Goal: Task Accomplishment & Management: Use online tool/utility

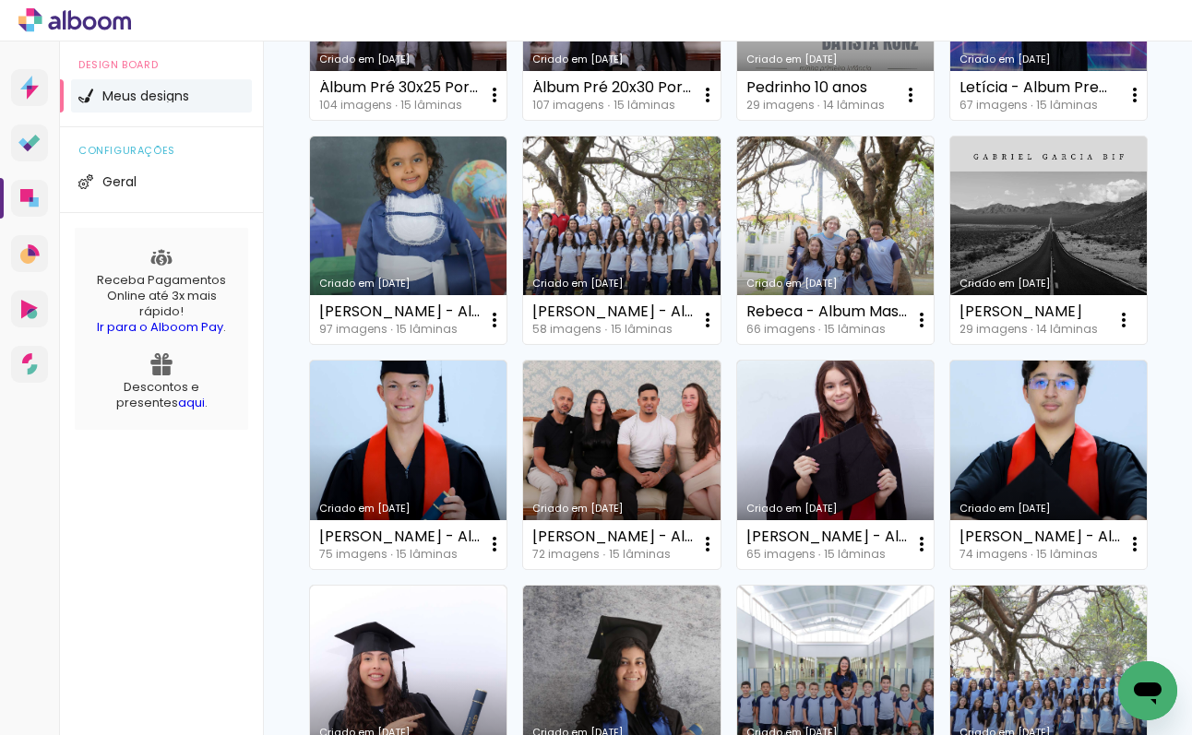
scroll to position [332, 0]
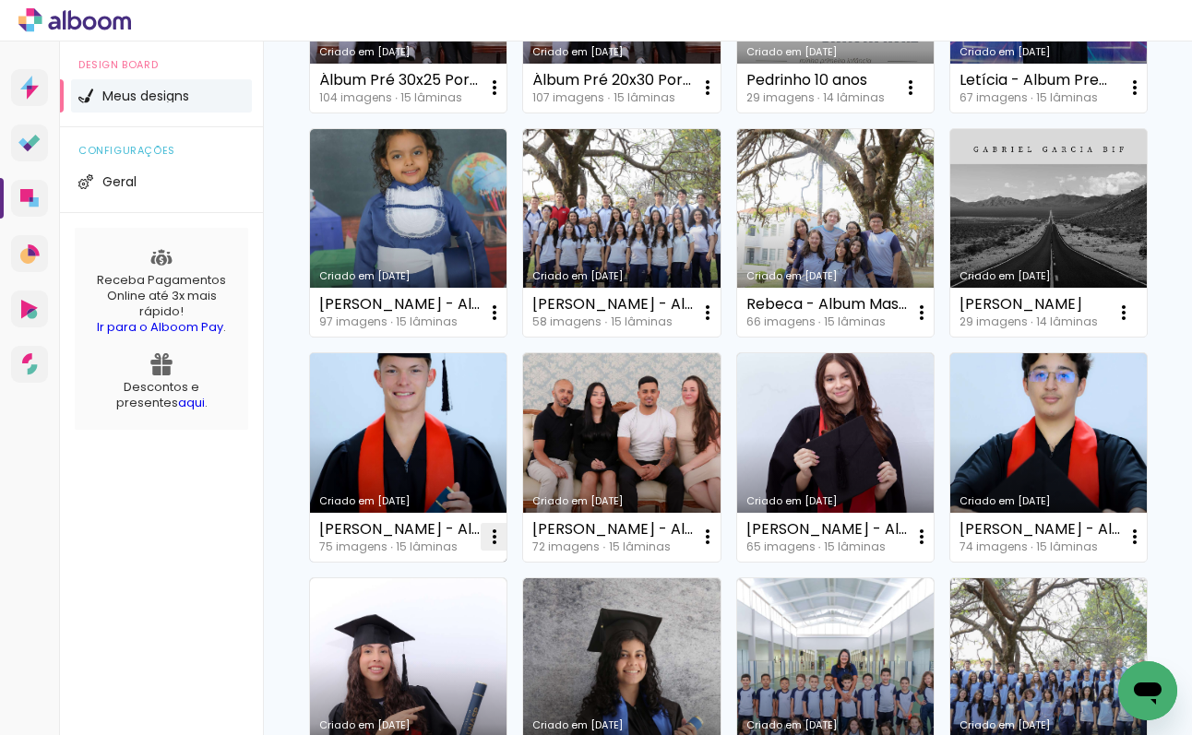
click at [494, 99] on iron-icon at bounding box center [494, 88] width 22 height 22
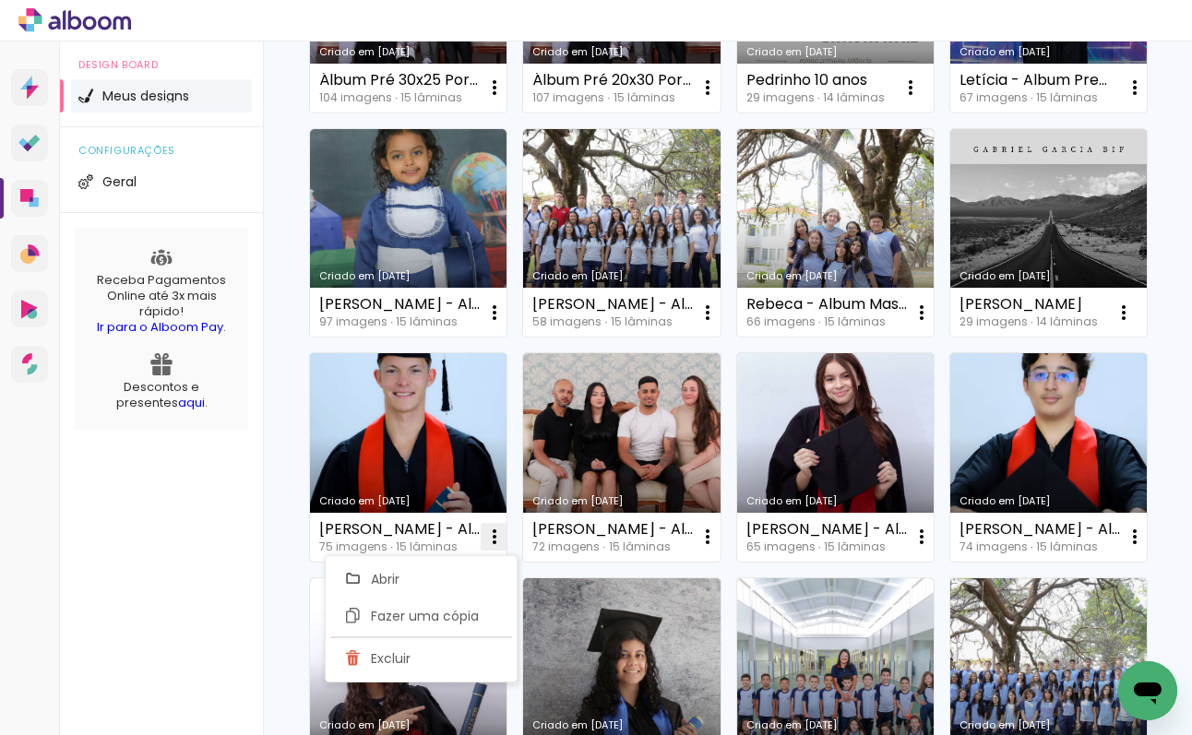
click at [495, 99] on iron-icon at bounding box center [494, 88] width 22 height 22
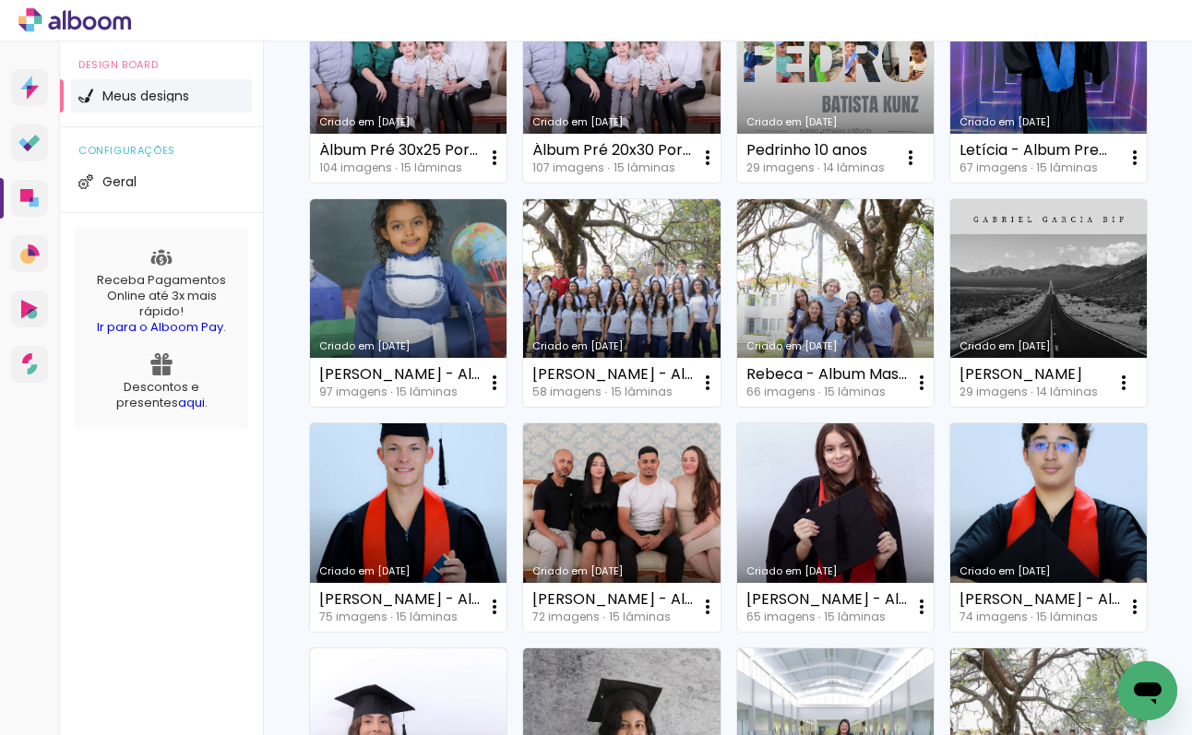
scroll to position [0, 0]
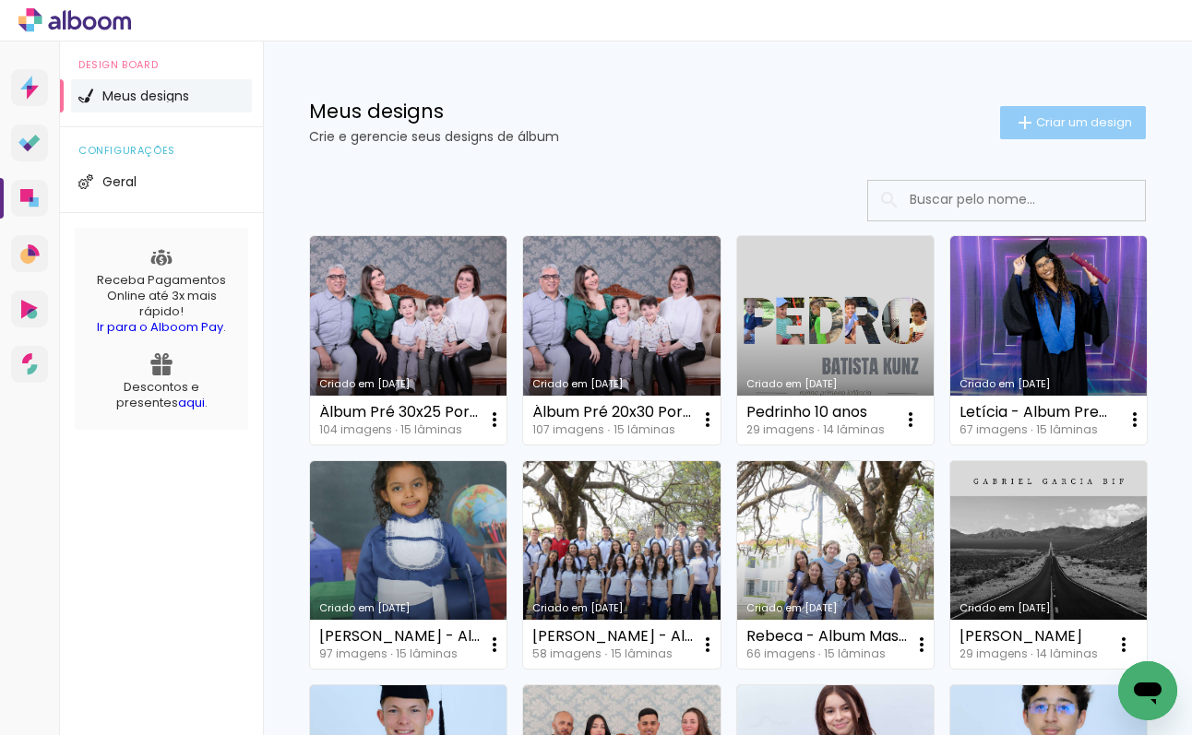
click at [1079, 122] on span "Criar um design" at bounding box center [1084, 122] width 96 height 12
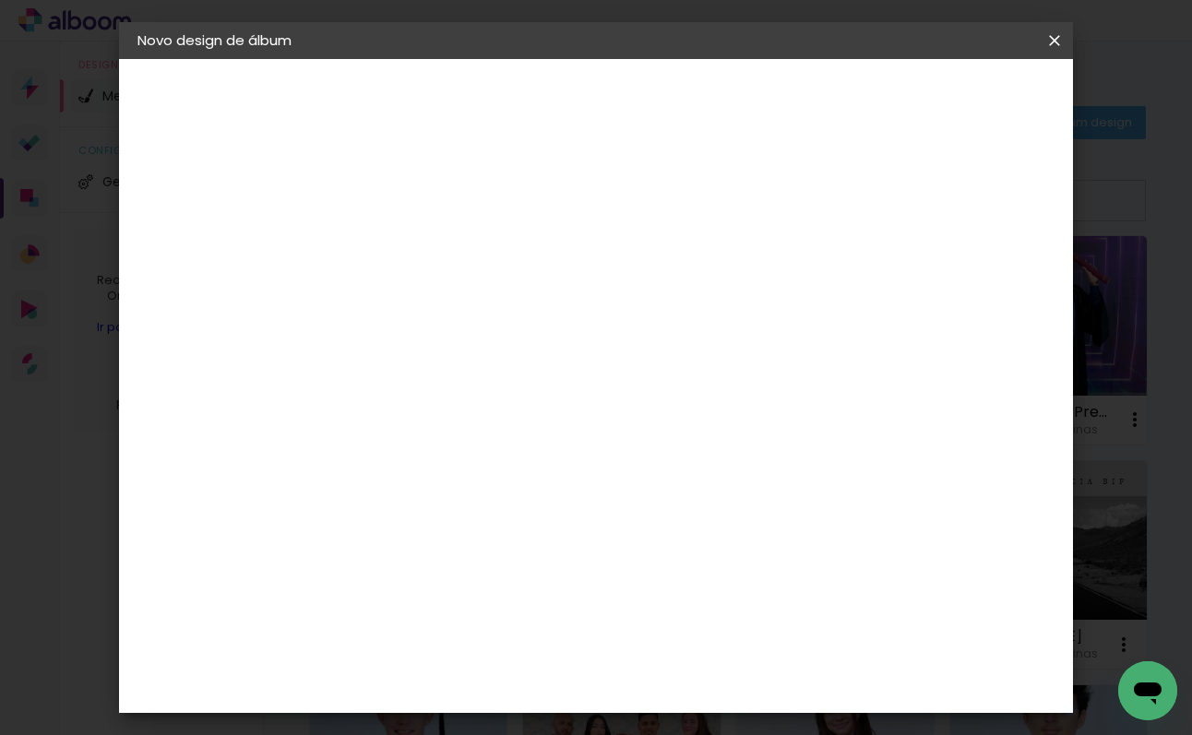
click at [439, 245] on input at bounding box center [439, 247] width 0 height 29
type input "a"
click at [439, 246] on input "Ana Julia - Album Mater" at bounding box center [439, 247] width 0 height 29
click at [439, 251] on input "Ana Julia - Album Master" at bounding box center [439, 247] width 0 height 29
type input "Ana Julia - Album Master -"
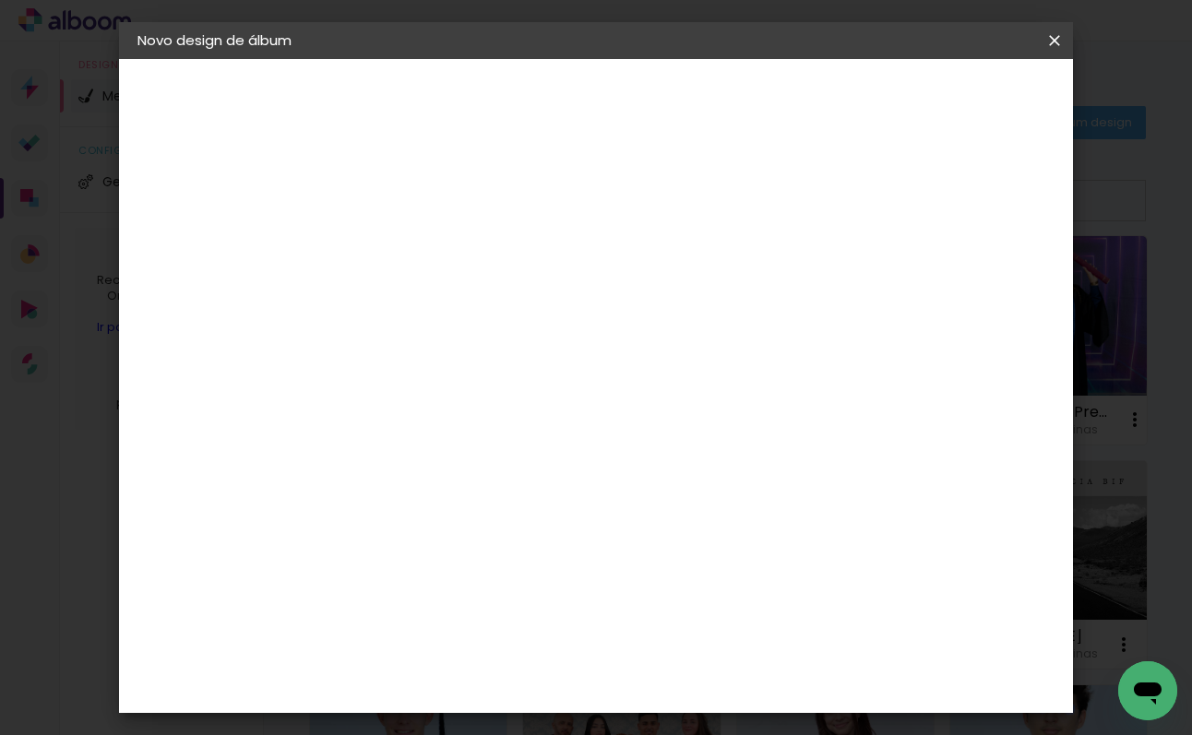
type paper-input "Ana Julia - Album Master -"
type input "[PERSON_NAME] - Album Master - 3º EM UNASP HT 2024"
type paper-input "[PERSON_NAME] - Album Master - 3º EM UNASP HT 2024"
click at [0, 0] on slot "Avançar" at bounding box center [0, 0] width 0 height 0
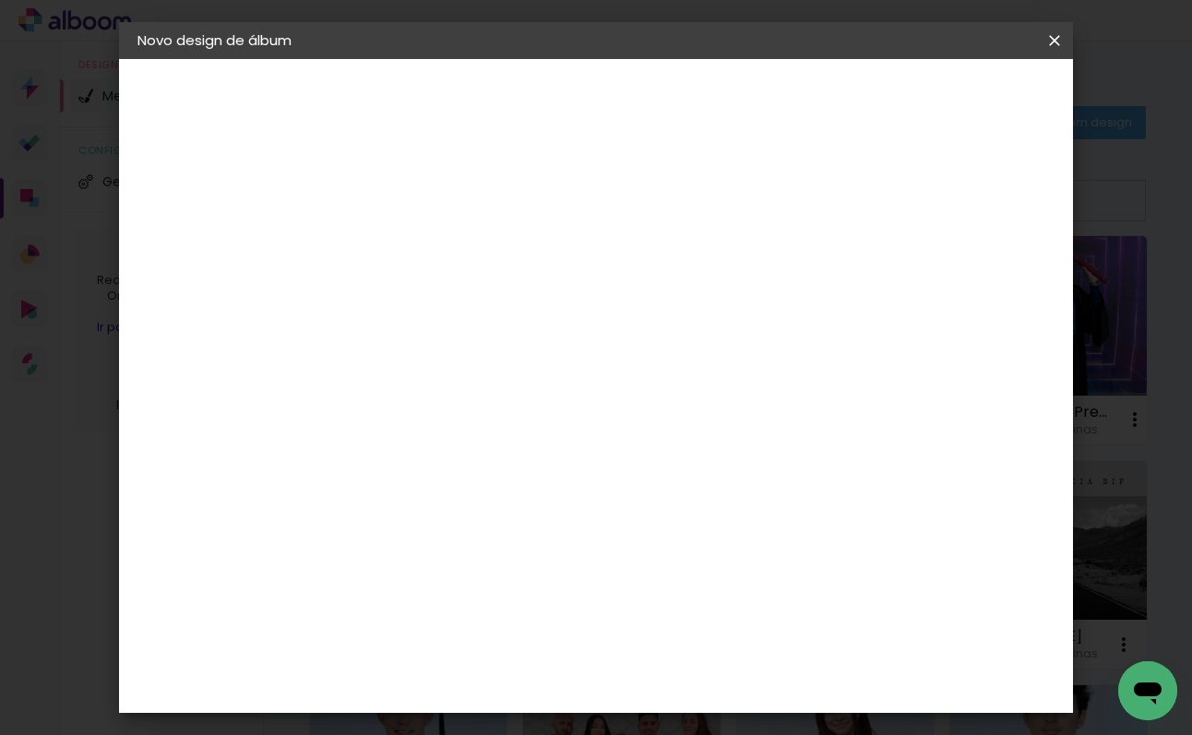
click at [785, 291] on paper-item "Tamanho Livre" at bounding box center [696, 280] width 177 height 41
click at [784, 107] on paper-button "Avançar" at bounding box center [739, 97] width 90 height 31
drag, startPoint x: 403, startPoint y: 464, endPoint x: 377, endPoint y: 470, distance: 26.4
click at [377, 470] on input "30" at bounding box center [381, 466] width 48 height 28
type input "1"
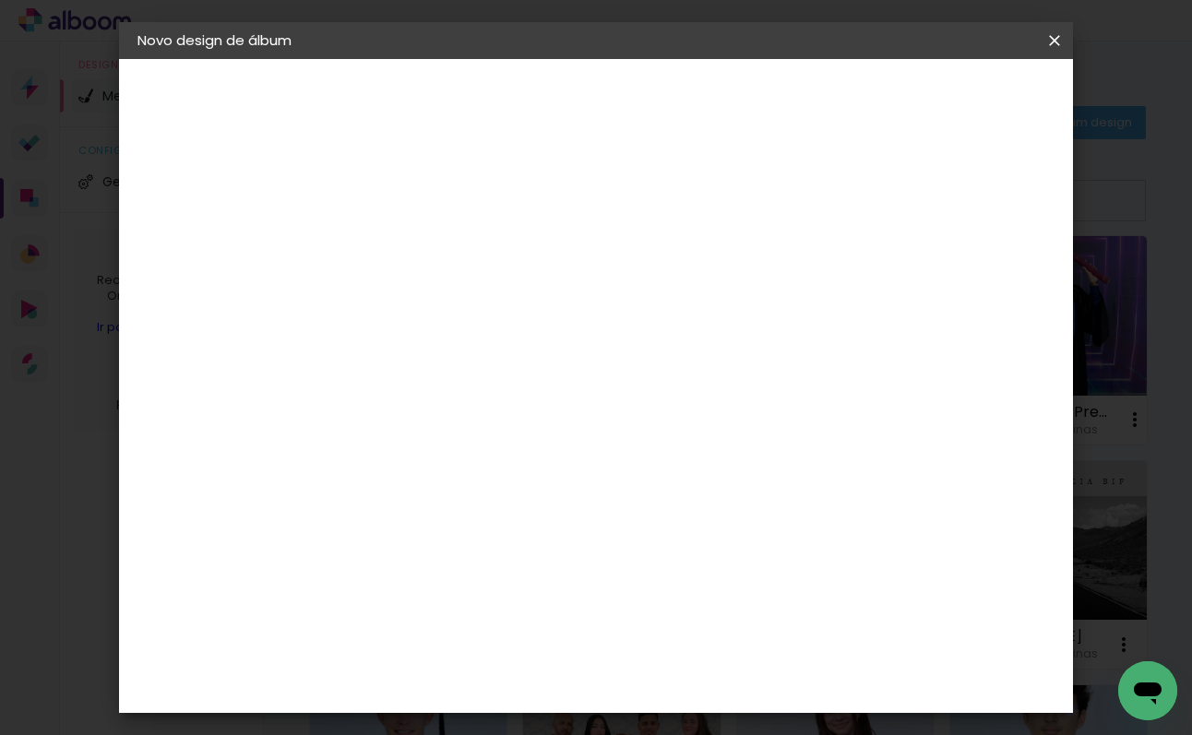
type paper-input "1"
click at [451, 220] on input "1" at bounding box center [427, 211] width 64 height 23
drag, startPoint x: 401, startPoint y: 465, endPoint x: 383, endPoint y: 469, distance: 18.8
click at [383, 469] on div "30" at bounding box center [392, 466] width 70 height 28
type input "20,3"
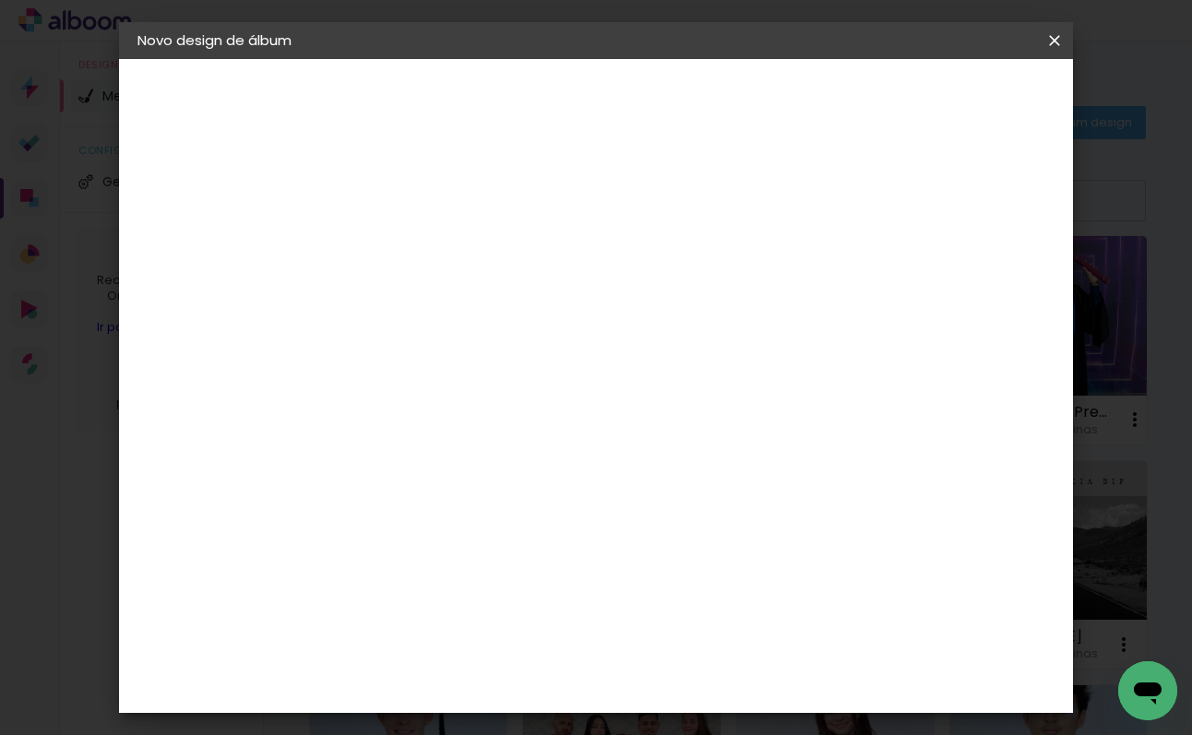
type paper-input "20,3"
drag, startPoint x: 725, startPoint y: 574, endPoint x: 726, endPoint y: 626, distance: 51.7
click at [725, 576] on input "60" at bounding box center [704, 574] width 48 height 28
type input "60,4"
type paper-input "60,4"
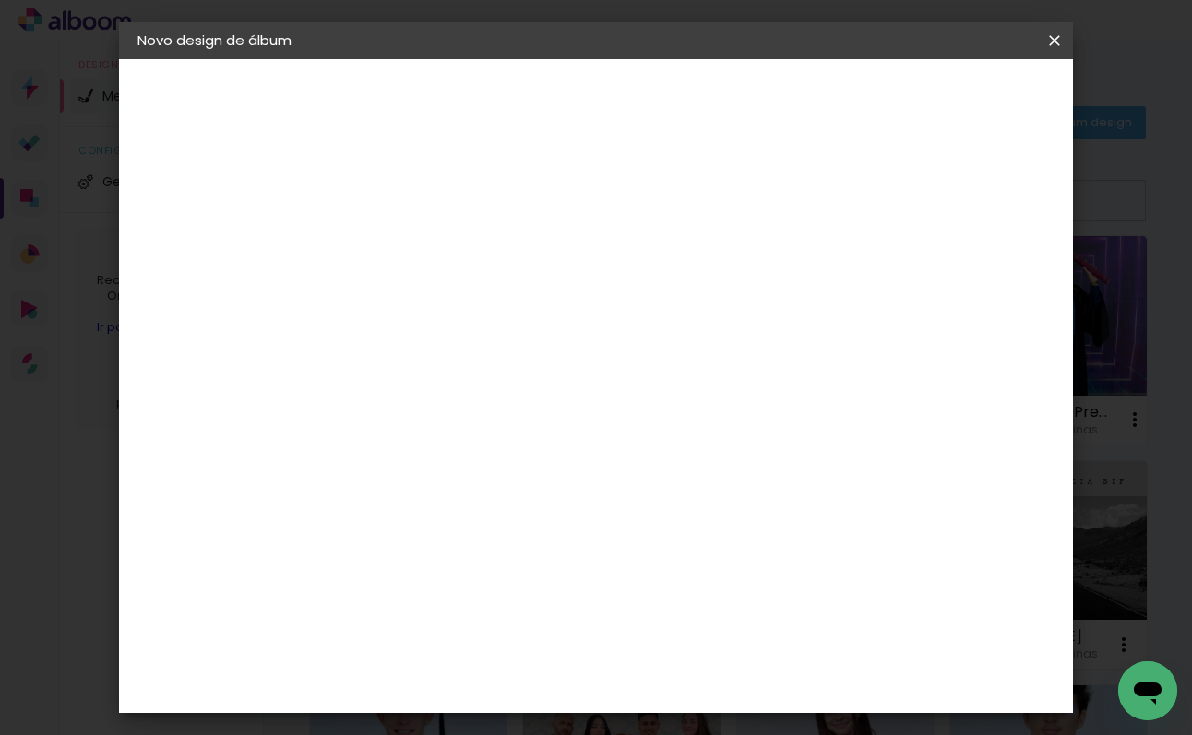
drag, startPoint x: 1007, startPoint y: 104, endPoint x: 995, endPoint y: 121, distance: 20.5
click at [952, 104] on span "Iniciar design" at bounding box center [910, 97] width 84 height 13
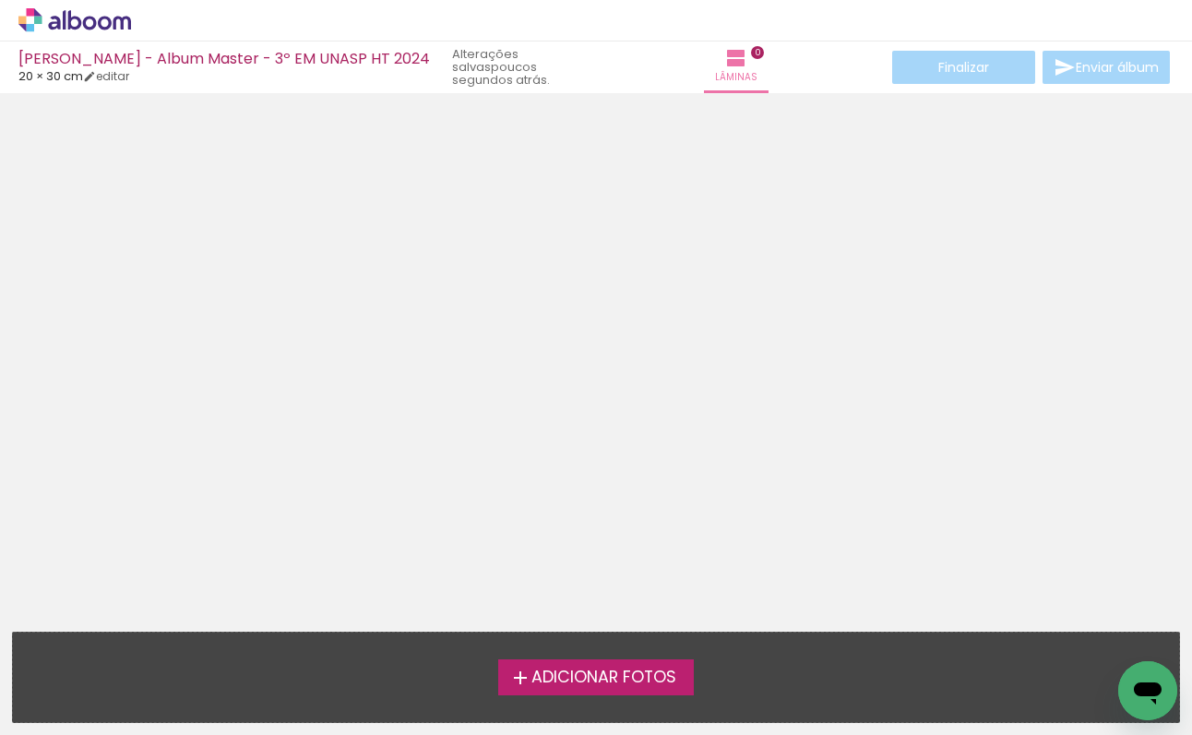
click at [882, 368] on div at bounding box center [596, 308] width 1192 height 416
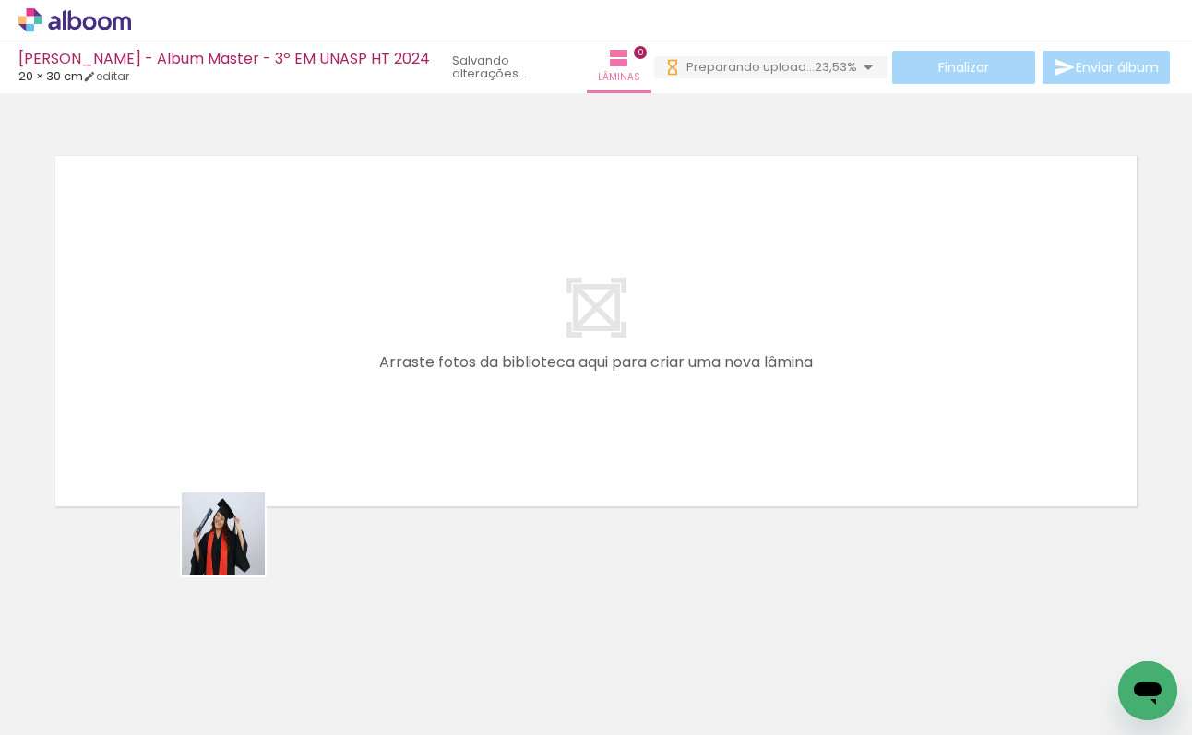
drag, startPoint x: 211, startPoint y: 625, endPoint x: 277, endPoint y: 400, distance: 233.6
click at [277, 400] on quentale-workspace at bounding box center [596, 367] width 1192 height 735
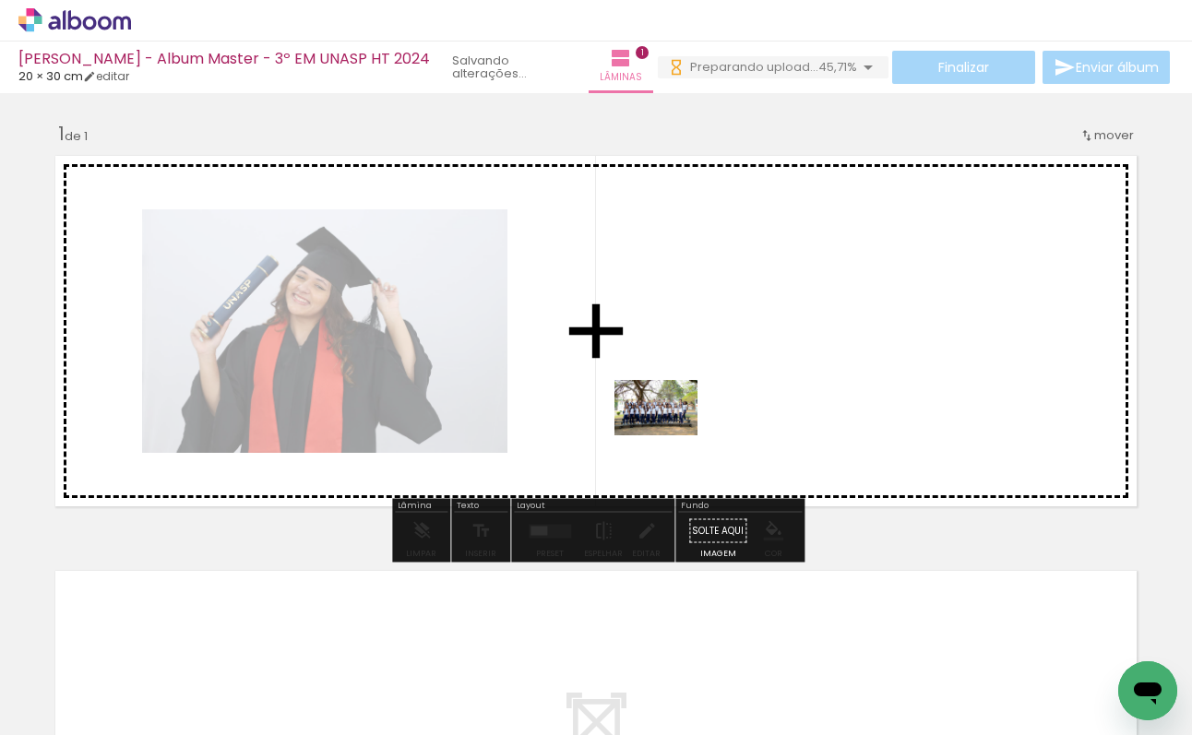
drag, startPoint x: 293, startPoint y: 677, endPoint x: 671, endPoint y: 434, distance: 449.2
click at [671, 434] on quentale-workspace at bounding box center [596, 367] width 1192 height 735
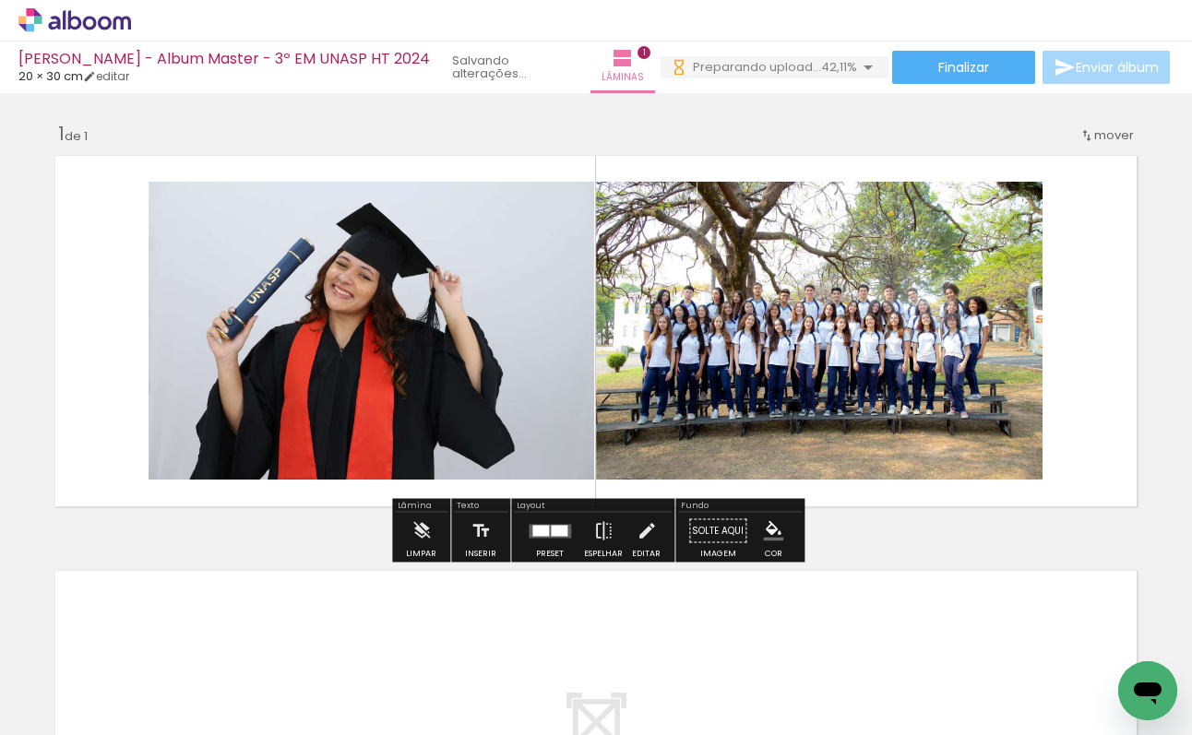
click at [538, 533] on div at bounding box center [540, 530] width 17 height 11
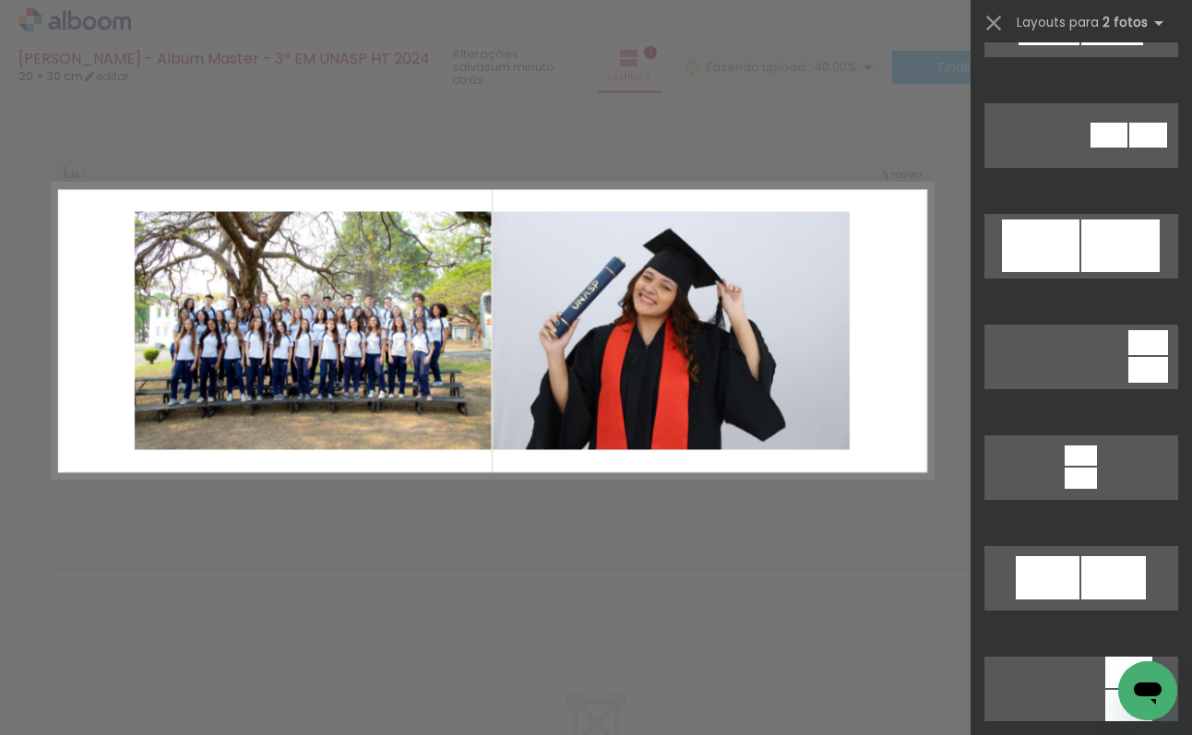
scroll to position [1418, 0]
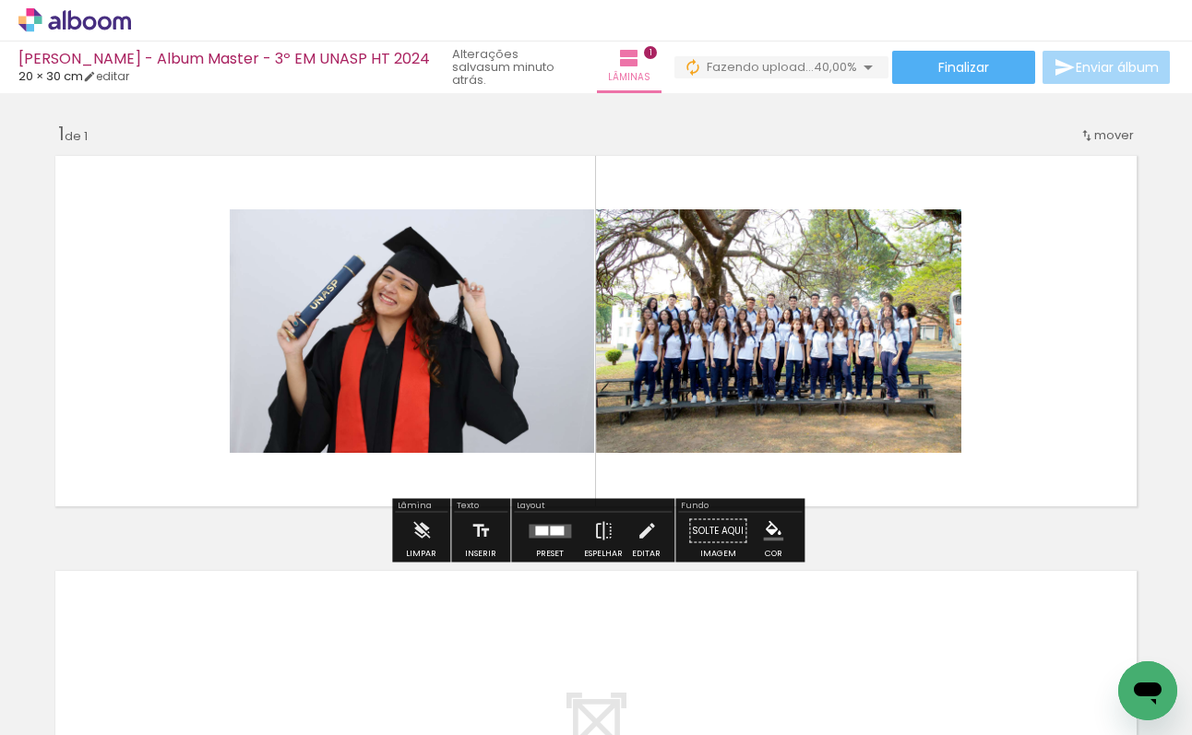
click at [426, 355] on quentale-photo at bounding box center [412, 331] width 364 height 244
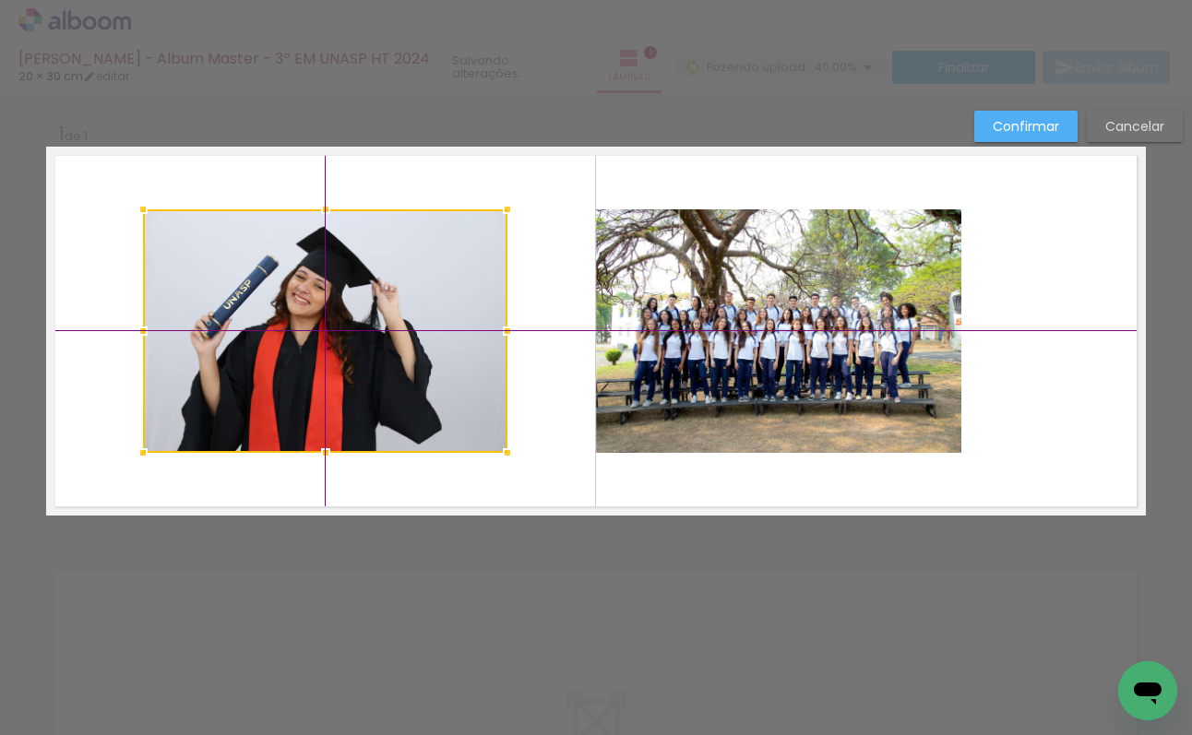
drag, startPoint x: 429, startPoint y: 348, endPoint x: 358, endPoint y: 346, distance: 71.1
click at [358, 346] on div at bounding box center [325, 331] width 364 height 244
click at [1038, 349] on quentale-layouter at bounding box center [596, 331] width 1100 height 369
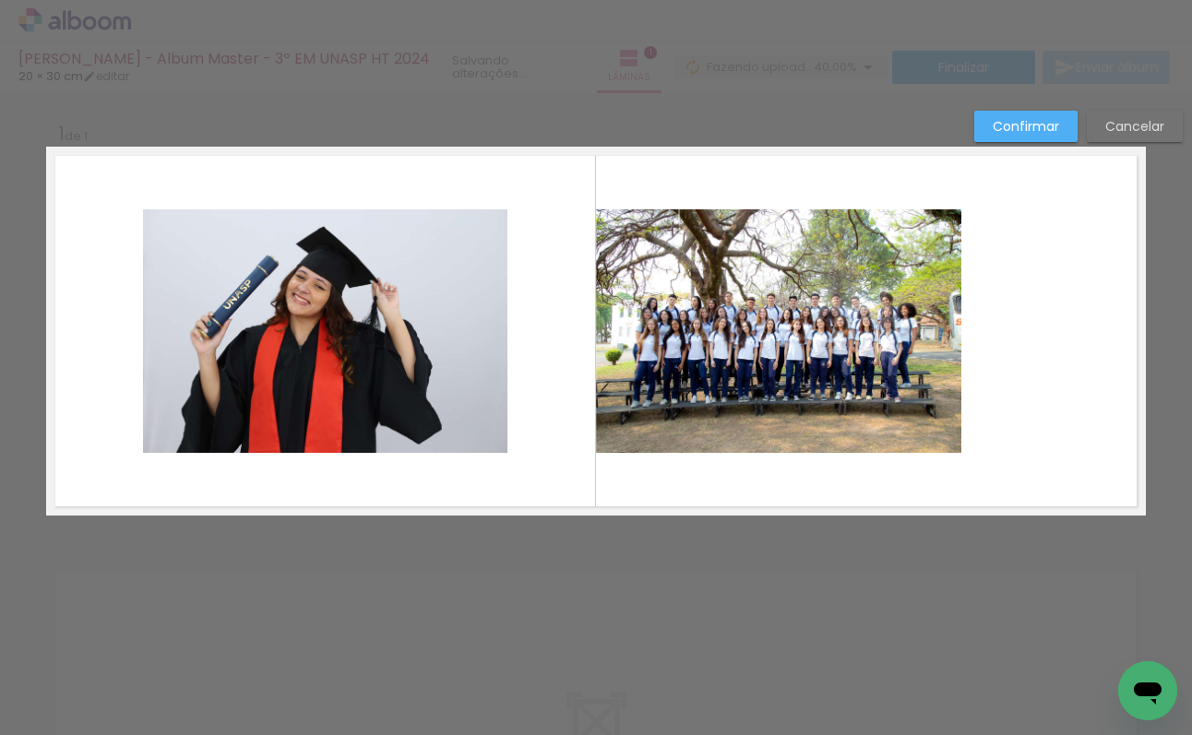
click at [0, 0] on slot "Confirmar" at bounding box center [0, 0] width 0 height 0
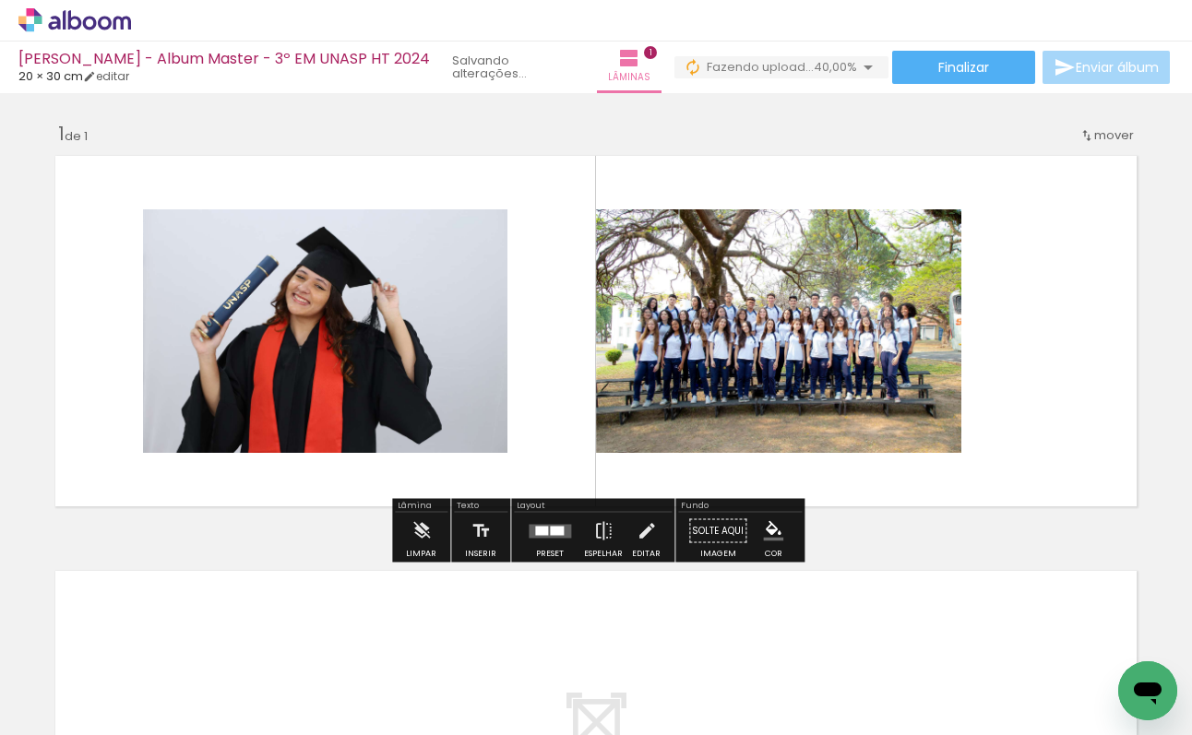
drag, startPoint x: 538, startPoint y: 529, endPoint x: 617, endPoint y: 528, distance: 79.4
click at [538, 529] on div at bounding box center [541, 530] width 13 height 9
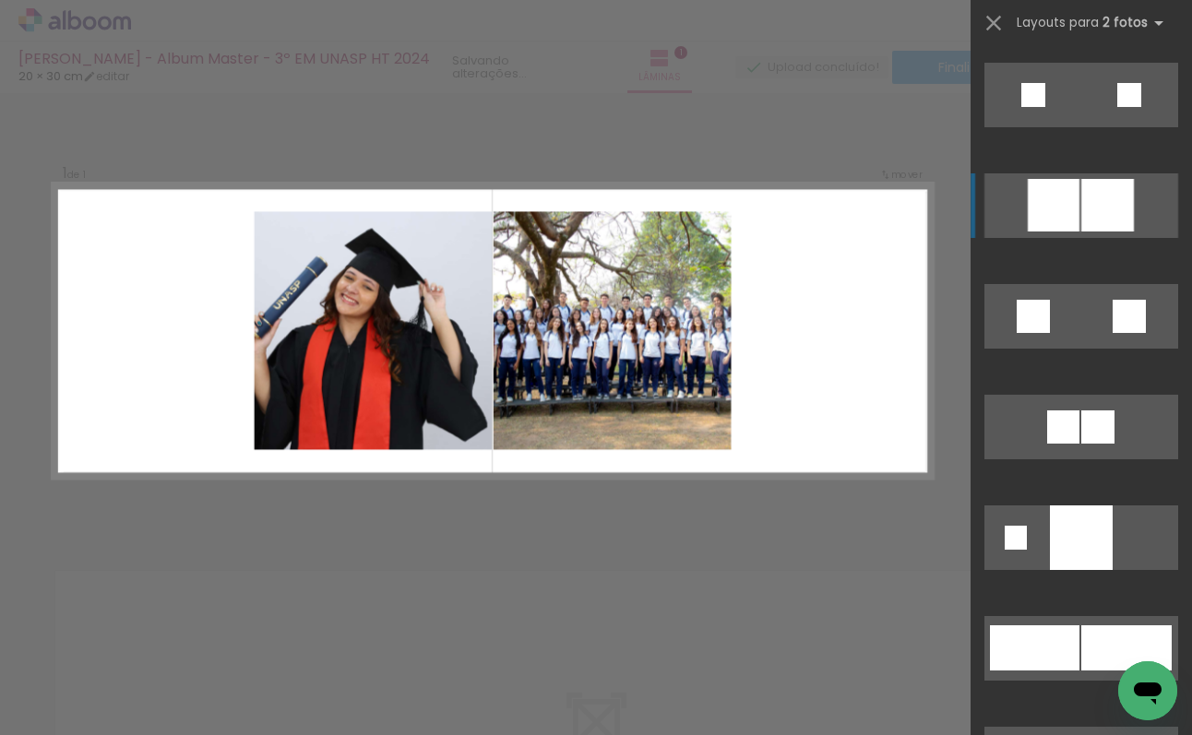
scroll to position [4758, 0]
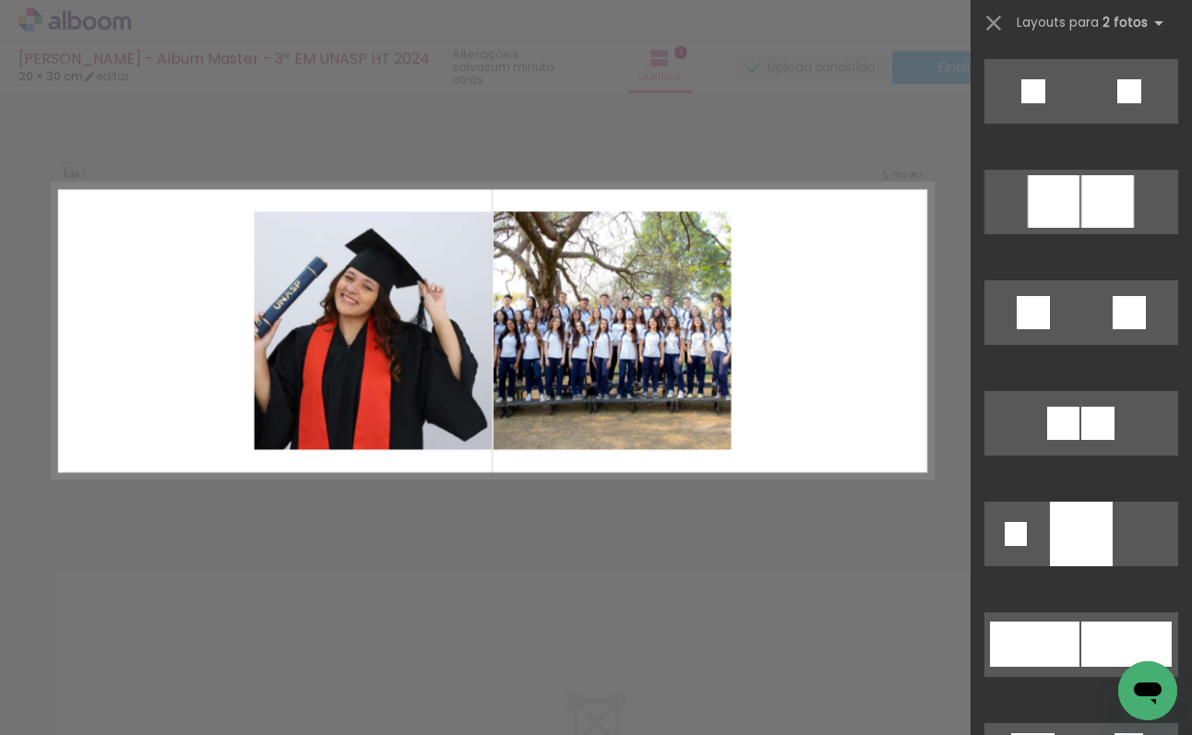
click at [667, 567] on div "Confirmar Cancelar" at bounding box center [596, 530] width 1192 height 875
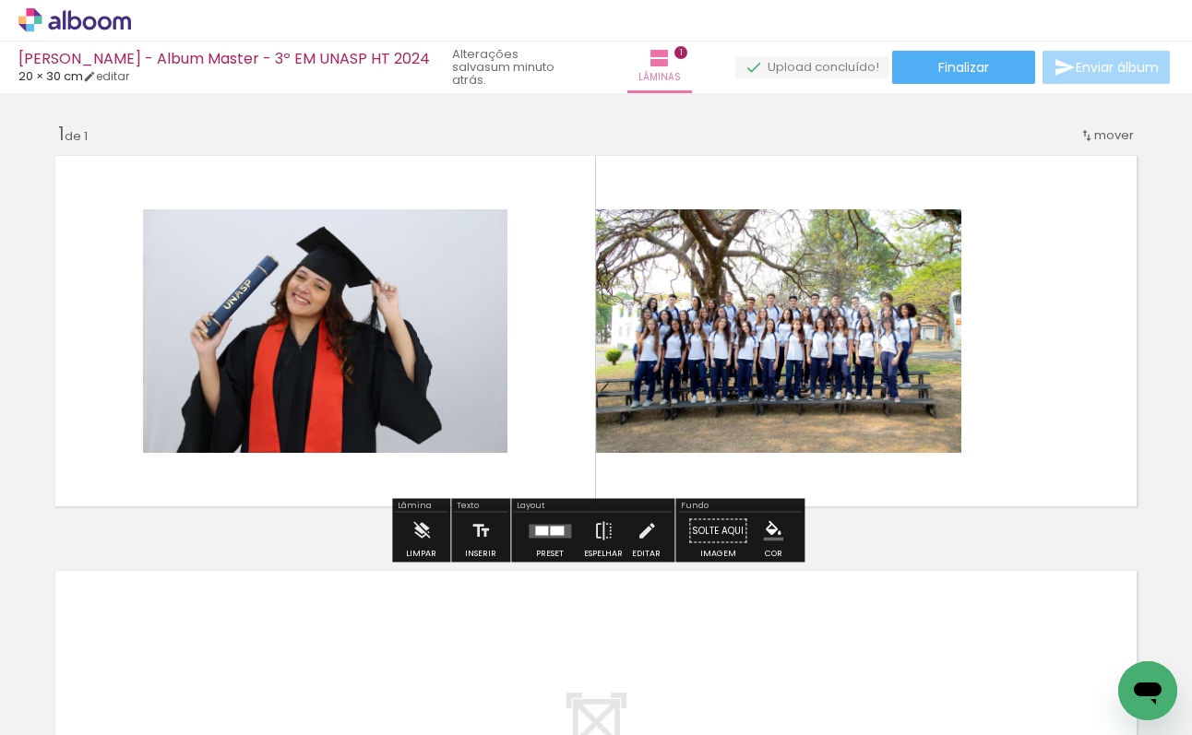
click at [813, 377] on quentale-photo at bounding box center [778, 331] width 365 height 244
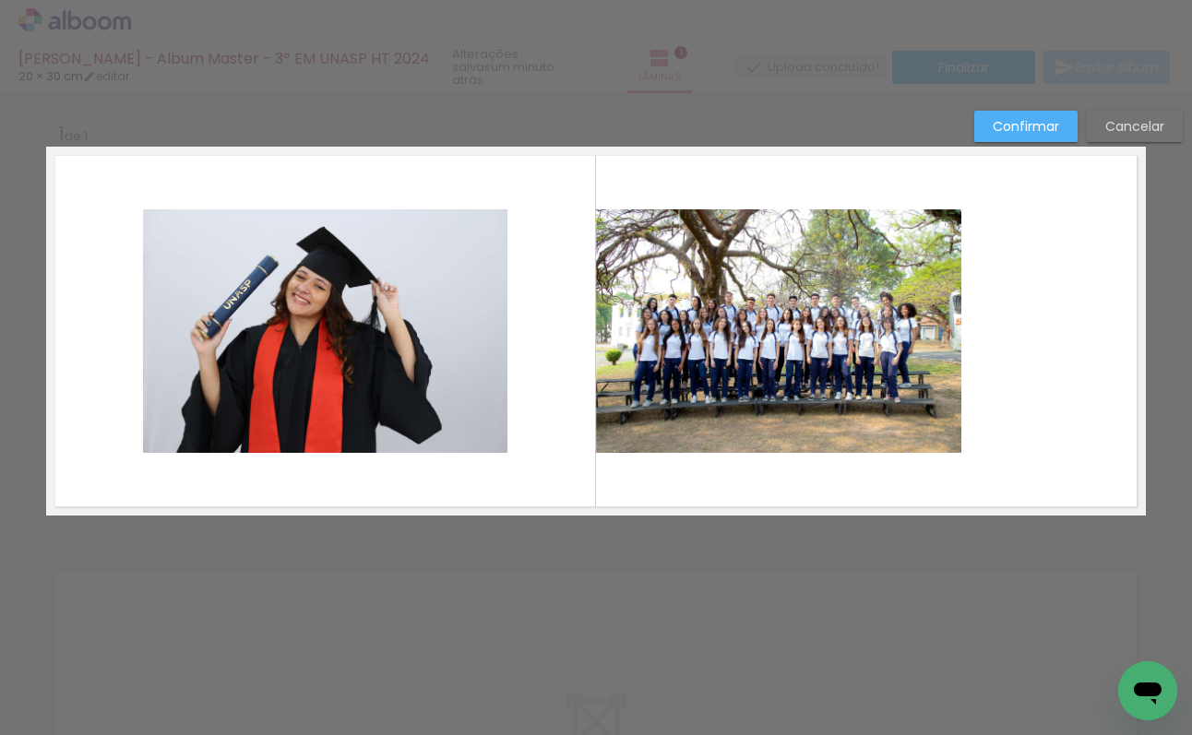
click at [877, 345] on quentale-photo at bounding box center [778, 331] width 365 height 244
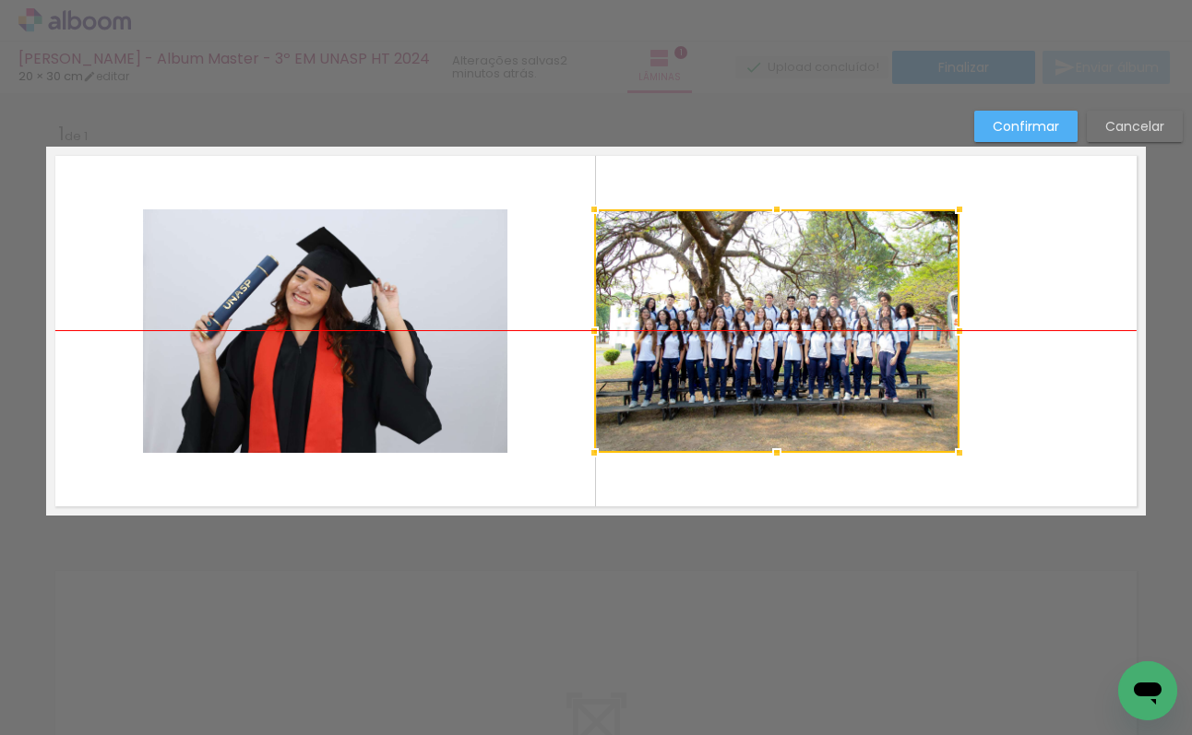
click at [797, 325] on div at bounding box center [776, 331] width 365 height 244
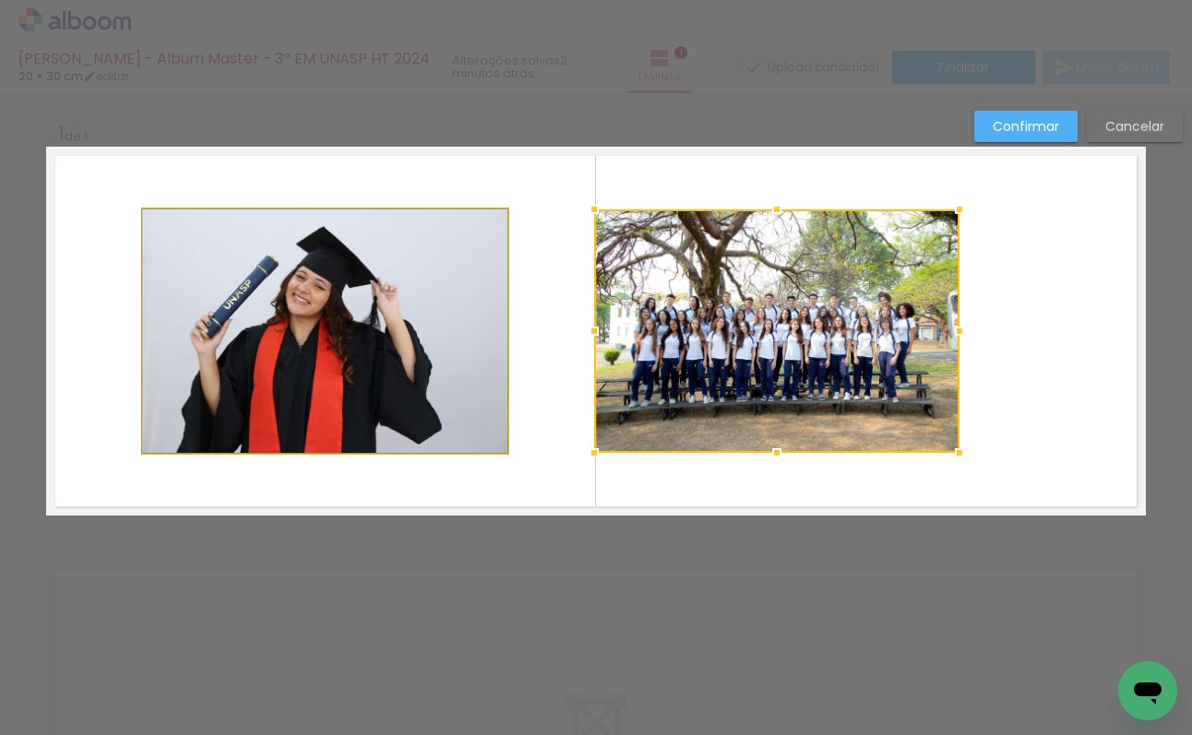
click at [447, 326] on quentale-photo at bounding box center [325, 331] width 364 height 244
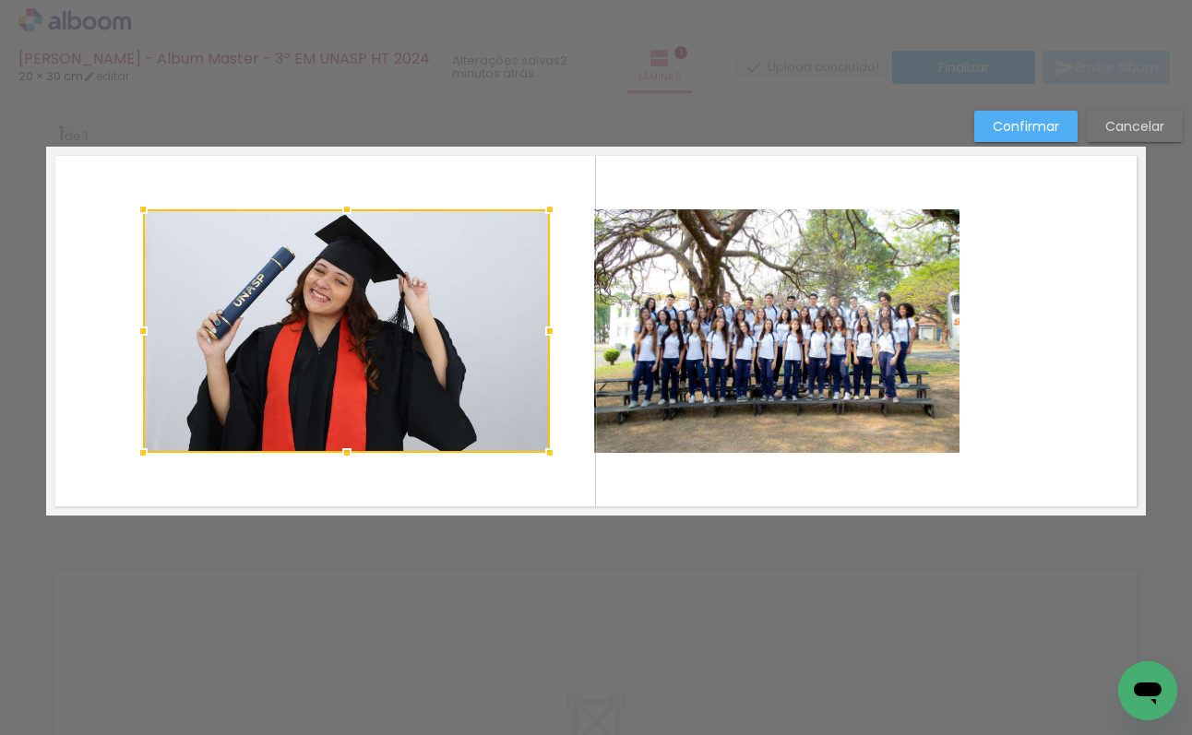
drag, startPoint x: 507, startPoint y: 329, endPoint x: 549, endPoint y: 328, distance: 42.5
click at [549, 328] on div at bounding box center [549, 331] width 37 height 37
click at [418, 327] on div at bounding box center [346, 331] width 407 height 244
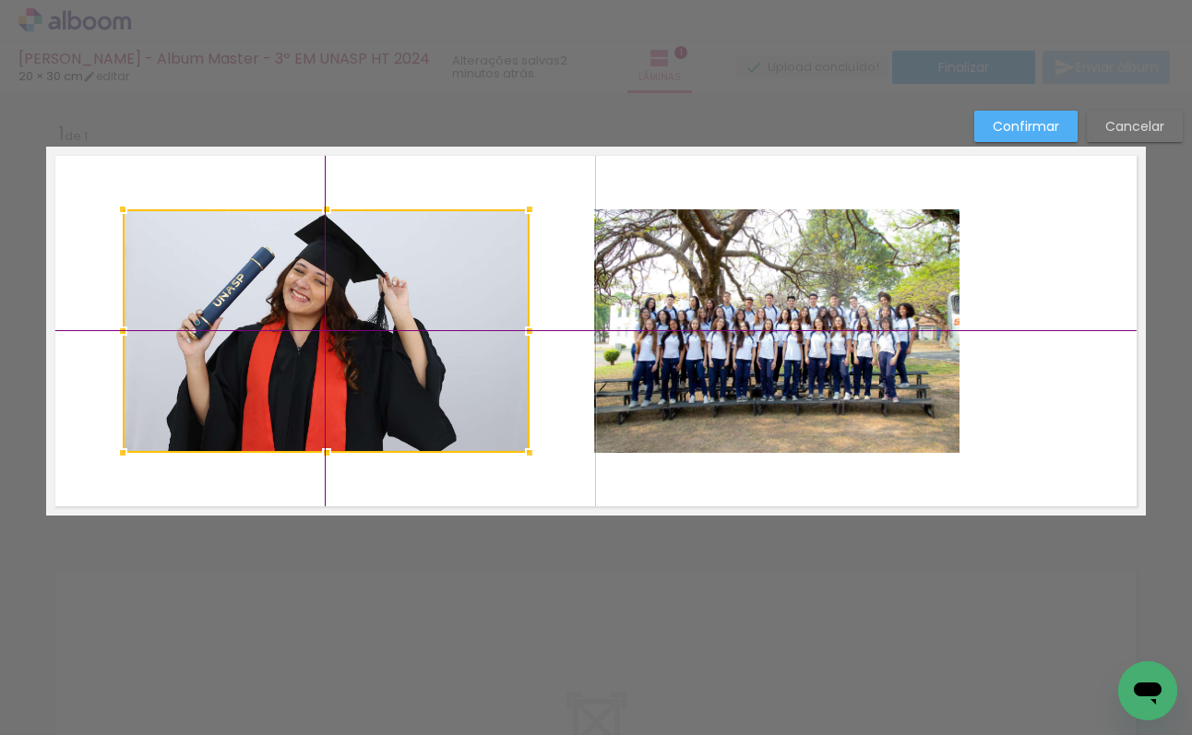
drag, startPoint x: 405, startPoint y: 330, endPoint x: 387, endPoint y: 329, distance: 18.5
click at [387, 329] on div at bounding box center [326, 331] width 407 height 244
click at [578, 328] on quentale-layouter at bounding box center [596, 331] width 1100 height 369
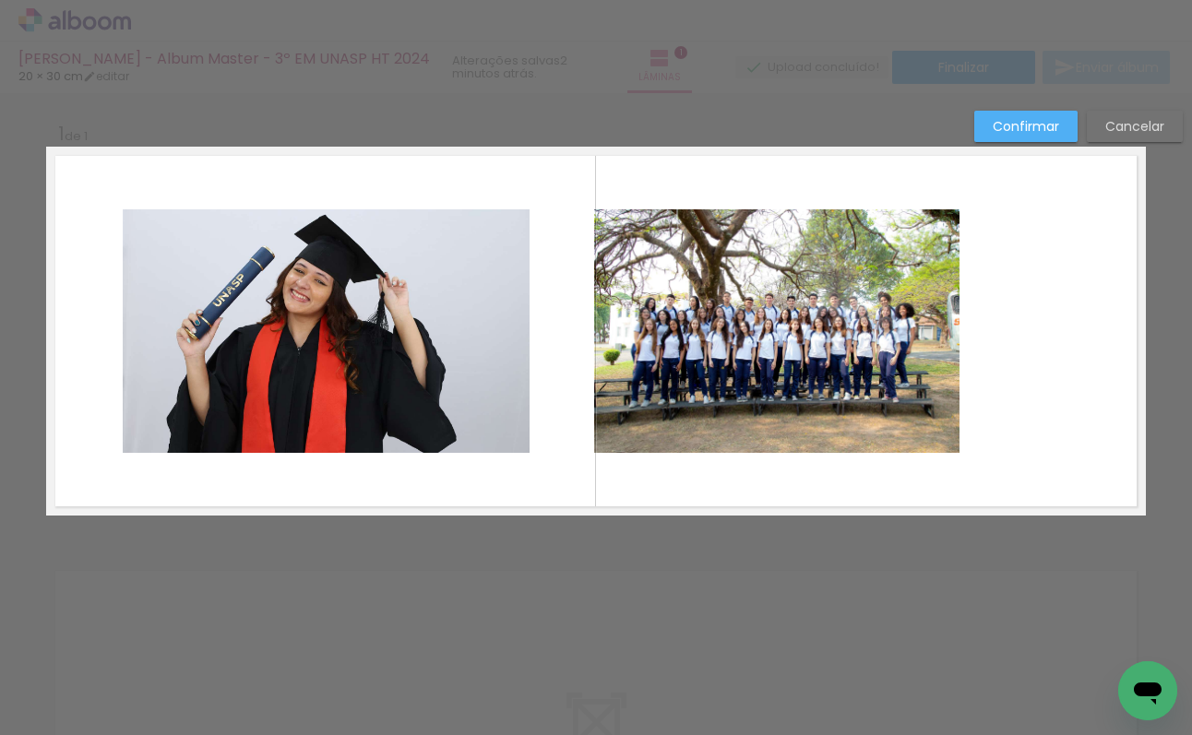
click at [520, 351] on quentale-photo at bounding box center [326, 331] width 407 height 244
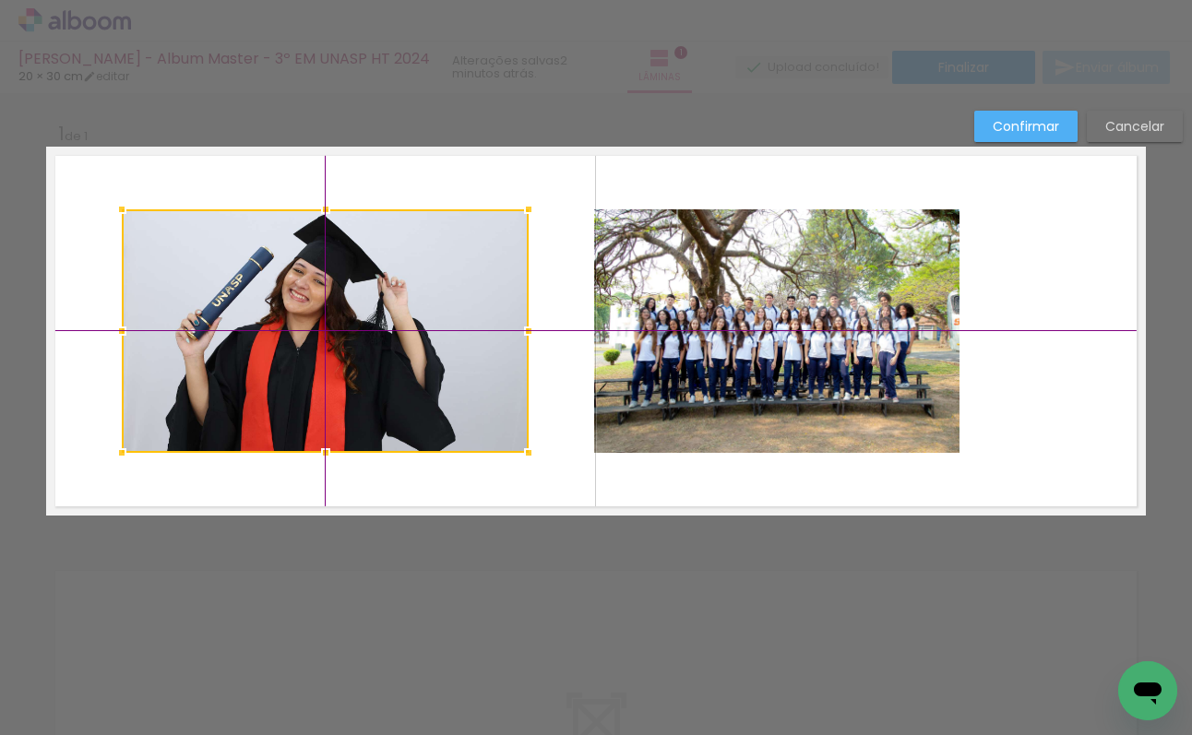
click at [451, 332] on div at bounding box center [325, 331] width 407 height 244
click at [696, 358] on quentale-photo at bounding box center [776, 331] width 365 height 244
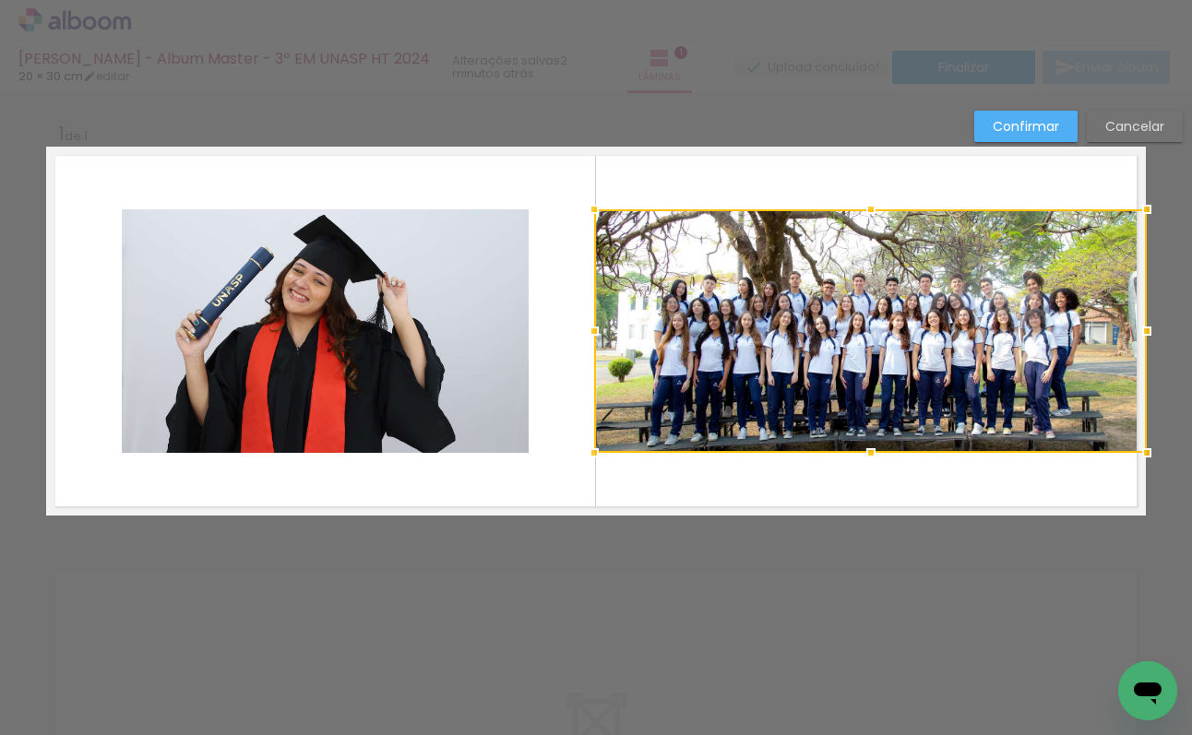
drag, startPoint x: 959, startPoint y: 331, endPoint x: 1224, endPoint y: 328, distance: 265.7
click at [1191, 328] on html "link( href="../../bower_components/polymer/polymer.html" rel="import" ) picture…" at bounding box center [596, 367] width 1192 height 735
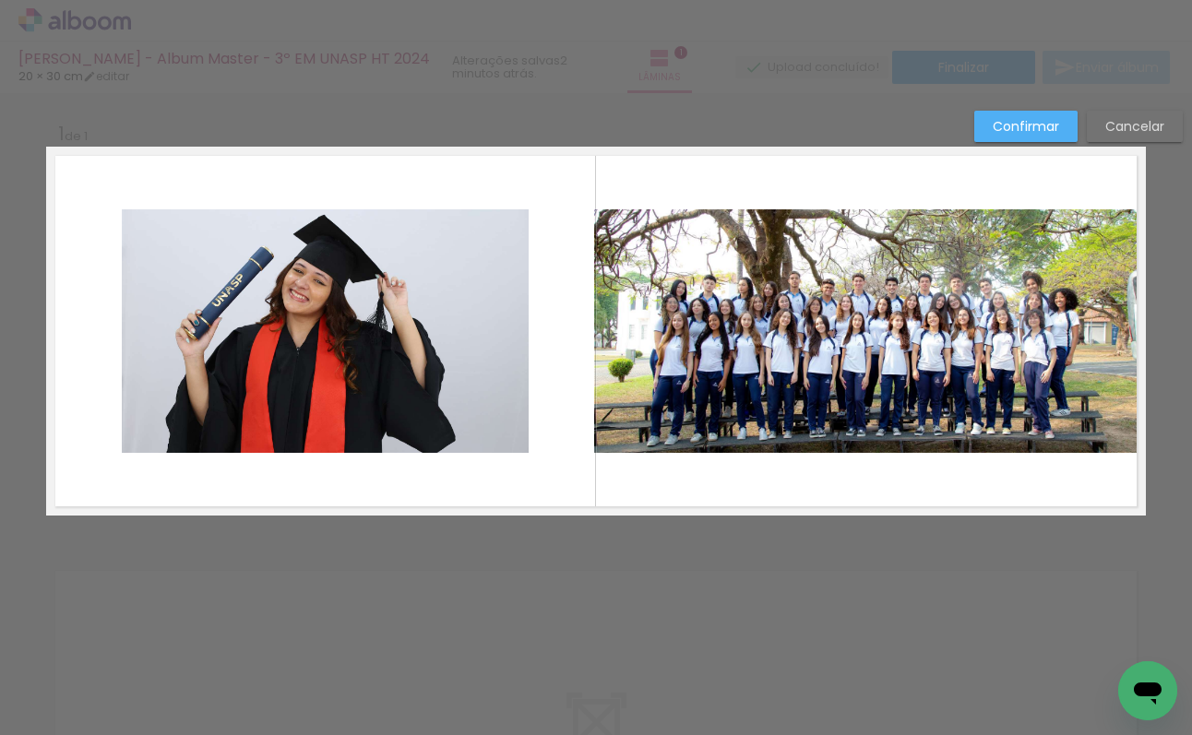
click at [929, 480] on quentale-layouter at bounding box center [596, 331] width 1100 height 369
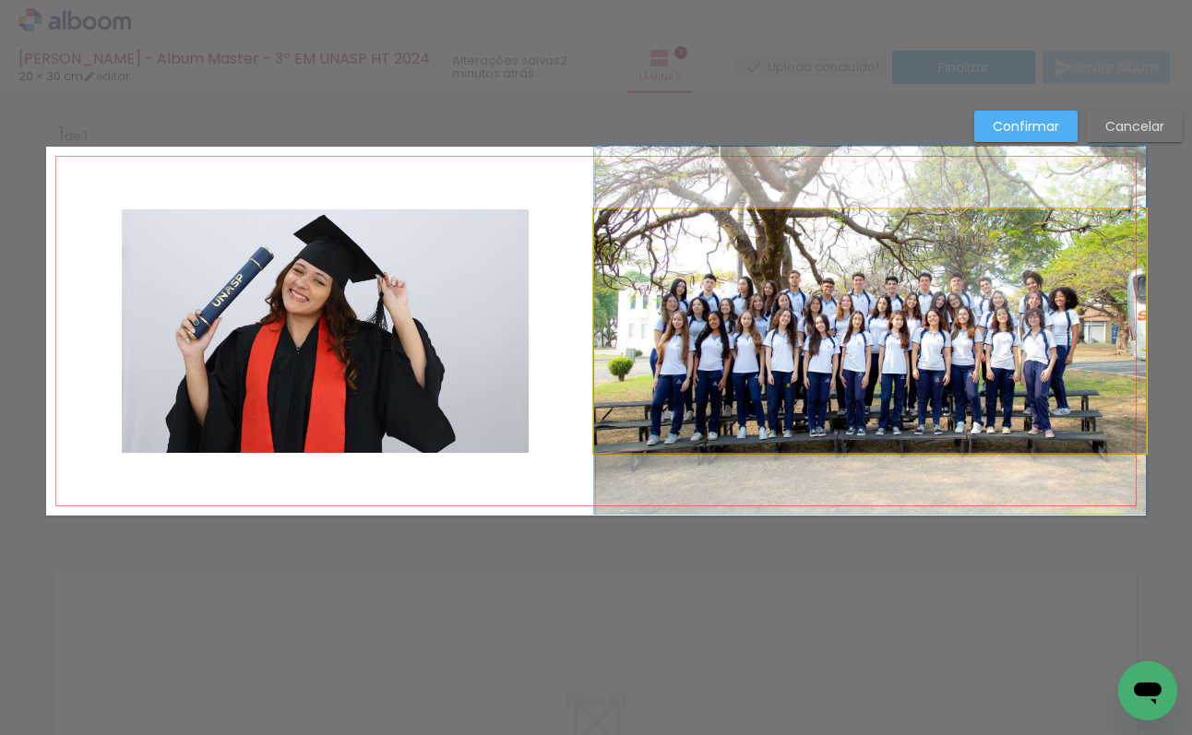
drag, startPoint x: 928, startPoint y: 386, endPoint x: 910, endPoint y: 385, distance: 18.5
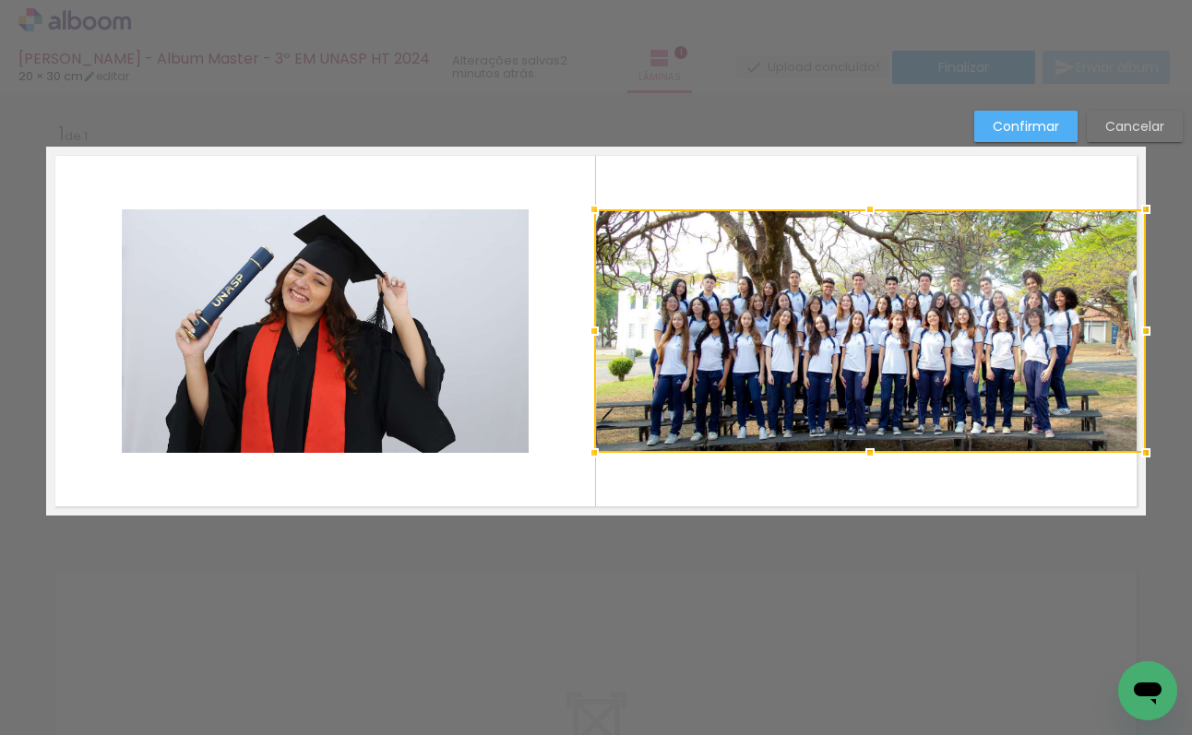
click at [987, 499] on quentale-layouter at bounding box center [596, 331] width 1100 height 369
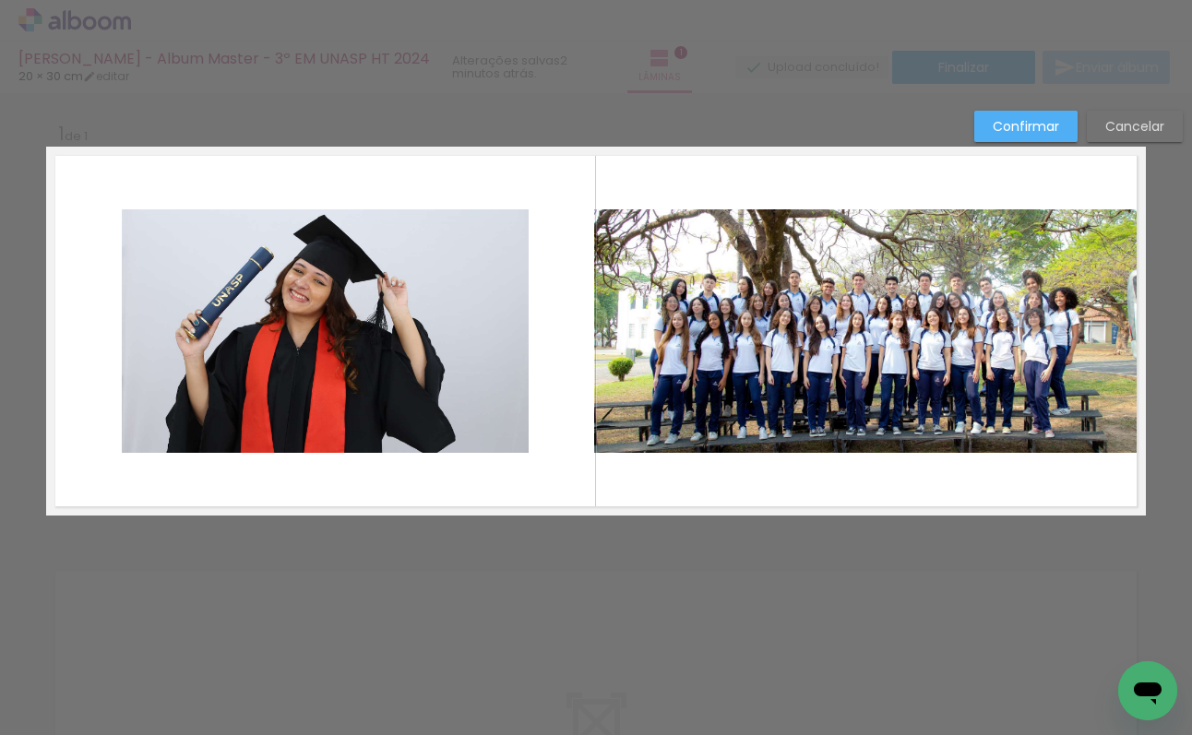
click at [0, 0] on slot "Confirmar" at bounding box center [0, 0] width 0 height 0
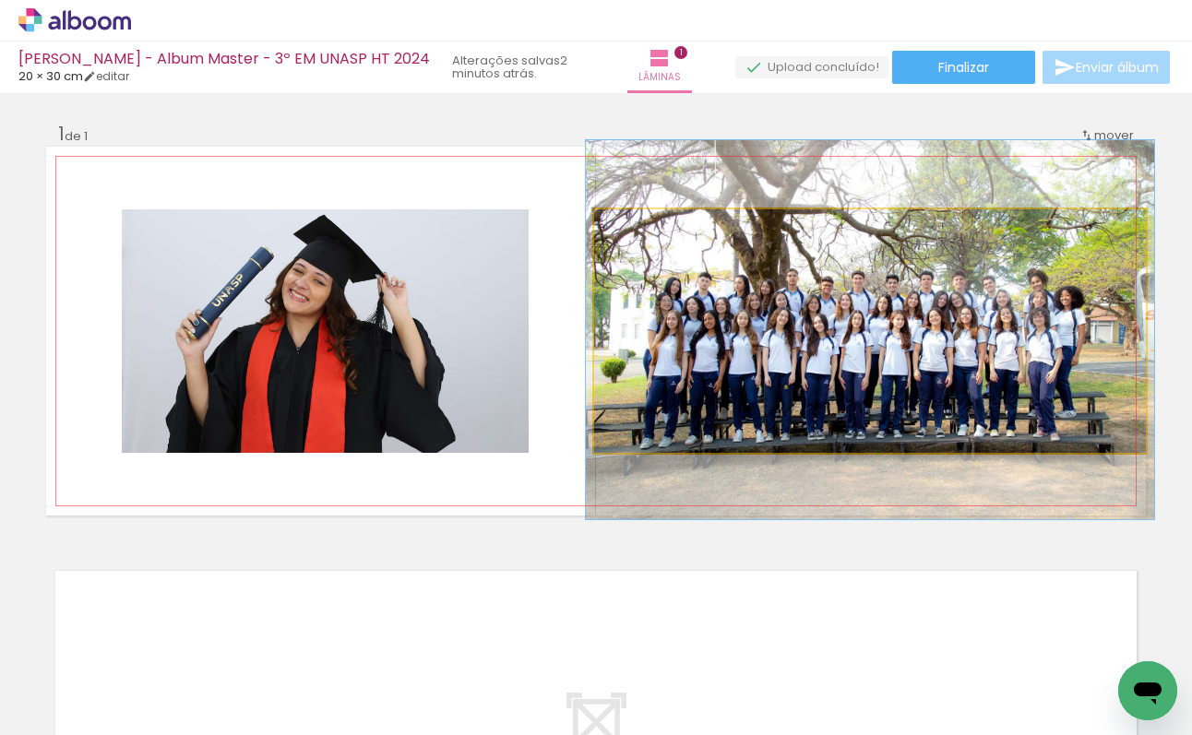
type paper-slider "103"
click at [637, 229] on div at bounding box center [639, 229] width 17 height 17
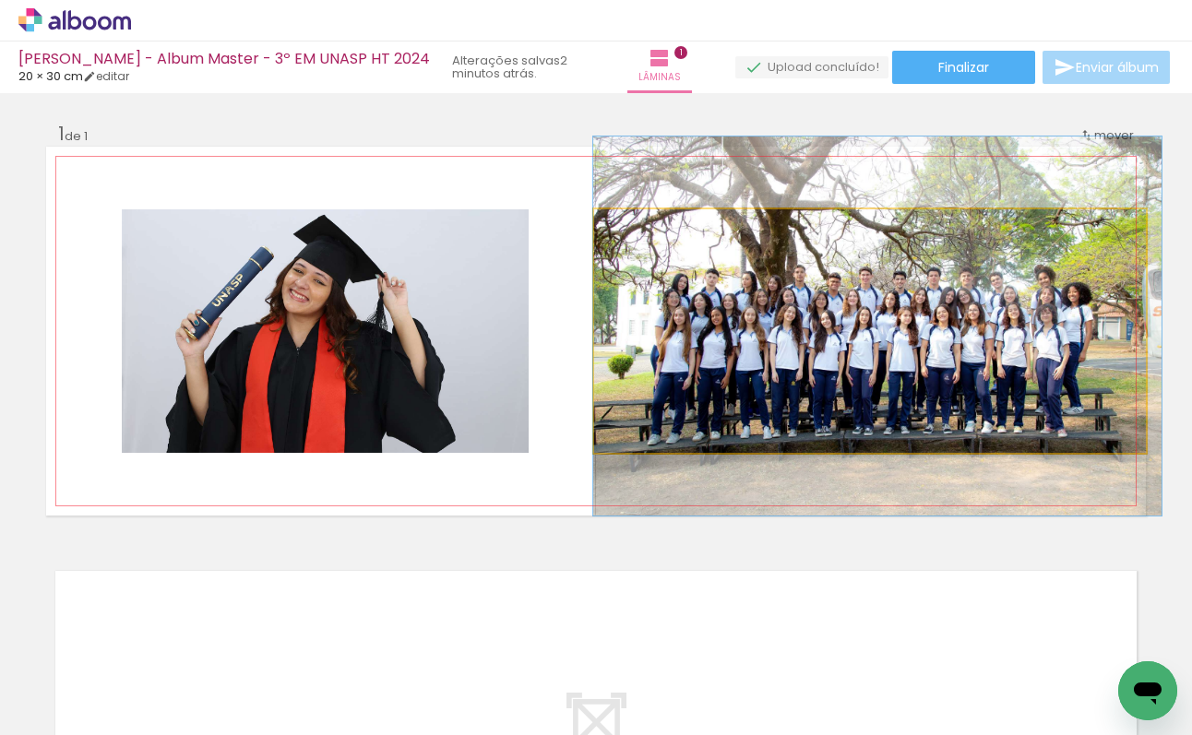
drag, startPoint x: 841, startPoint y: 397, endPoint x: 855, endPoint y: 394, distance: 15.0
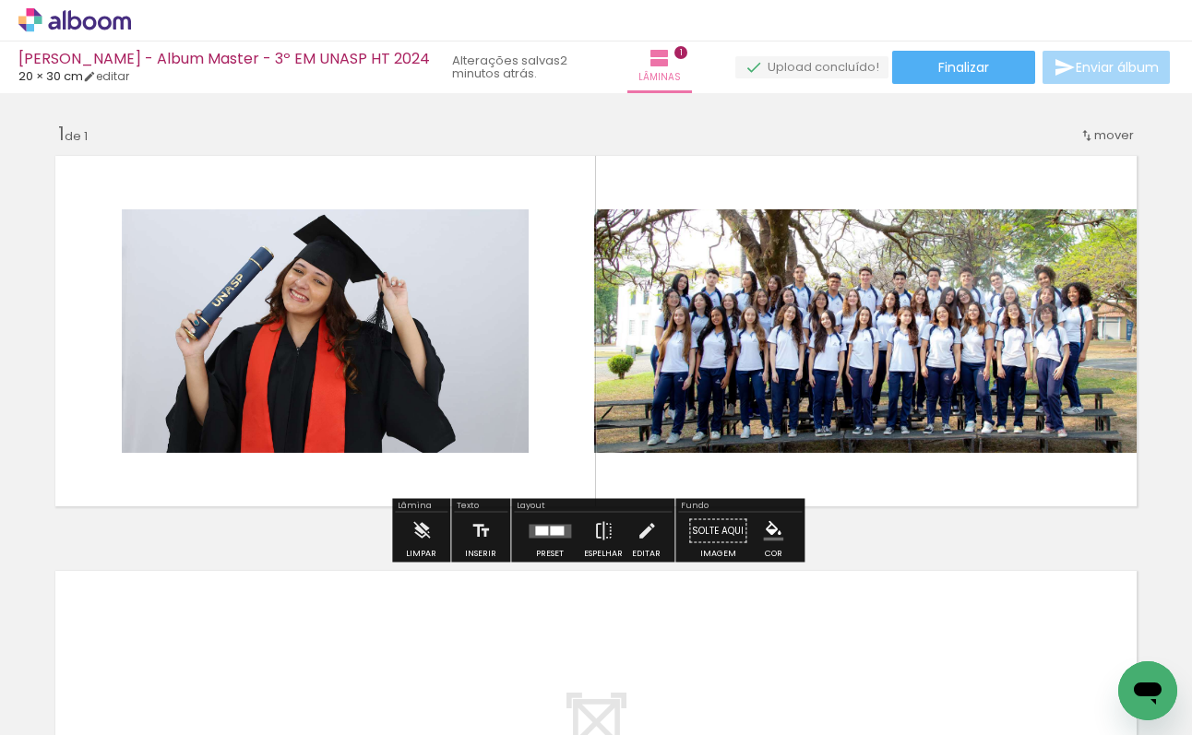
click at [564, 382] on quentale-layouter at bounding box center [596, 331] width 1100 height 369
click at [639, 368] on quentale-photo at bounding box center [870, 331] width 552 height 244
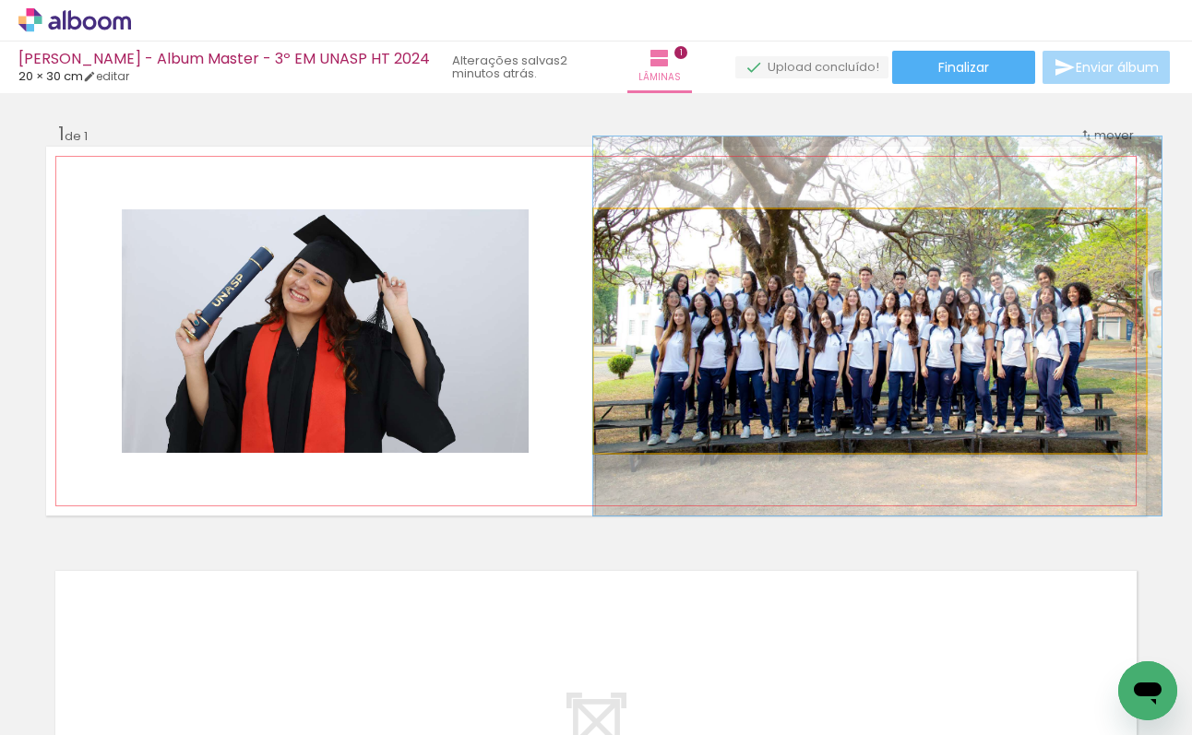
click at [639, 368] on quentale-photo at bounding box center [870, 331] width 552 height 244
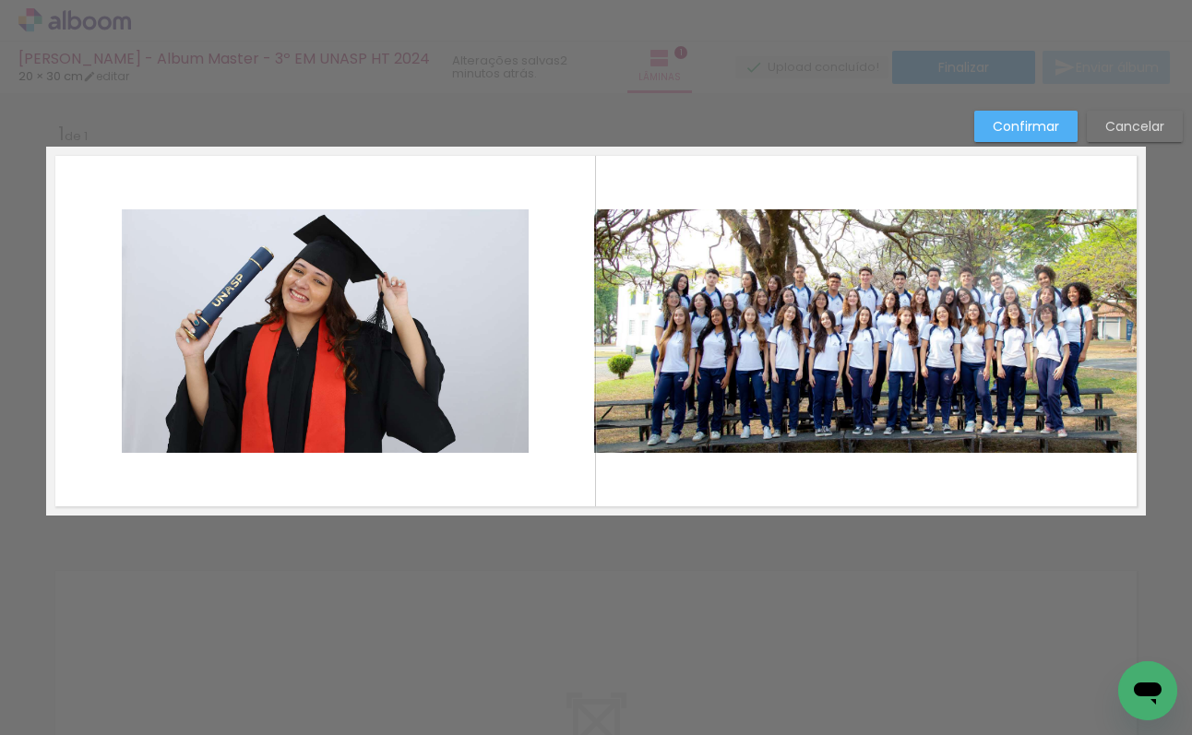
click at [597, 336] on quentale-photo at bounding box center [870, 331] width 552 height 244
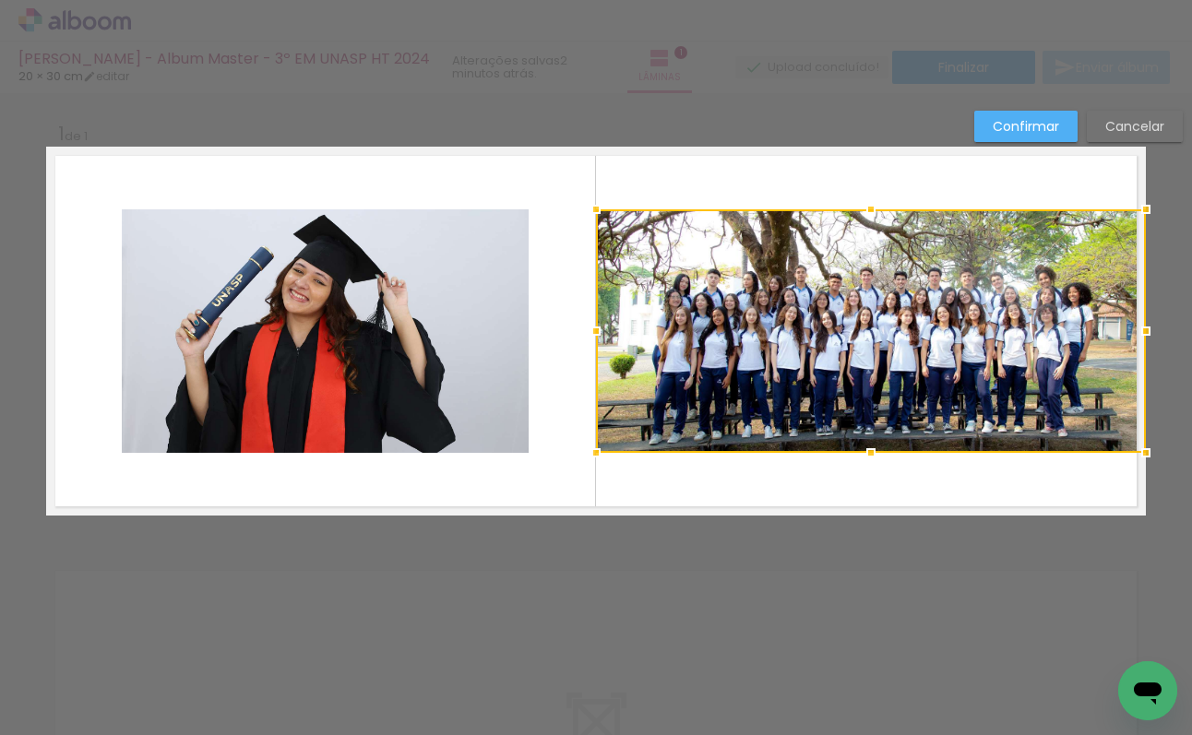
drag, startPoint x: 599, startPoint y: 333, endPoint x: 521, endPoint y: 346, distance: 78.6
click at [521, 346] on album-spread "1 de 1" at bounding box center [596, 331] width 1100 height 369
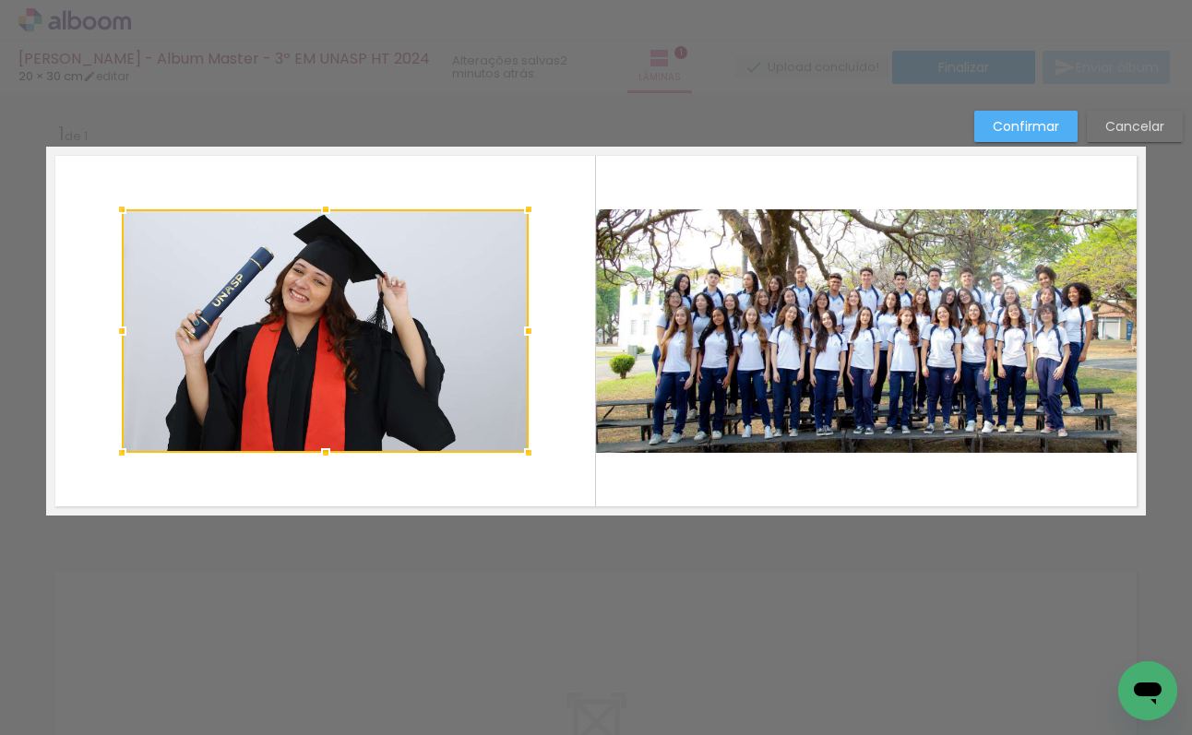
click at [581, 334] on quentale-layouter at bounding box center [596, 331] width 1100 height 369
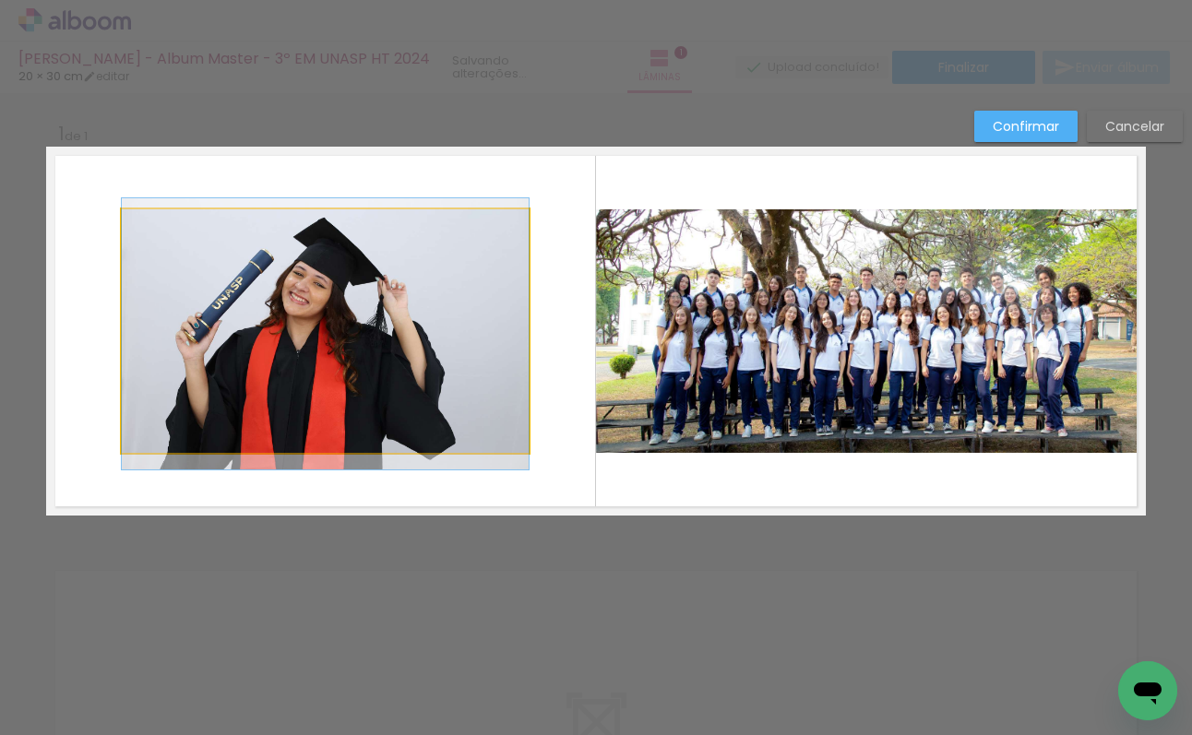
drag, startPoint x: 289, startPoint y: 333, endPoint x: 317, endPoint y: 331, distance: 28.7
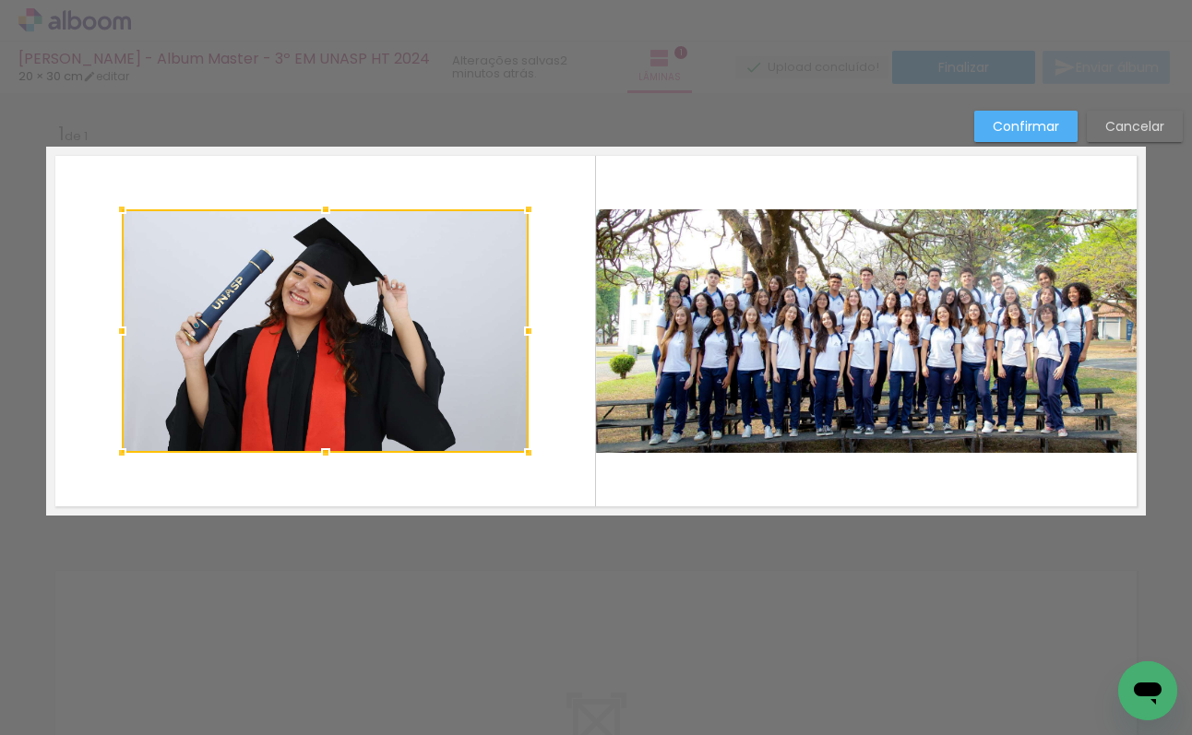
click at [579, 280] on quentale-layouter at bounding box center [596, 331] width 1100 height 369
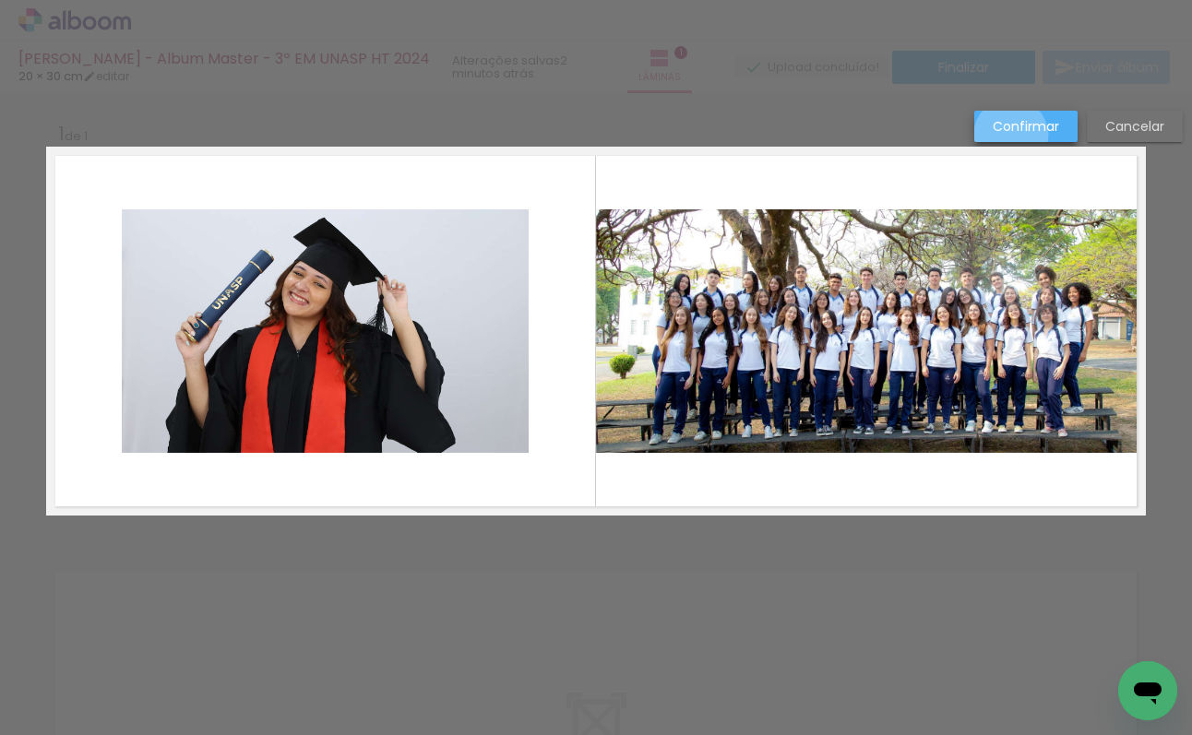
click at [1011, 136] on paper-button "Confirmar" at bounding box center [1025, 126] width 103 height 31
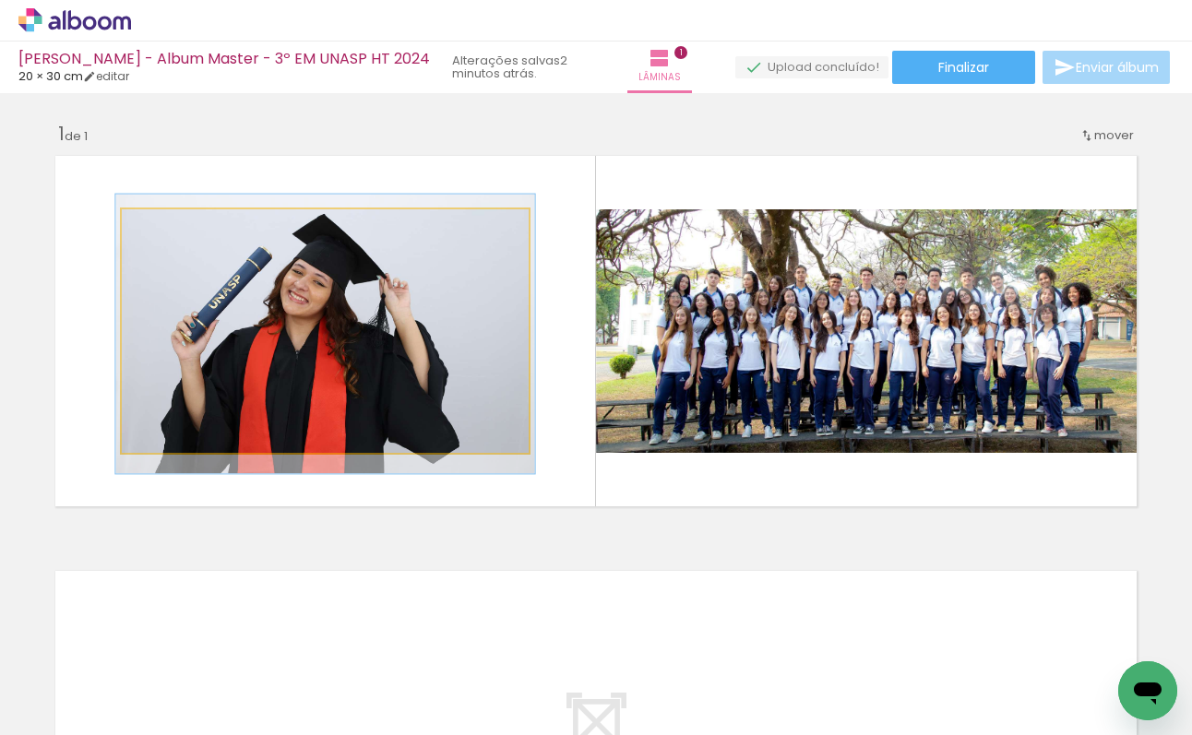
type paper-slider "103"
click at [164, 228] on div at bounding box center [167, 229] width 17 height 17
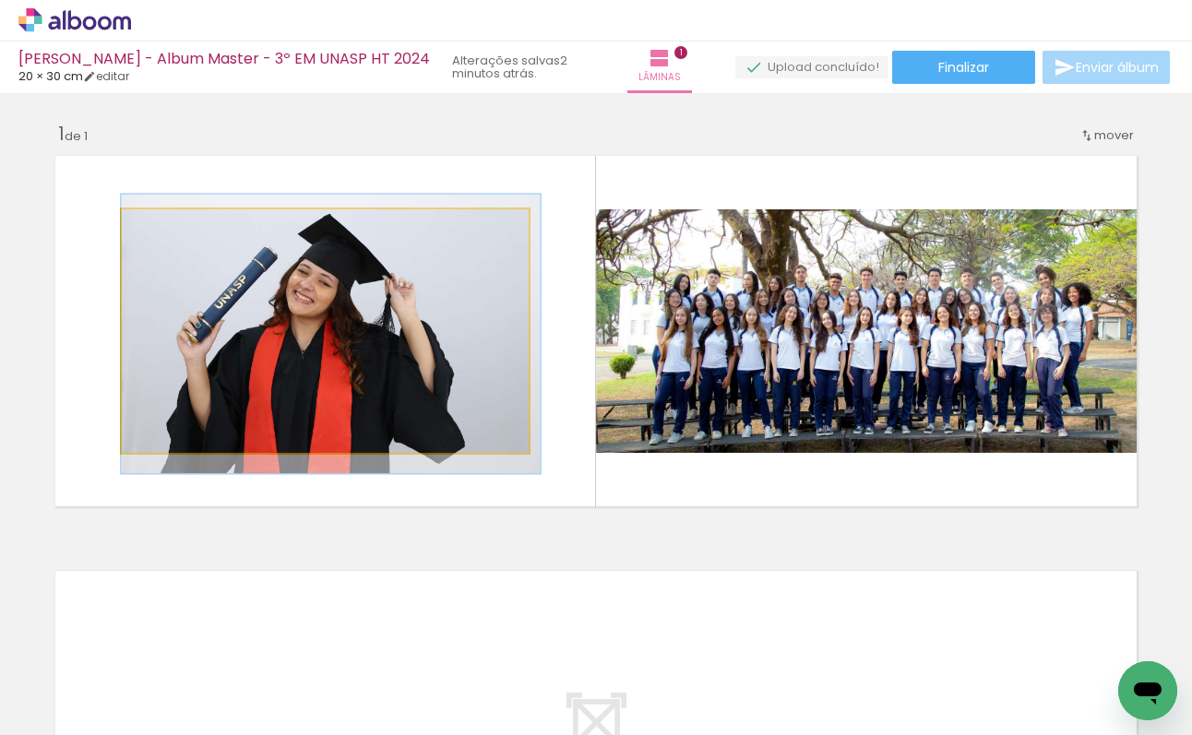
drag, startPoint x: 267, startPoint y: 323, endPoint x: 332, endPoint y: 323, distance: 65.5
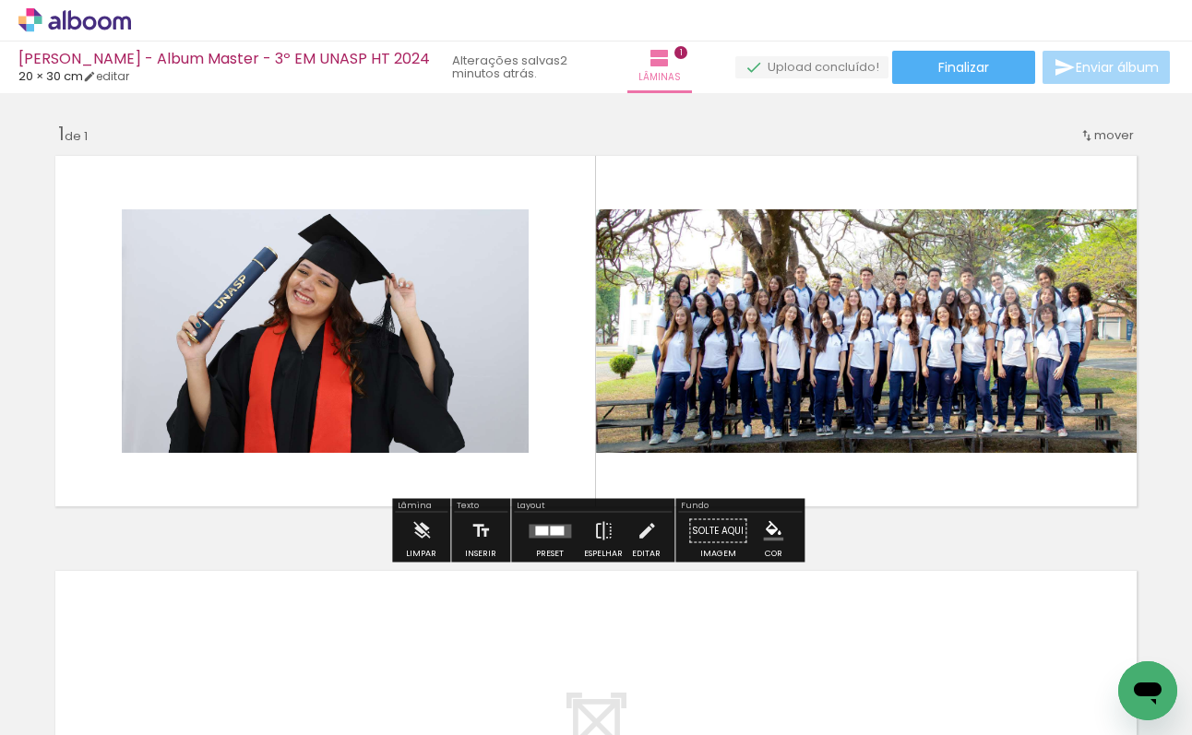
click at [559, 353] on quentale-layouter at bounding box center [596, 331] width 1100 height 369
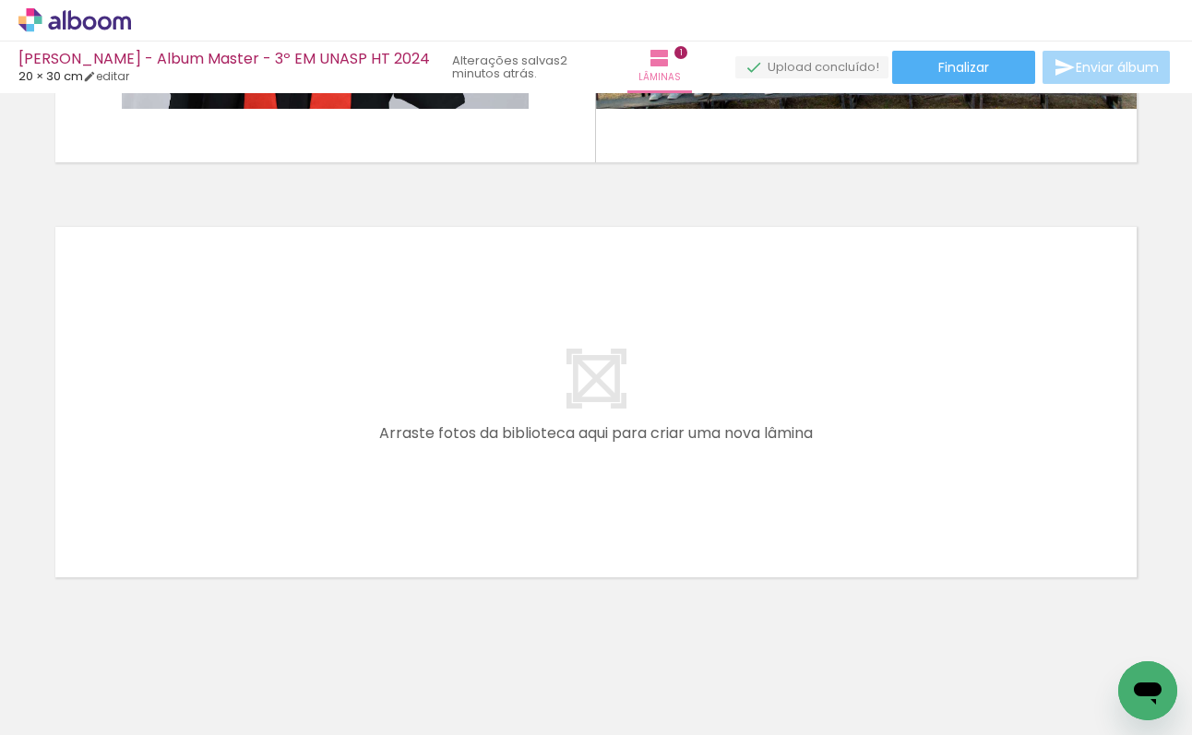
scroll to position [0, 311]
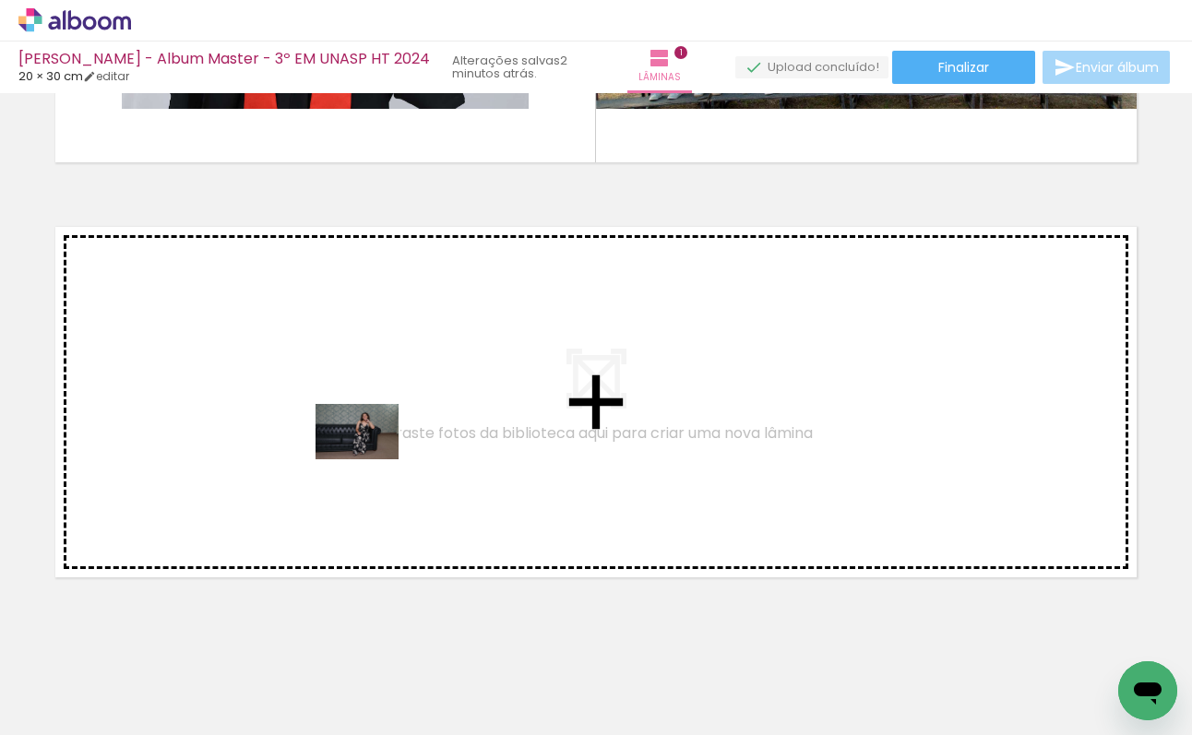
drag, startPoint x: 907, startPoint y: 679, endPoint x: 369, endPoint y: 459, distance: 581.0
click at [369, 459] on quentale-workspace at bounding box center [596, 367] width 1192 height 735
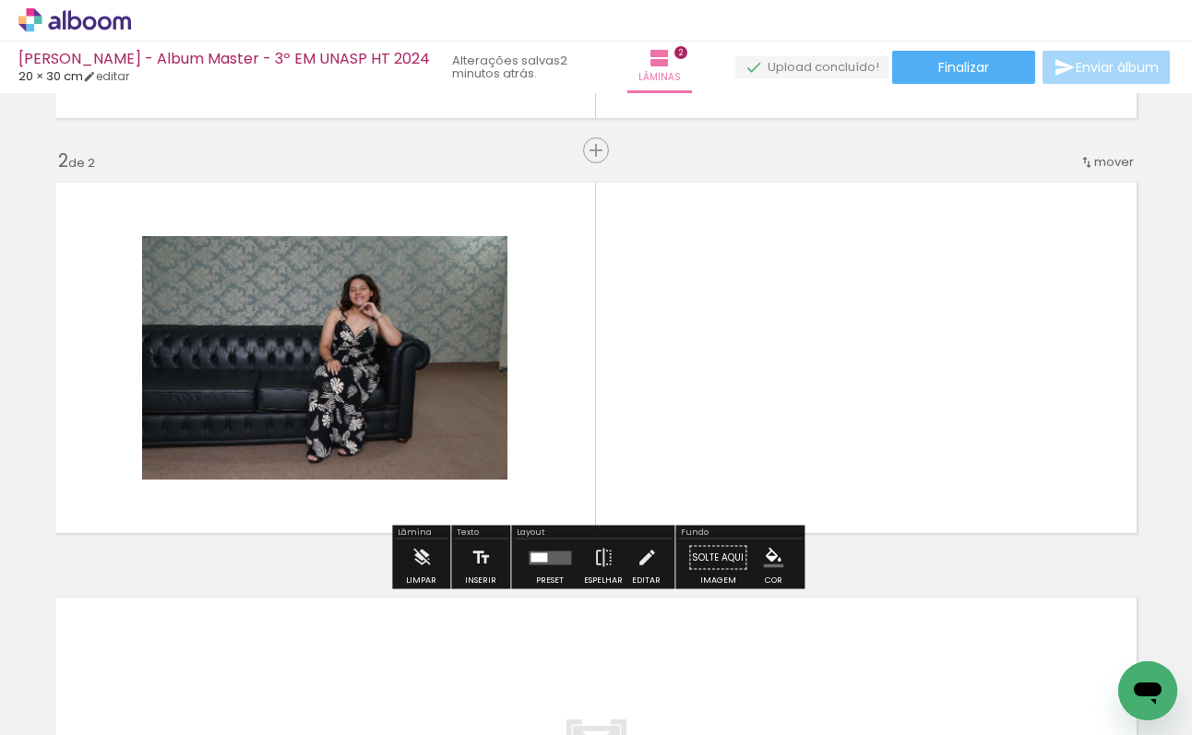
scroll to position [390, 0]
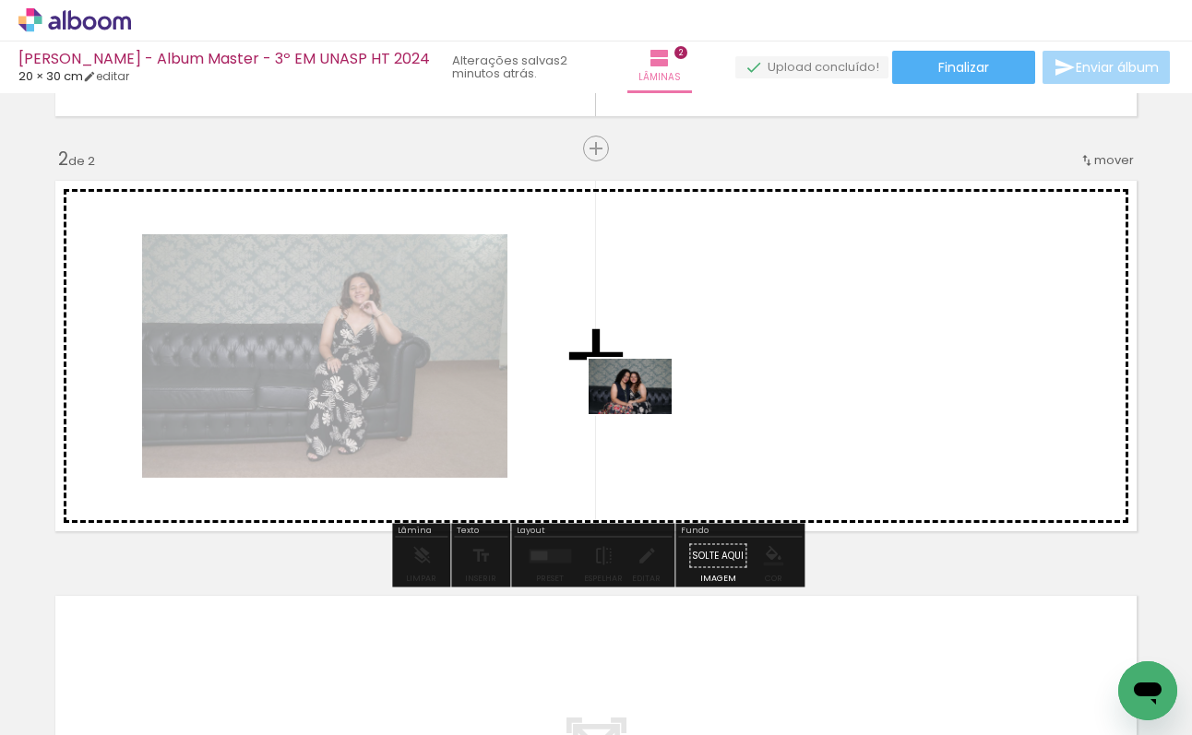
drag, startPoint x: 290, startPoint y: 675, endPoint x: 560, endPoint y: 538, distance: 303.3
click at [644, 414] on quentale-workspace at bounding box center [596, 367] width 1192 height 735
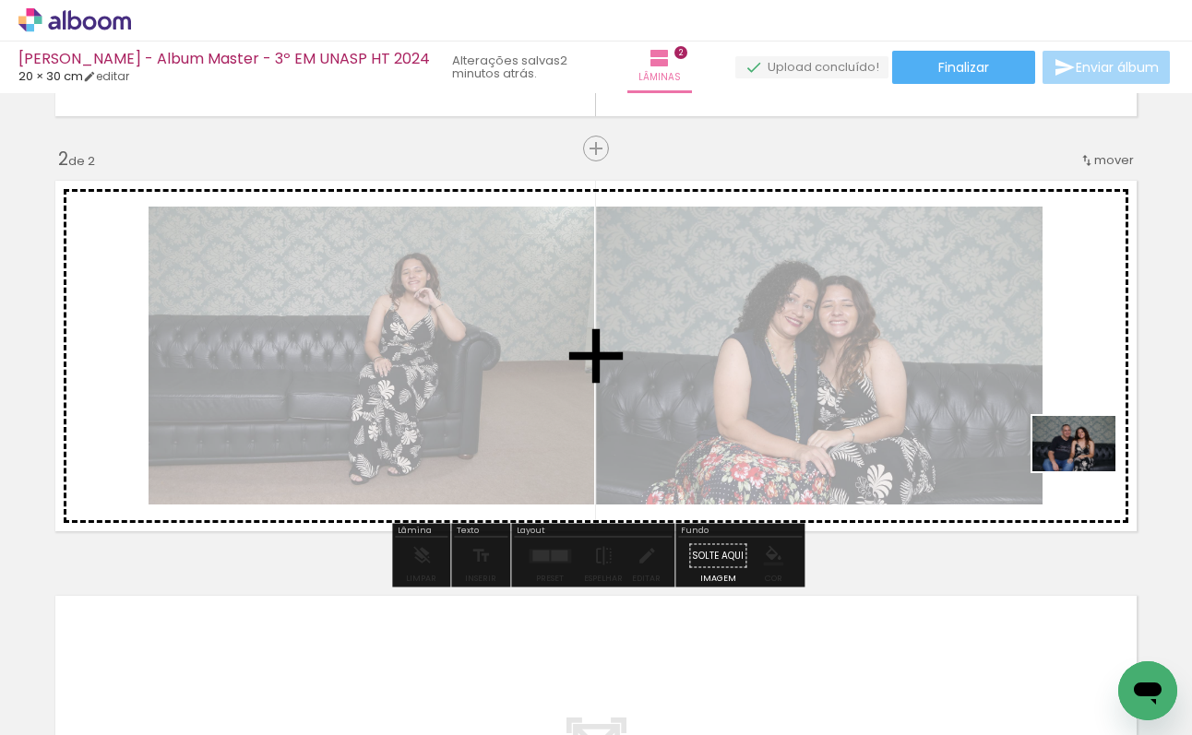
drag, startPoint x: 399, startPoint y: 686, endPoint x: 1088, endPoint y: 471, distance: 721.7
click at [1088, 471] on quentale-workspace at bounding box center [596, 367] width 1192 height 735
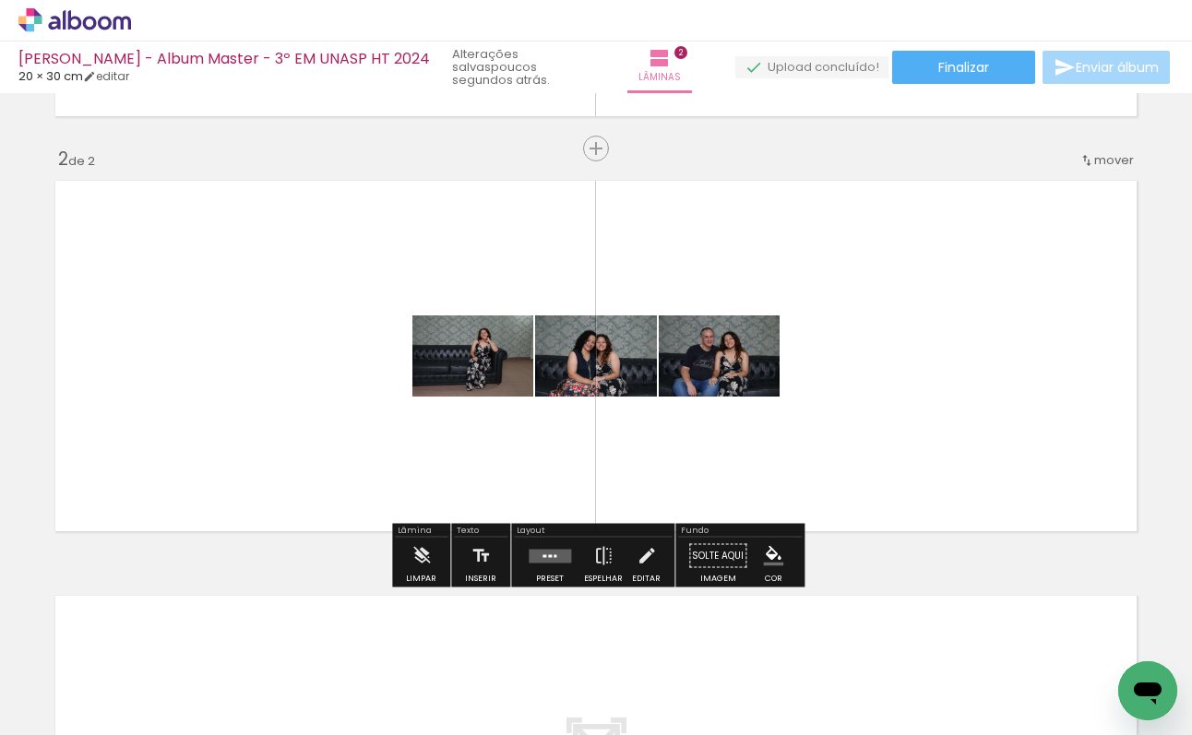
scroll to position [404, 0]
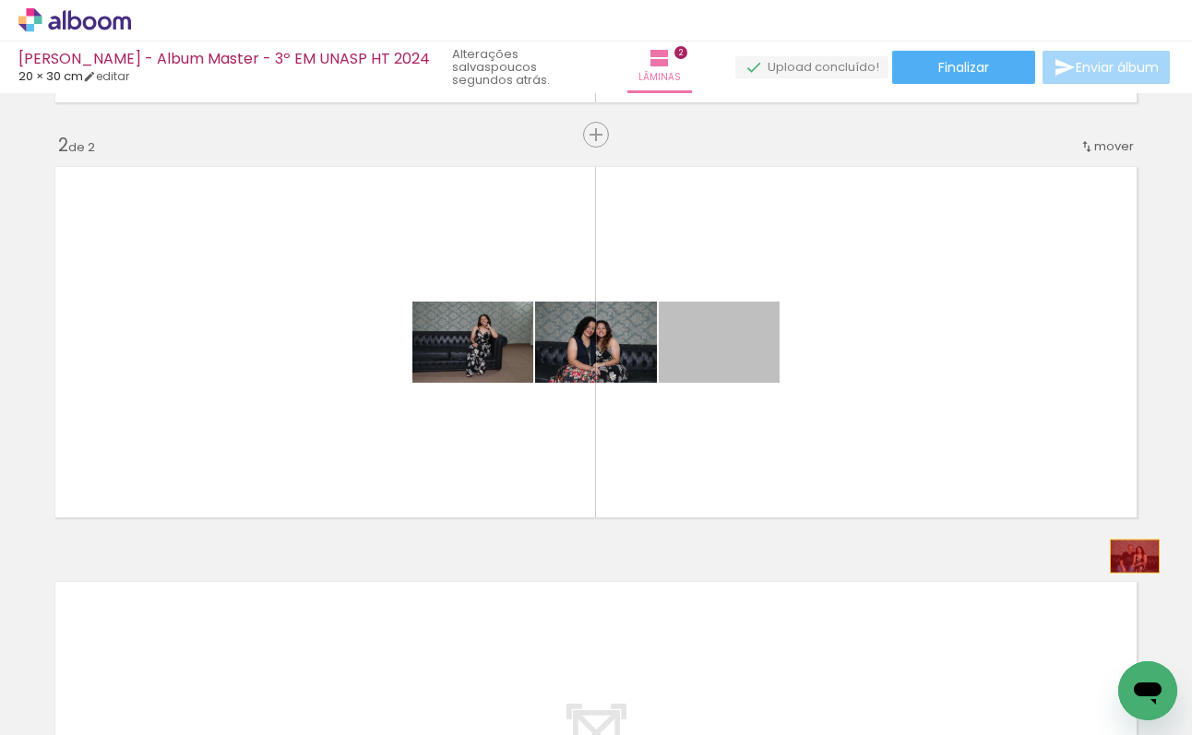
drag, startPoint x: 752, startPoint y: 357, endPoint x: 1135, endPoint y: 556, distance: 431.7
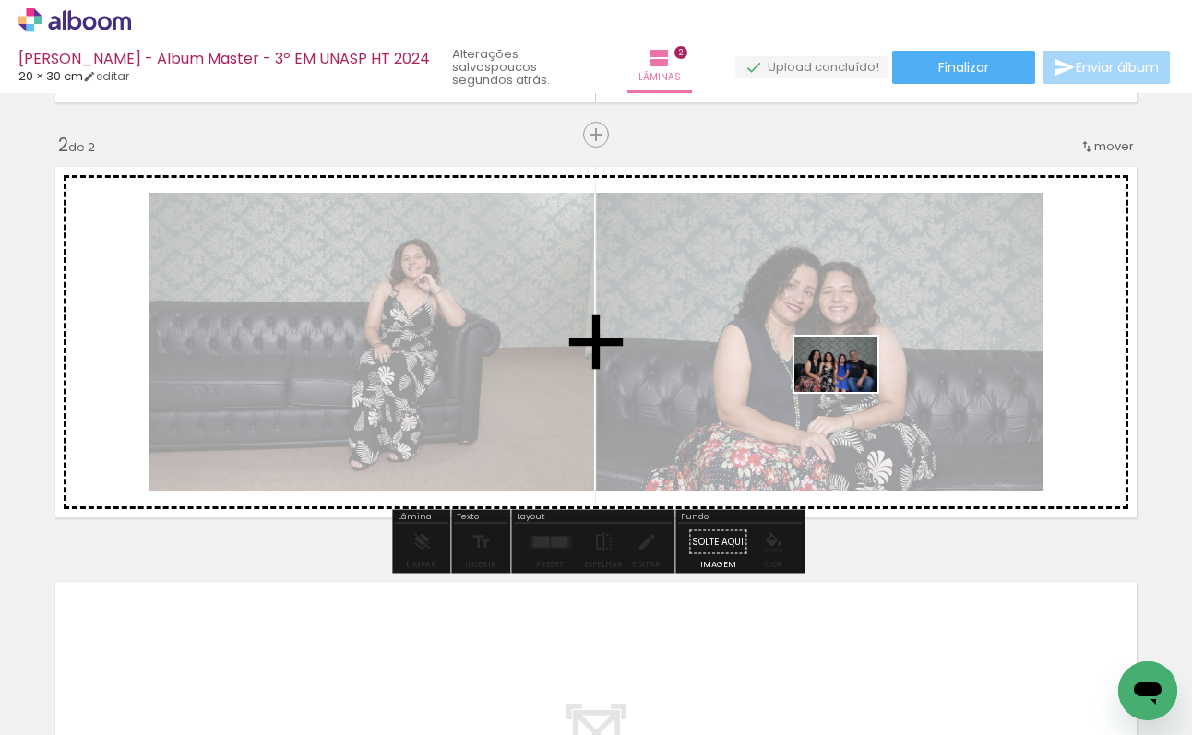
drag, startPoint x: 190, startPoint y: 669, endPoint x: 850, endPoint y: 392, distance: 715.4
click at [850, 392] on quentale-workspace at bounding box center [596, 367] width 1192 height 735
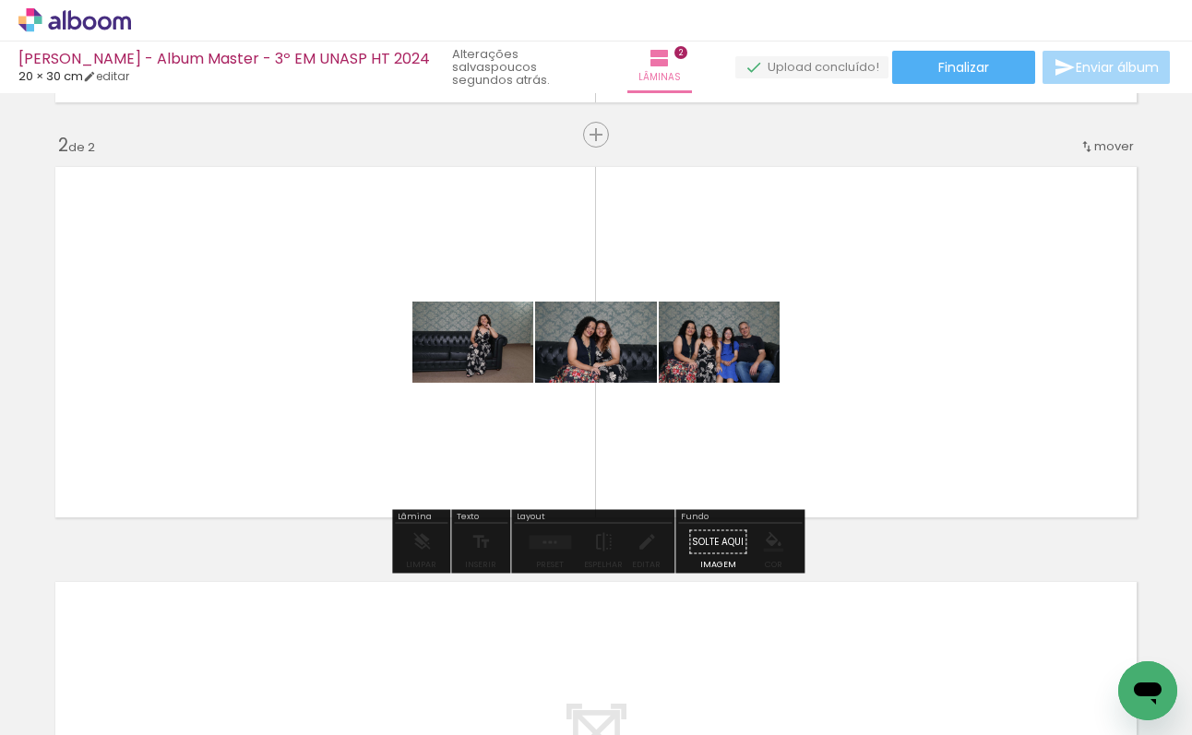
drag, startPoint x: 592, startPoint y: 360, endPoint x: 646, endPoint y: 386, distance: 59.4
click at [648, 389] on quentale-layouter at bounding box center [596, 342] width 1100 height 369
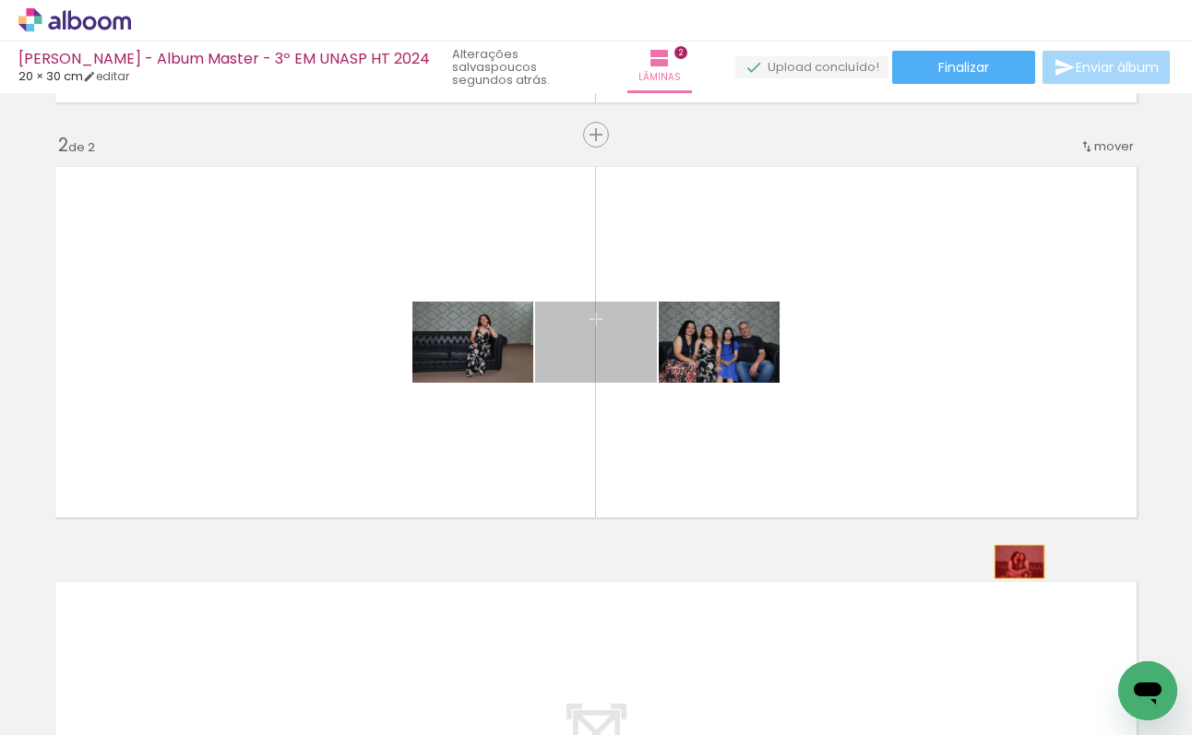
drag, startPoint x: 637, startPoint y: 355, endPoint x: 1020, endPoint y: 562, distance: 435.1
click at [1020, 562] on div "Inserir lâmina 1 de 2 Inserir lâmina 2 de 2" at bounding box center [596, 319] width 1192 height 1247
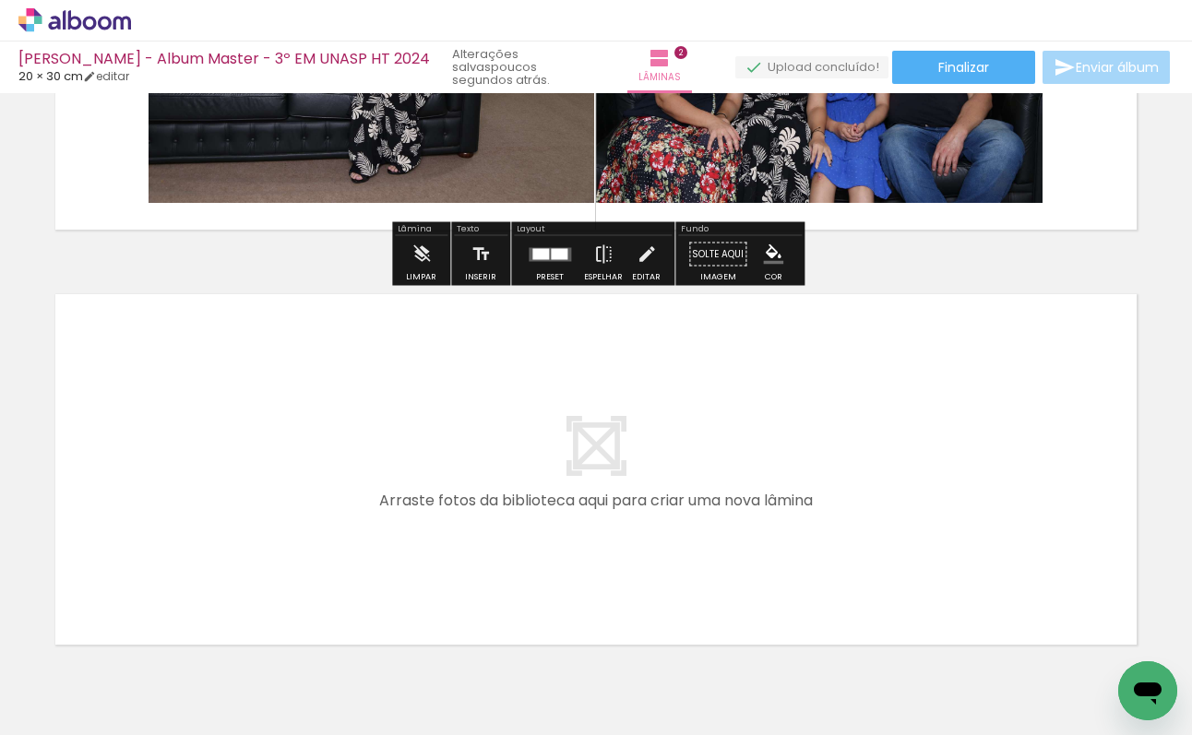
scroll to position [718, 0]
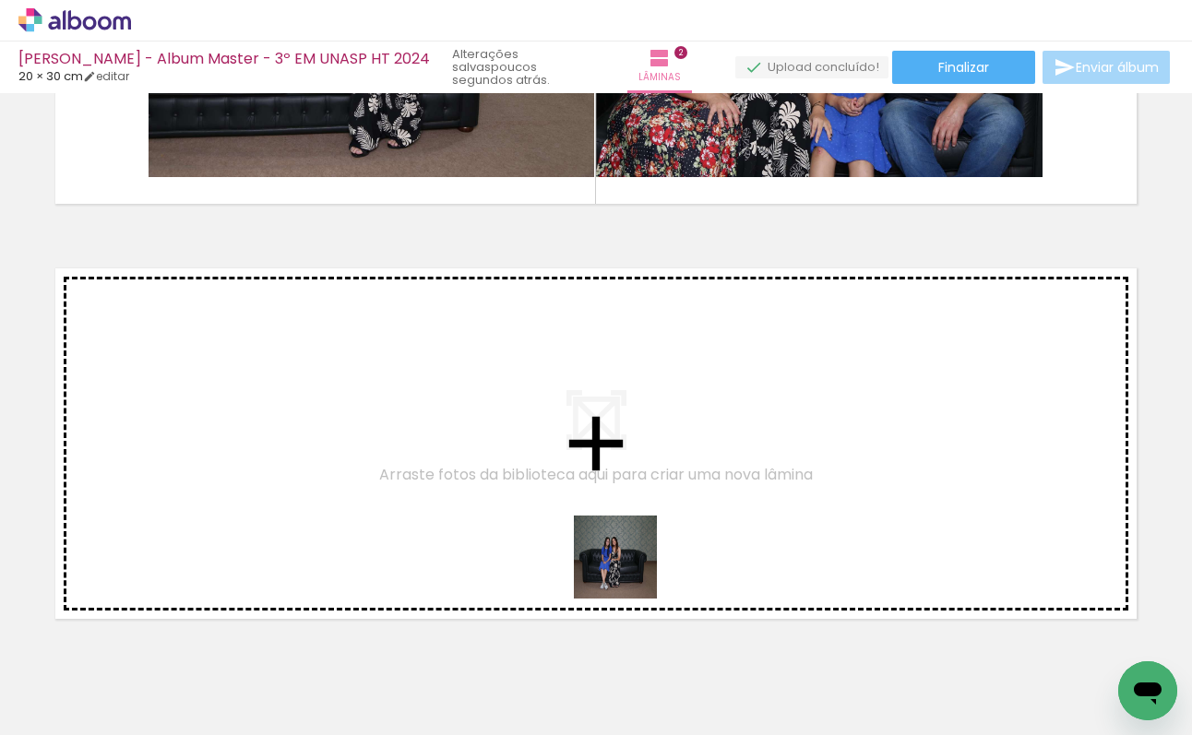
drag, startPoint x: 707, startPoint y: 686, endPoint x: 601, endPoint y: 555, distance: 168.6
click at [601, 555] on quentale-workspace at bounding box center [596, 367] width 1192 height 735
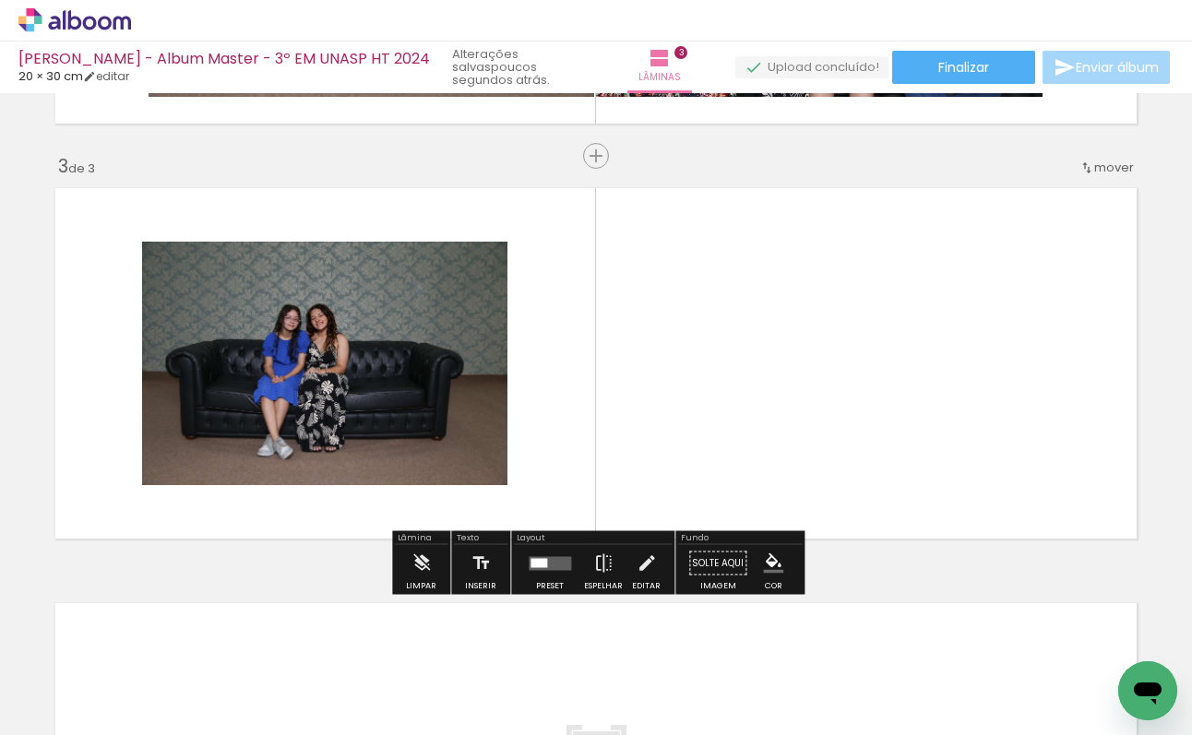
scroll to position [805, 0]
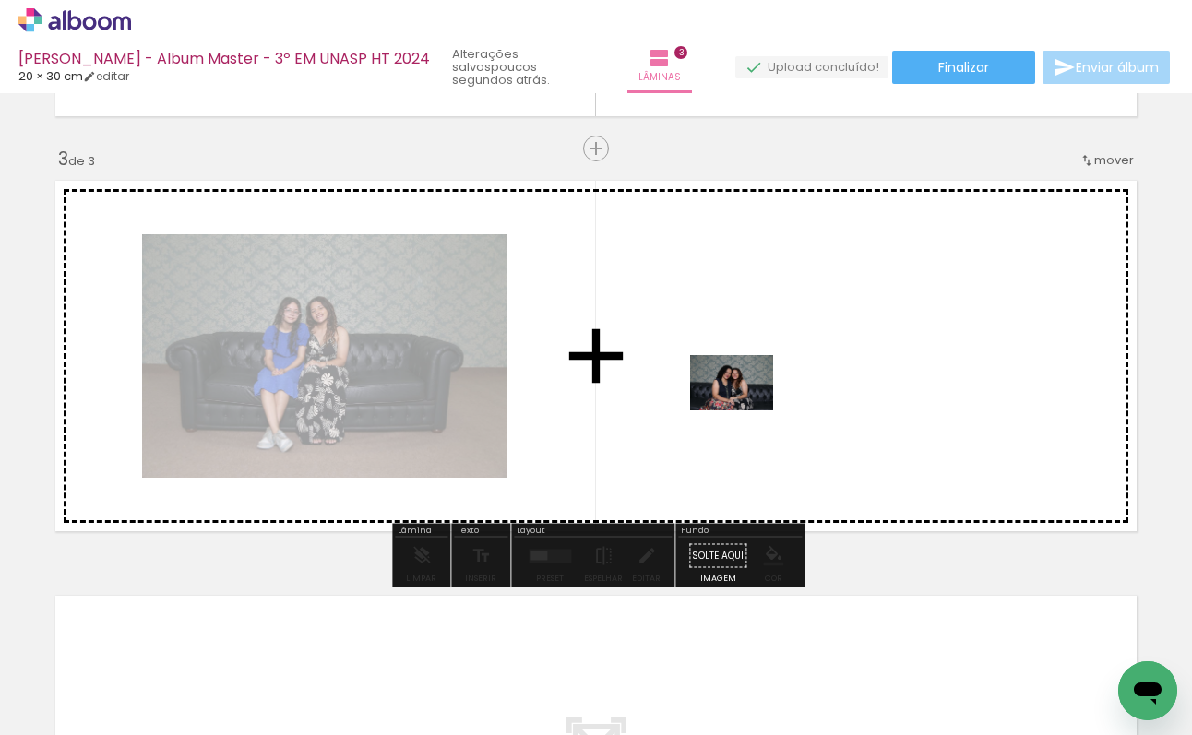
drag, startPoint x: 324, startPoint y: 671, endPoint x: 545, endPoint y: 582, distance: 238.5
click at [746, 411] on quentale-workspace at bounding box center [596, 367] width 1192 height 735
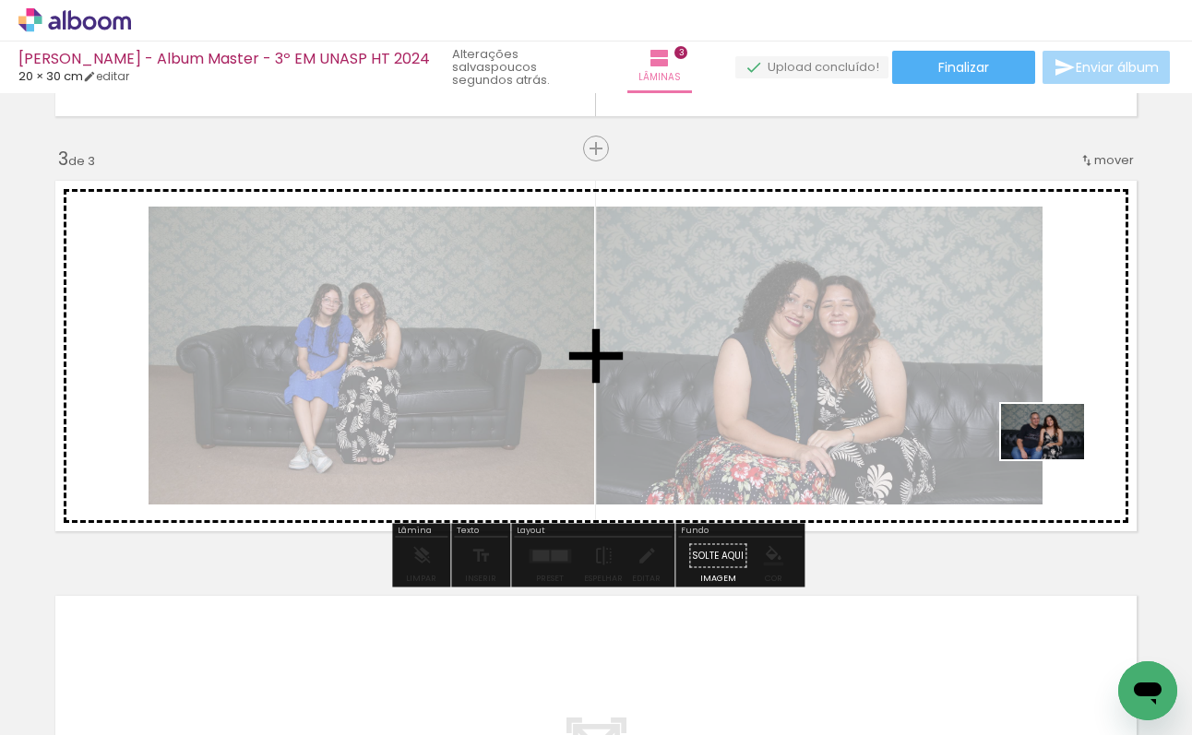
drag, startPoint x: 420, startPoint y: 667, endPoint x: 1058, endPoint y: 459, distance: 671.4
click at [1058, 459] on quentale-workspace at bounding box center [596, 367] width 1192 height 735
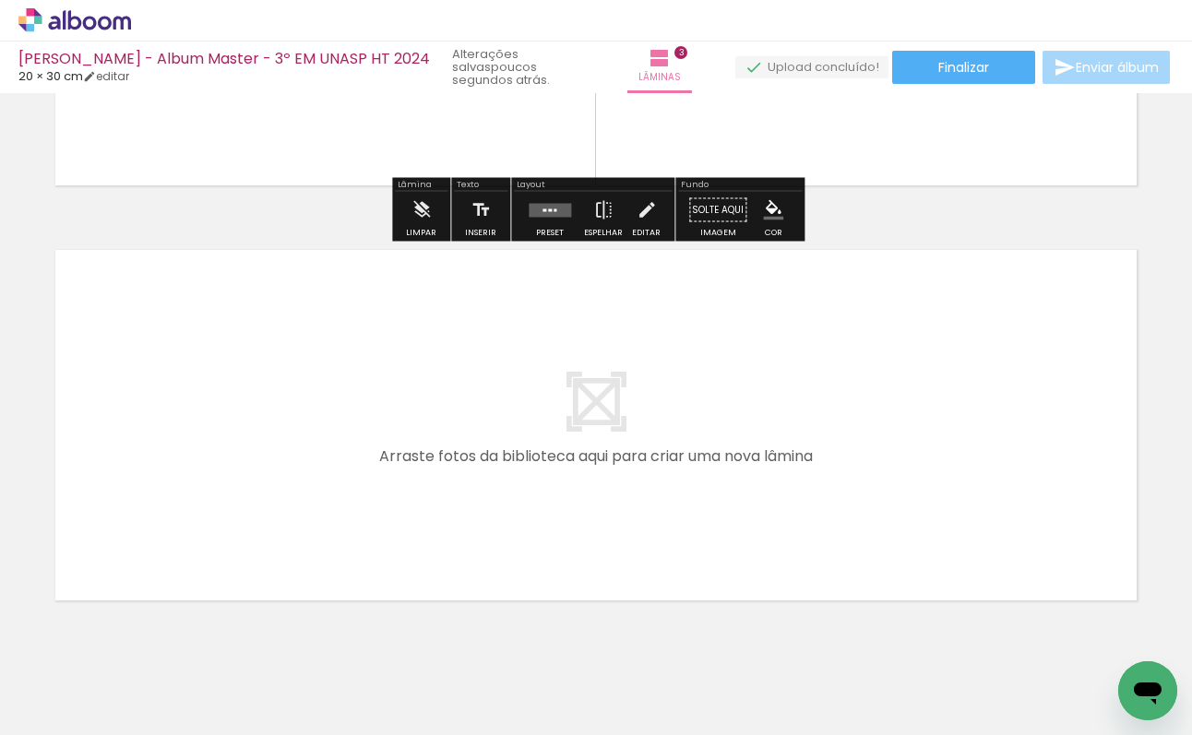
scroll to position [1189, 0]
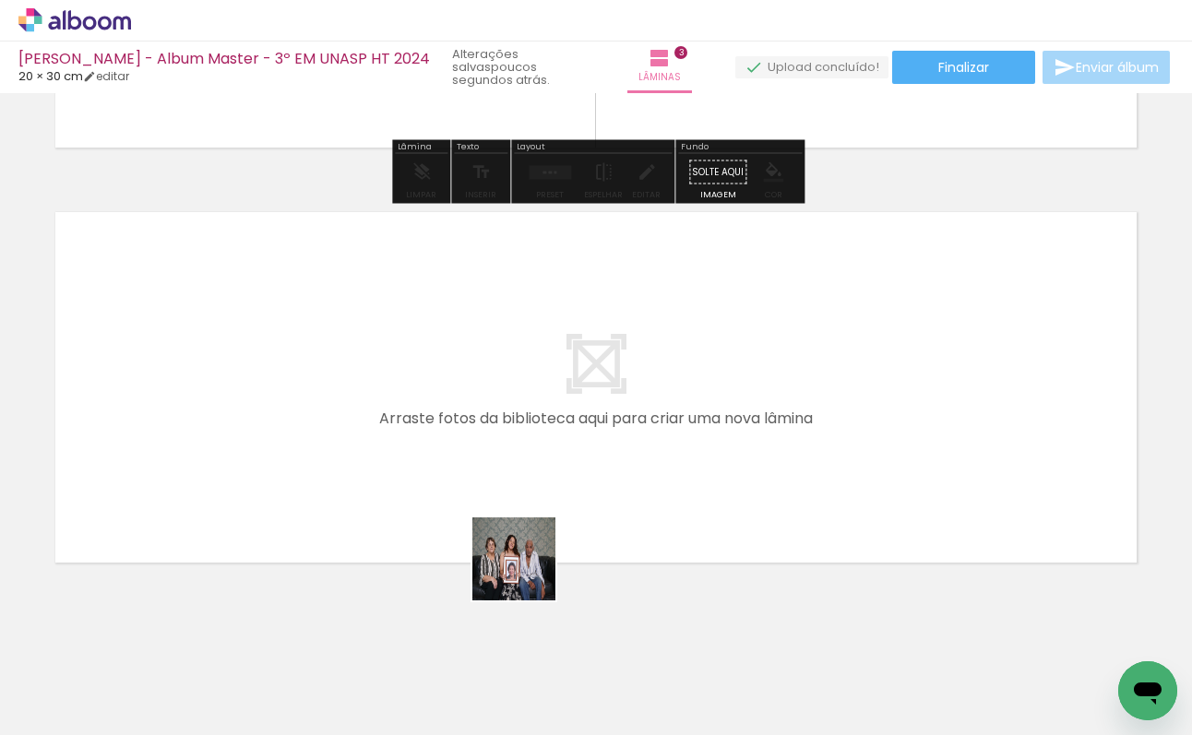
drag, startPoint x: 506, startPoint y: 673, endPoint x: 570, endPoint y: 601, distance: 96.7
click at [538, 435] on quentale-workspace at bounding box center [596, 367] width 1192 height 735
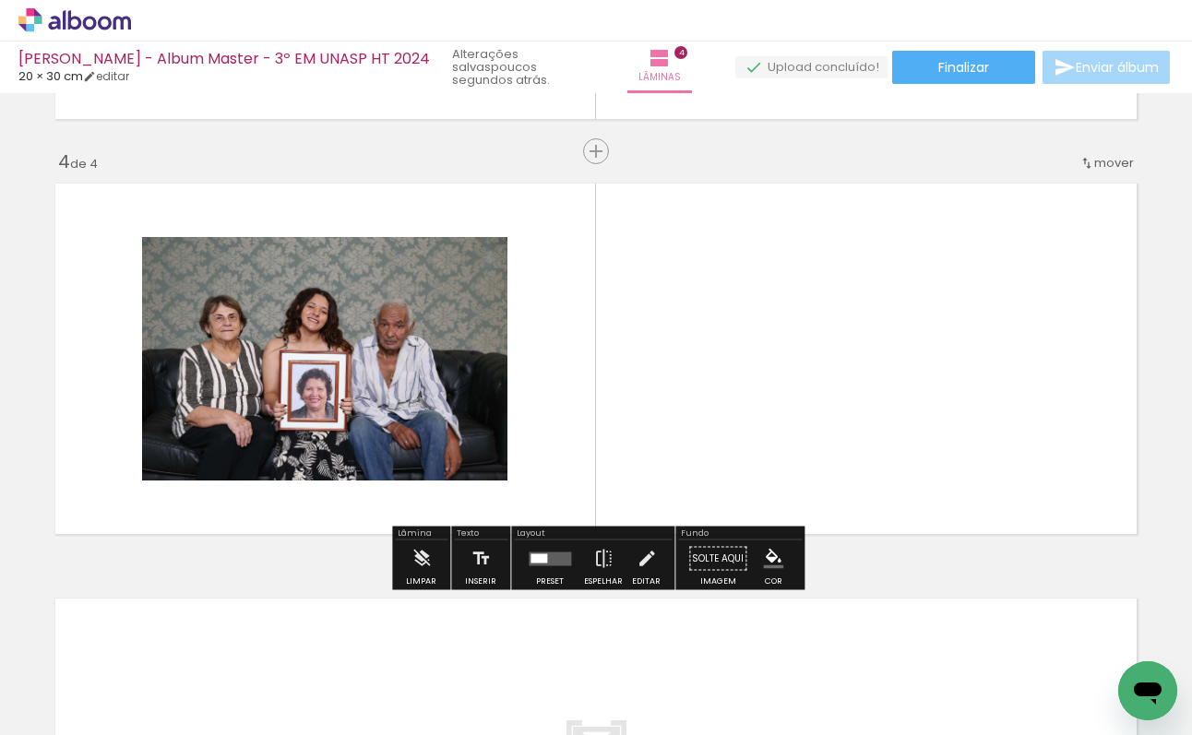
scroll to position [1221, 0]
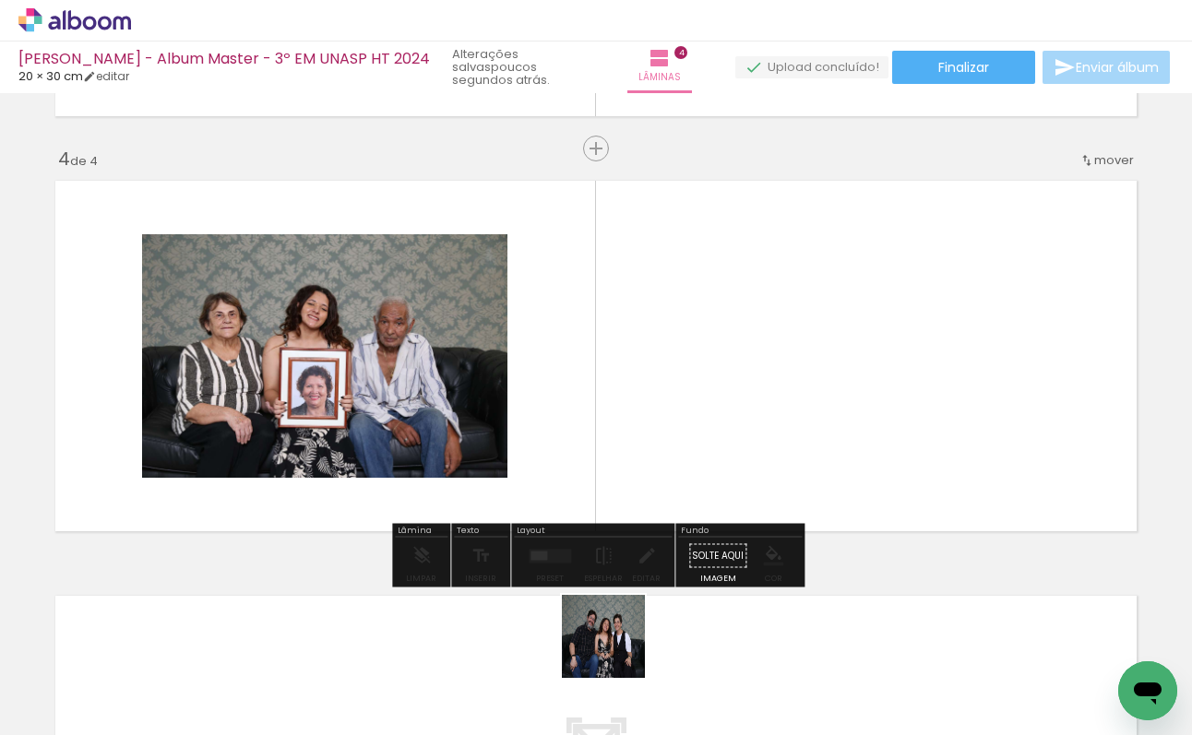
drag, startPoint x: 617, startPoint y: 650, endPoint x: 690, endPoint y: 387, distance: 273.8
click at [690, 387] on quentale-workspace at bounding box center [596, 367] width 1192 height 735
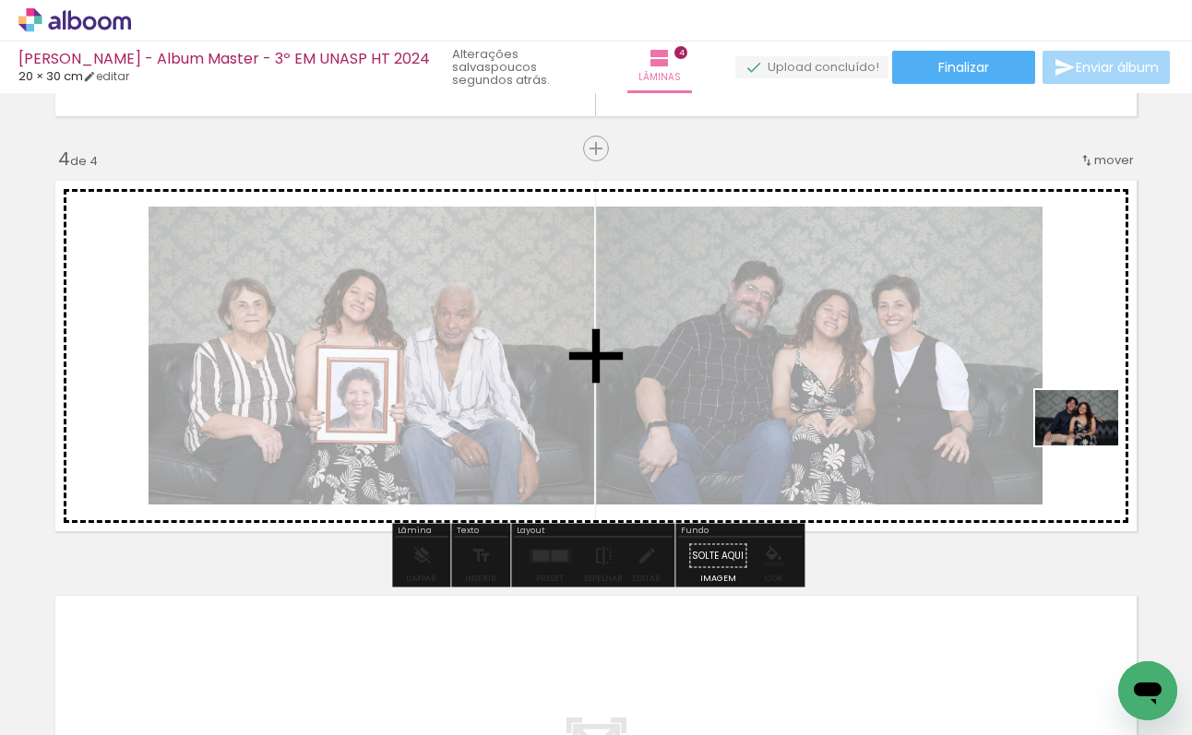
drag, startPoint x: 808, startPoint y: 662, endPoint x: 1091, endPoint y: 446, distance: 356.0
click at [1091, 446] on quentale-workspace at bounding box center [596, 367] width 1192 height 735
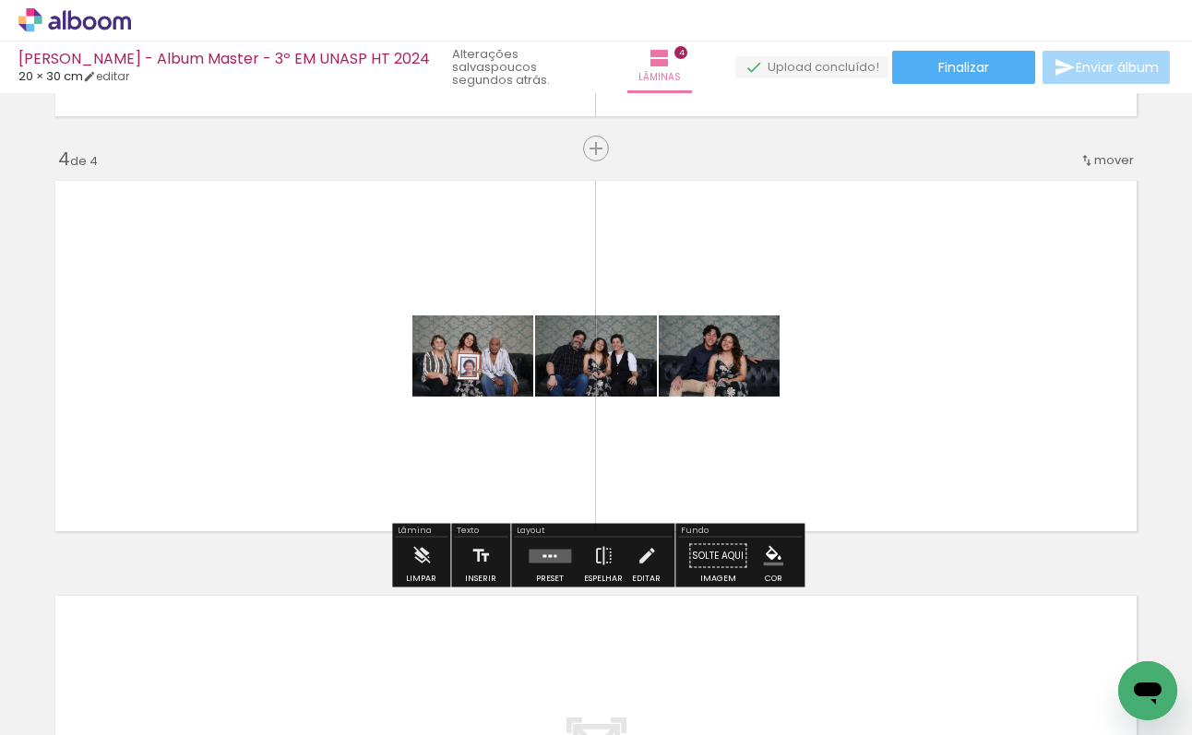
scroll to position [0, 134]
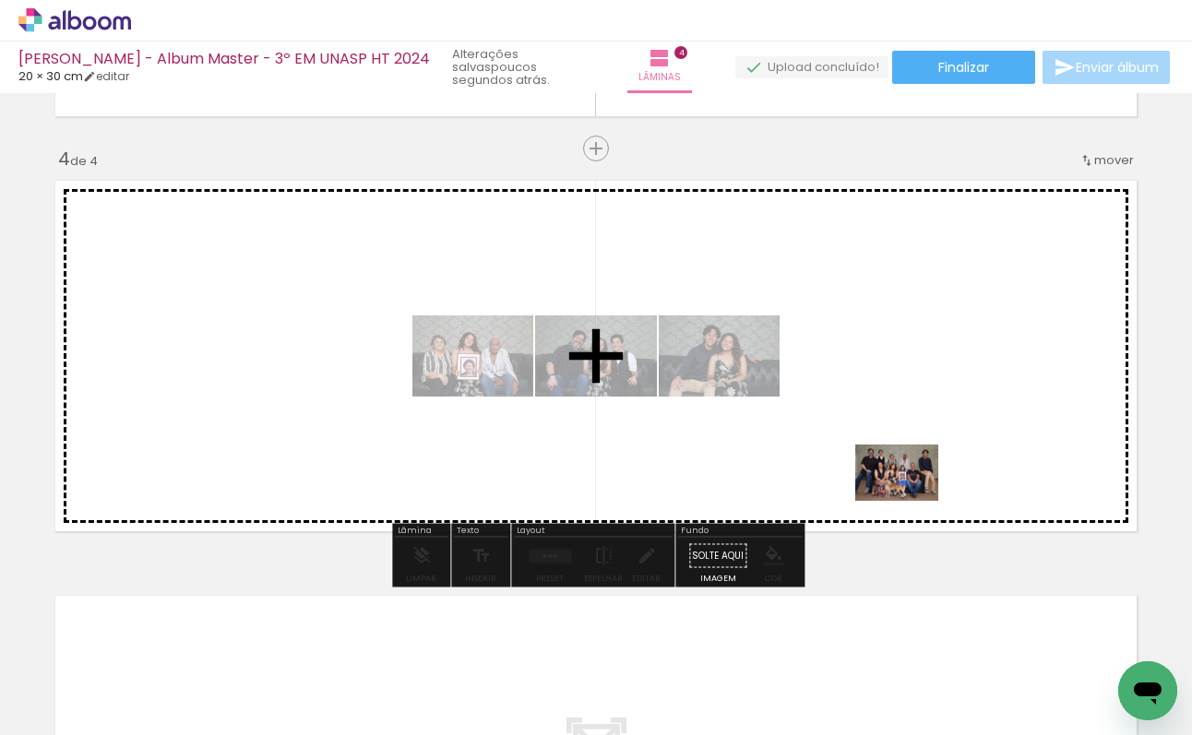
drag, startPoint x: 272, startPoint y: 678, endPoint x: 912, endPoint y: 499, distance: 664.0
click at [912, 499] on quentale-workspace at bounding box center [596, 367] width 1192 height 735
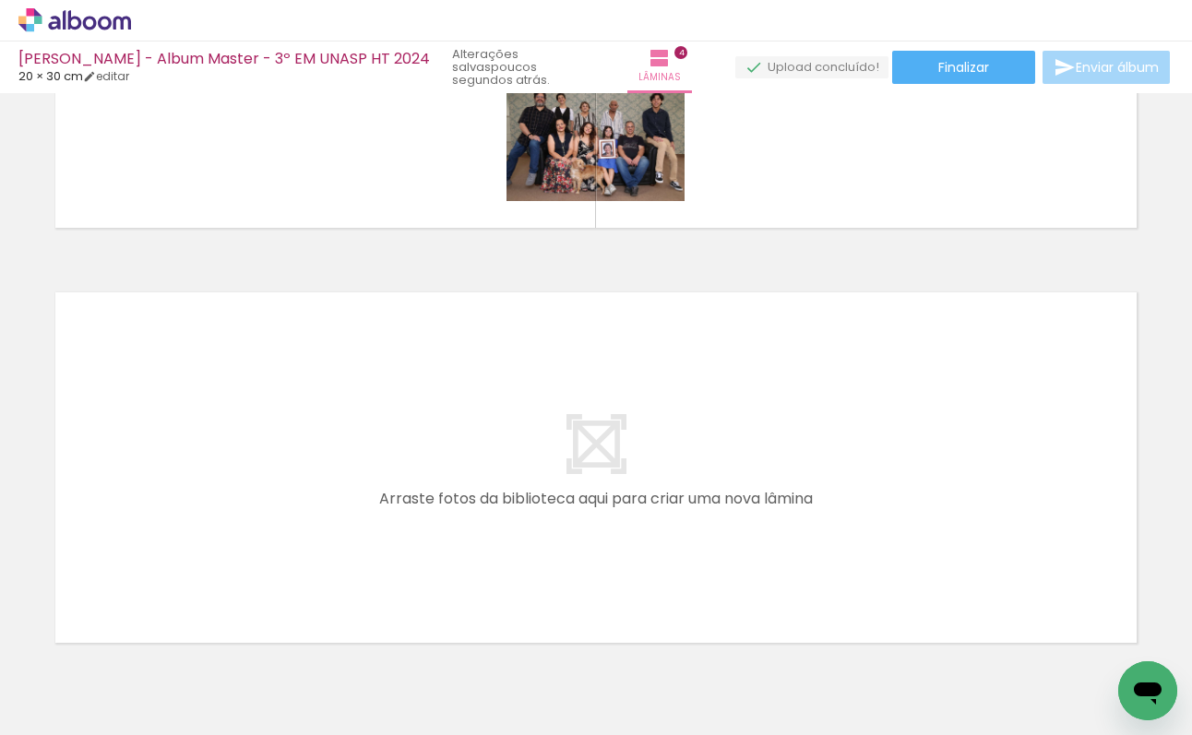
scroll to position [0, 953]
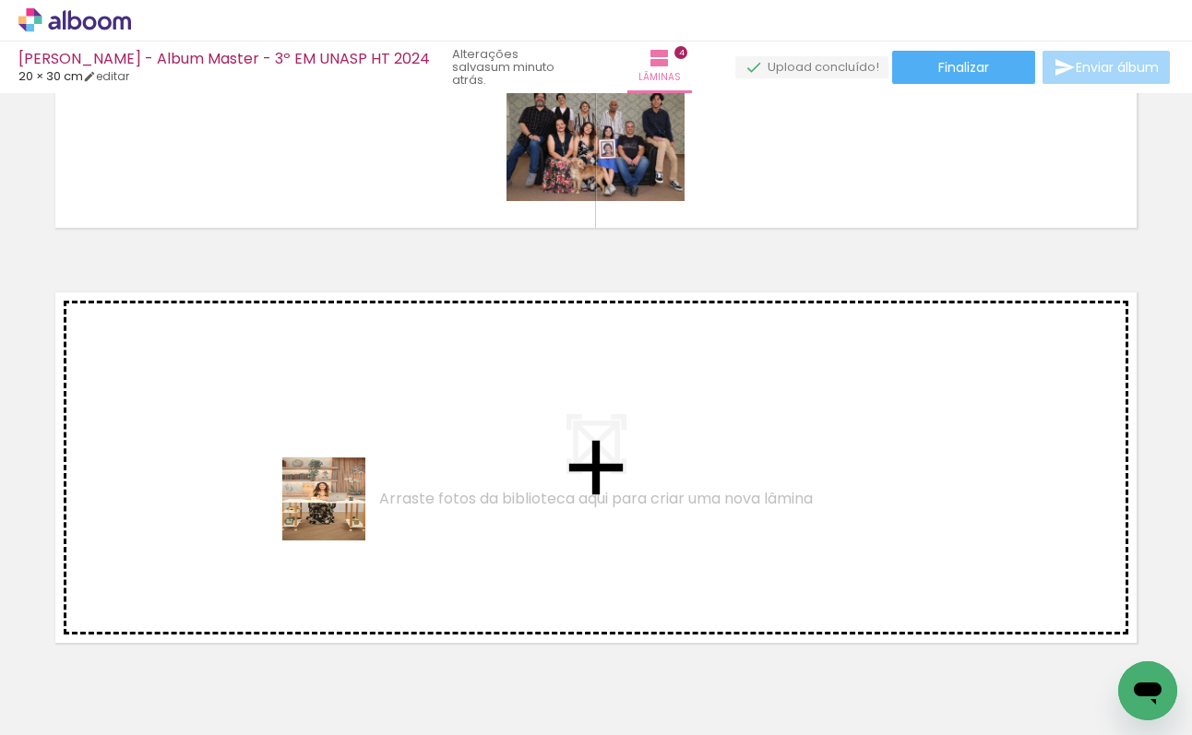
drag, startPoint x: 351, startPoint y: 543, endPoint x: 322, endPoint y: 492, distance: 59.1
click at [322, 492] on quentale-workspace at bounding box center [596, 367] width 1192 height 735
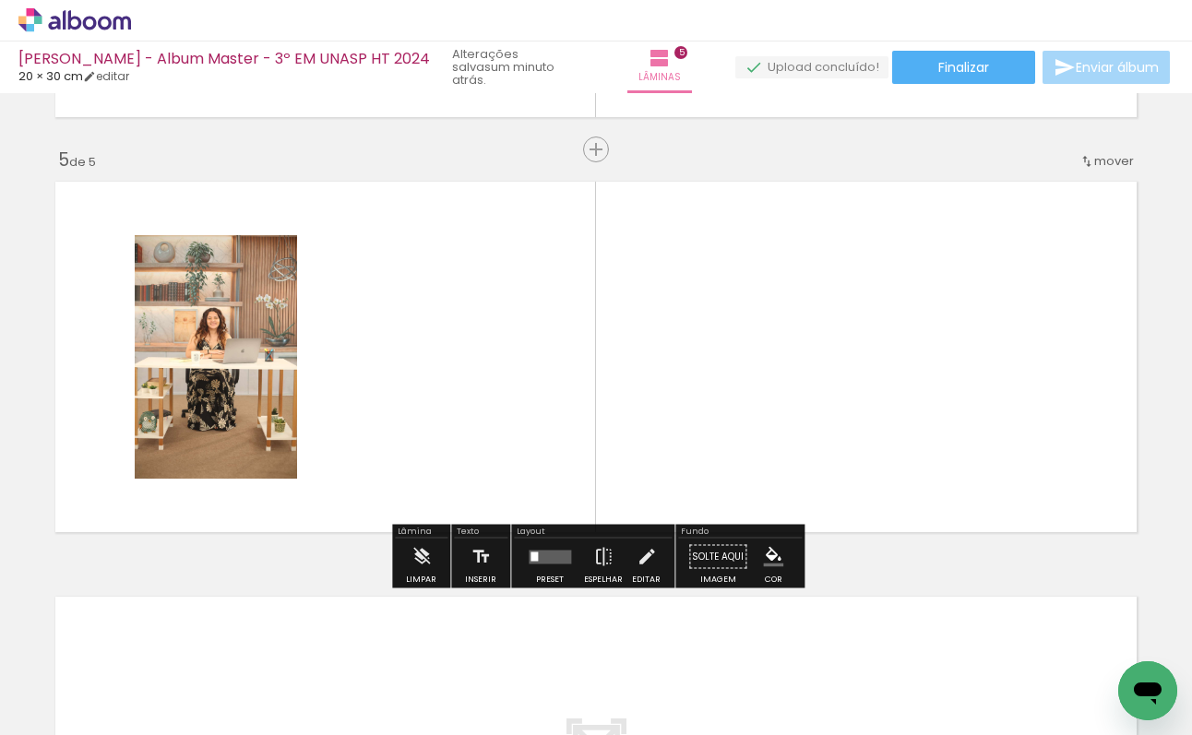
scroll to position [1636, 0]
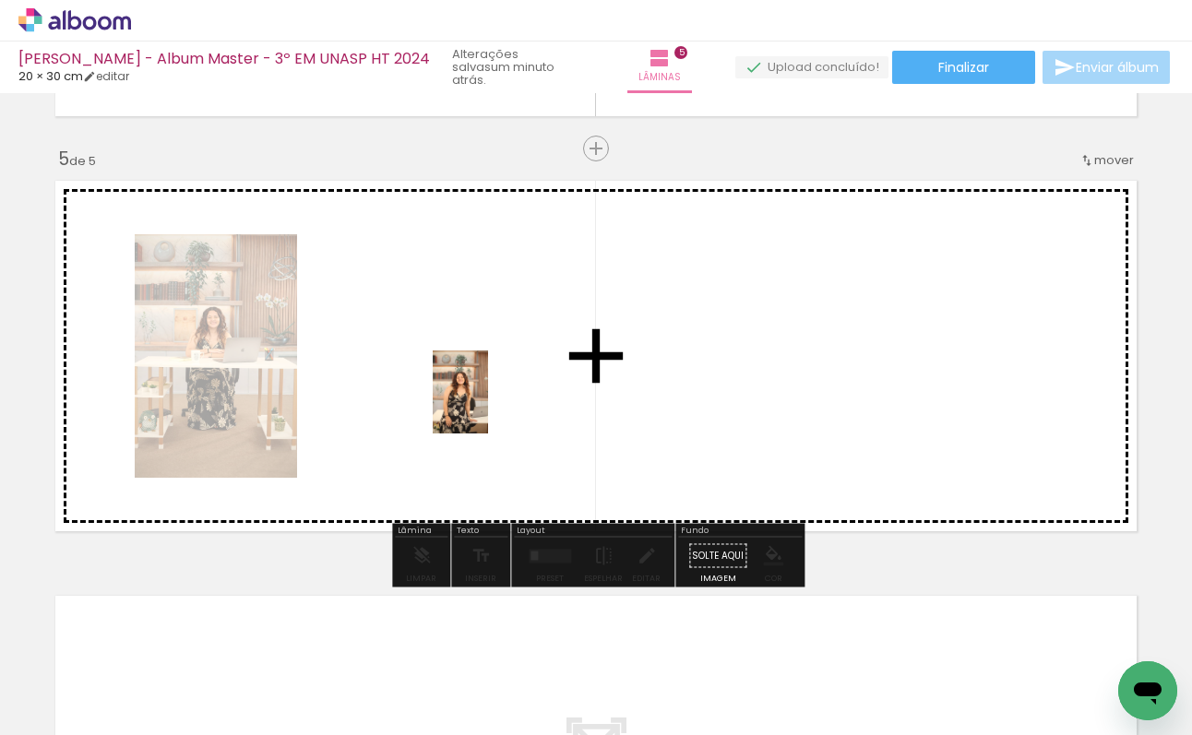
drag, startPoint x: 482, startPoint y: 692, endPoint x: 488, endPoint y: 406, distance: 286.1
click at [488, 406] on quentale-workspace at bounding box center [596, 367] width 1192 height 735
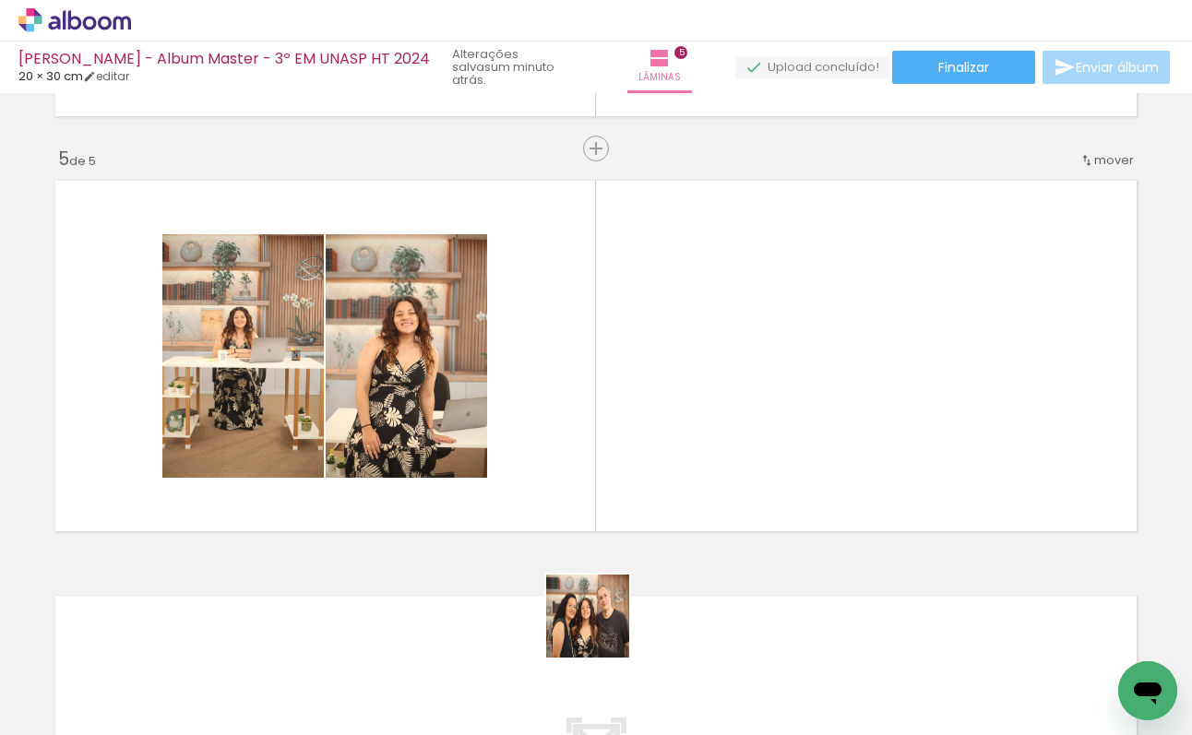
drag, startPoint x: 569, startPoint y: 674, endPoint x: 722, endPoint y: 462, distance: 261.7
click at [722, 462] on quentale-workspace at bounding box center [596, 367] width 1192 height 735
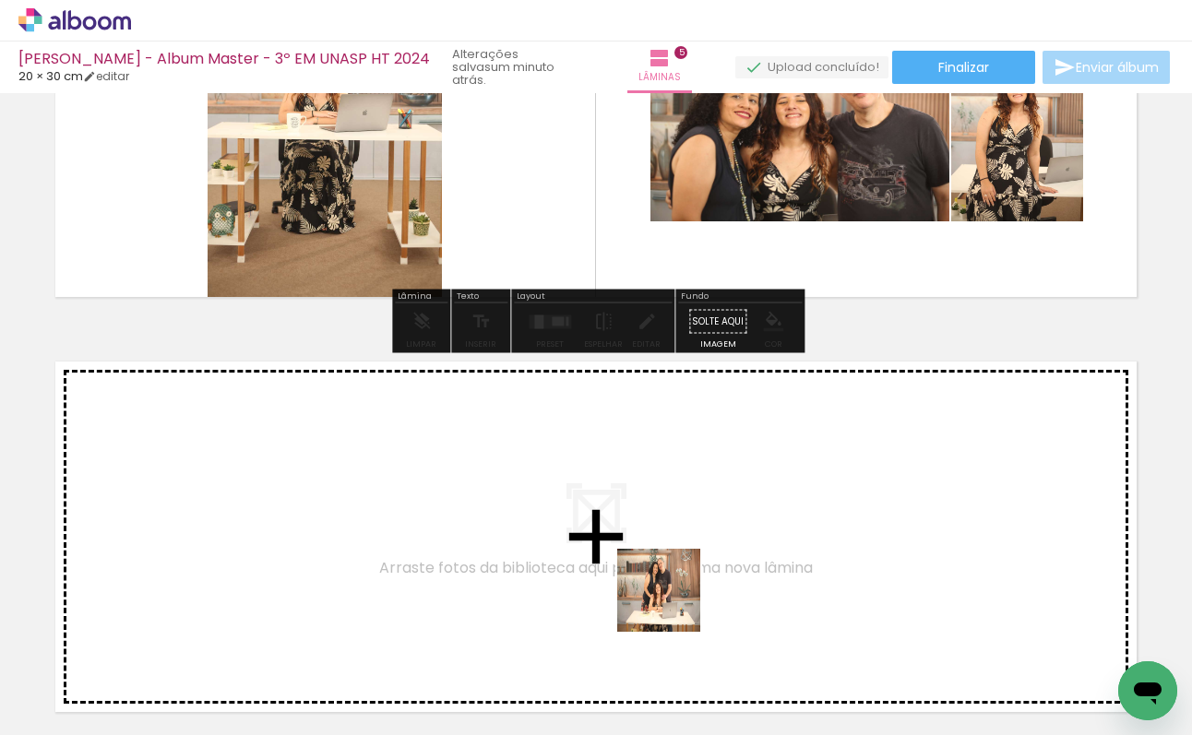
drag, startPoint x: 673, startPoint y: 604, endPoint x: 778, endPoint y: 690, distance: 135.7
click at [656, 525] on quentale-workspace at bounding box center [596, 367] width 1192 height 735
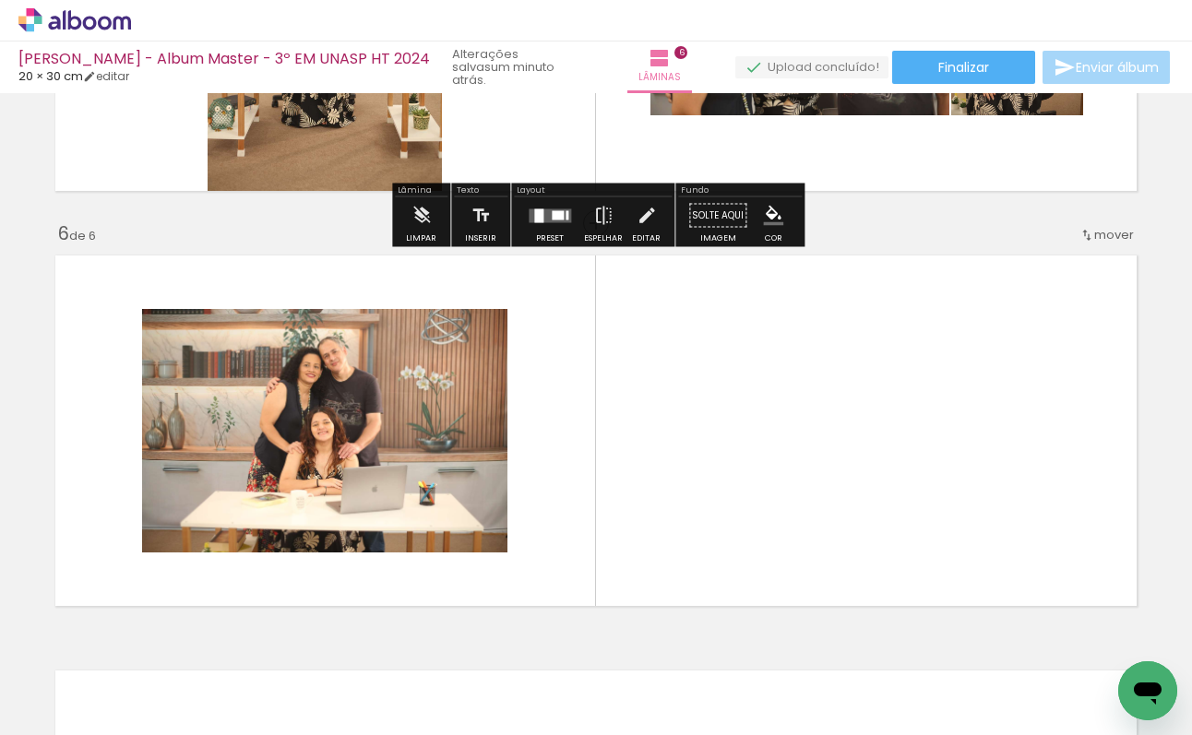
scroll to position [2051, 0]
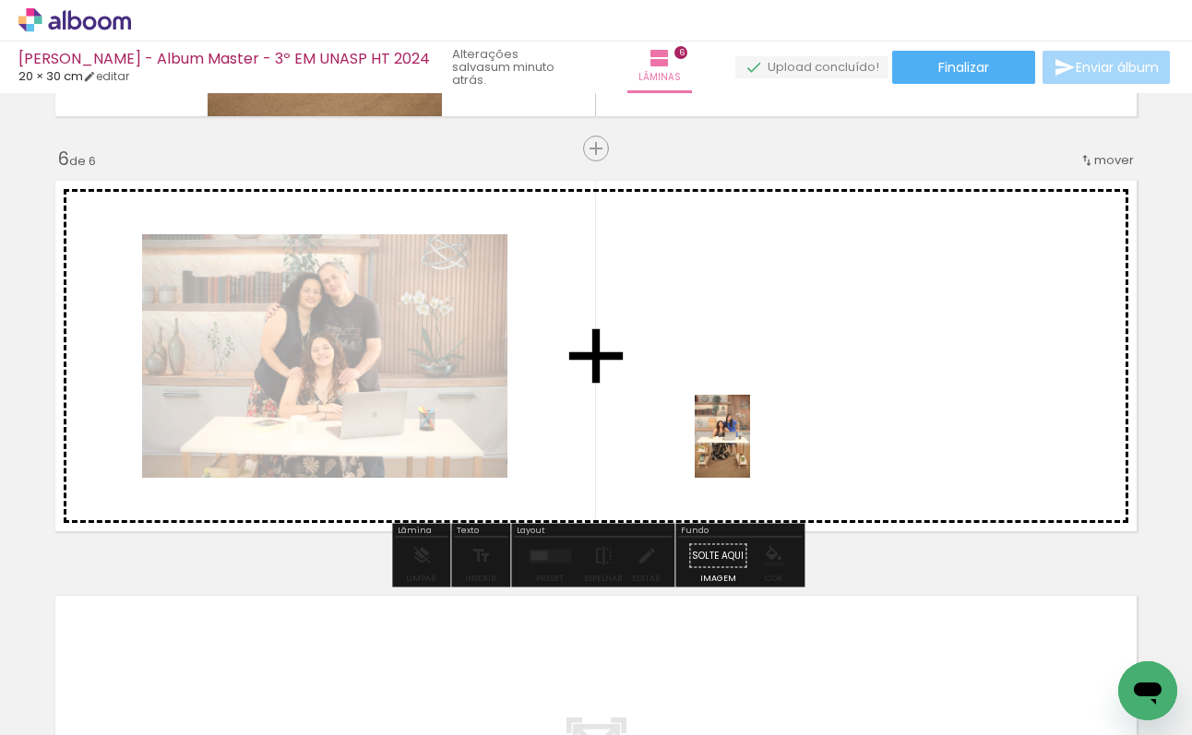
drag, startPoint x: 793, startPoint y: 677, endPoint x: 758, endPoint y: 456, distance: 224.3
click at [750, 450] on quentale-workspace at bounding box center [596, 367] width 1192 height 735
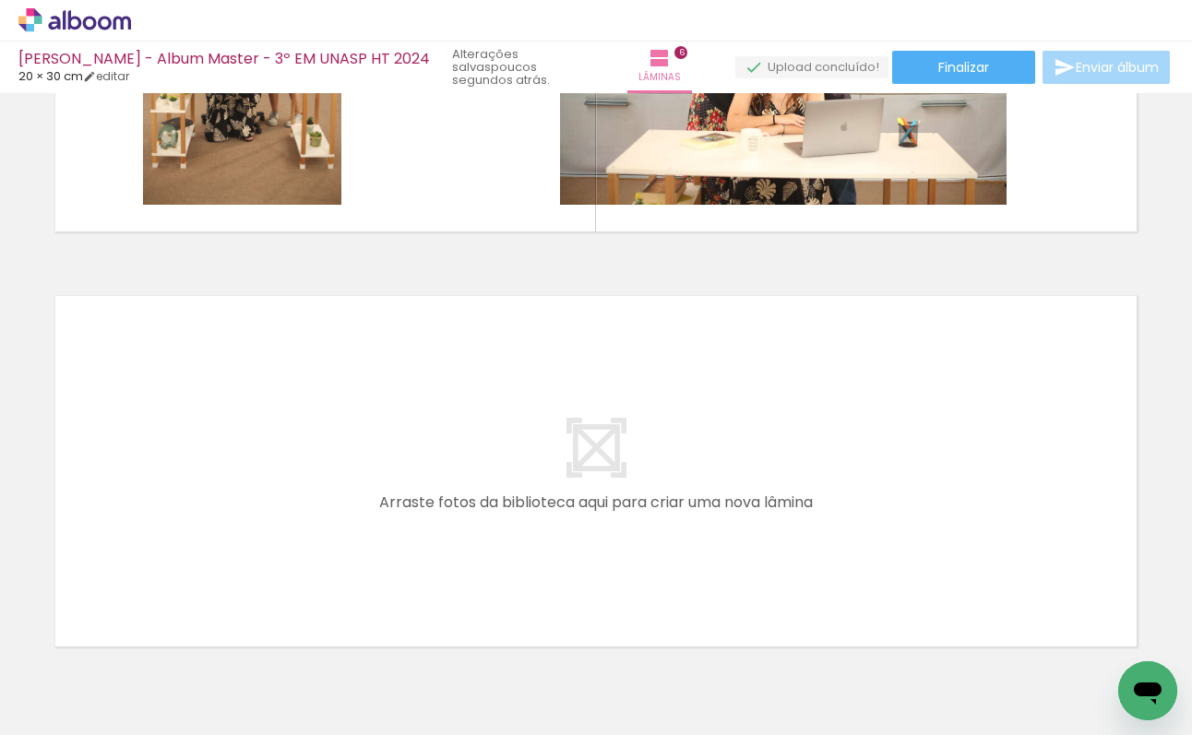
scroll to position [0, 2177]
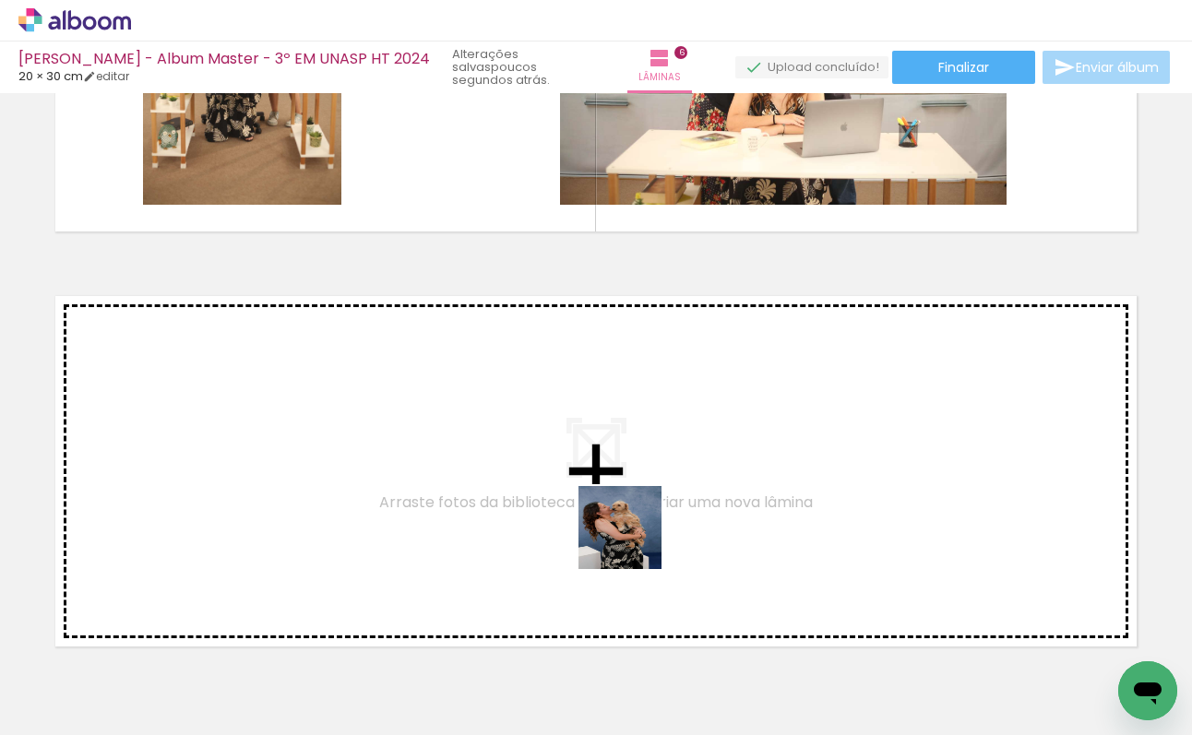
drag, startPoint x: 808, startPoint y: 683, endPoint x: 760, endPoint y: 620, distance: 79.0
click at [543, 510] on quentale-workspace at bounding box center [596, 367] width 1192 height 735
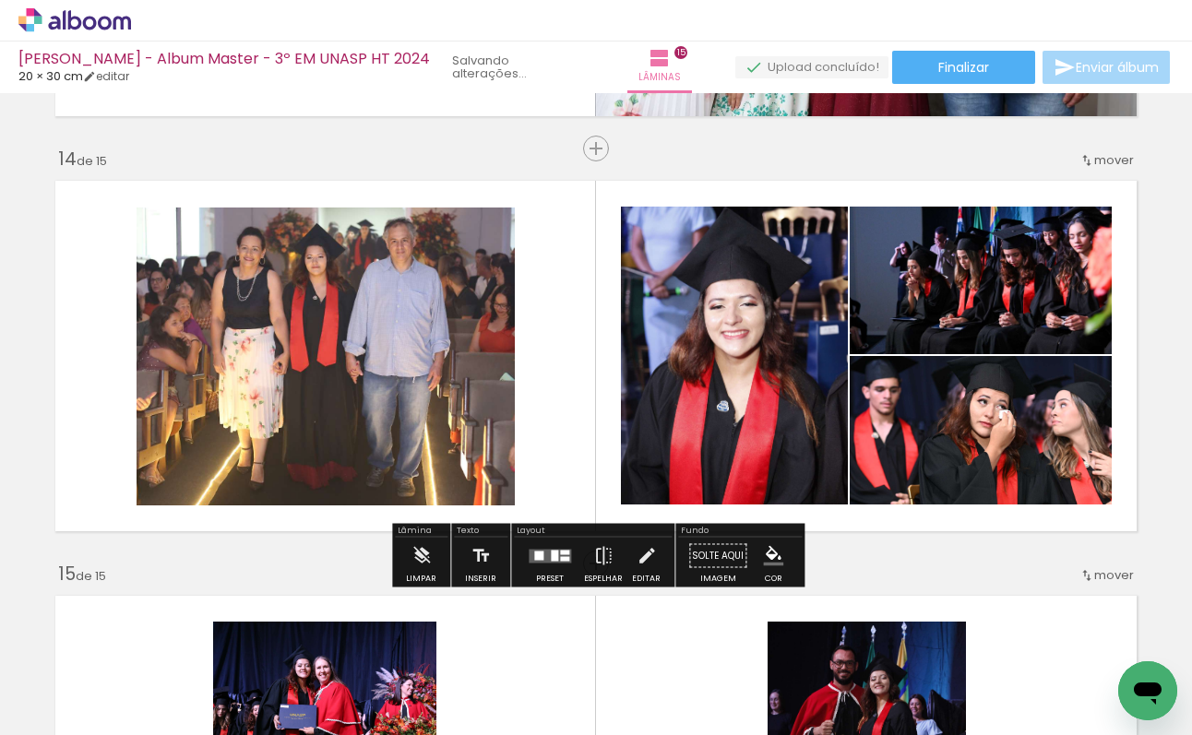
scroll to position [5049, 0]
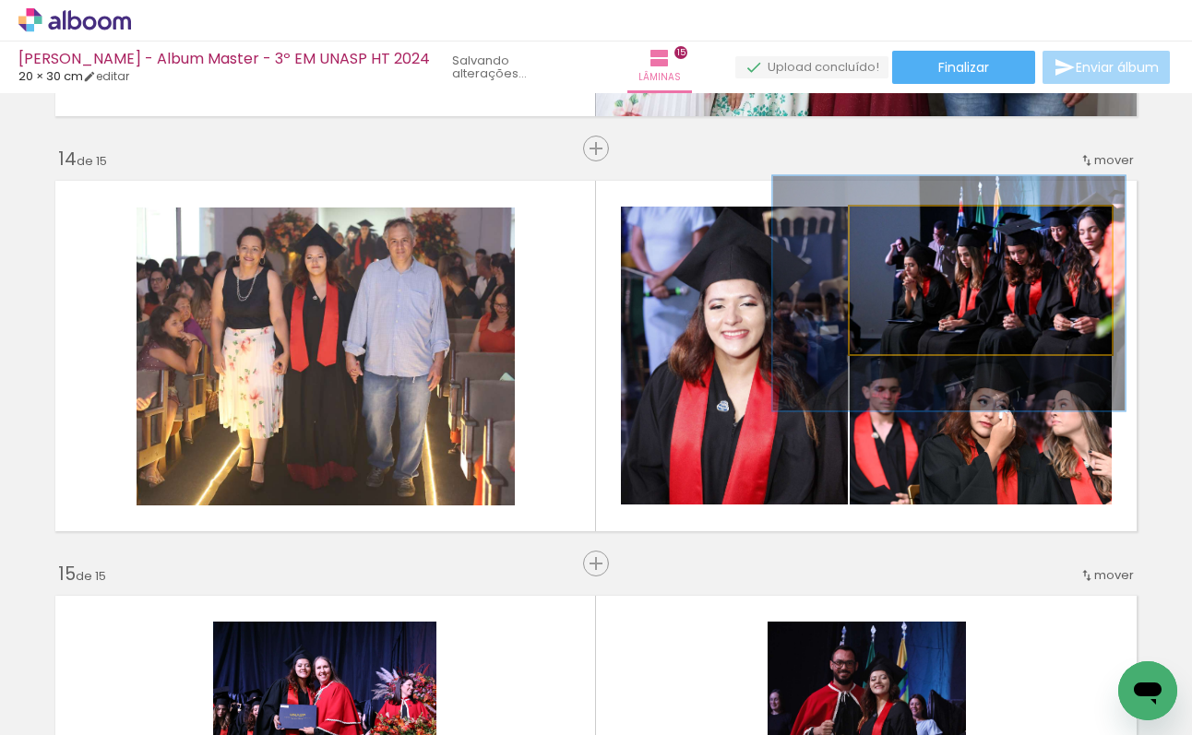
drag, startPoint x: 914, startPoint y: 231, endPoint x: 934, endPoint y: 252, distance: 28.7
type paper-slider "133"
click at [921, 230] on div at bounding box center [917, 226] width 30 height 30
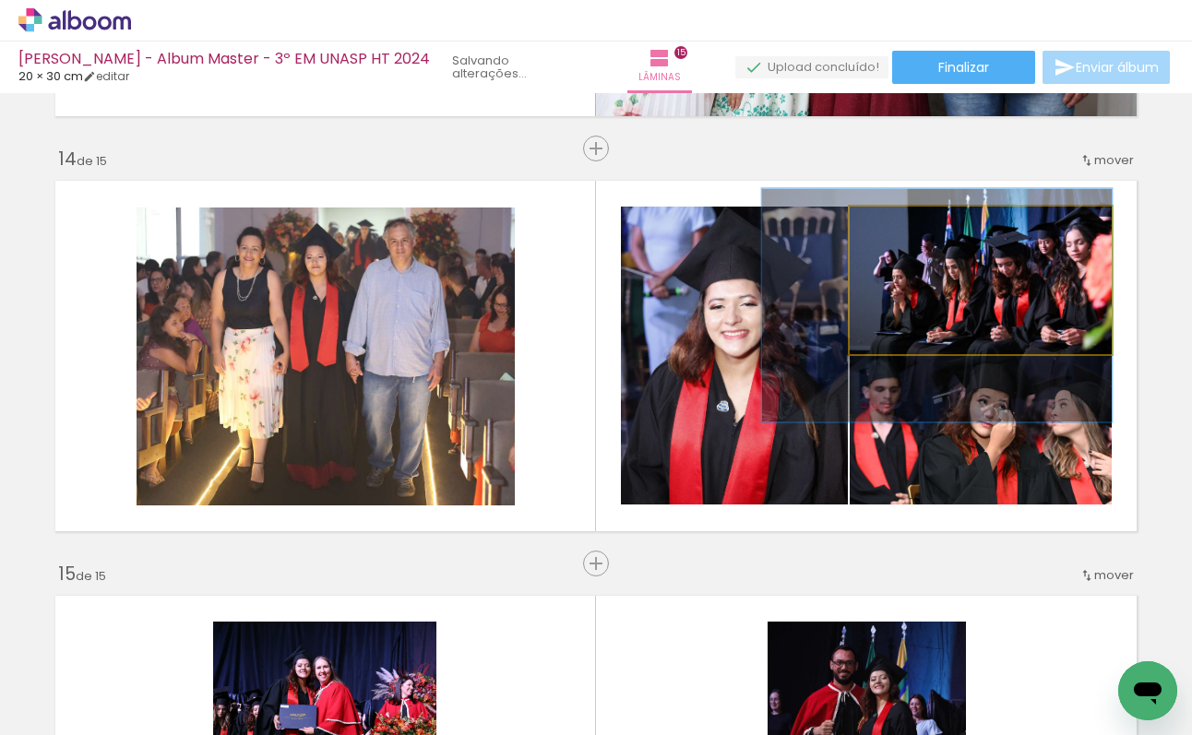
drag, startPoint x: 1005, startPoint y: 315, endPoint x: 973, endPoint y: 326, distance: 33.3
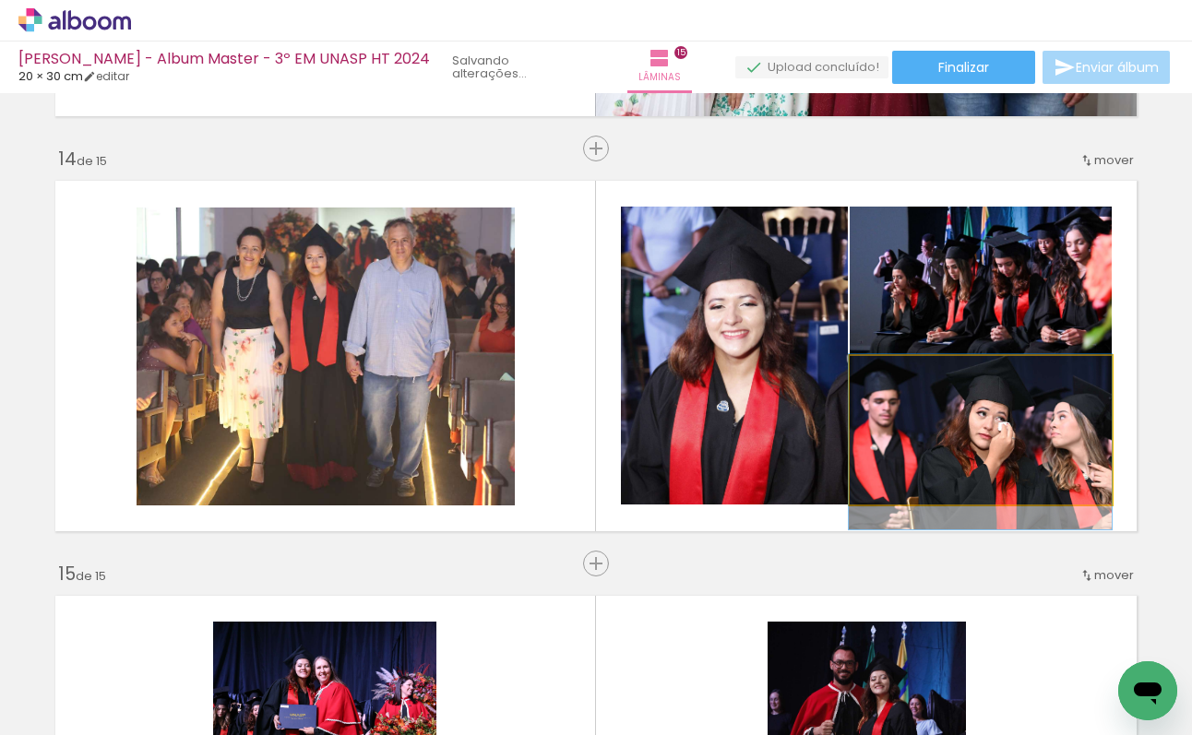
drag, startPoint x: 1008, startPoint y: 403, endPoint x: 984, endPoint y: 415, distance: 27.6
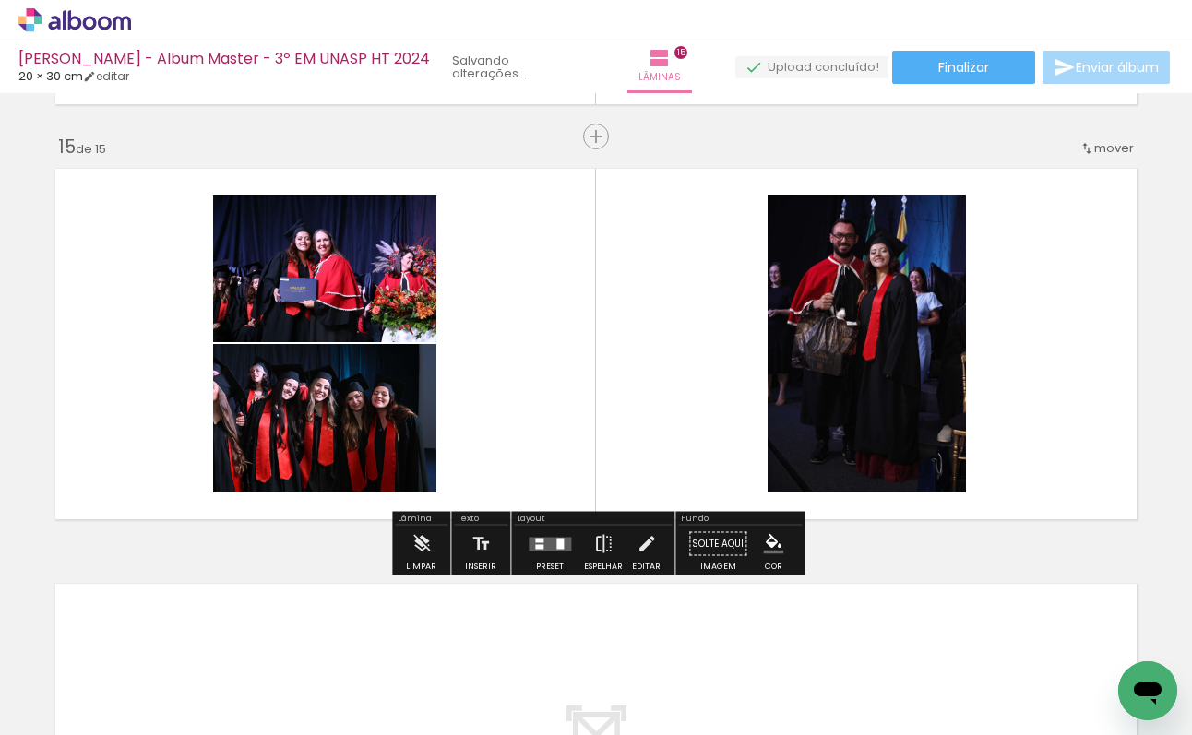
scroll to position [5822, 0]
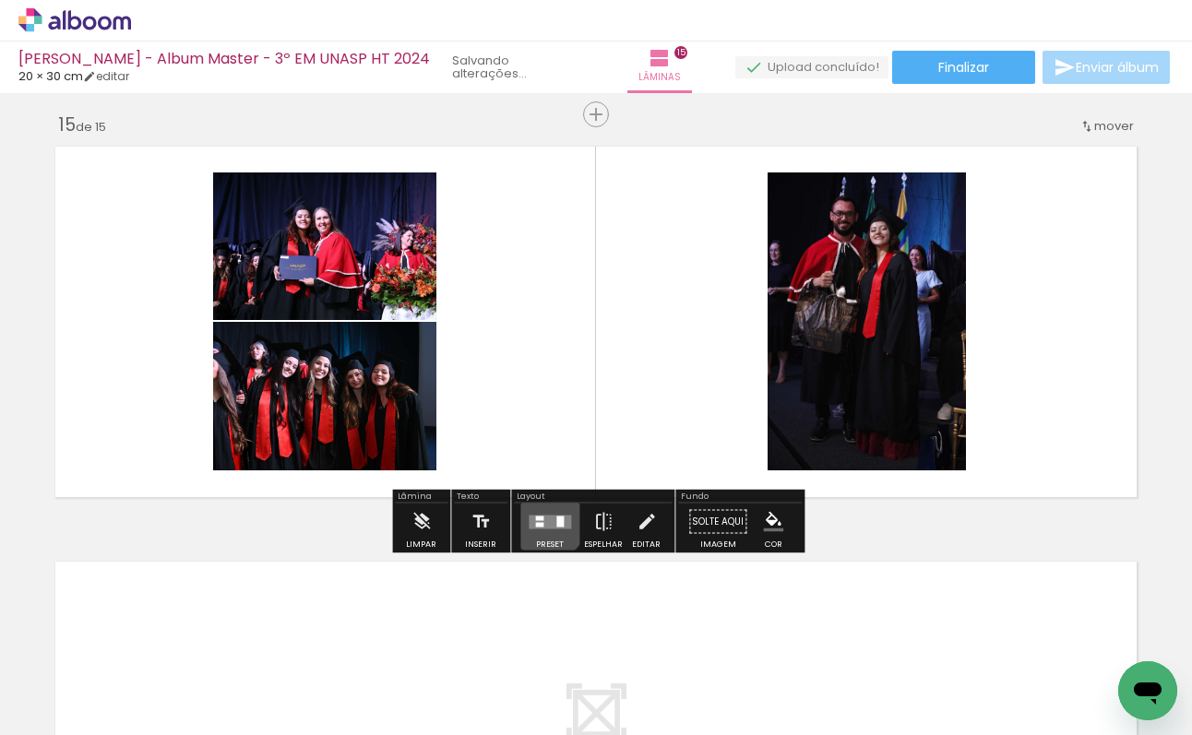
click at [544, 521] on quentale-layouter at bounding box center [550, 522] width 42 height 14
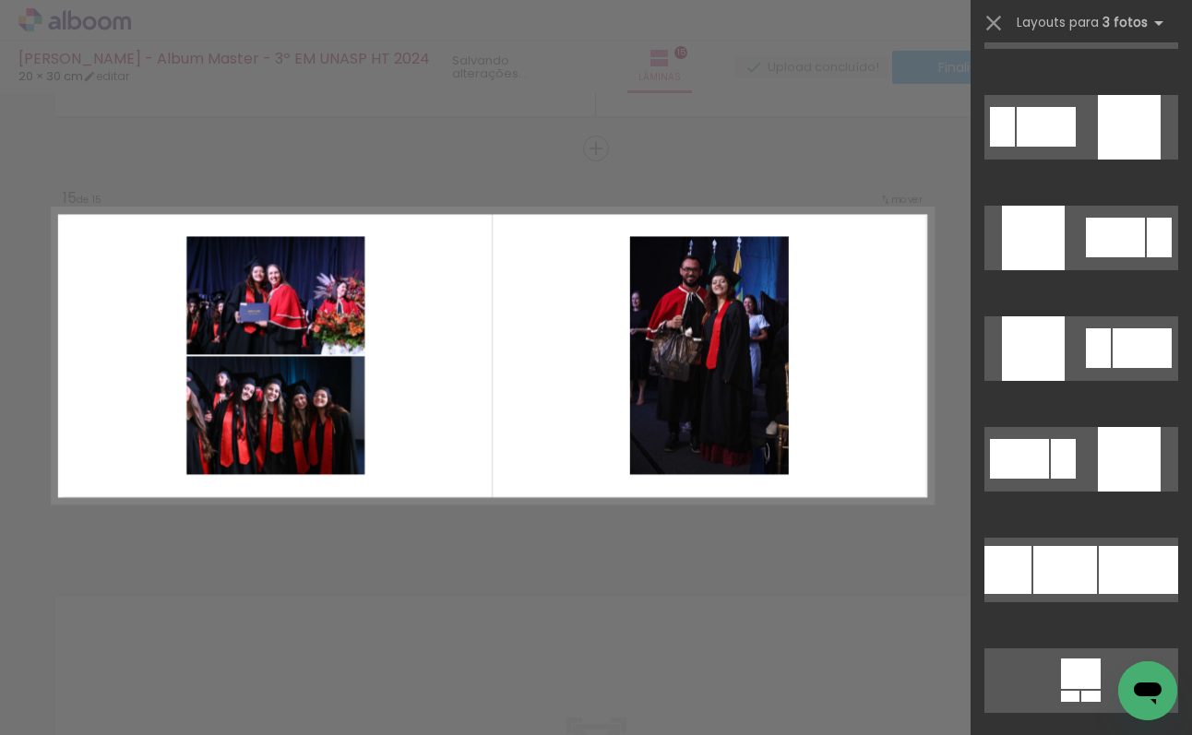
scroll to position [3955, 0]
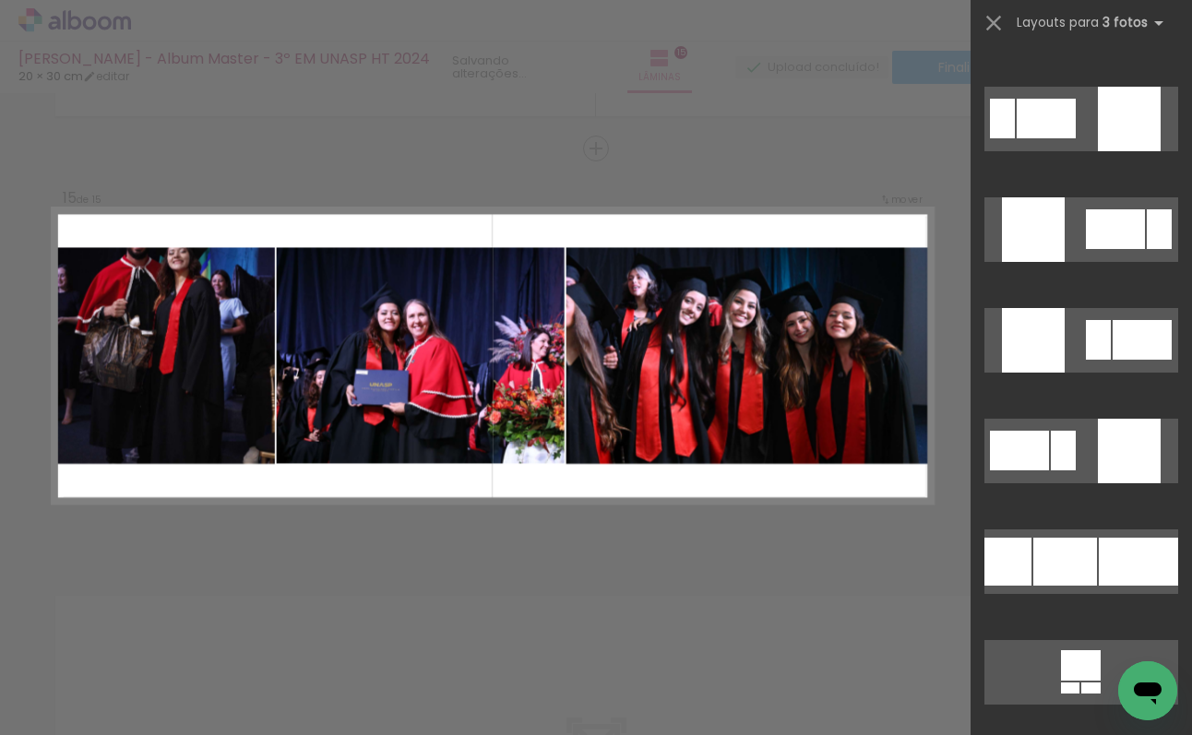
click at [1036, 557] on div at bounding box center [1065, 562] width 64 height 48
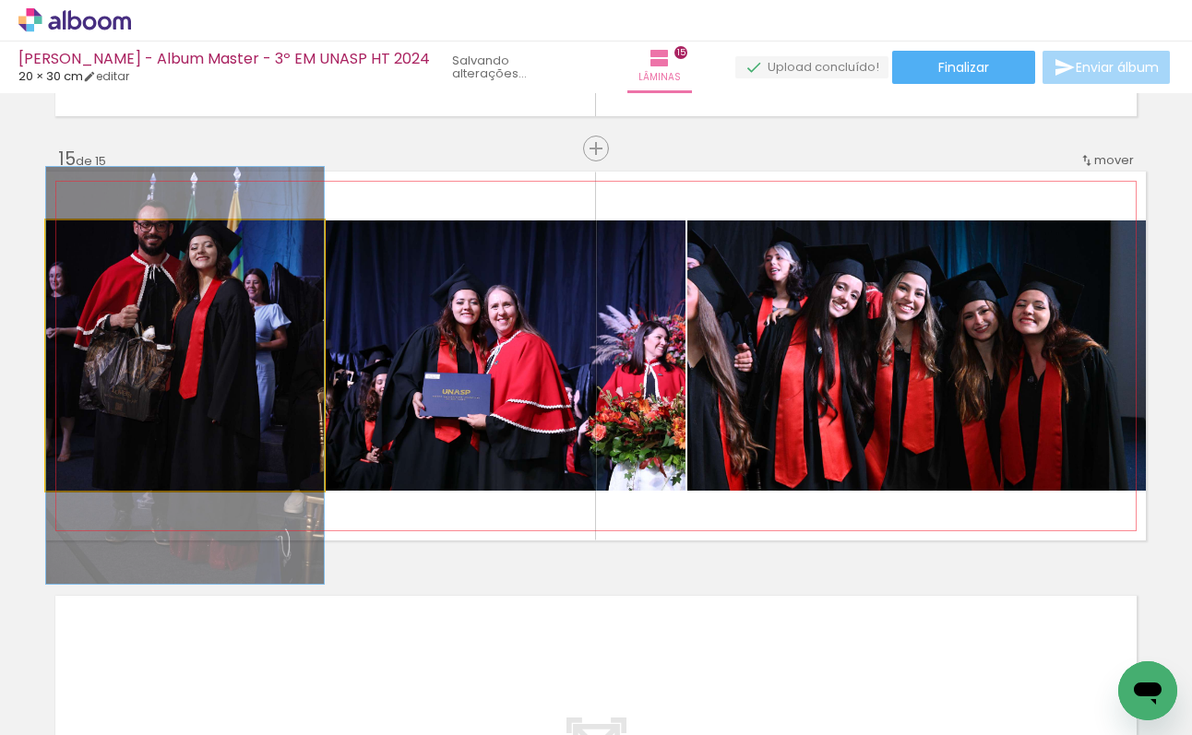
drag, startPoint x: 186, startPoint y: 346, endPoint x: 215, endPoint y: 364, distance: 33.5
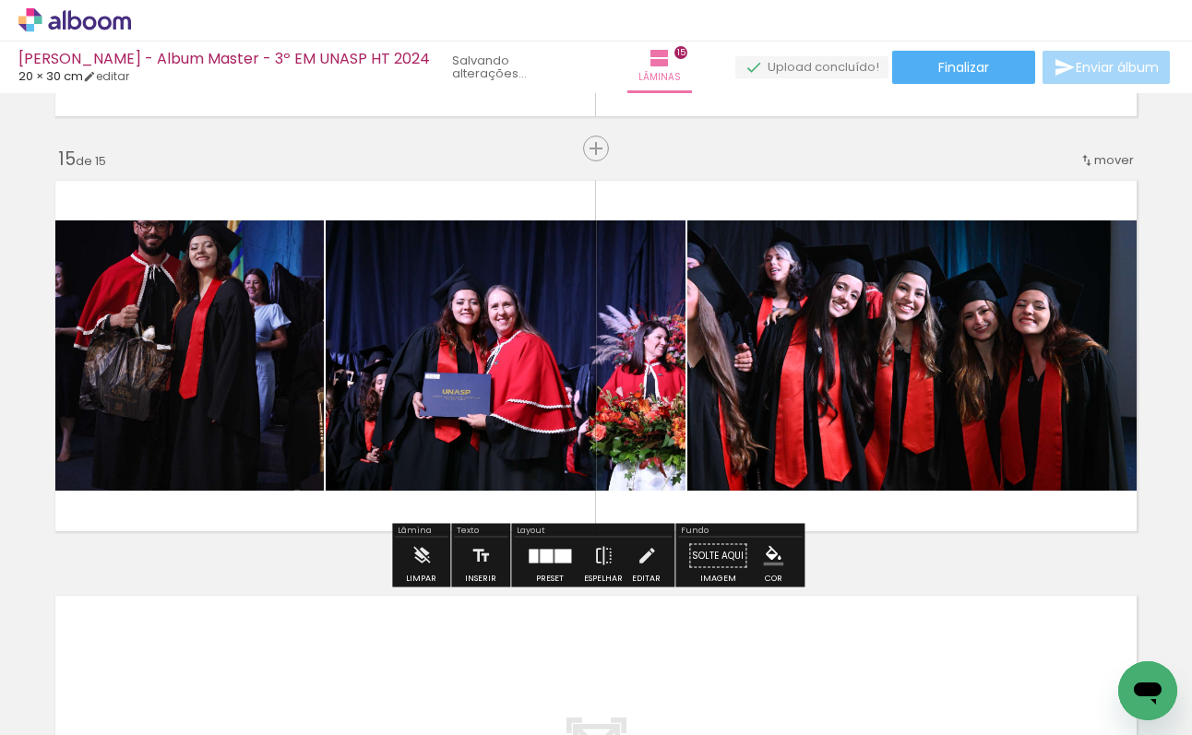
click at [125, 364] on quentale-photo at bounding box center [185, 356] width 278 height 270
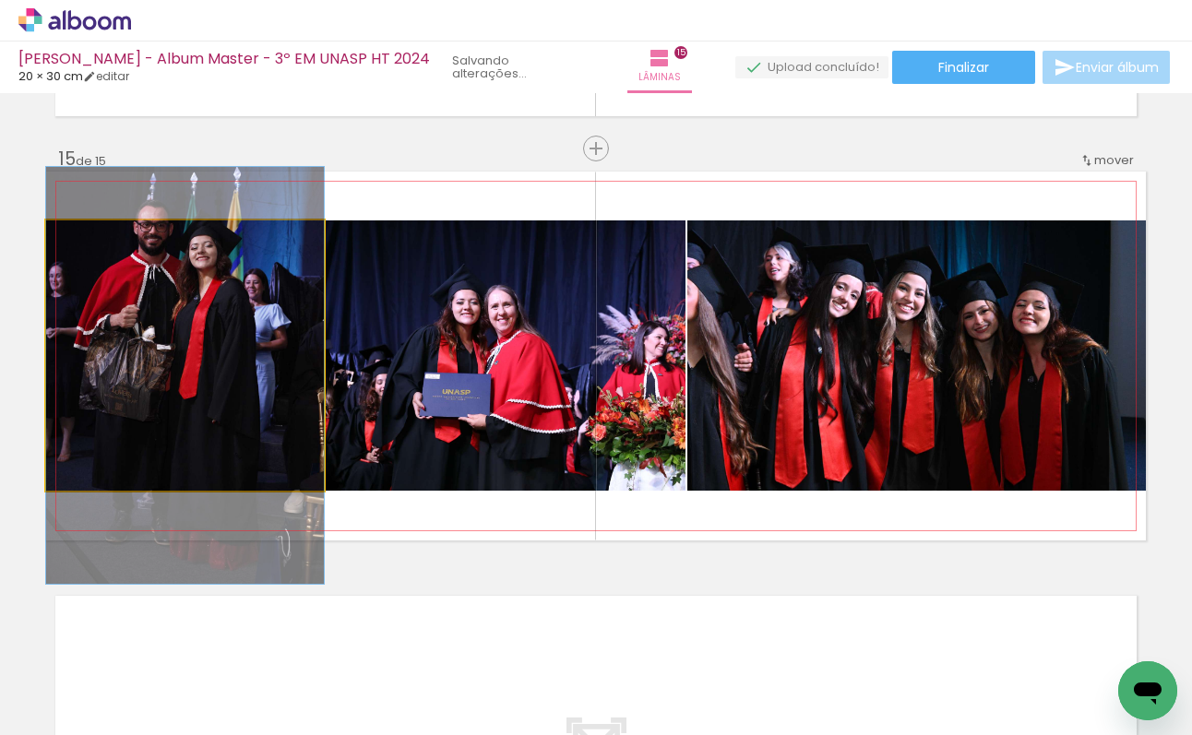
click at [125, 364] on quentale-photo at bounding box center [185, 356] width 278 height 270
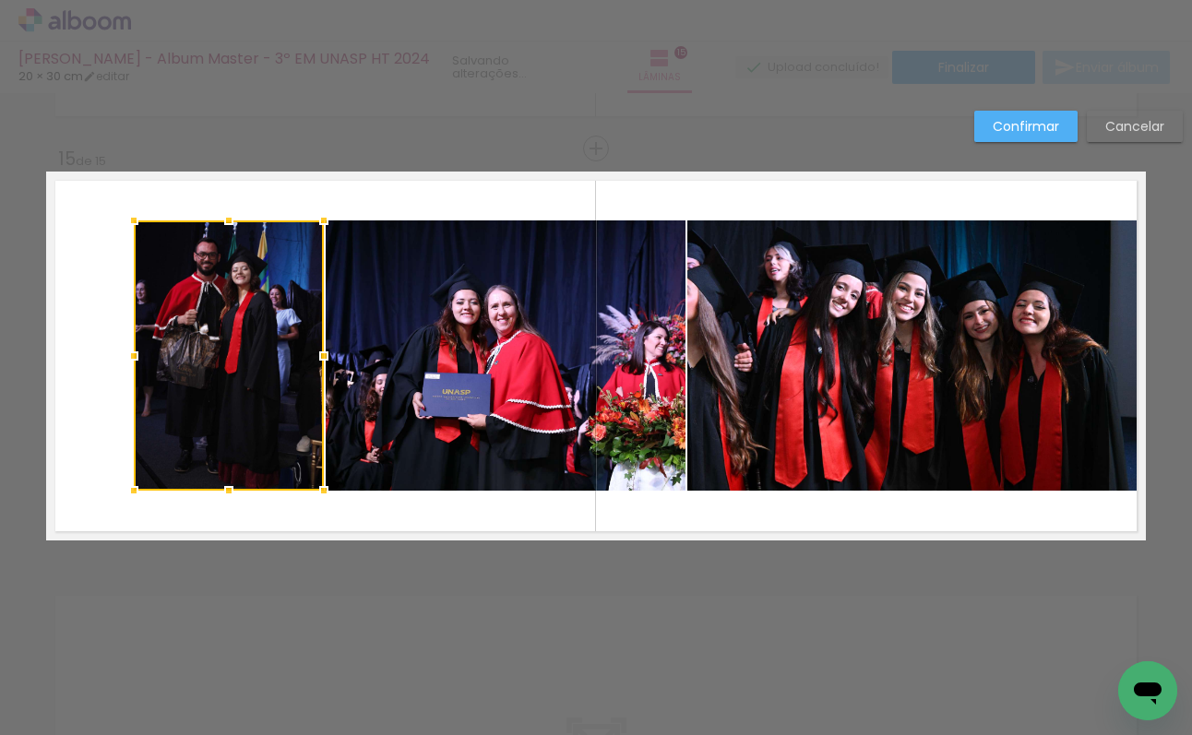
drag, startPoint x: 44, startPoint y: 359, endPoint x: 130, endPoint y: 358, distance: 85.8
click at [130, 358] on div at bounding box center [133, 356] width 37 height 37
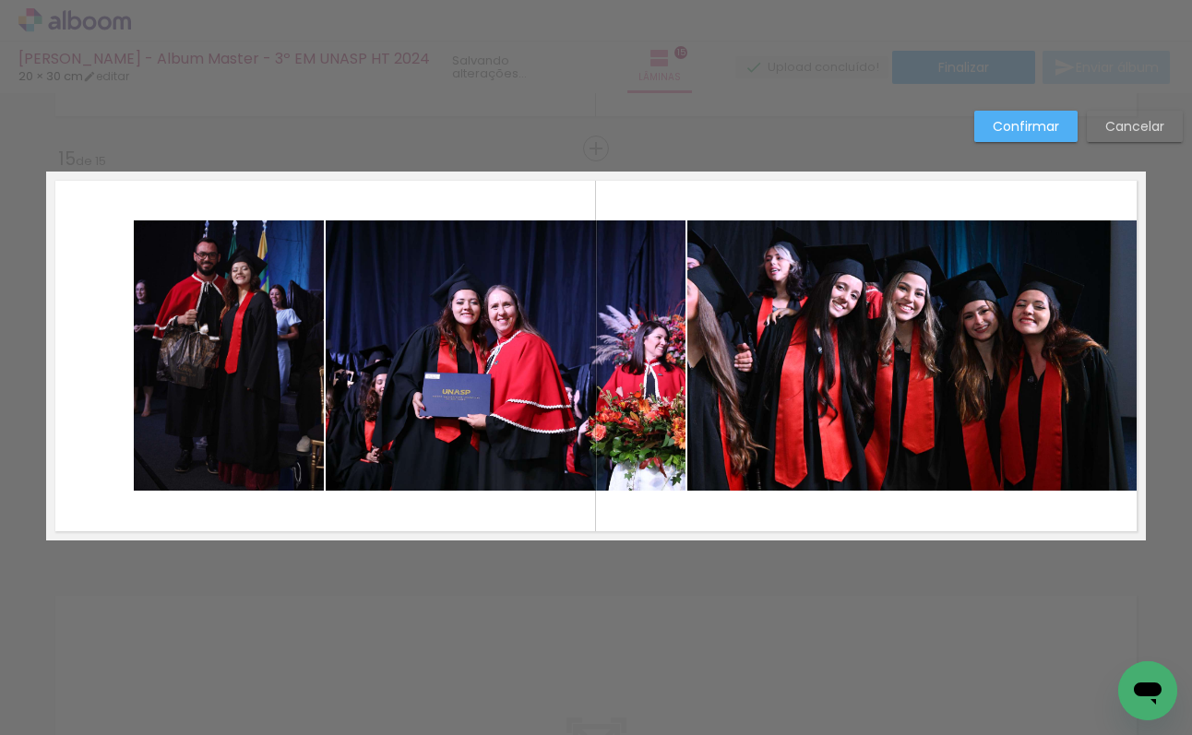
drag, startPoint x: 314, startPoint y: 509, endPoint x: 303, endPoint y: 487, distance: 24.8
click at [314, 508] on quentale-layouter at bounding box center [596, 356] width 1100 height 369
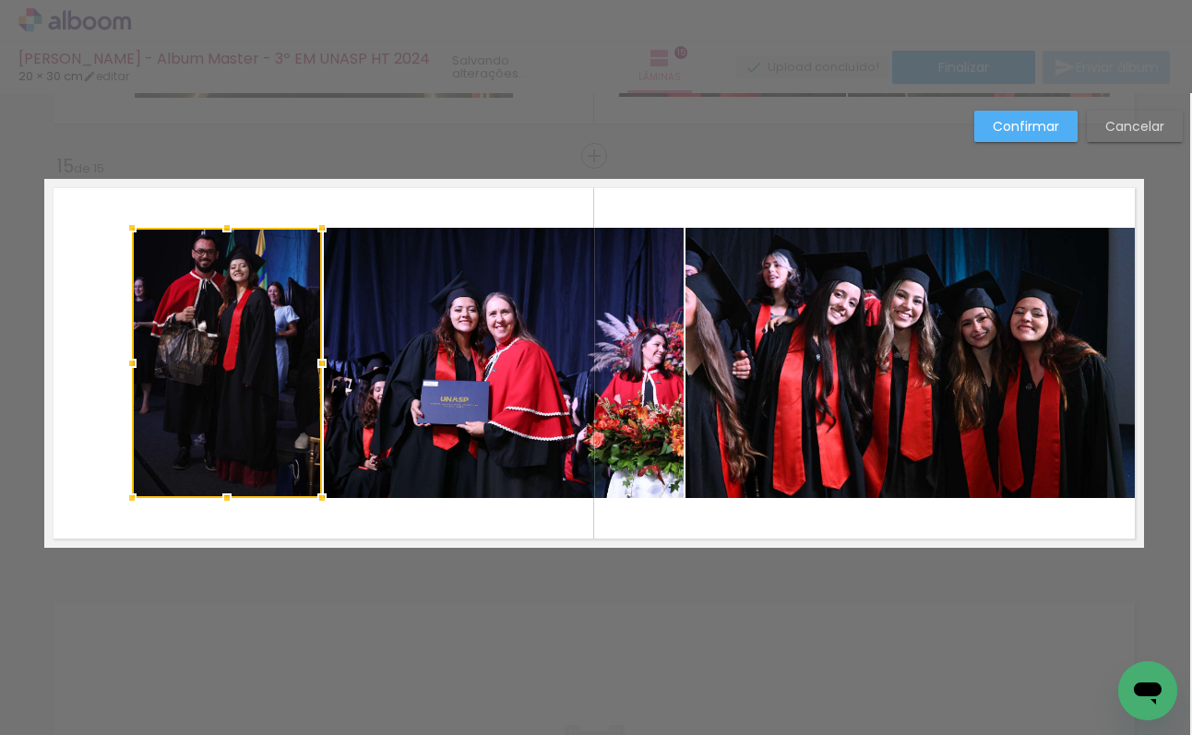
scroll to position [5781, 0]
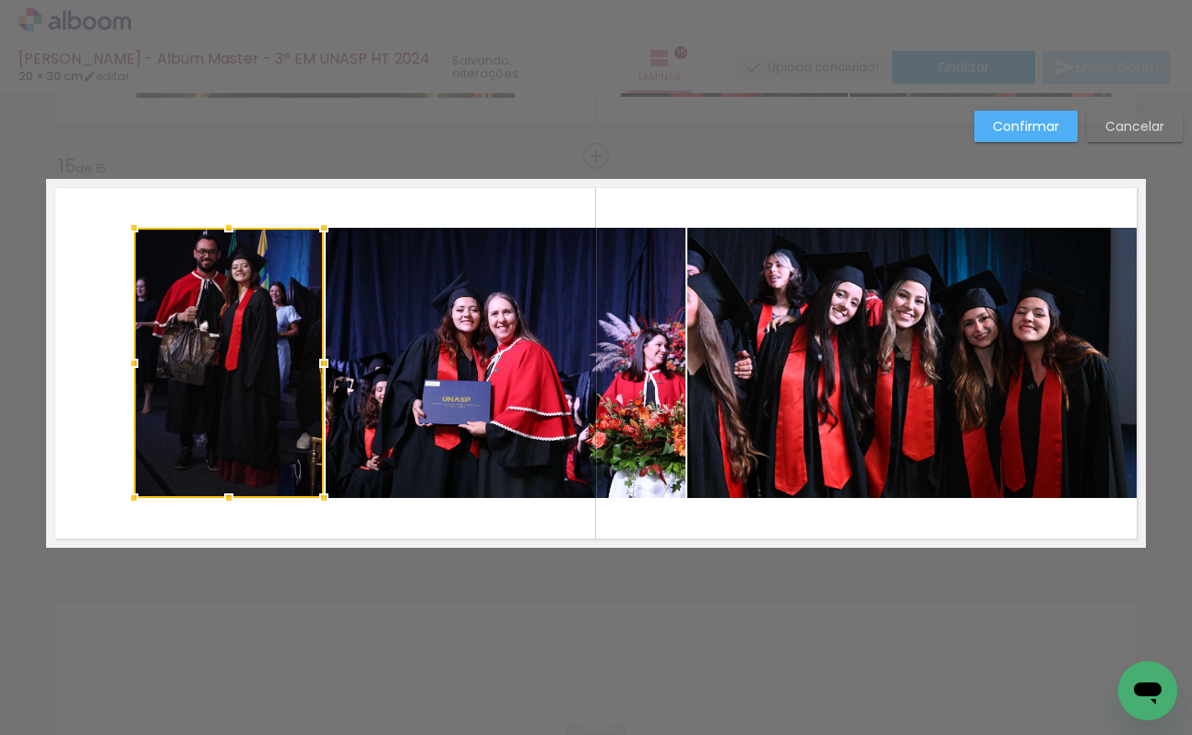
click at [555, 520] on quentale-layouter at bounding box center [596, 363] width 1100 height 369
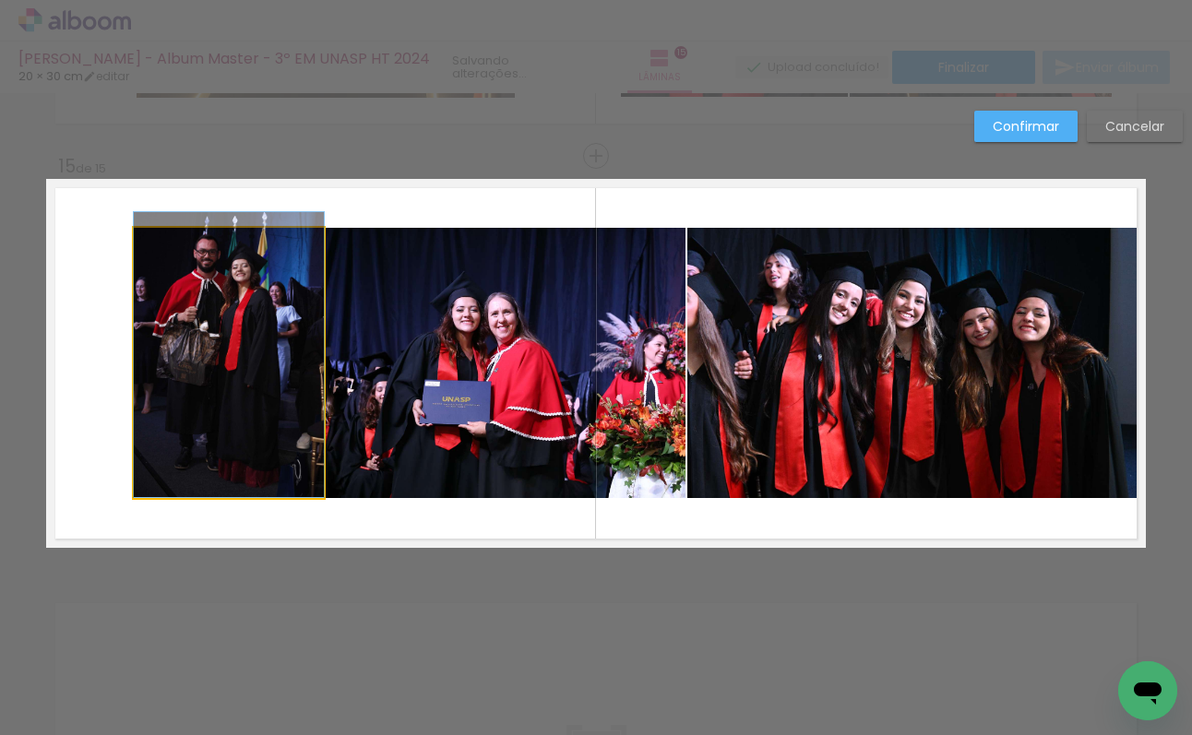
click at [233, 353] on quentale-photo at bounding box center [229, 363] width 190 height 270
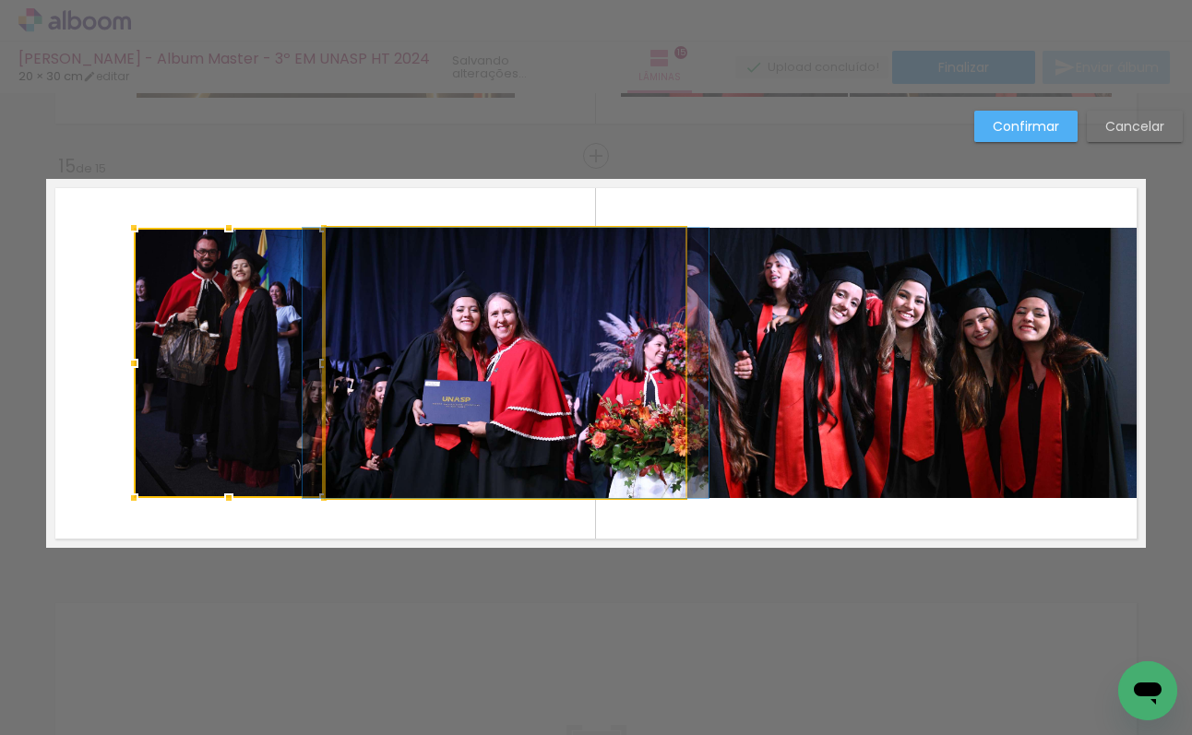
click at [351, 362] on quentale-photo at bounding box center [506, 363] width 360 height 270
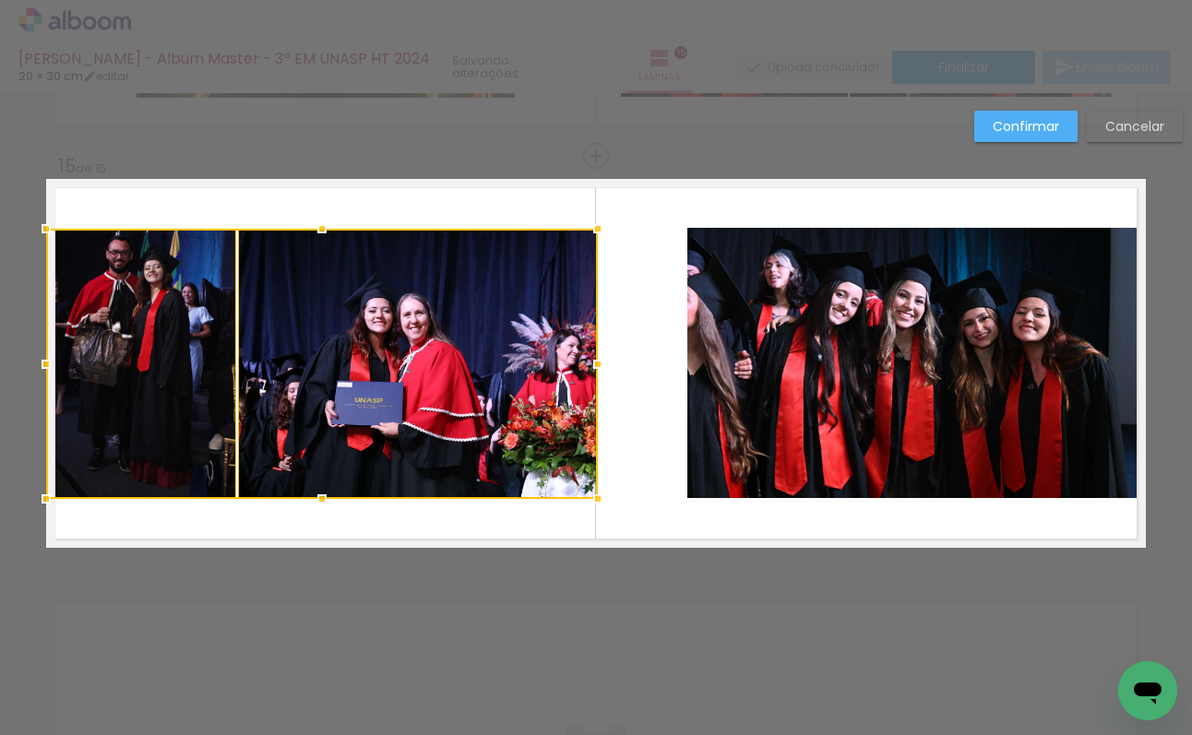
drag, startPoint x: 448, startPoint y: 372, endPoint x: 333, endPoint y: 369, distance: 115.4
click at [333, 369] on div at bounding box center [322, 364] width 552 height 270
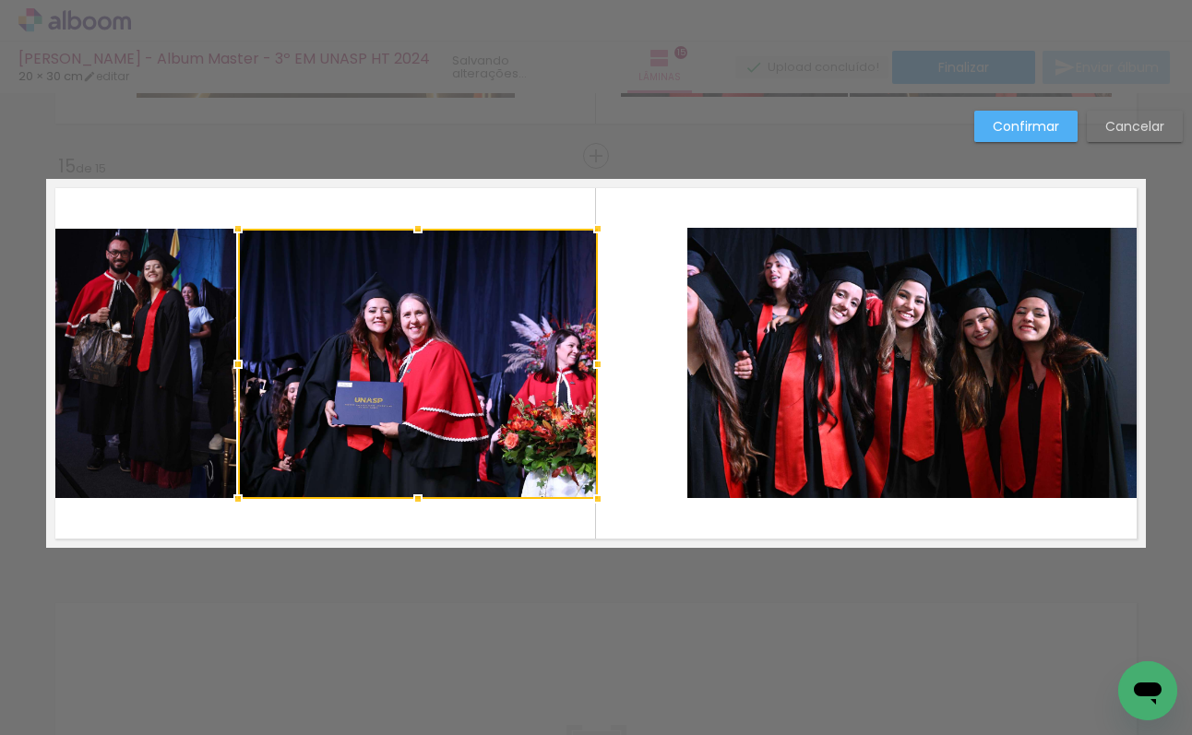
click at [664, 360] on quentale-layouter at bounding box center [596, 363] width 1100 height 369
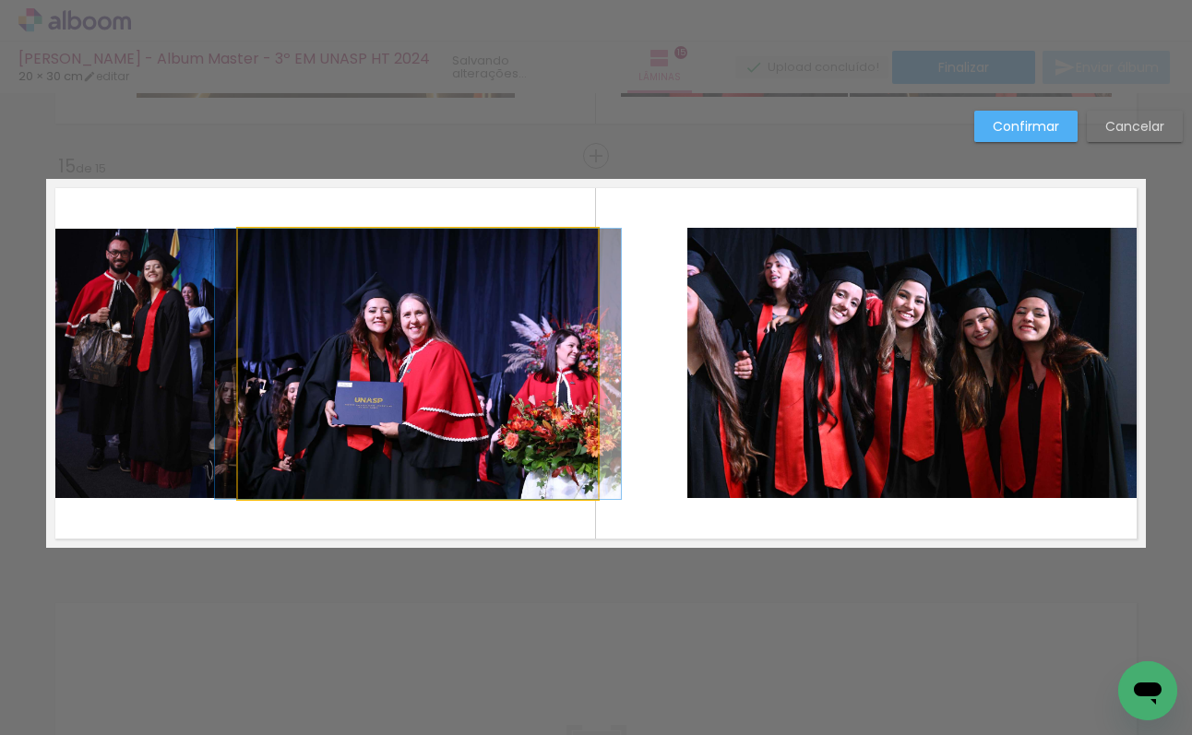
click at [566, 356] on quentale-photo at bounding box center [418, 364] width 360 height 270
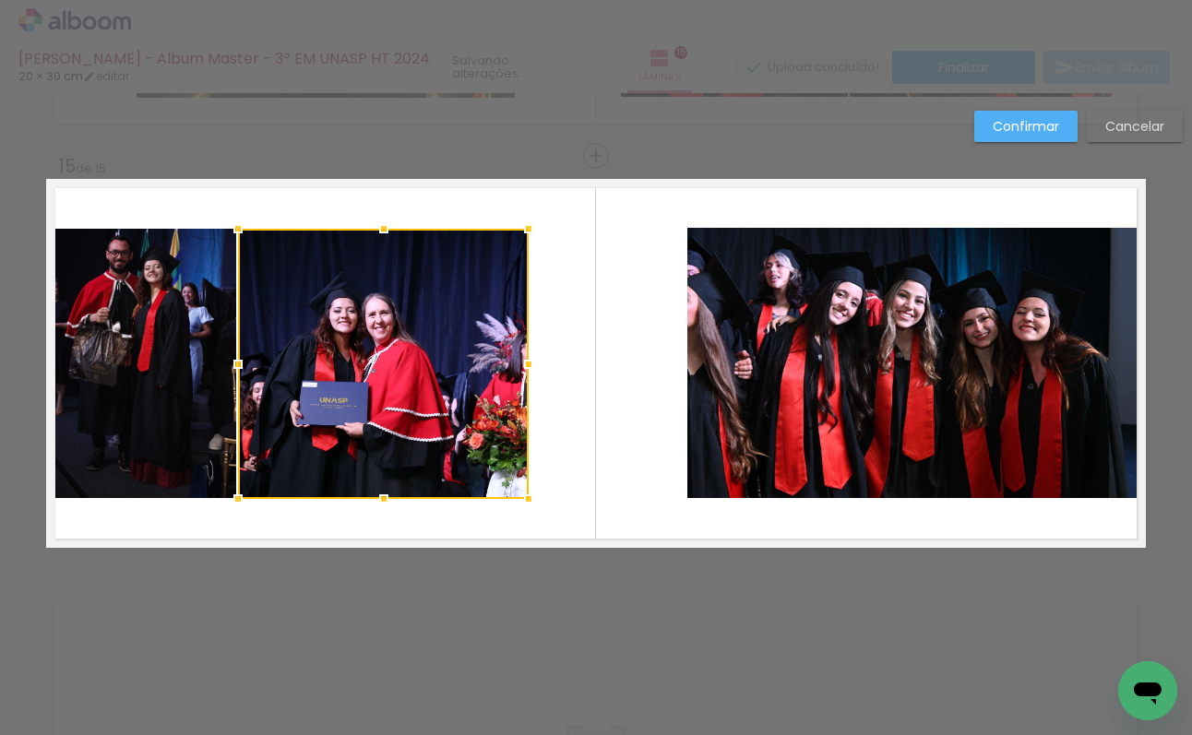
drag, startPoint x: 600, startPoint y: 368, endPoint x: 560, endPoint y: 374, distance: 40.1
click at [560, 374] on album-spread "15 de 15" at bounding box center [596, 363] width 1100 height 369
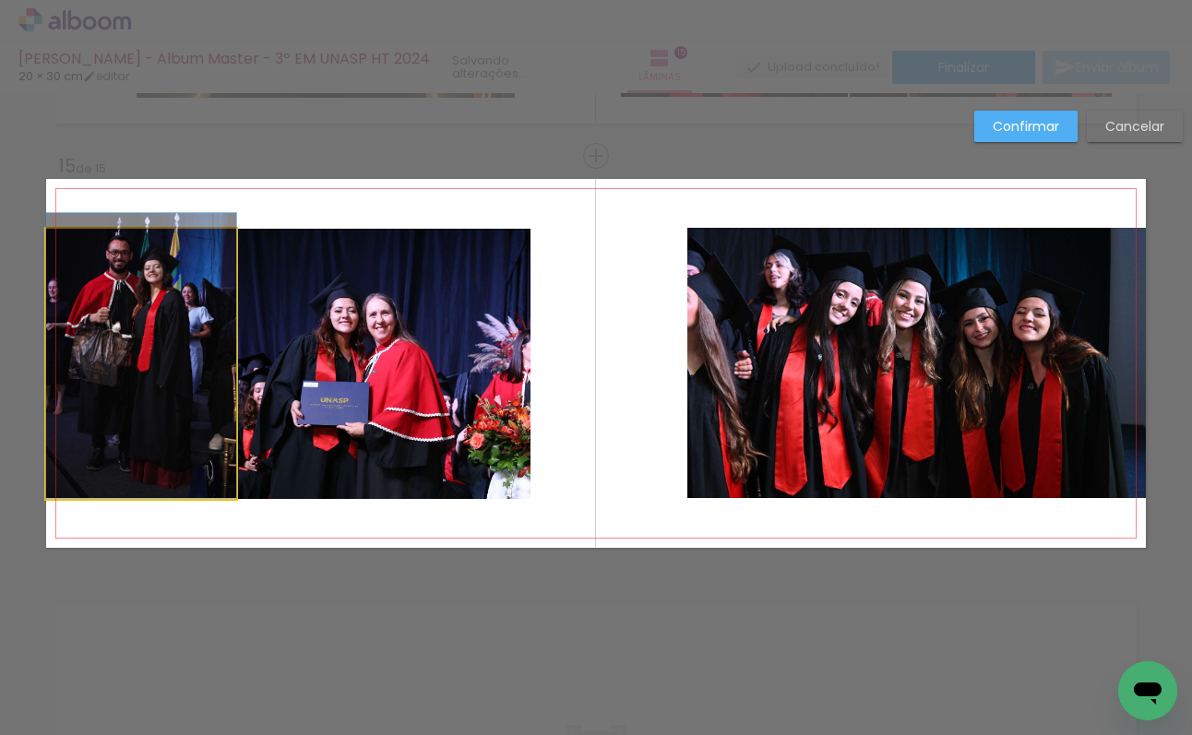
click at [187, 340] on quentale-photo at bounding box center [141, 364] width 190 height 270
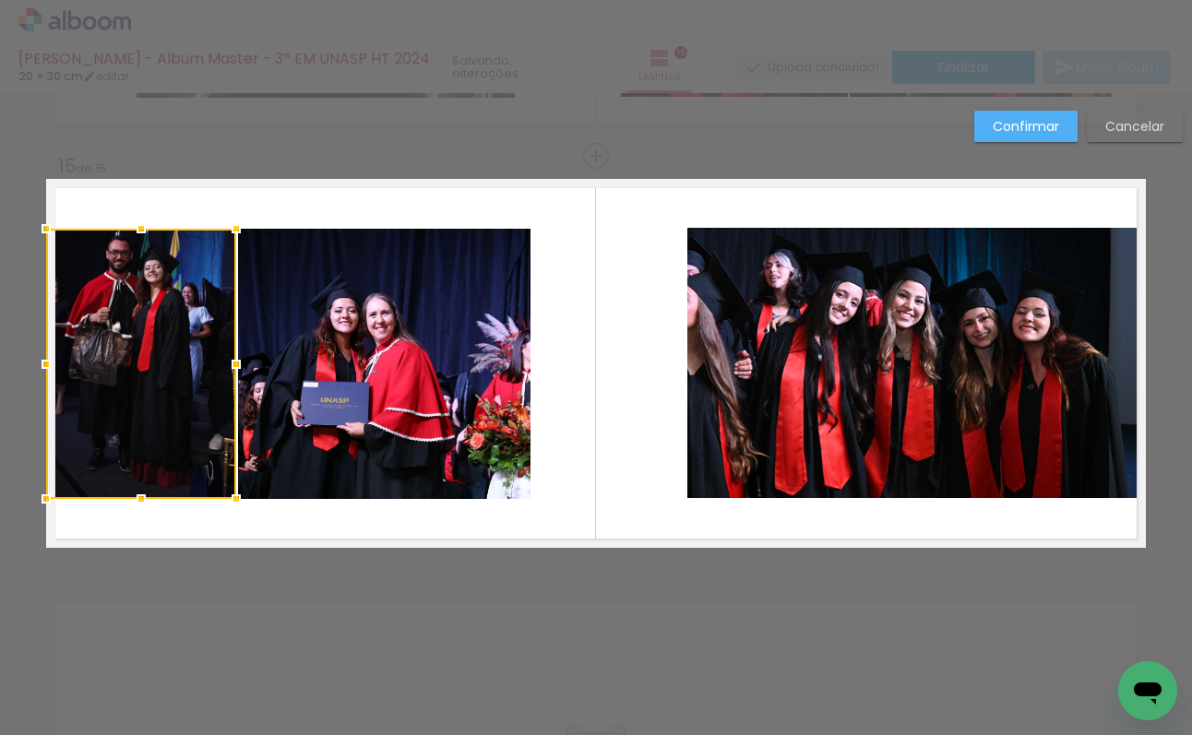
click at [304, 346] on quentale-photo at bounding box center [384, 364] width 292 height 270
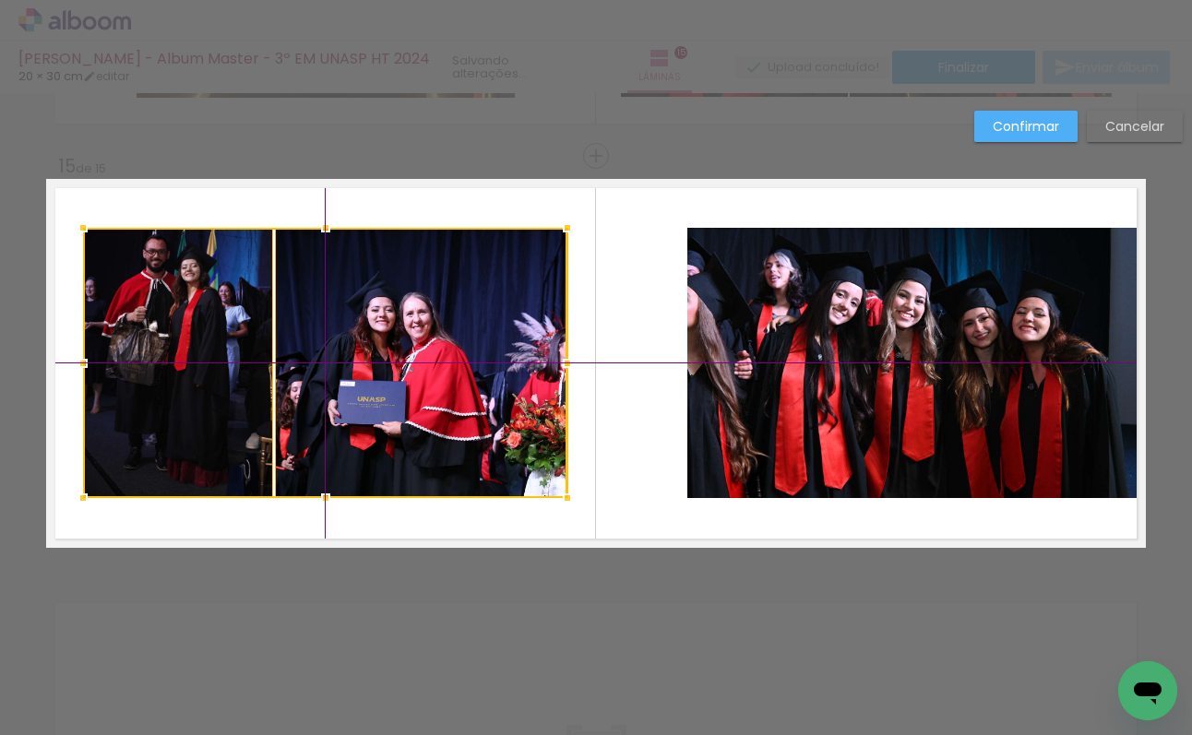
drag, startPoint x: 349, startPoint y: 350, endPoint x: 378, endPoint y: 352, distance: 29.6
click at [378, 352] on div at bounding box center [325, 363] width 484 height 270
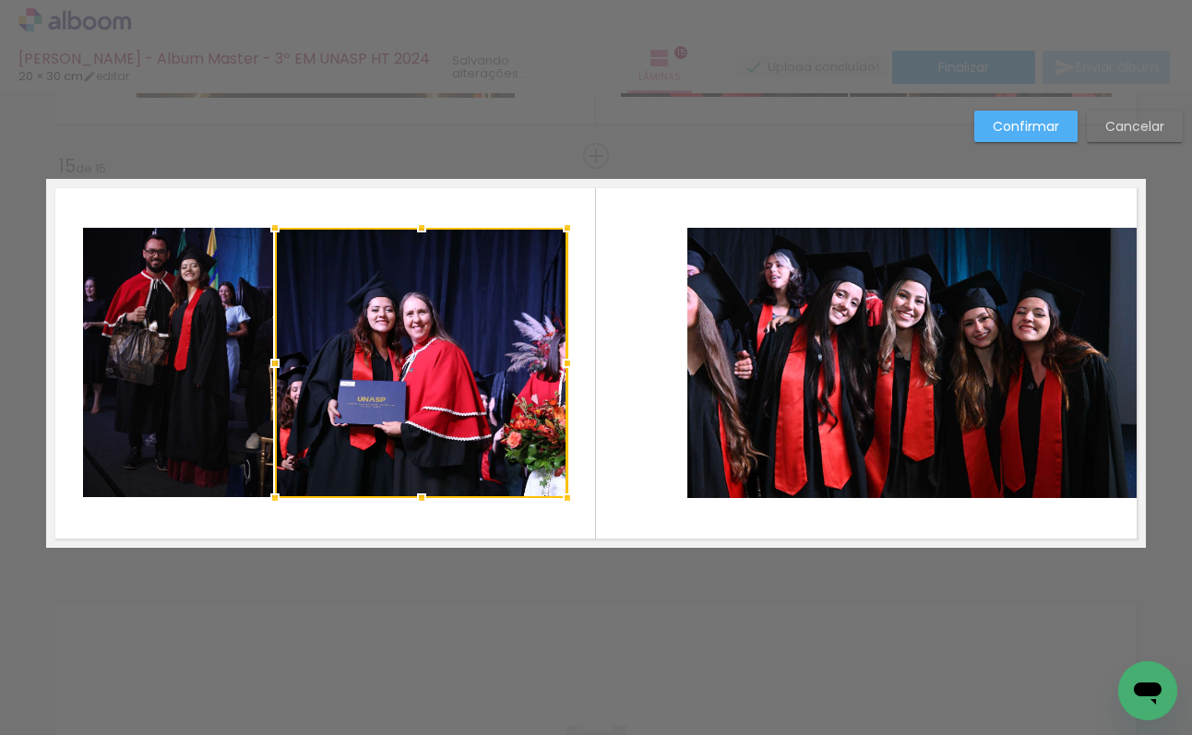
click at [622, 363] on quentale-layouter at bounding box center [596, 363] width 1100 height 369
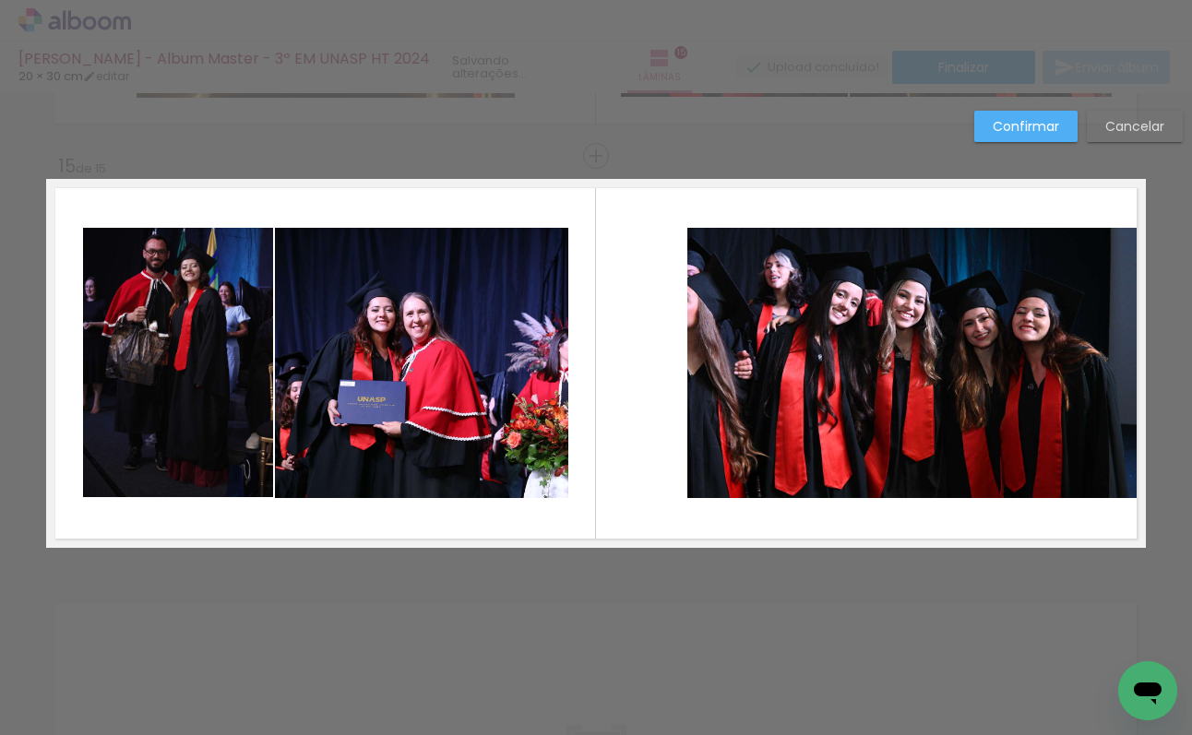
drag, startPoint x: 531, startPoint y: 381, endPoint x: 568, endPoint y: 378, distance: 37.9
click at [531, 381] on quentale-photo at bounding box center [421, 363] width 292 height 270
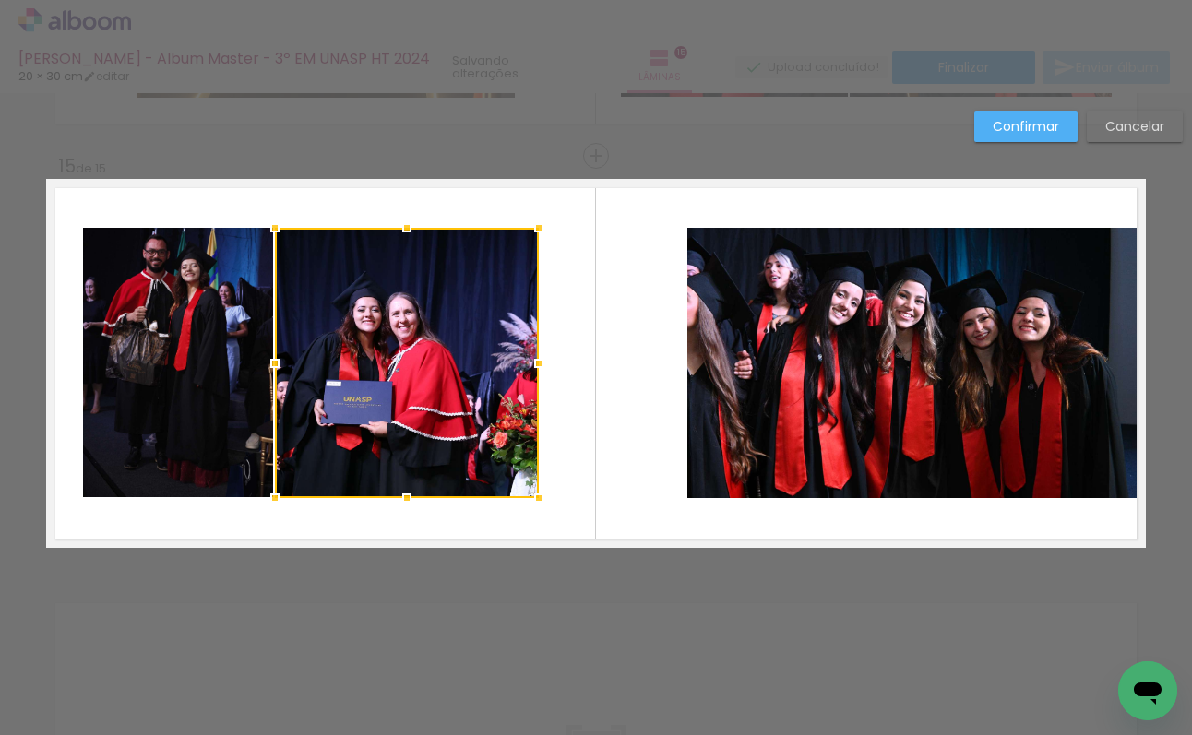
drag, startPoint x: 569, startPoint y: 366, endPoint x: 539, endPoint y: 376, distance: 31.8
click at [539, 376] on div at bounding box center [538, 363] width 37 height 37
click at [218, 356] on quentale-photo at bounding box center [178, 363] width 190 height 270
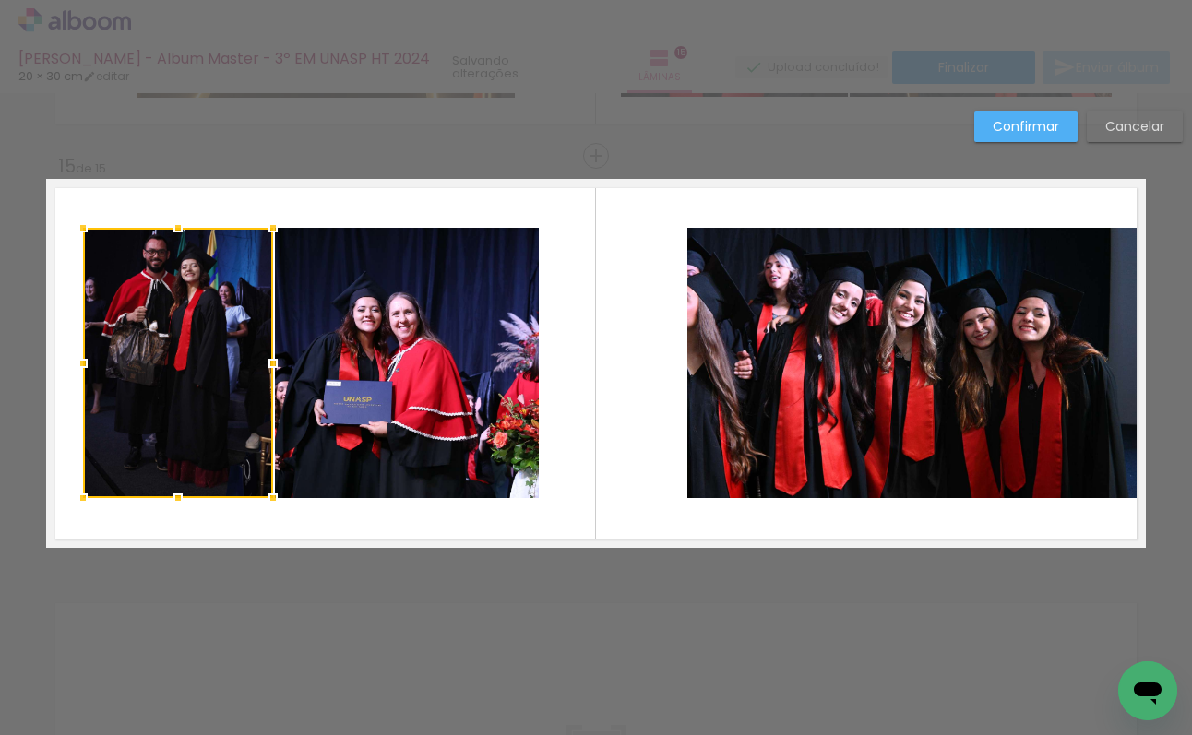
click at [358, 356] on quentale-photo at bounding box center [407, 363] width 264 height 270
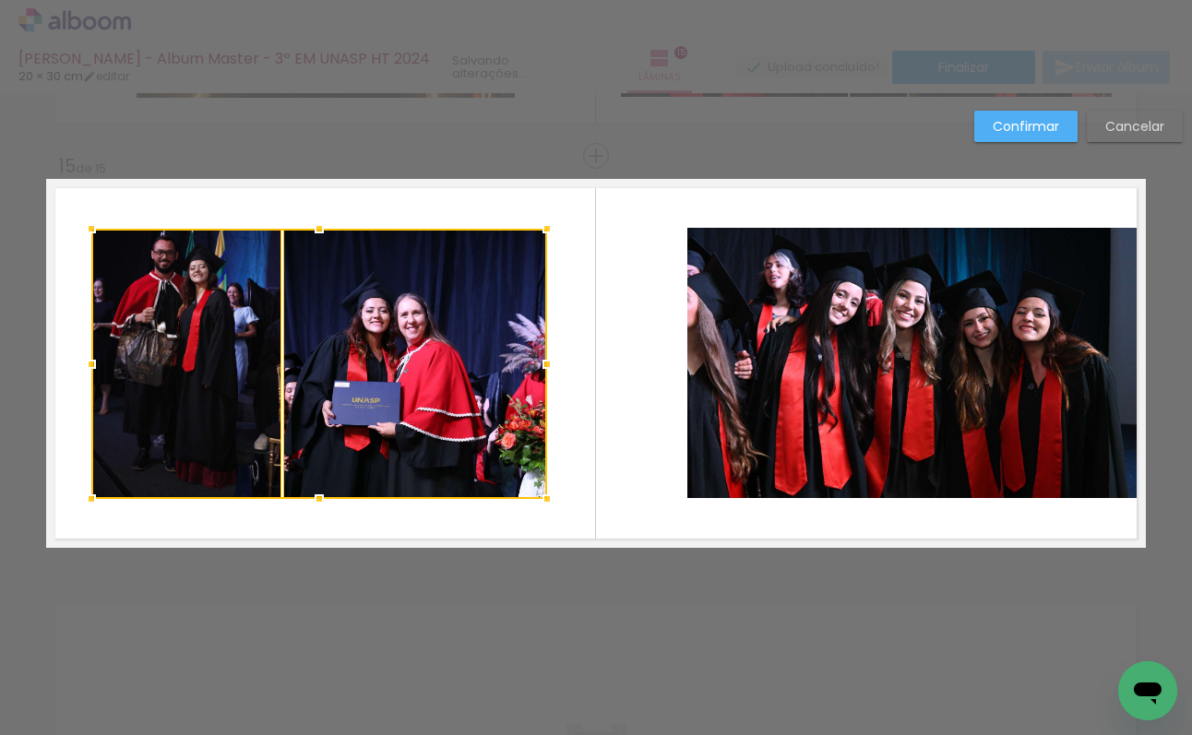
drag, startPoint x: 378, startPoint y: 365, endPoint x: 365, endPoint y: 359, distance: 14.4
click at [388, 365] on div at bounding box center [319, 364] width 456 height 270
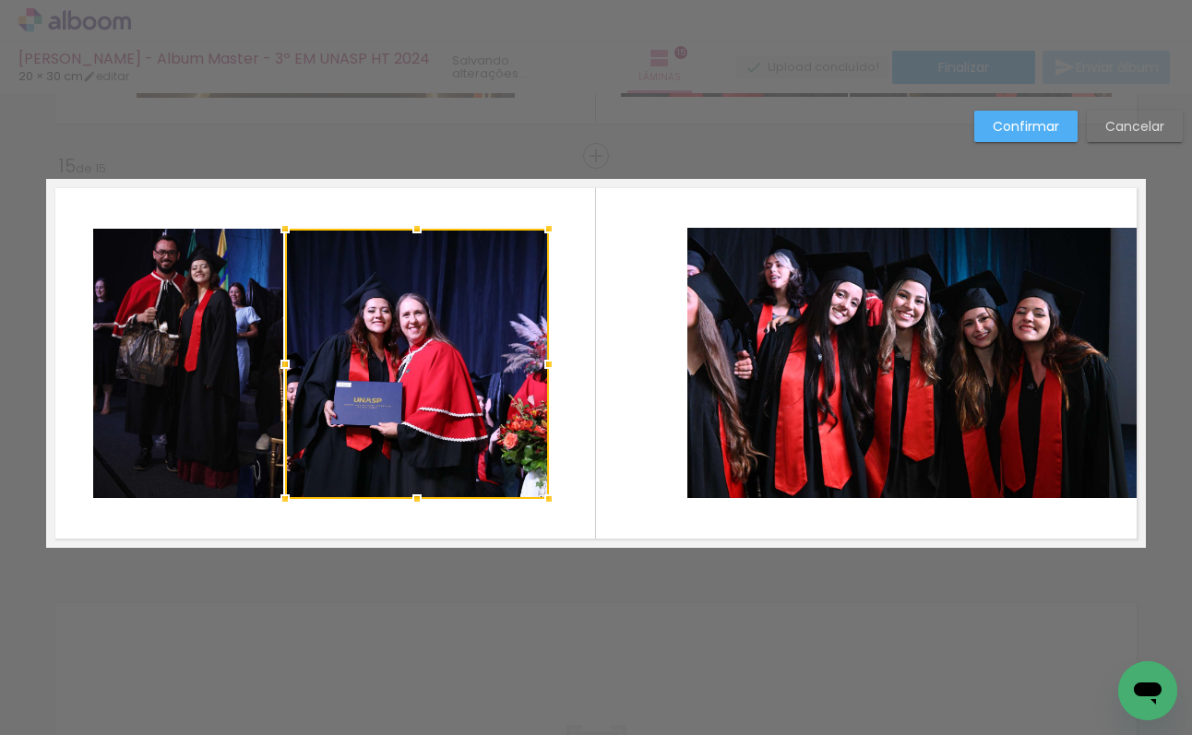
click at [234, 352] on quentale-photo at bounding box center [188, 364] width 190 height 270
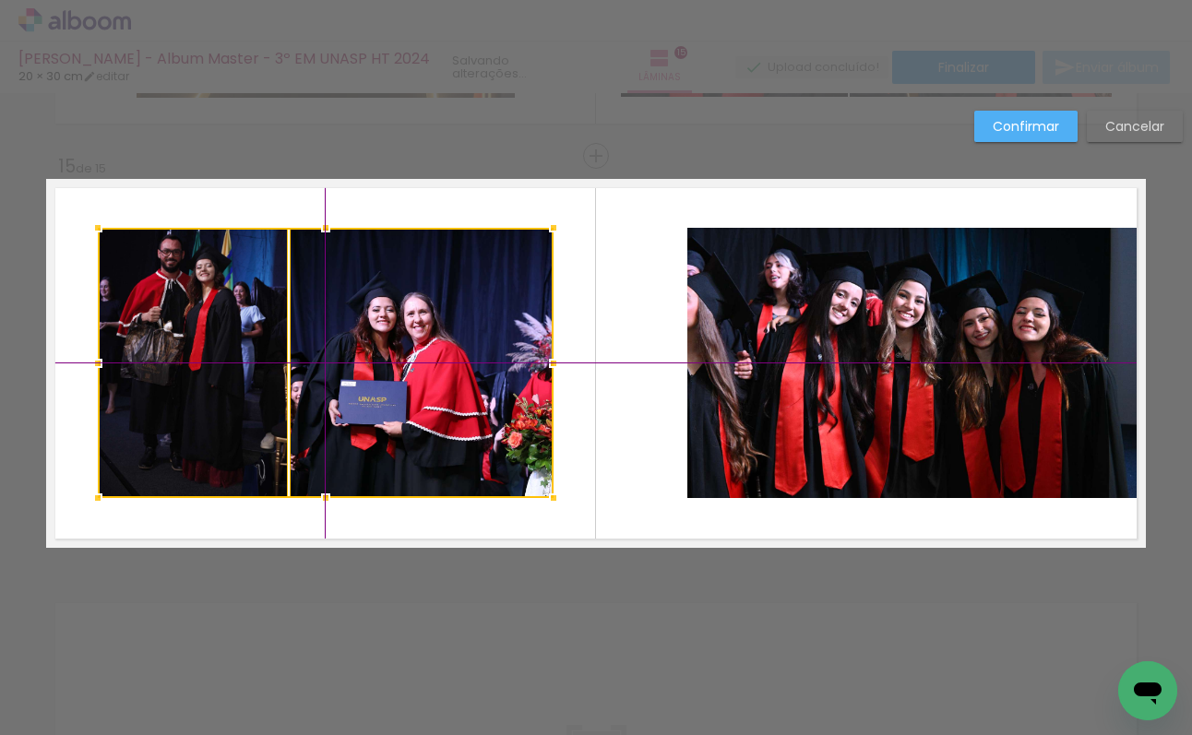
click at [351, 352] on div at bounding box center [326, 363] width 456 height 270
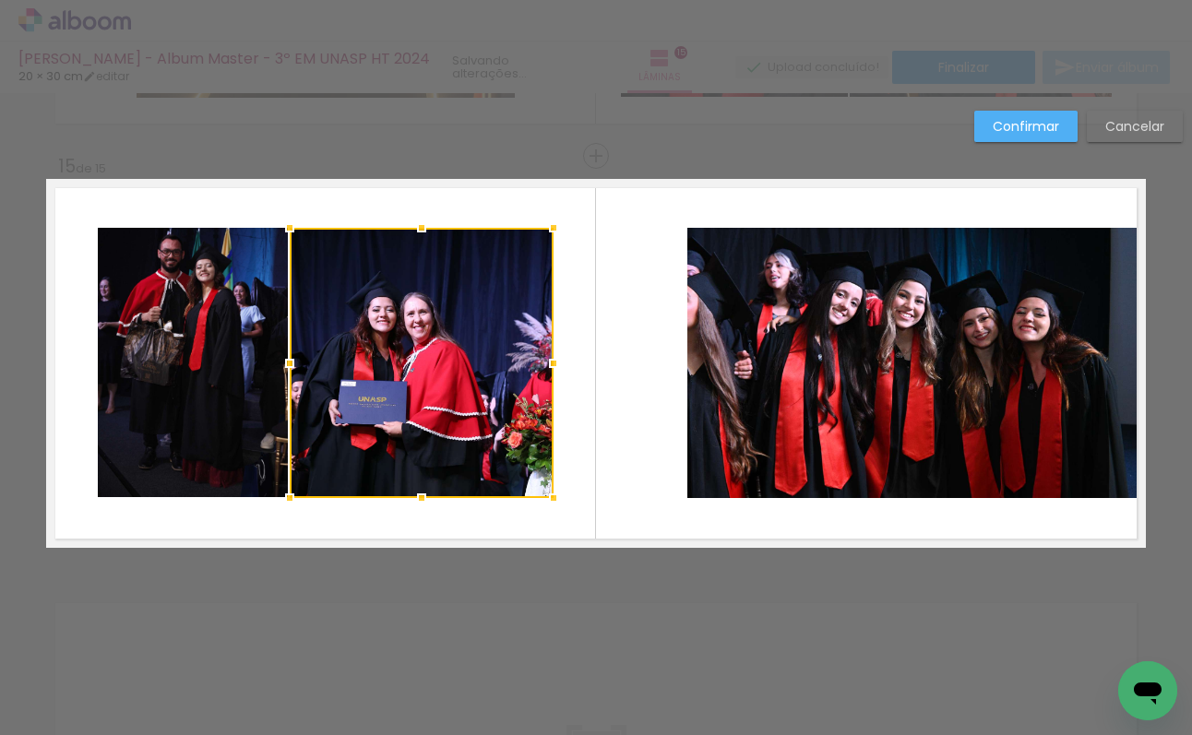
click at [615, 352] on quentale-layouter at bounding box center [596, 363] width 1100 height 369
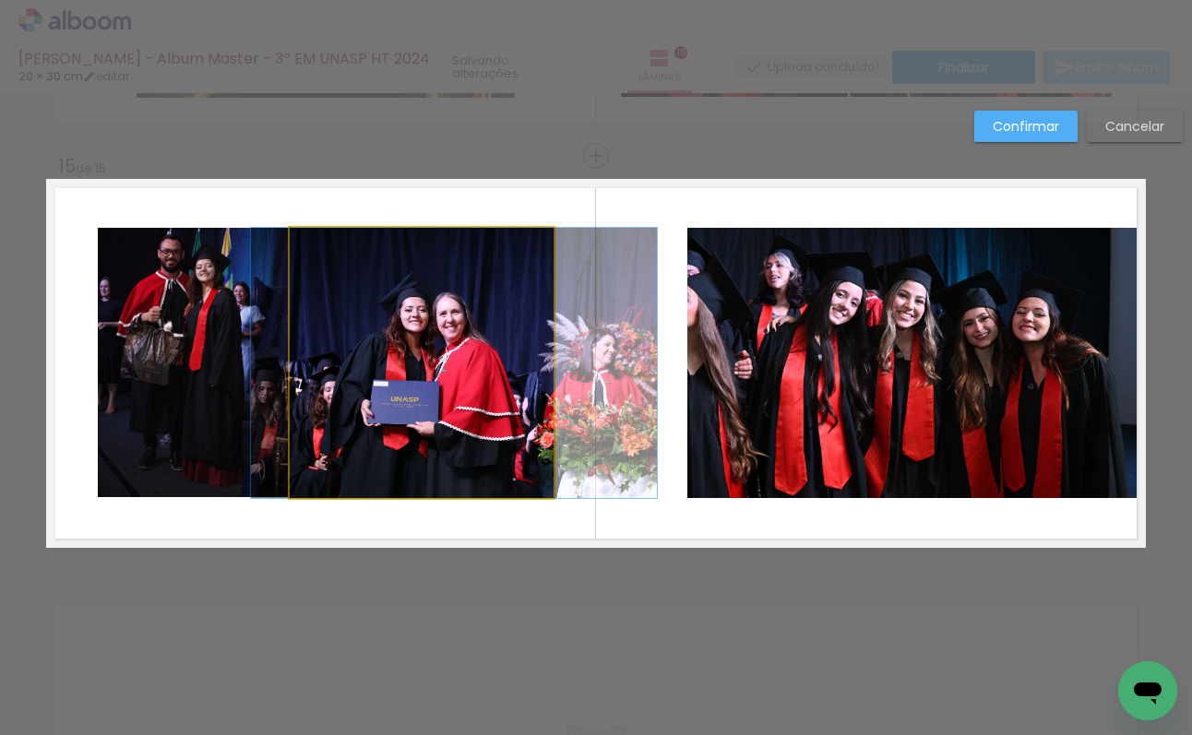
drag, startPoint x: 425, startPoint y: 376, endPoint x: 459, endPoint y: 371, distance: 34.6
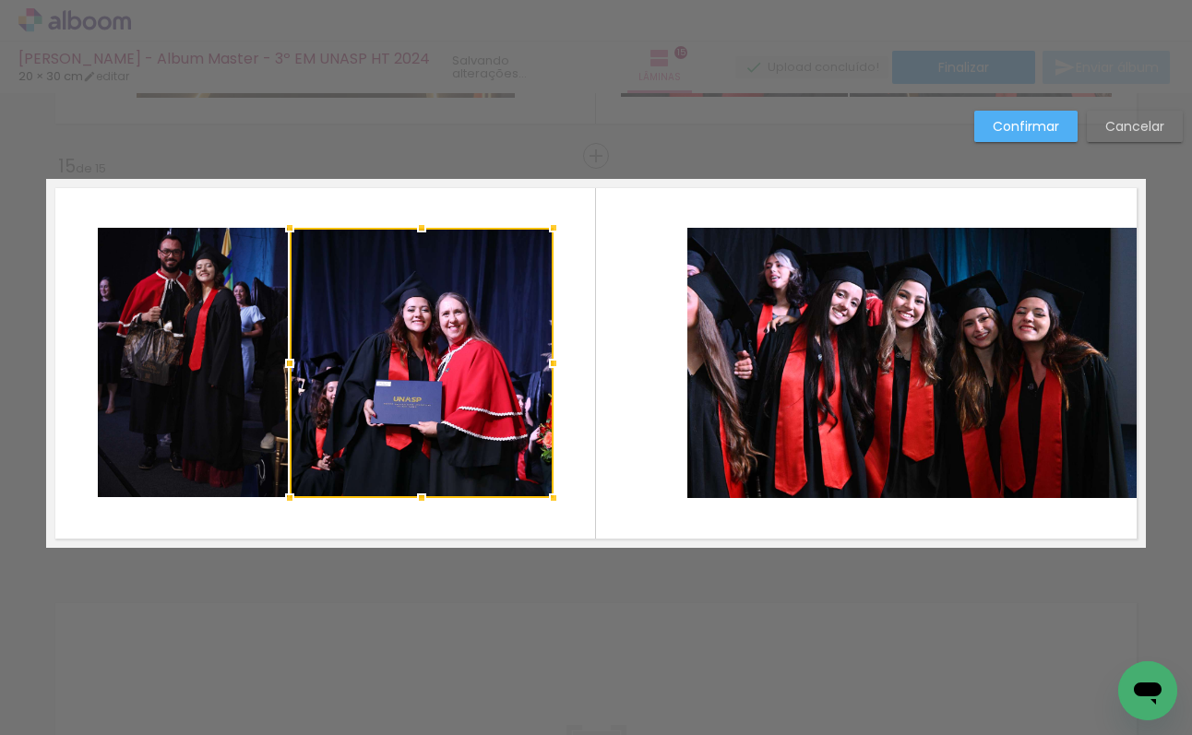
click at [670, 352] on quentale-layouter at bounding box center [596, 363] width 1100 height 369
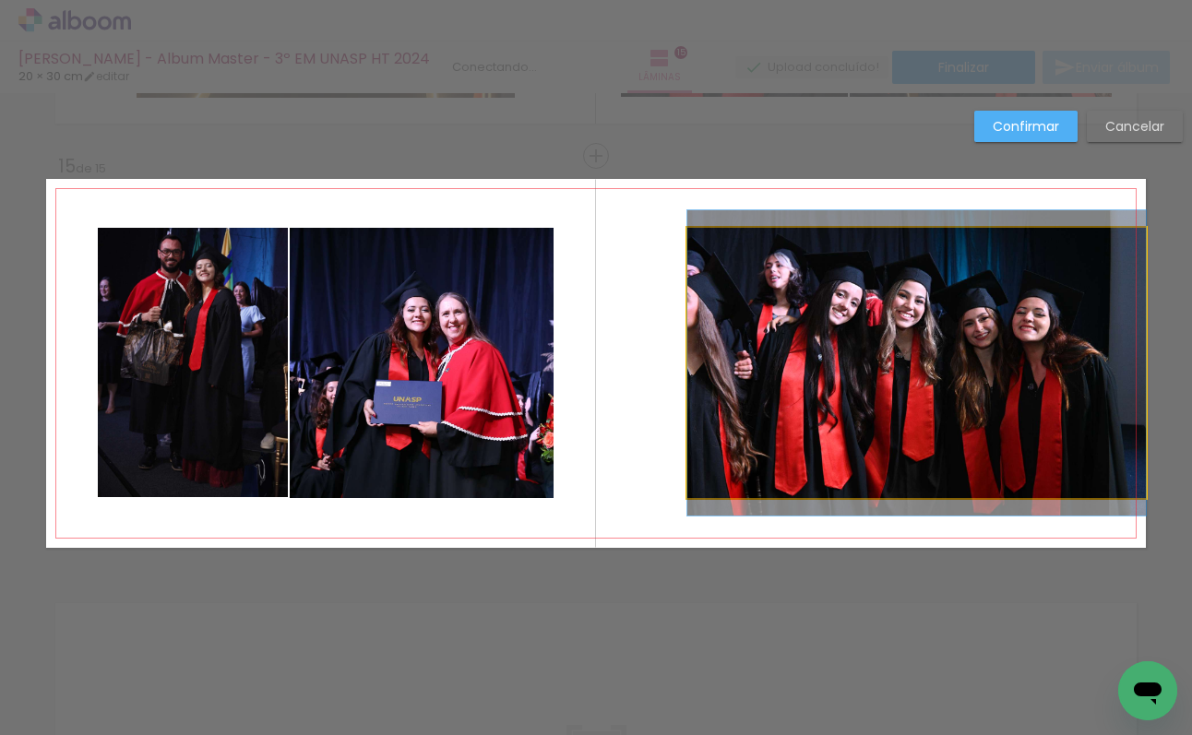
click at [860, 364] on quentale-photo at bounding box center [916, 363] width 459 height 270
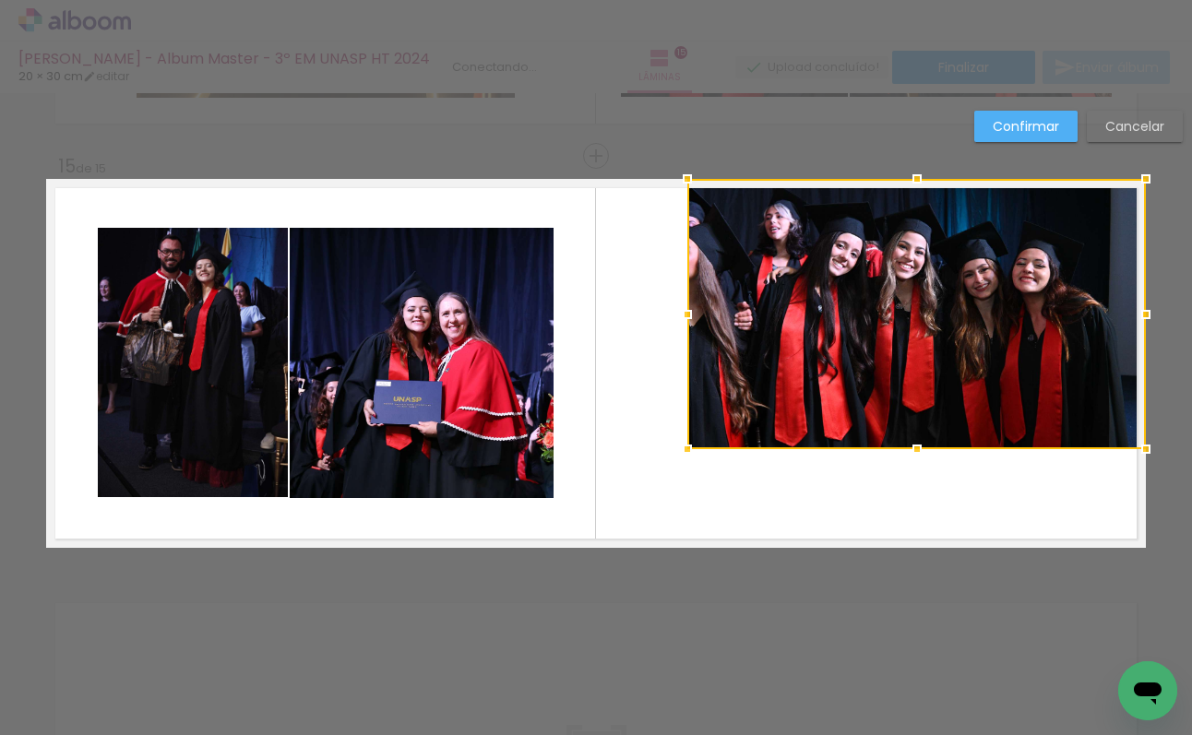
drag, startPoint x: 945, startPoint y: 359, endPoint x: 954, endPoint y: 314, distance: 46.1
click at [954, 314] on div at bounding box center [916, 314] width 459 height 270
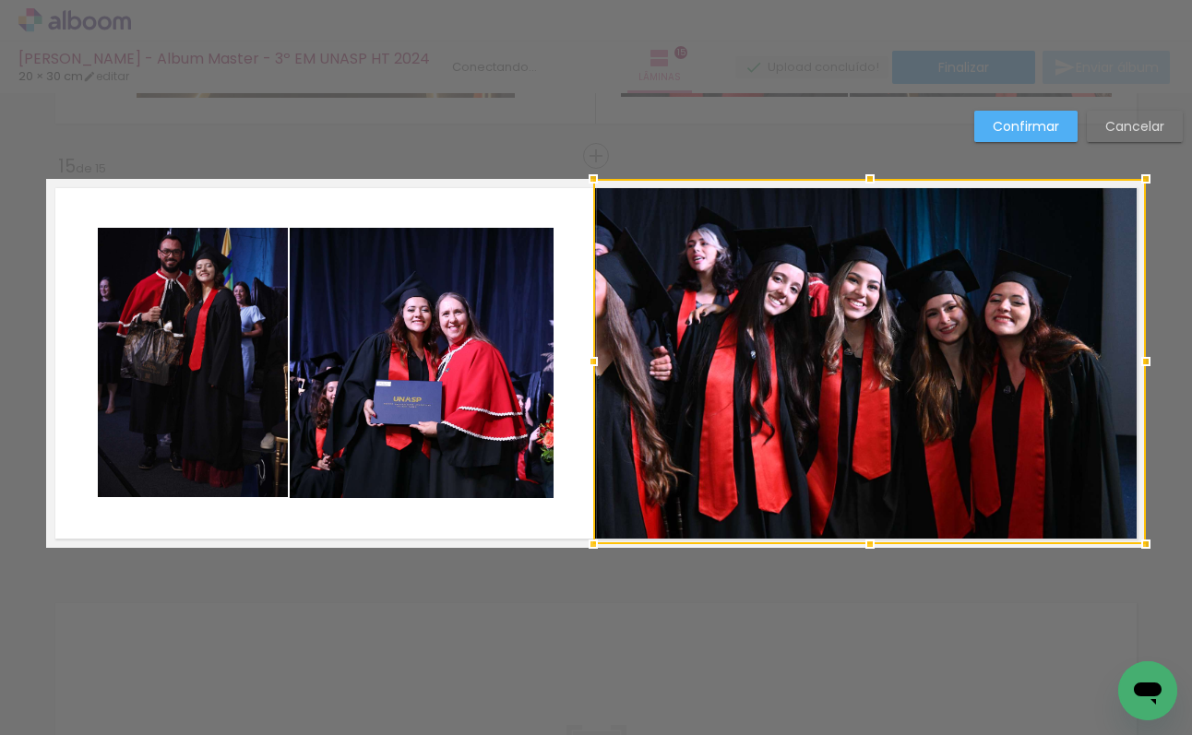
drag, startPoint x: 693, startPoint y: 446, endPoint x: 582, endPoint y: 540, distance: 145.3
click at [582, 540] on div at bounding box center [593, 544] width 37 height 37
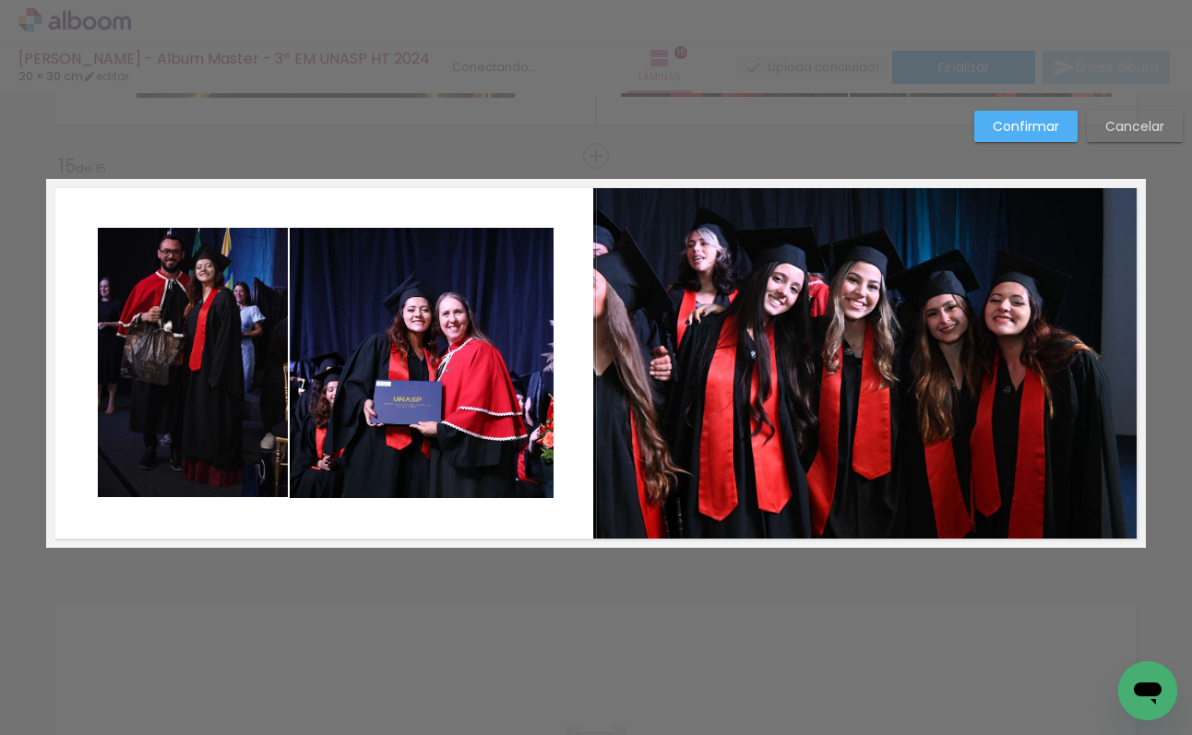
click at [811, 471] on quentale-photo at bounding box center [869, 361] width 553 height 365
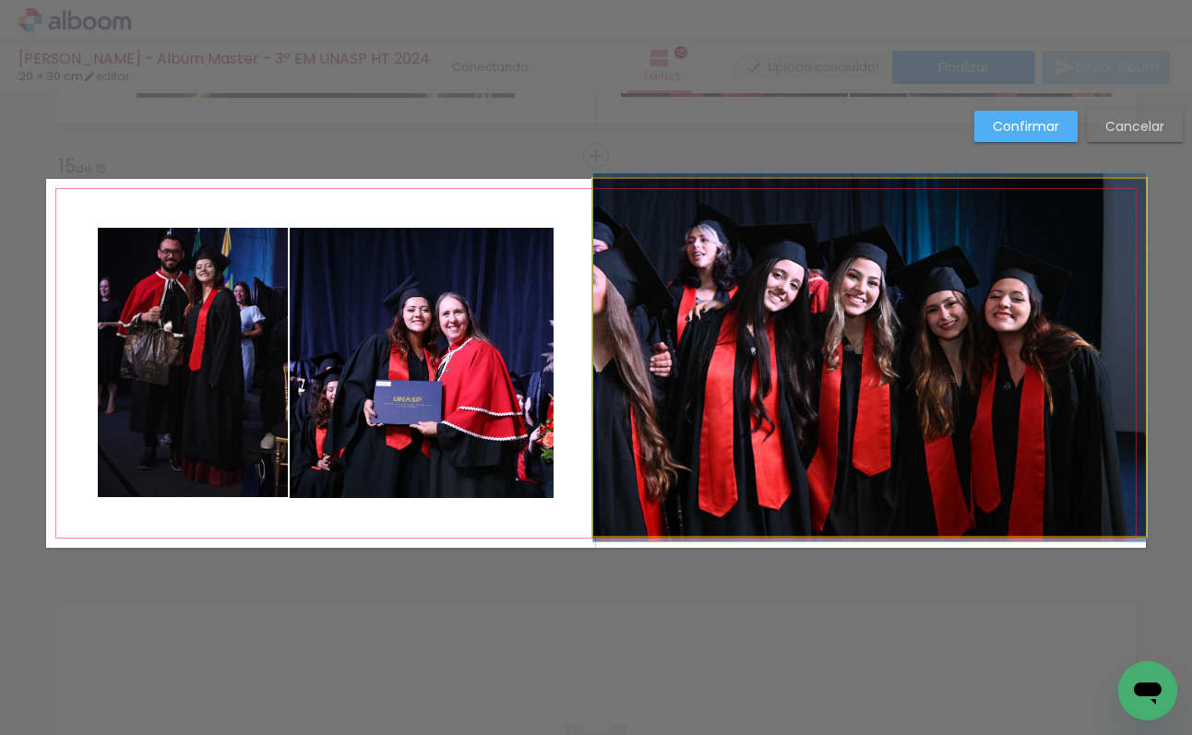
click at [876, 513] on quentale-photo at bounding box center [869, 357] width 553 height 357
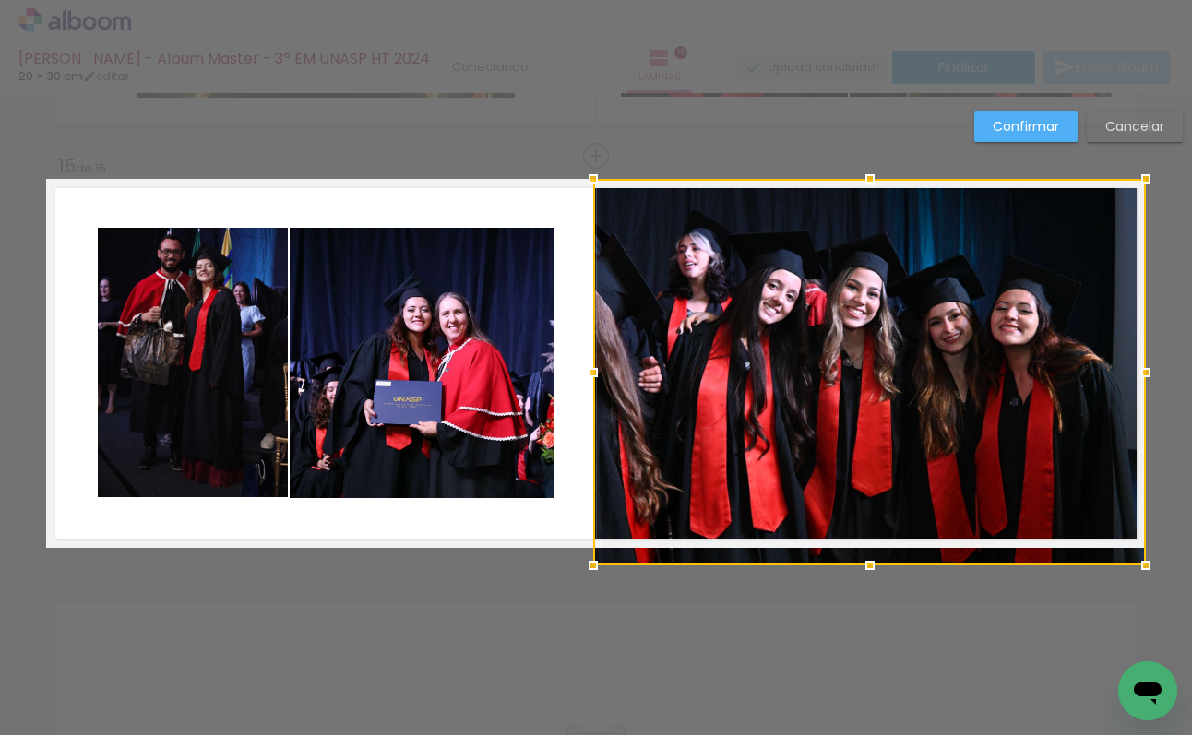
drag, startPoint x: 873, startPoint y: 536, endPoint x: 867, endPoint y: 546, distance: 11.6
click at [867, 547] on div at bounding box center [870, 565] width 37 height 37
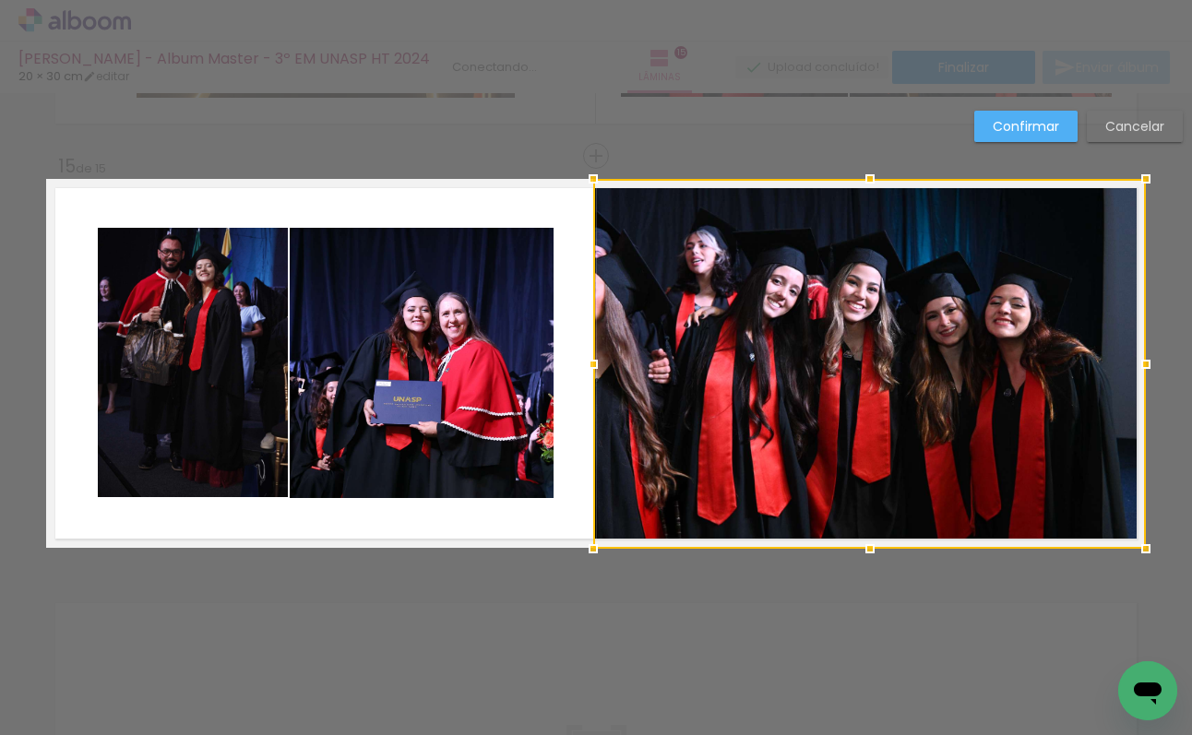
click at [571, 404] on quentale-layouter at bounding box center [596, 363] width 1100 height 369
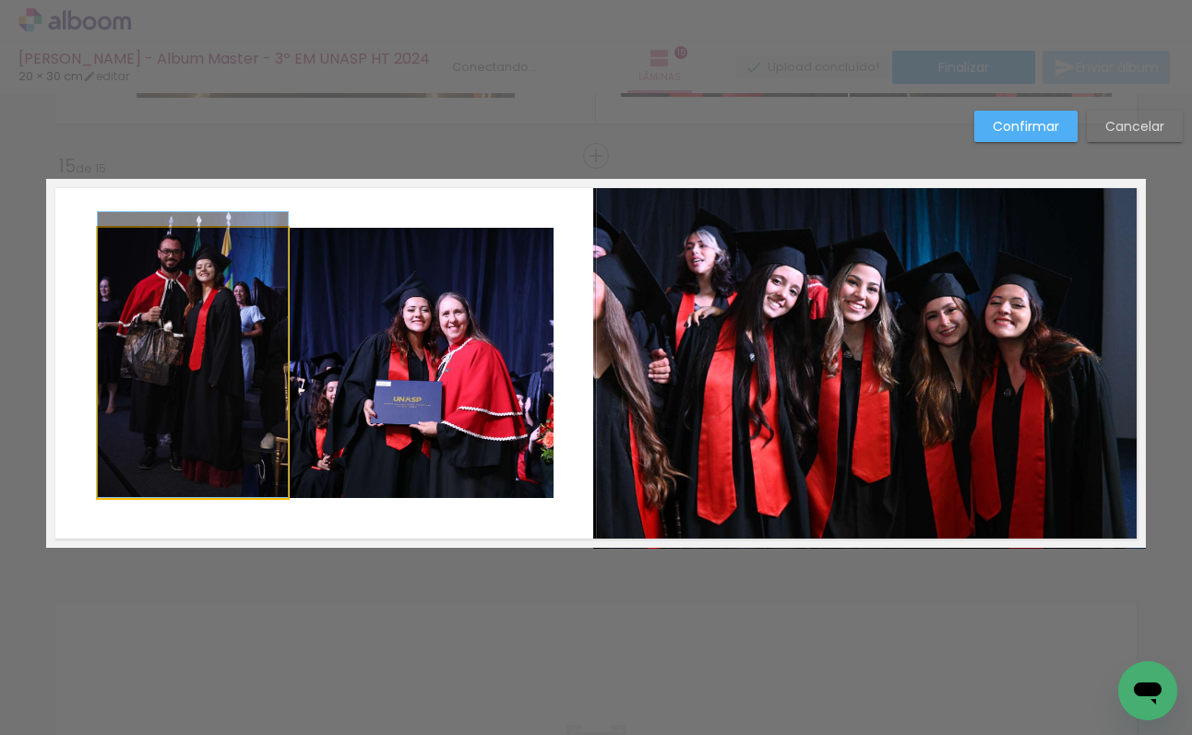
click at [189, 332] on quentale-photo at bounding box center [193, 363] width 190 height 270
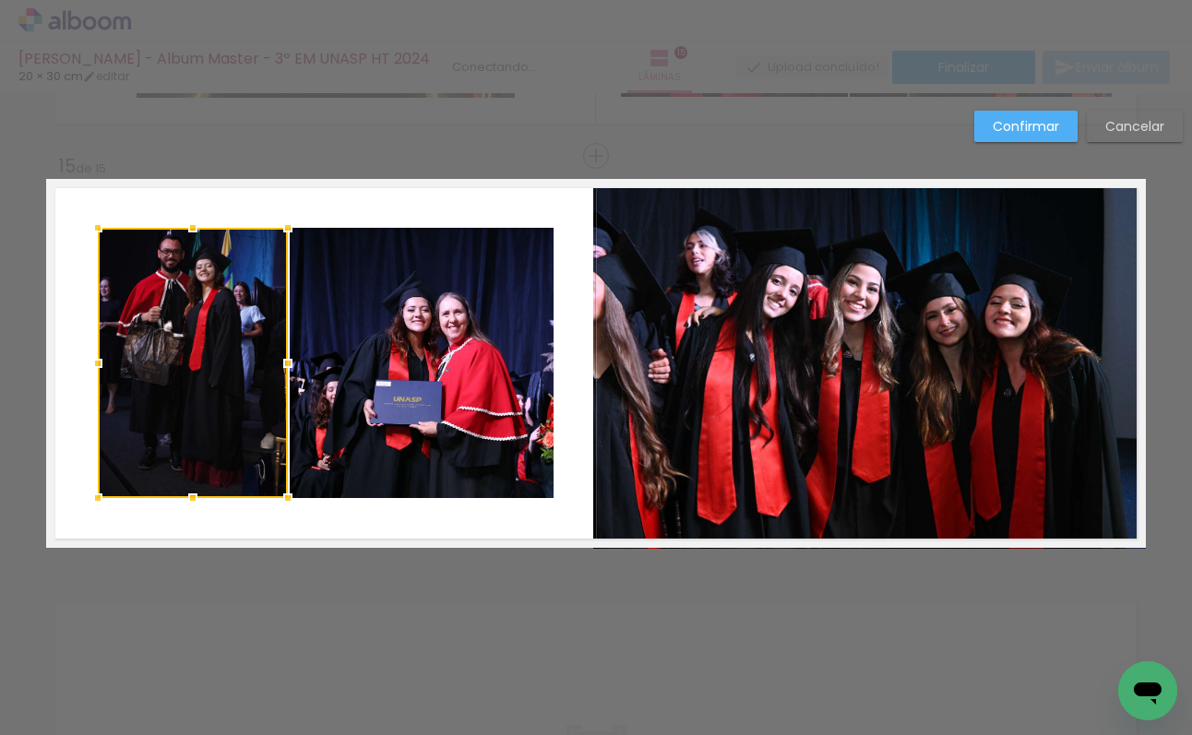
click at [413, 209] on quentale-layouter at bounding box center [596, 363] width 1100 height 369
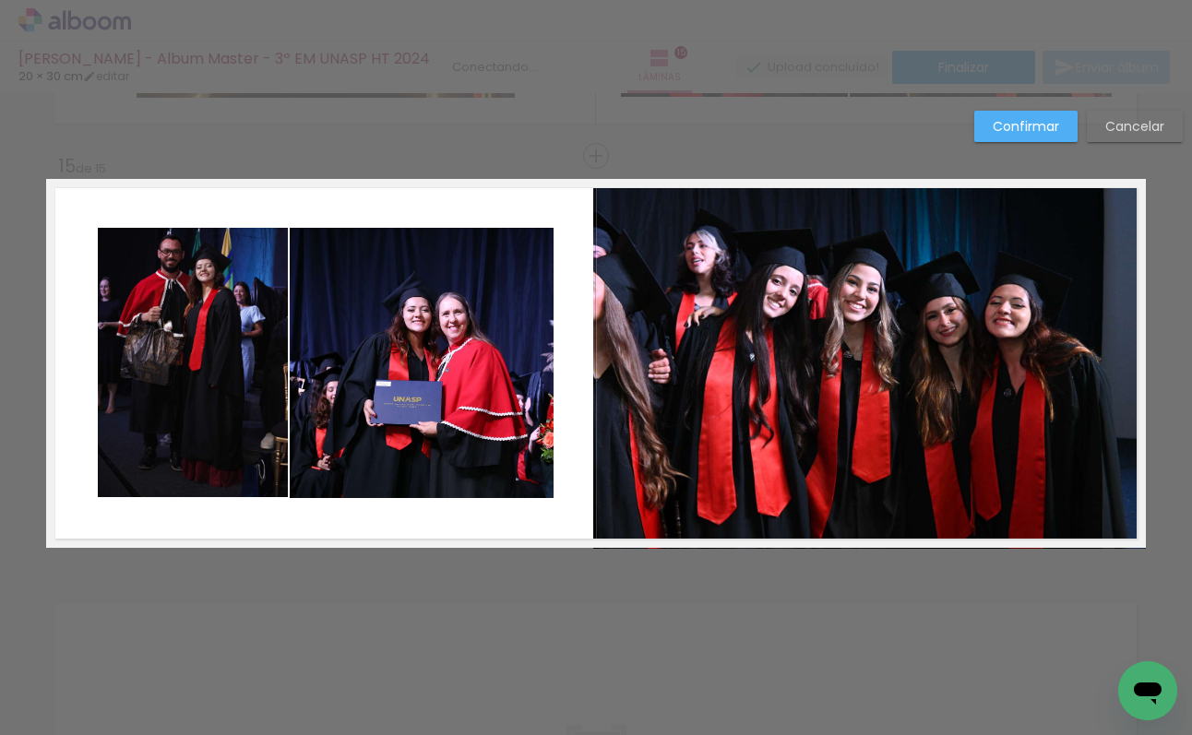
click at [791, 311] on quentale-photo at bounding box center [869, 364] width 553 height 370
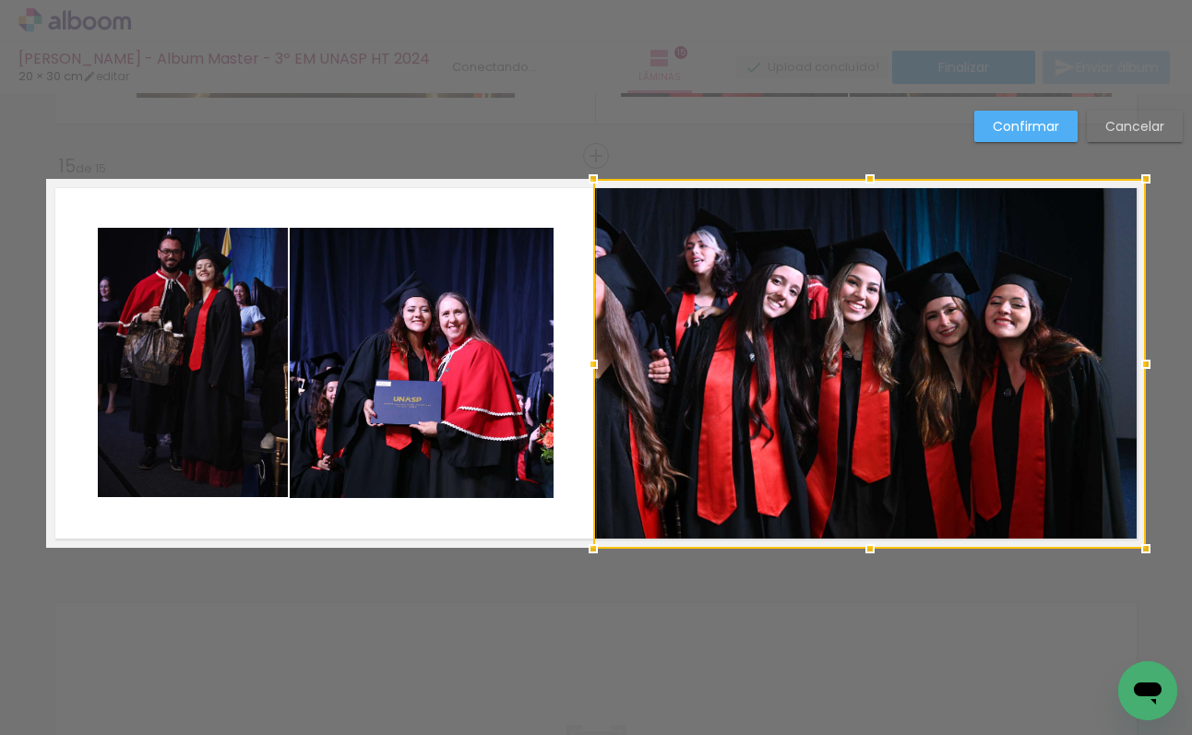
click at [710, 331] on div at bounding box center [869, 364] width 553 height 370
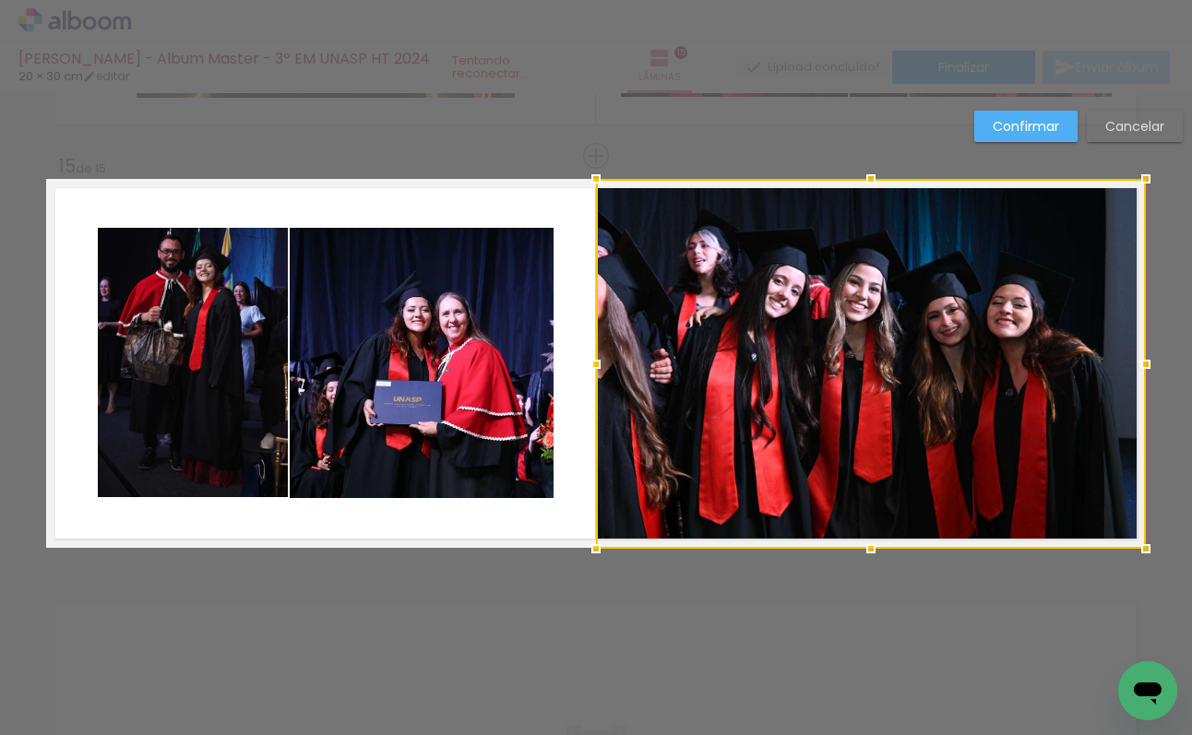
drag, startPoint x: 595, startPoint y: 365, endPoint x: 581, endPoint y: 370, distance: 14.6
click at [581, 370] on div at bounding box center [596, 364] width 37 height 37
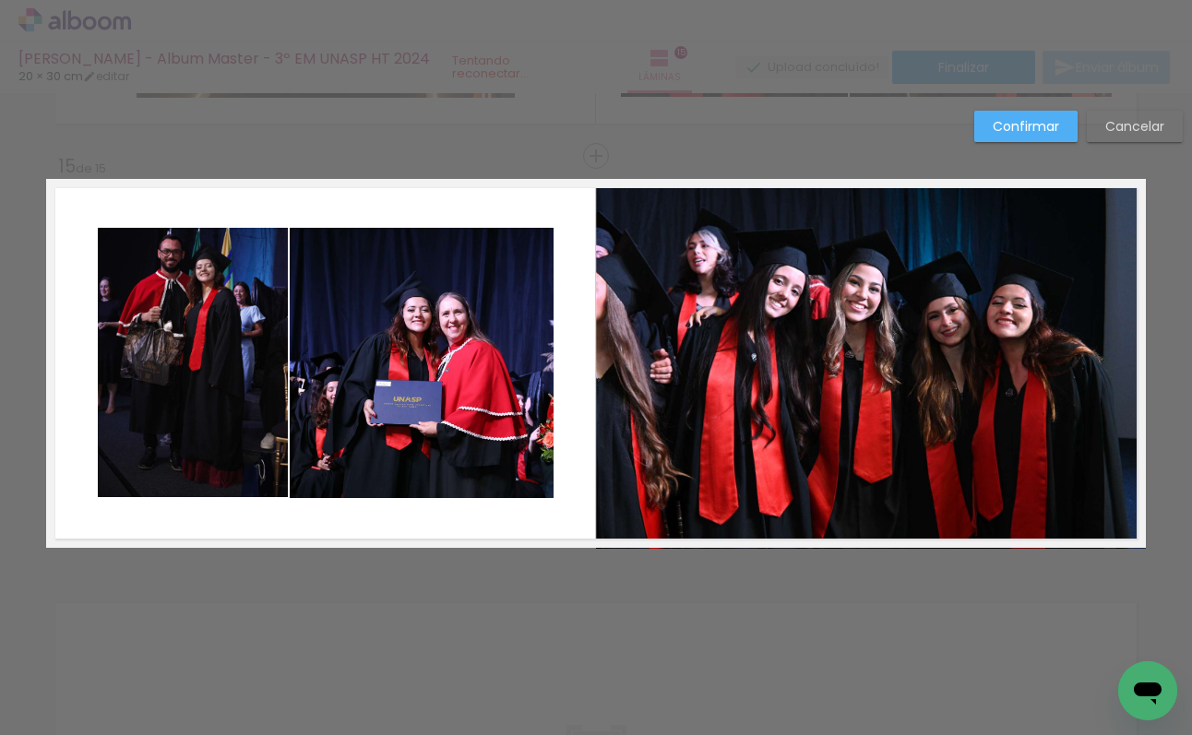
click at [576, 340] on quentale-layouter at bounding box center [596, 363] width 1100 height 369
click at [0, 0] on slot "Confirmar" at bounding box center [0, 0] width 0 height 0
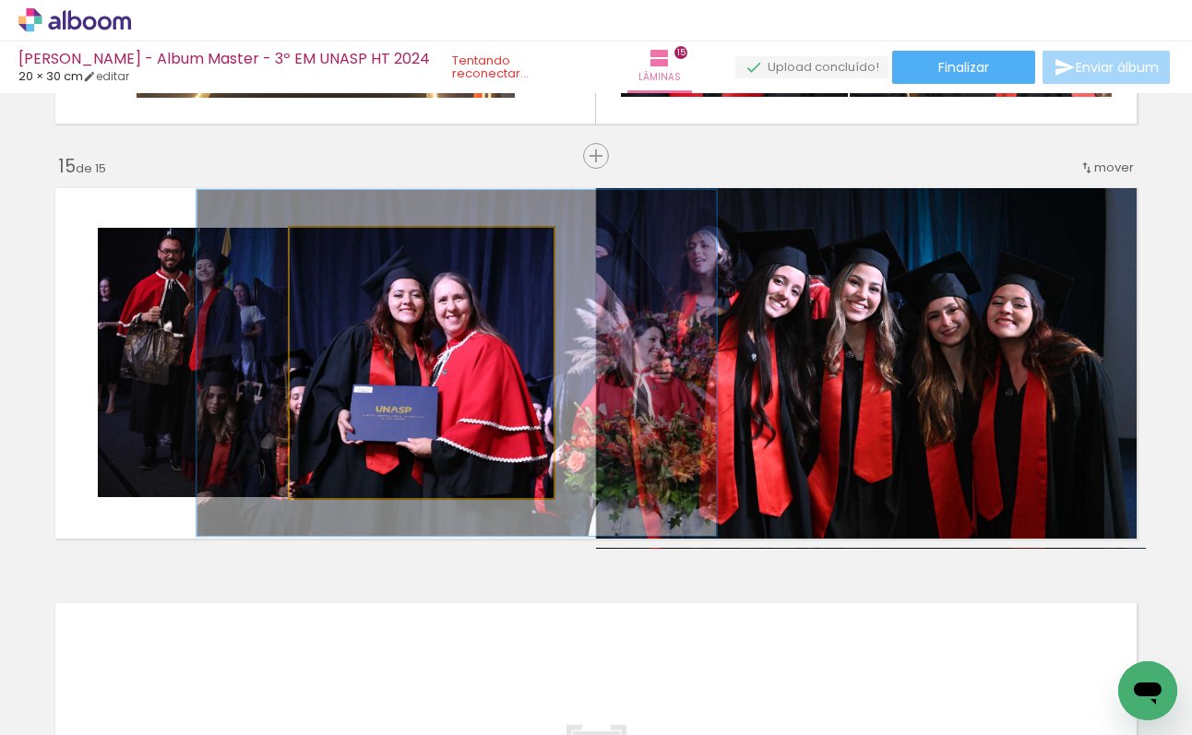
drag, startPoint x: 339, startPoint y: 247, endPoint x: 357, endPoint y: 245, distance: 18.7
type paper-slider "128"
click at [357, 245] on div at bounding box center [352, 248] width 30 height 30
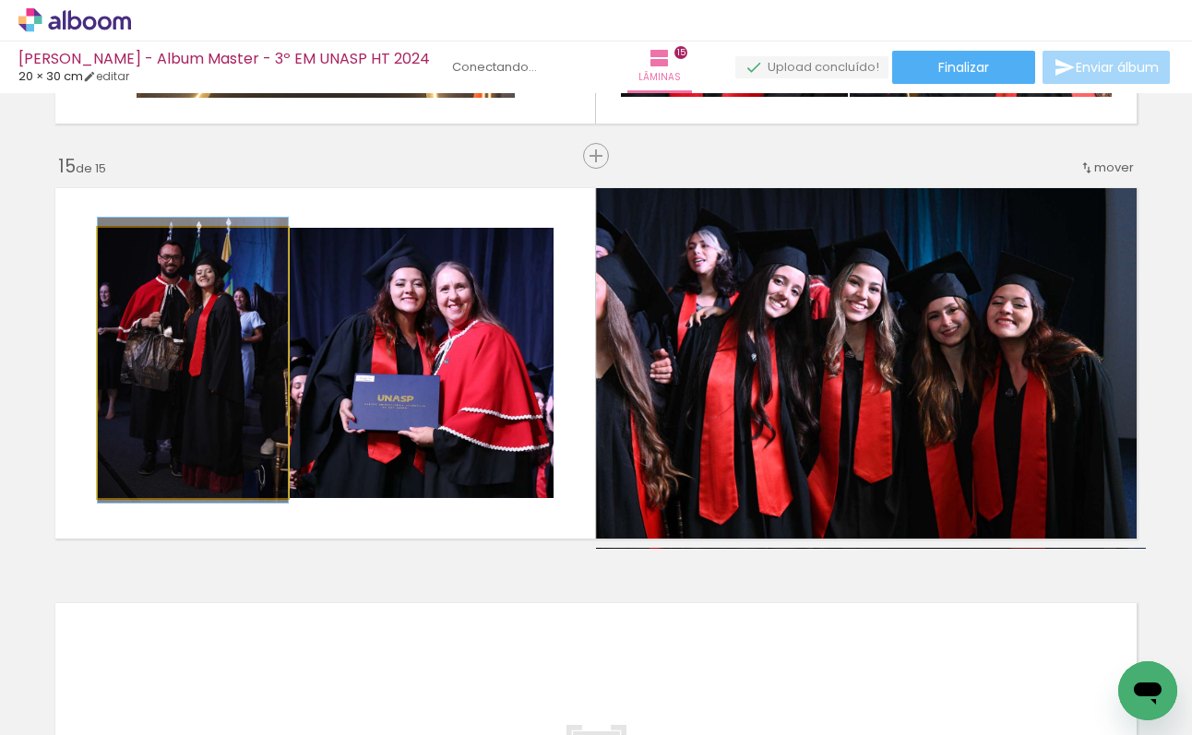
drag, startPoint x: 183, startPoint y: 315, endPoint x: 196, endPoint y: 320, distance: 14.1
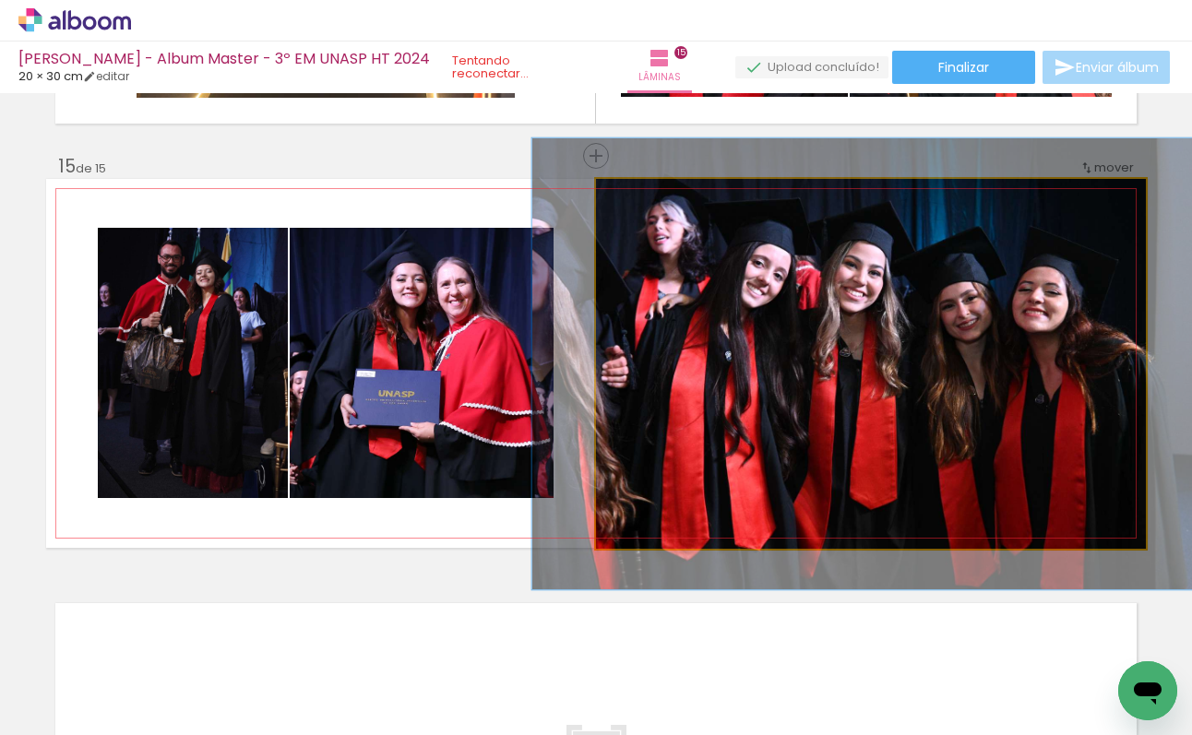
drag, startPoint x: 639, startPoint y: 202, endPoint x: 653, endPoint y: 201, distance: 13.9
type paper-slider "122"
click at [653, 201] on div at bounding box center [654, 198] width 17 height 17
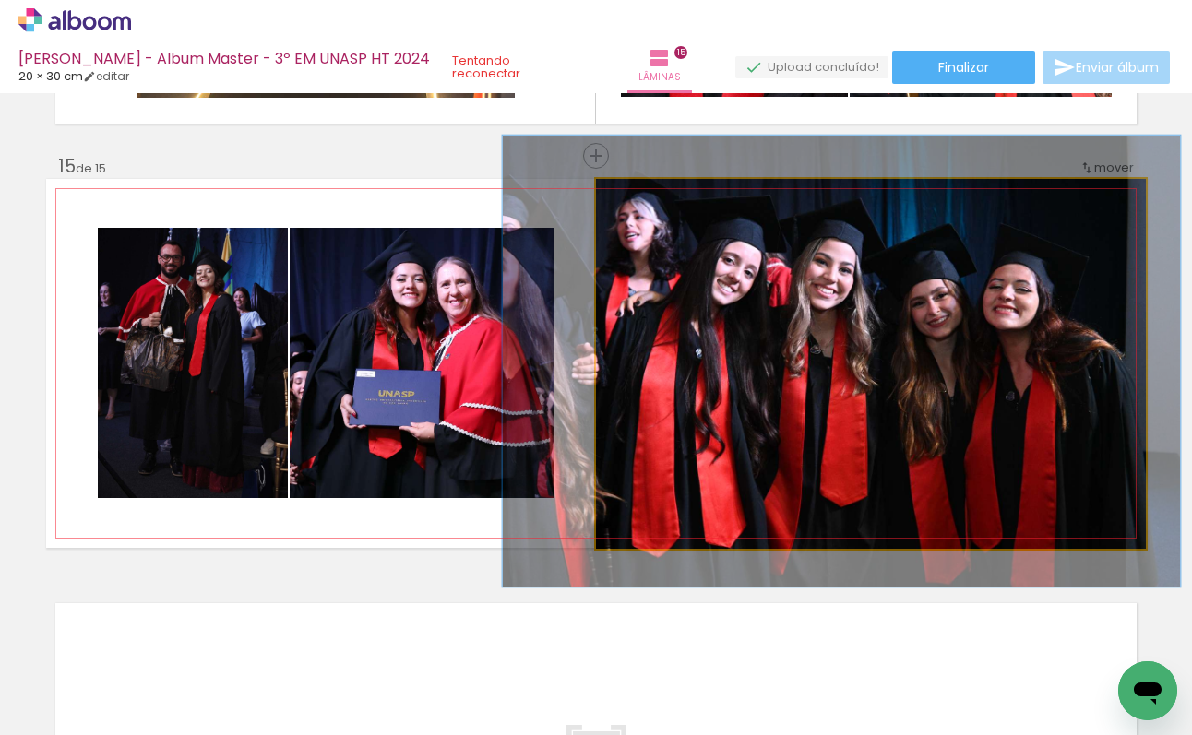
drag, startPoint x: 818, startPoint y: 340, endPoint x: 796, endPoint y: 340, distance: 22.2
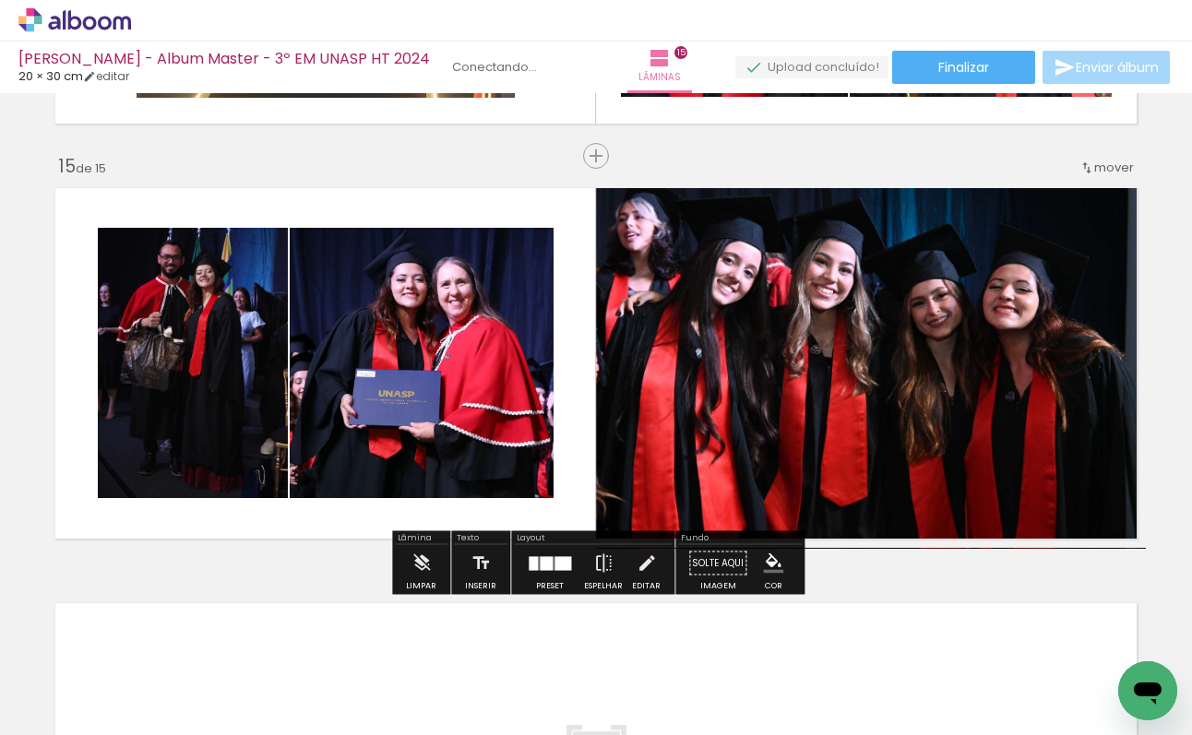
click at [552, 197] on quentale-layouter at bounding box center [596, 363] width 1100 height 369
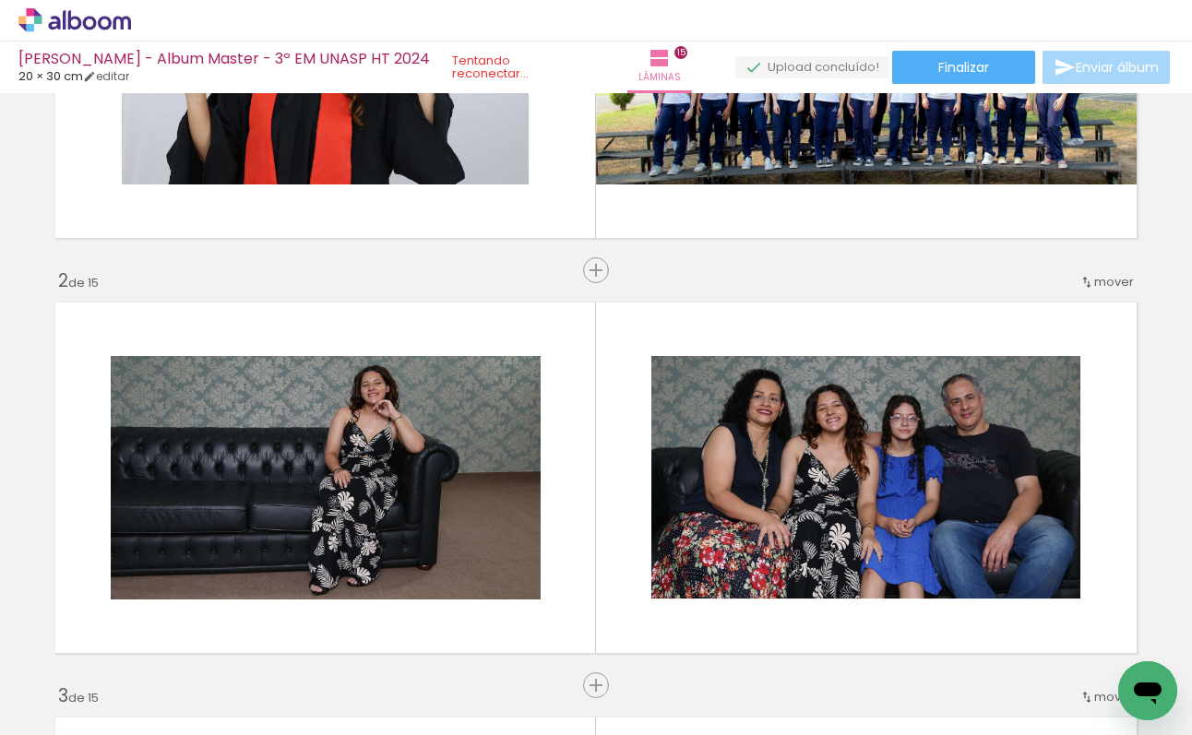
scroll to position [0, 0]
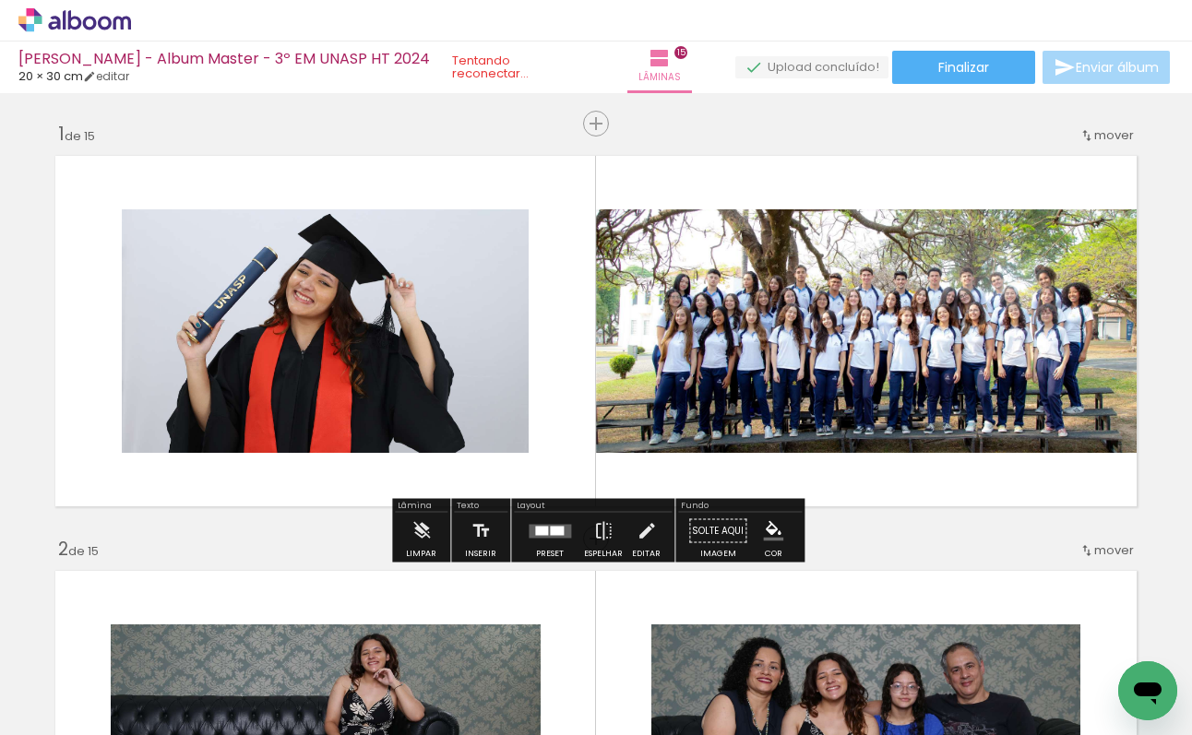
click at [579, 324] on quentale-layouter at bounding box center [596, 331] width 1100 height 369
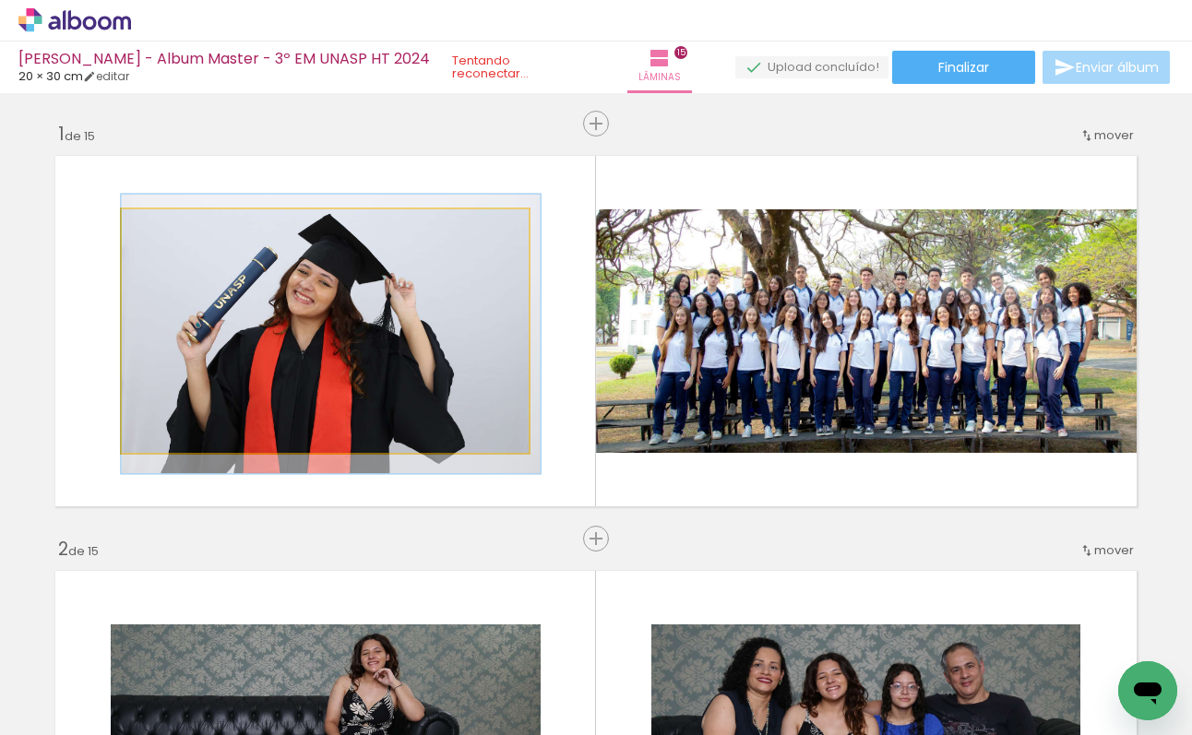
click at [442, 331] on quentale-photo at bounding box center [325, 331] width 407 height 244
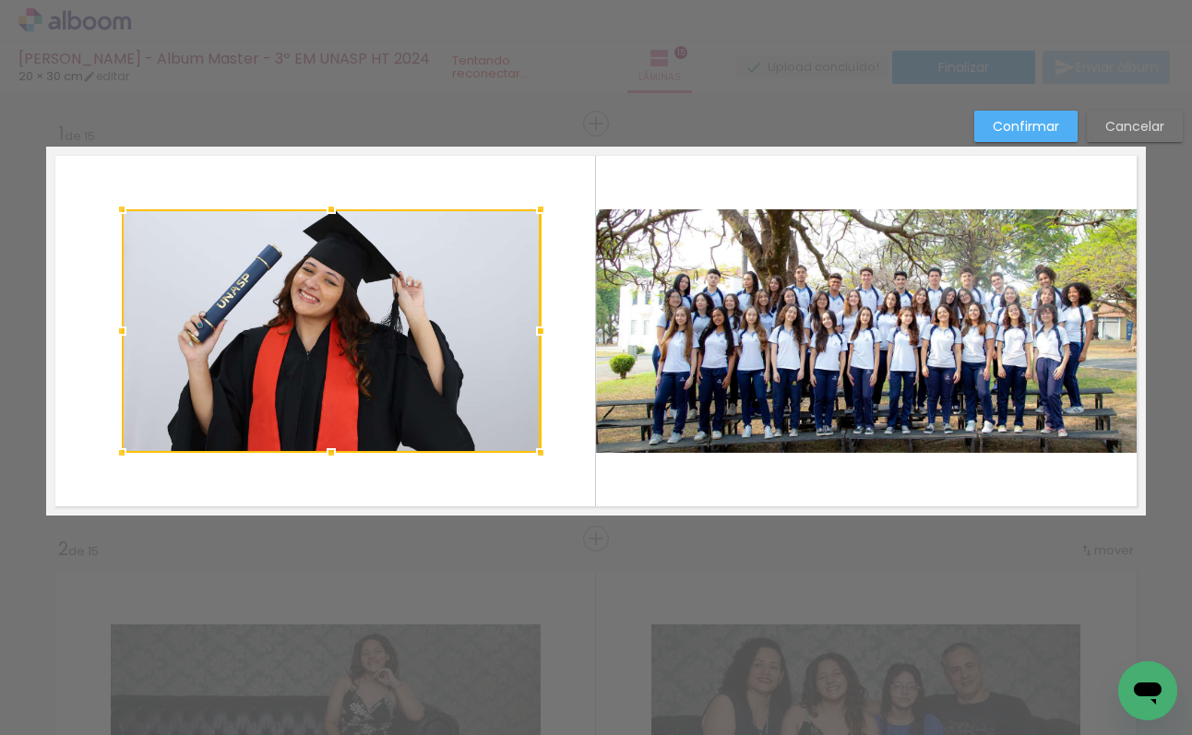
drag, startPoint x: 526, startPoint y: 333, endPoint x: 538, endPoint y: 331, distance: 12.1
click at [538, 331] on div at bounding box center [540, 331] width 37 height 37
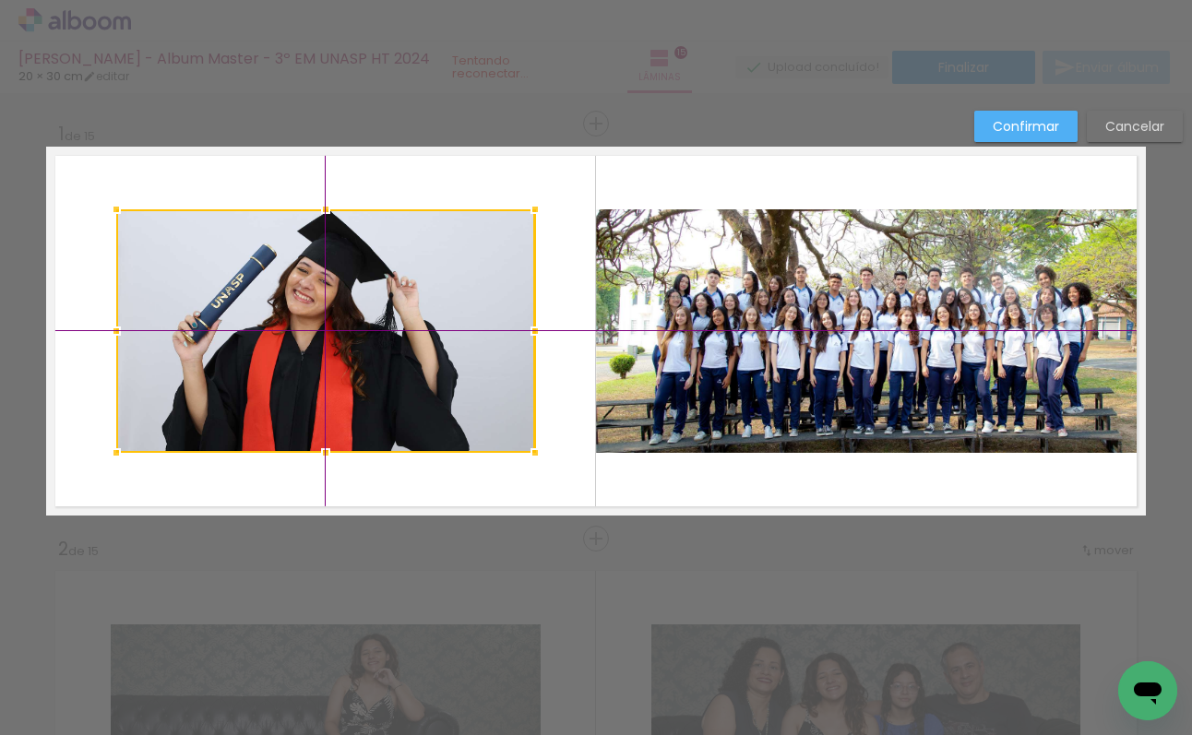
click at [397, 321] on div at bounding box center [325, 331] width 419 height 244
drag, startPoint x: 582, startPoint y: 327, endPoint x: 566, endPoint y: 354, distance: 32.3
click at [582, 327] on quentale-layouter at bounding box center [596, 331] width 1100 height 369
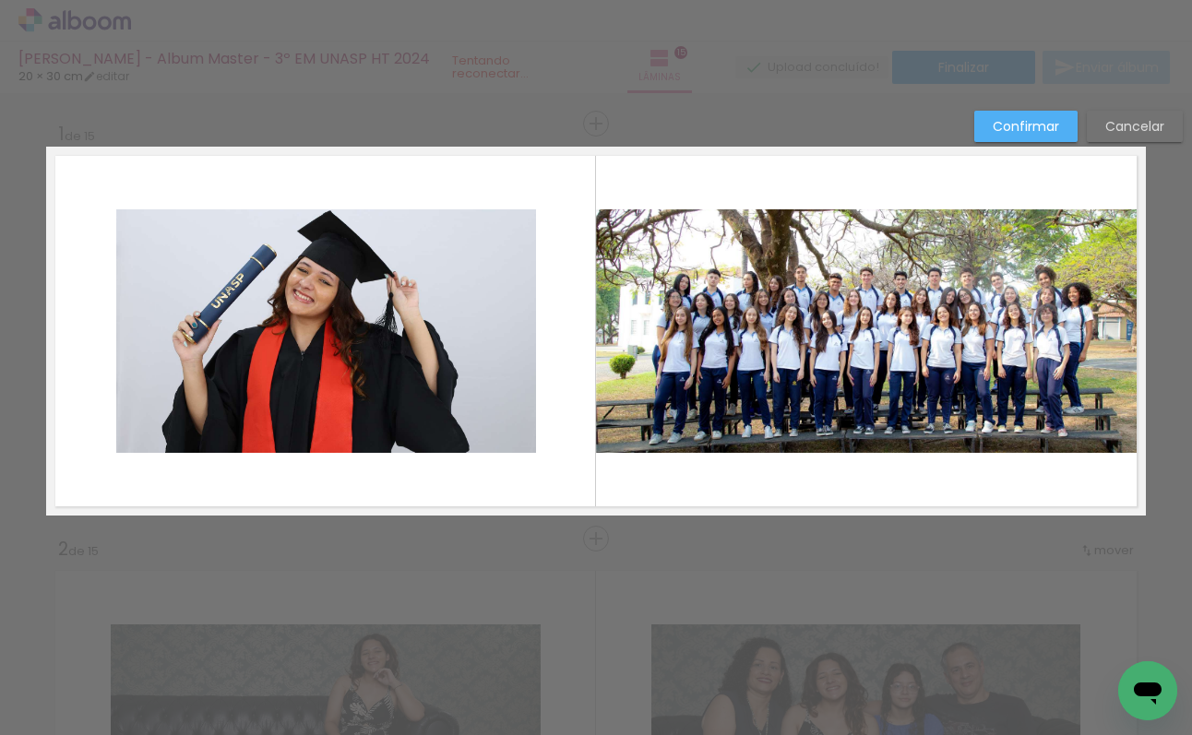
click at [984, 126] on paper-button "Confirmar" at bounding box center [1025, 126] width 103 height 31
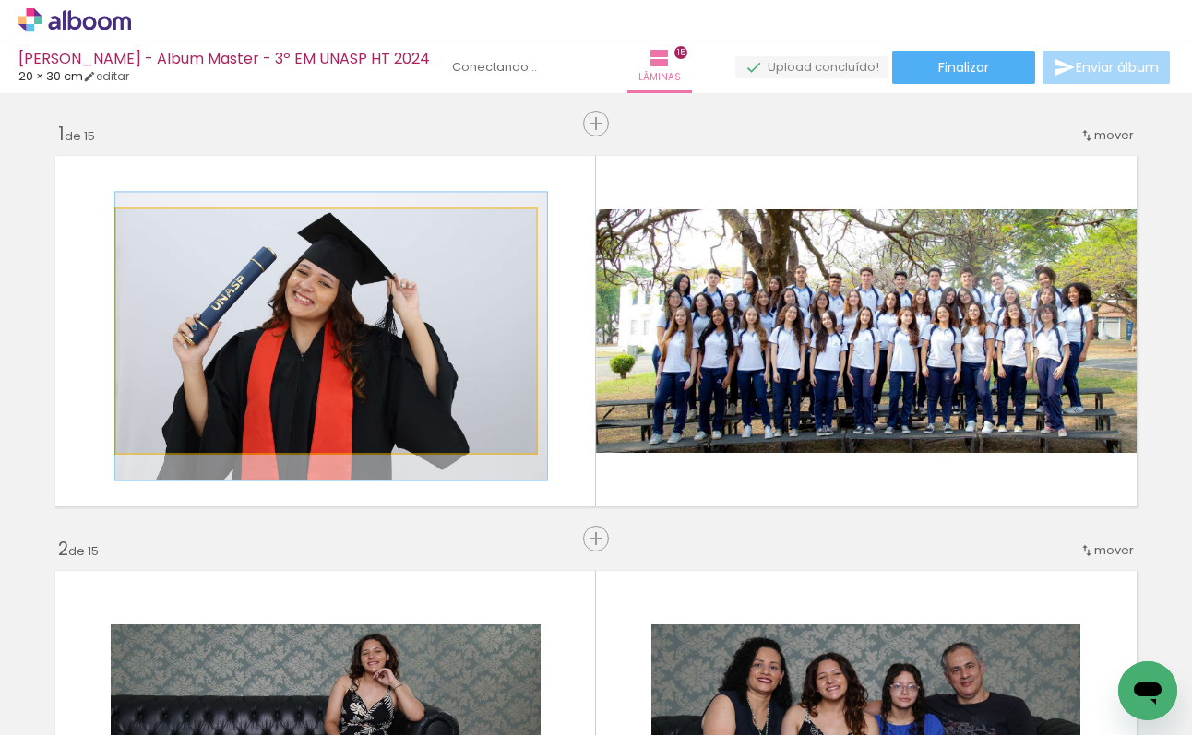
drag, startPoint x: 356, startPoint y: 340, endPoint x: 366, endPoint y: 342, distance: 10.3
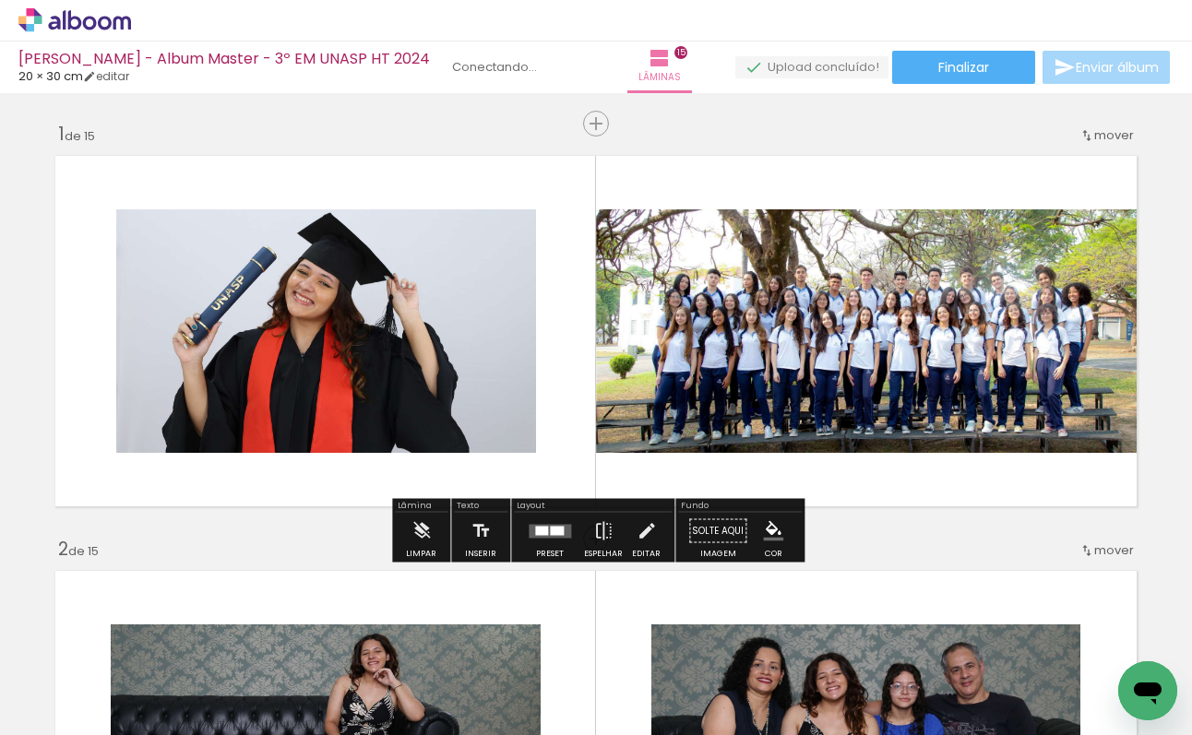
click at [560, 341] on quentale-layouter at bounding box center [596, 331] width 1100 height 369
click at [494, 372] on quentale-photo at bounding box center [325, 331] width 419 height 244
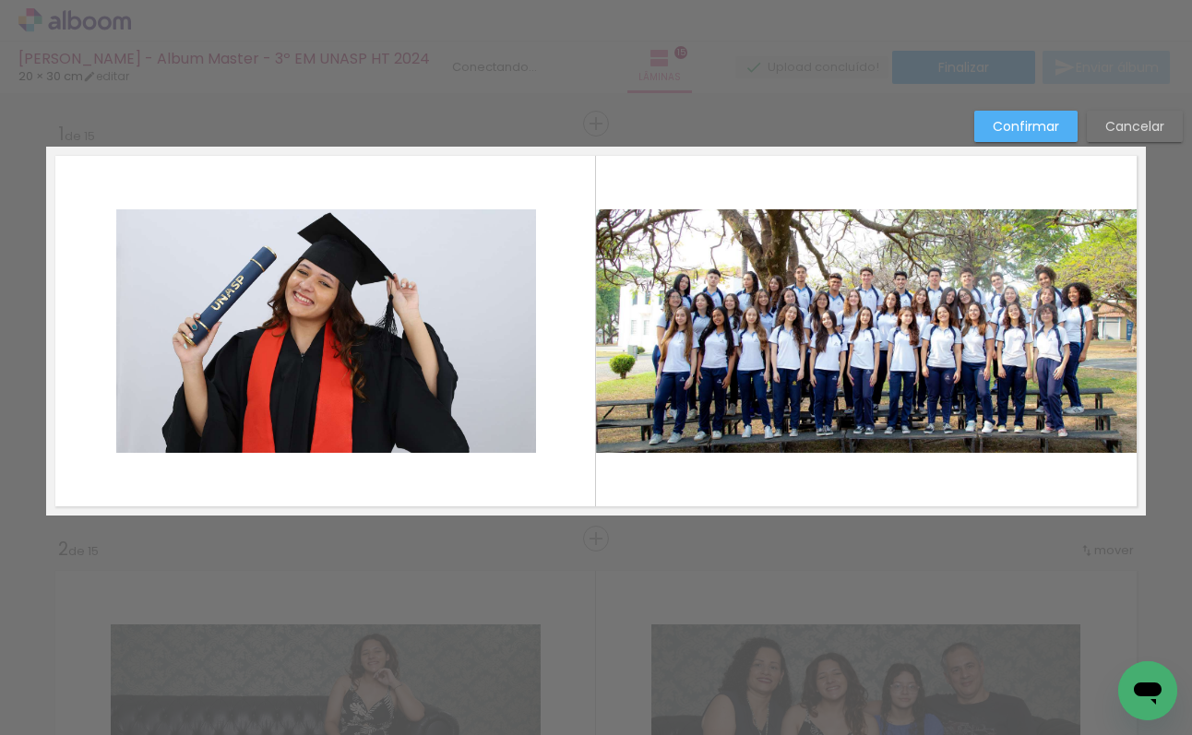
click at [532, 340] on quentale-photo at bounding box center [325, 331] width 419 height 244
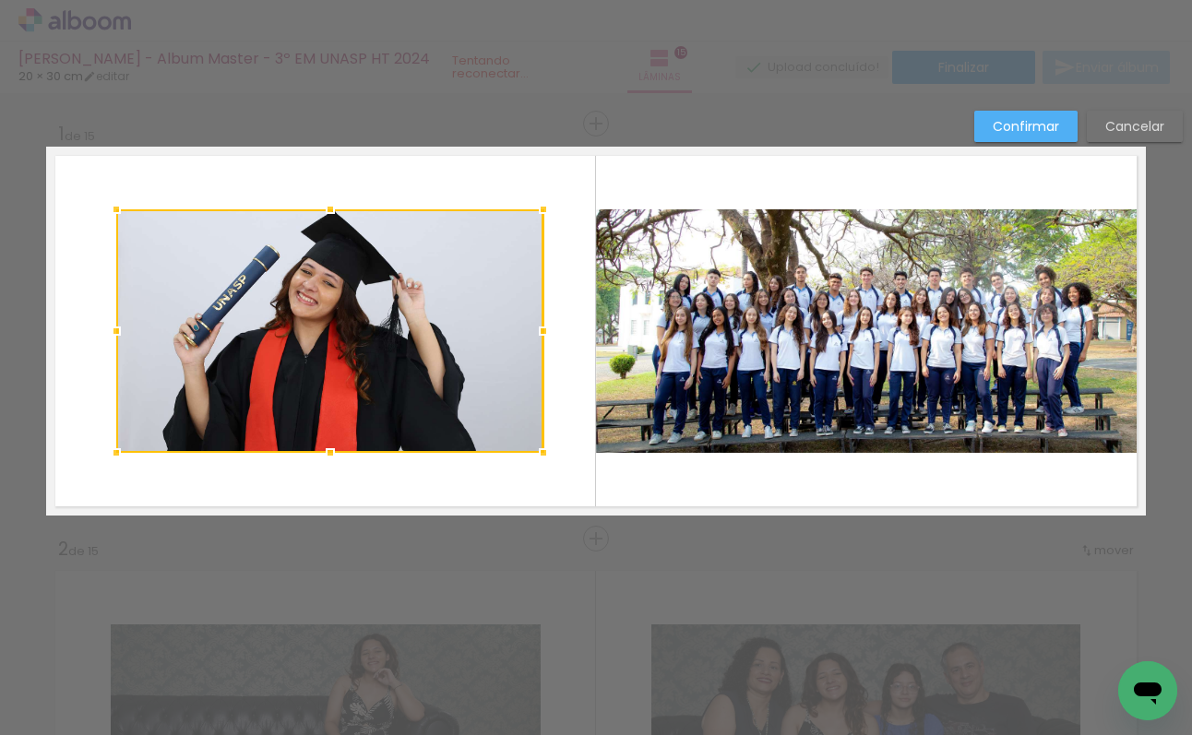
click at [541, 331] on div at bounding box center [543, 331] width 37 height 37
click at [414, 340] on div at bounding box center [329, 331] width 427 height 244
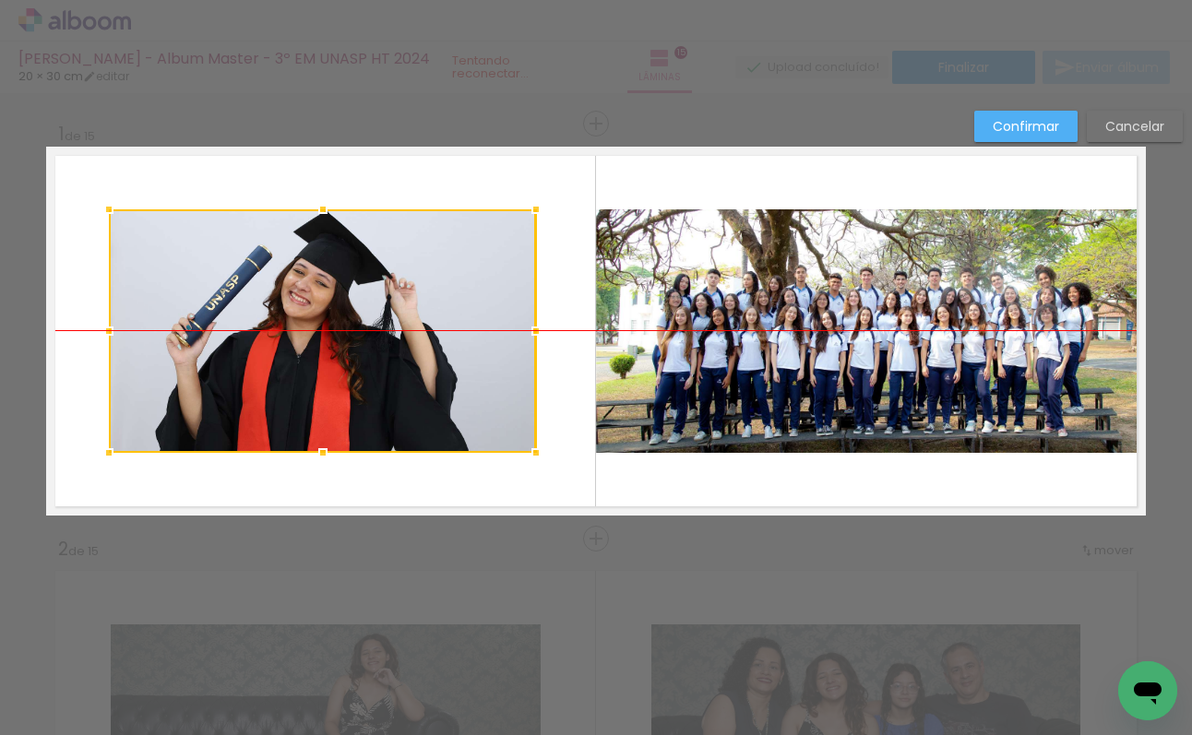
click at [385, 333] on div at bounding box center [322, 331] width 427 height 244
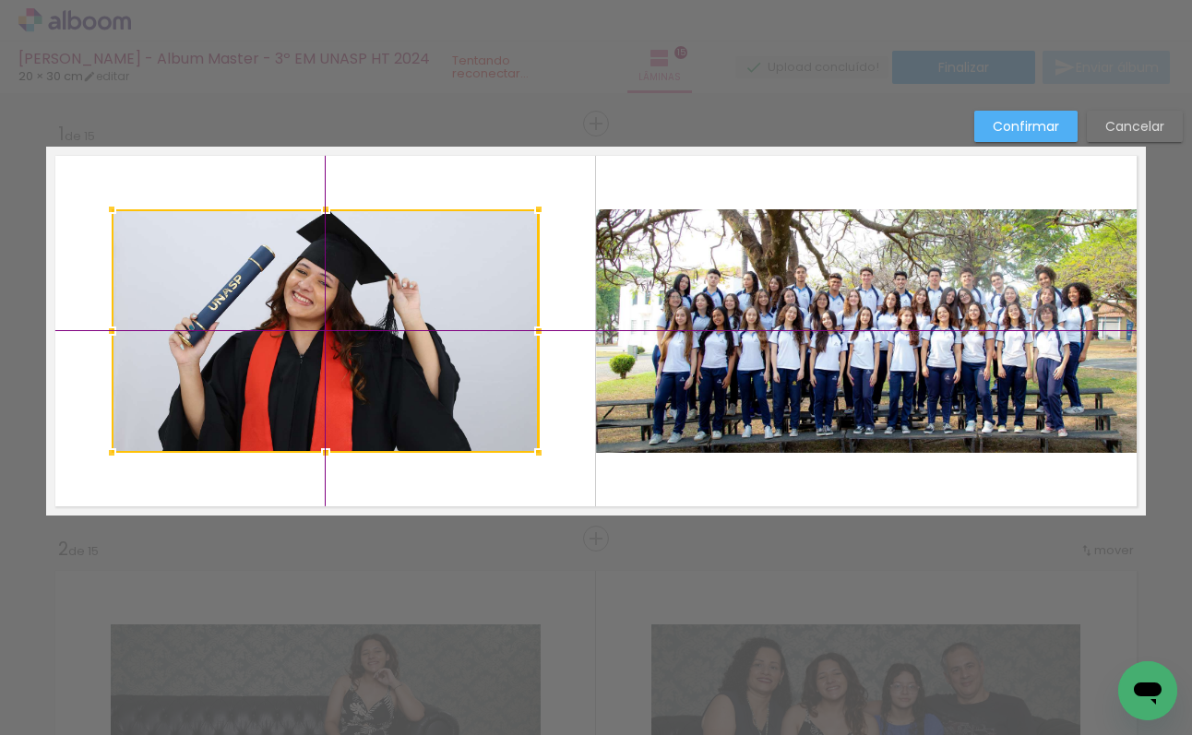
click at [453, 326] on div at bounding box center [325, 331] width 427 height 244
click at [592, 312] on quentale-layouter at bounding box center [596, 331] width 1100 height 369
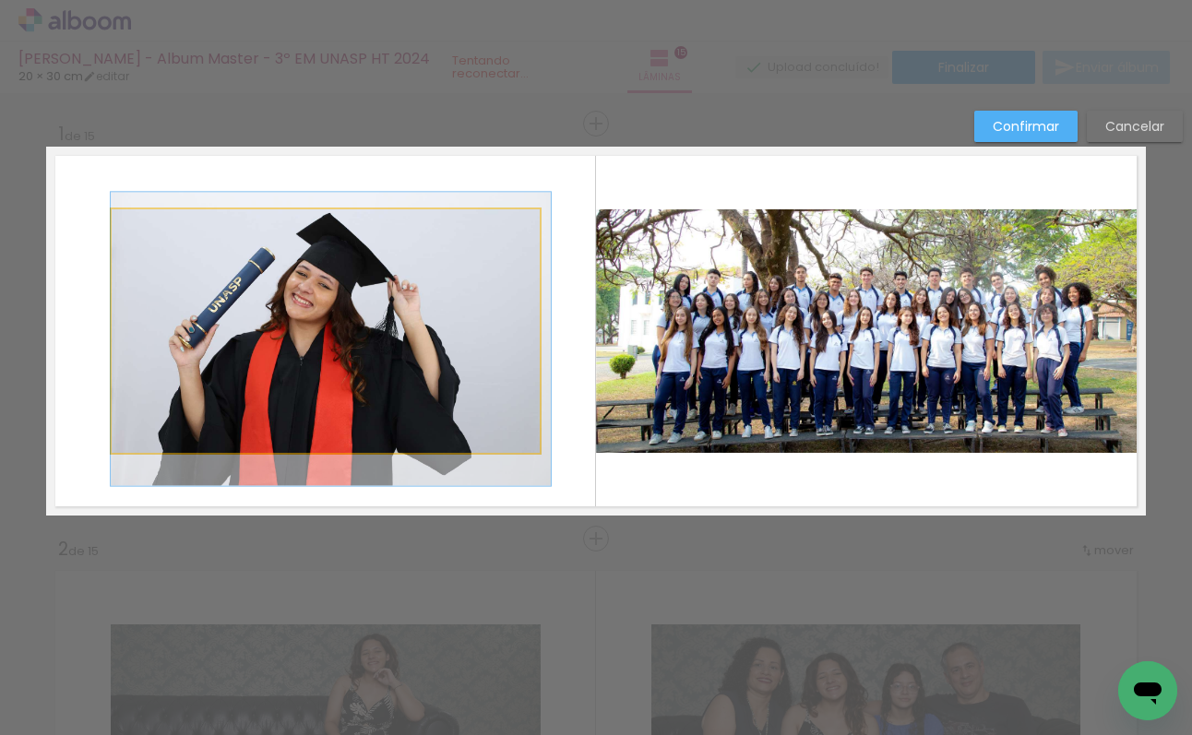
drag, startPoint x: 352, startPoint y: 302, endPoint x: 364, endPoint y: 304, distance: 12.1
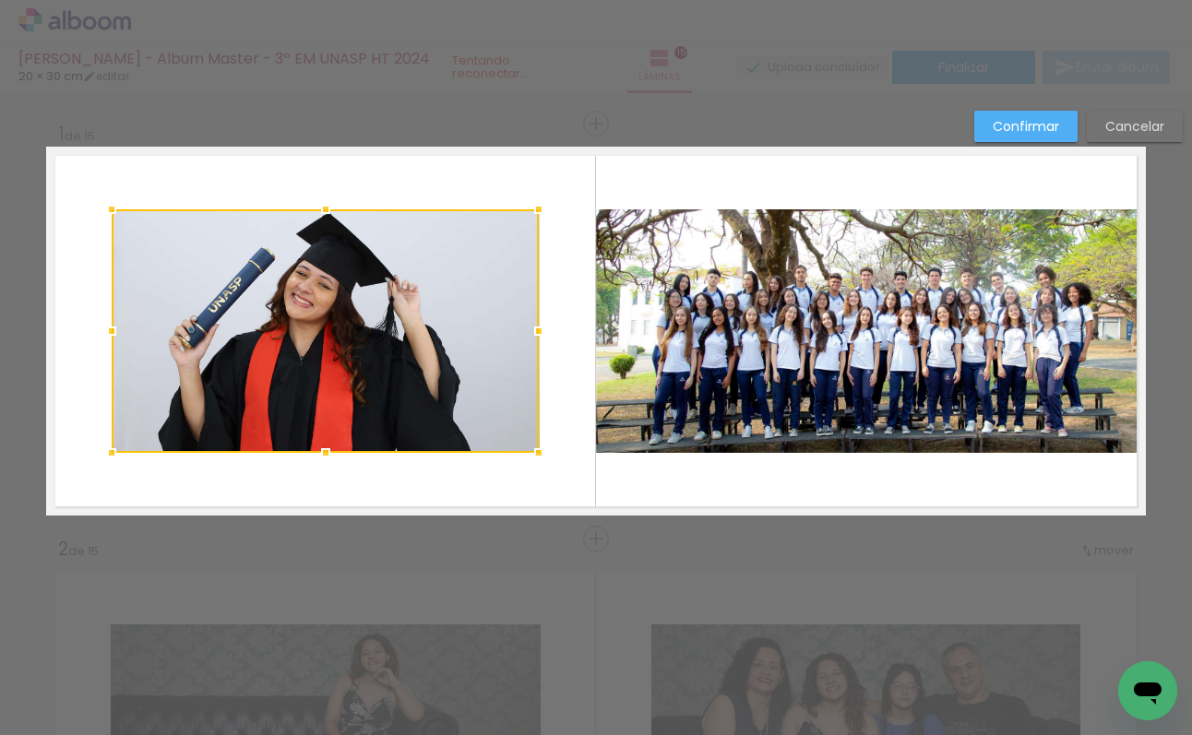
click at [555, 316] on div at bounding box center [538, 331] width 37 height 37
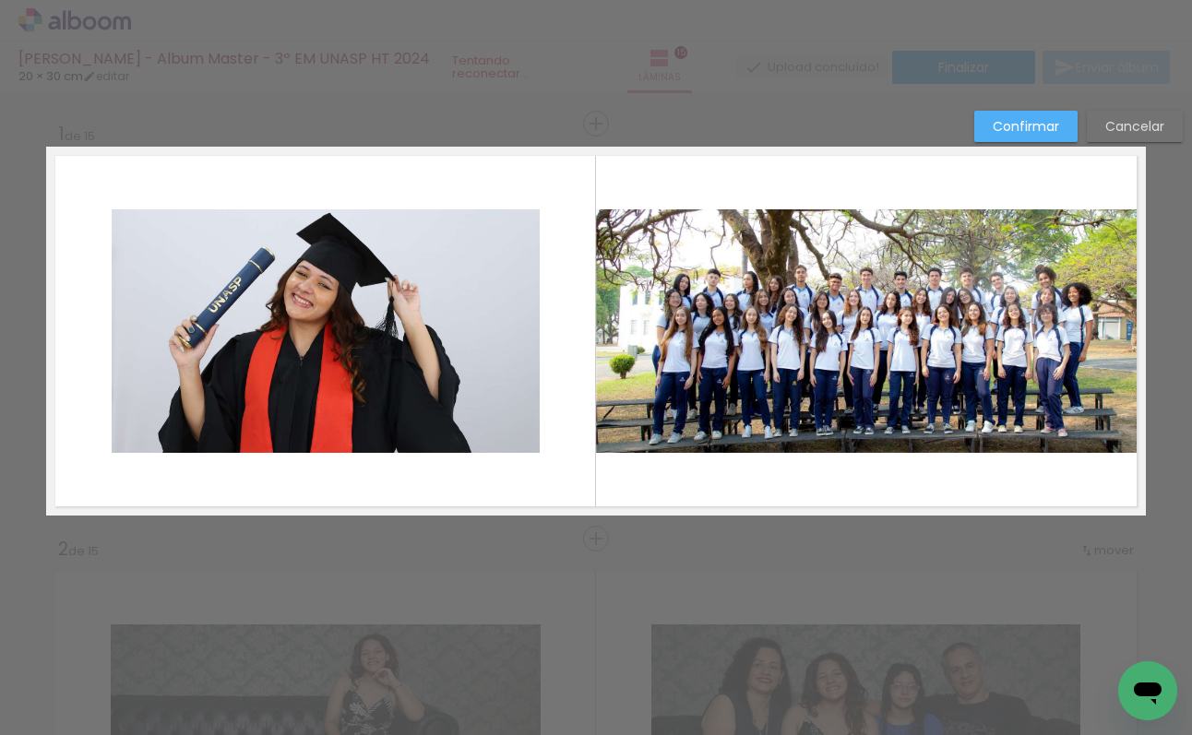
drag, startPoint x: 448, startPoint y: 349, endPoint x: 434, endPoint y: 341, distance: 16.5
click at [448, 349] on quentale-photo at bounding box center [325, 331] width 427 height 244
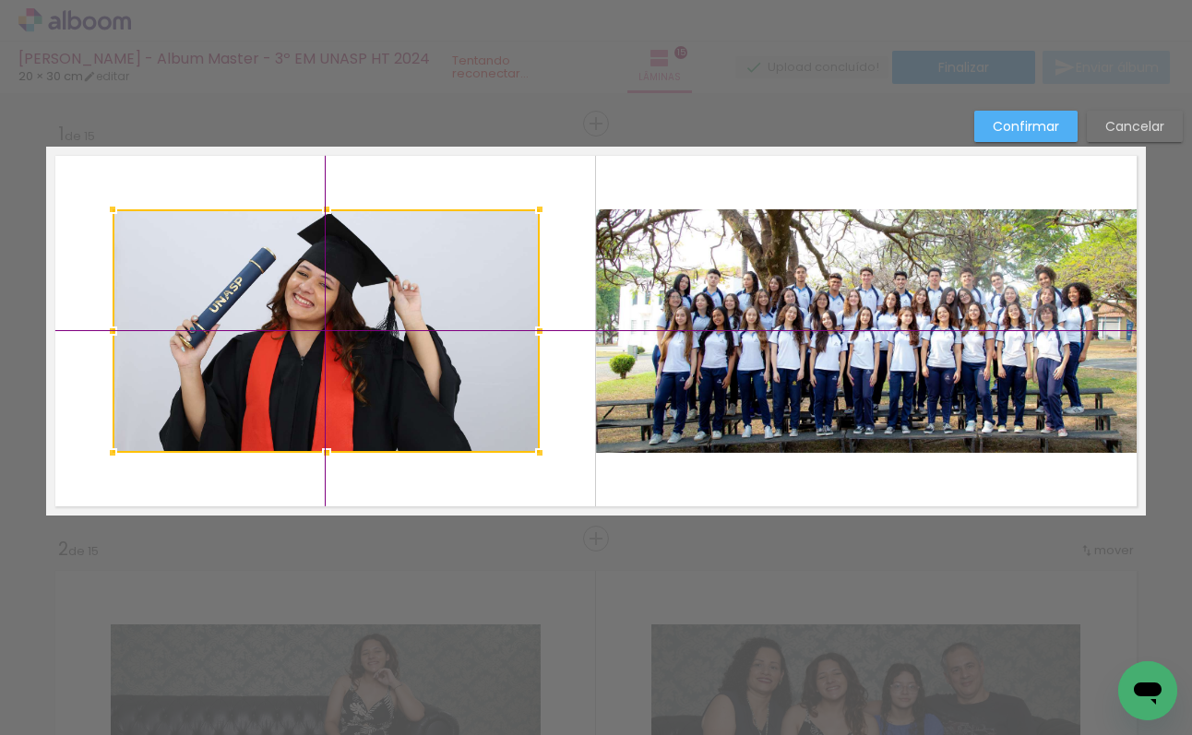
click at [388, 316] on div at bounding box center [326, 331] width 427 height 244
click at [561, 299] on quentale-layouter at bounding box center [596, 331] width 1100 height 369
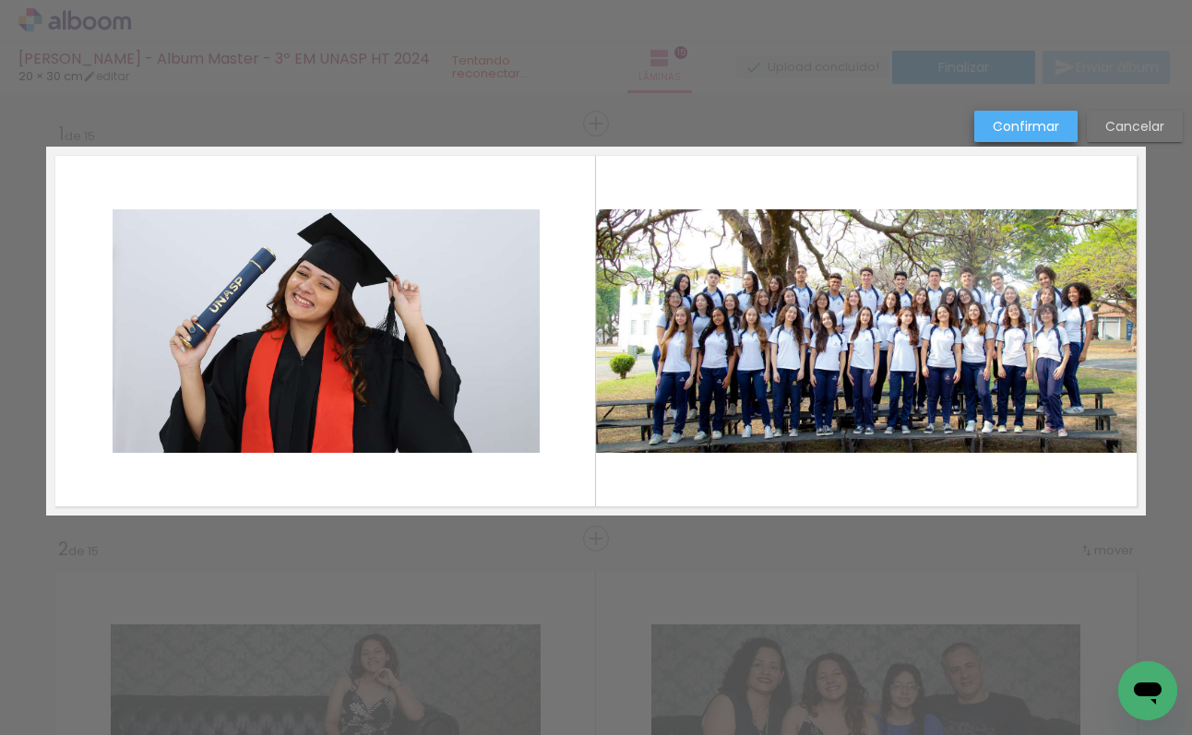
click at [0, 0] on slot "Confirmar" at bounding box center [0, 0] width 0 height 0
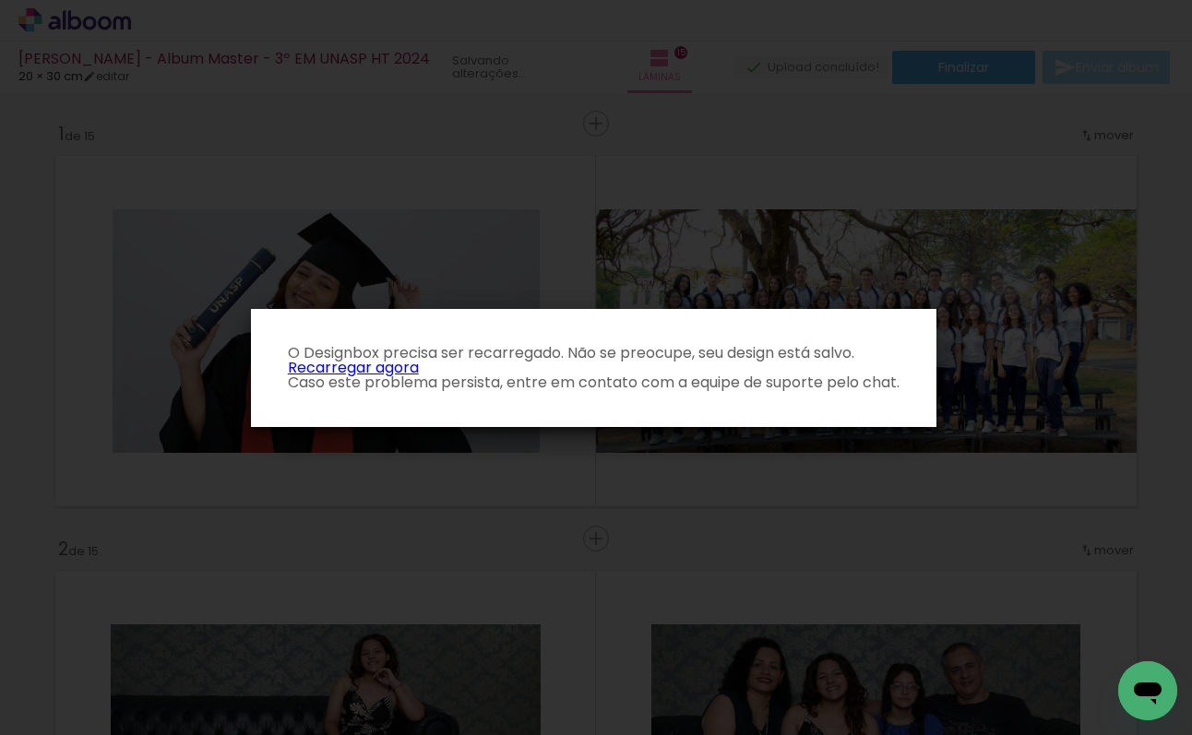
scroll to position [3955, 0]
click at [372, 367] on link "Recarregar agora" at bounding box center [353, 367] width 131 height 21
click at [400, 366] on link "Recarregar agora" at bounding box center [353, 367] width 131 height 21
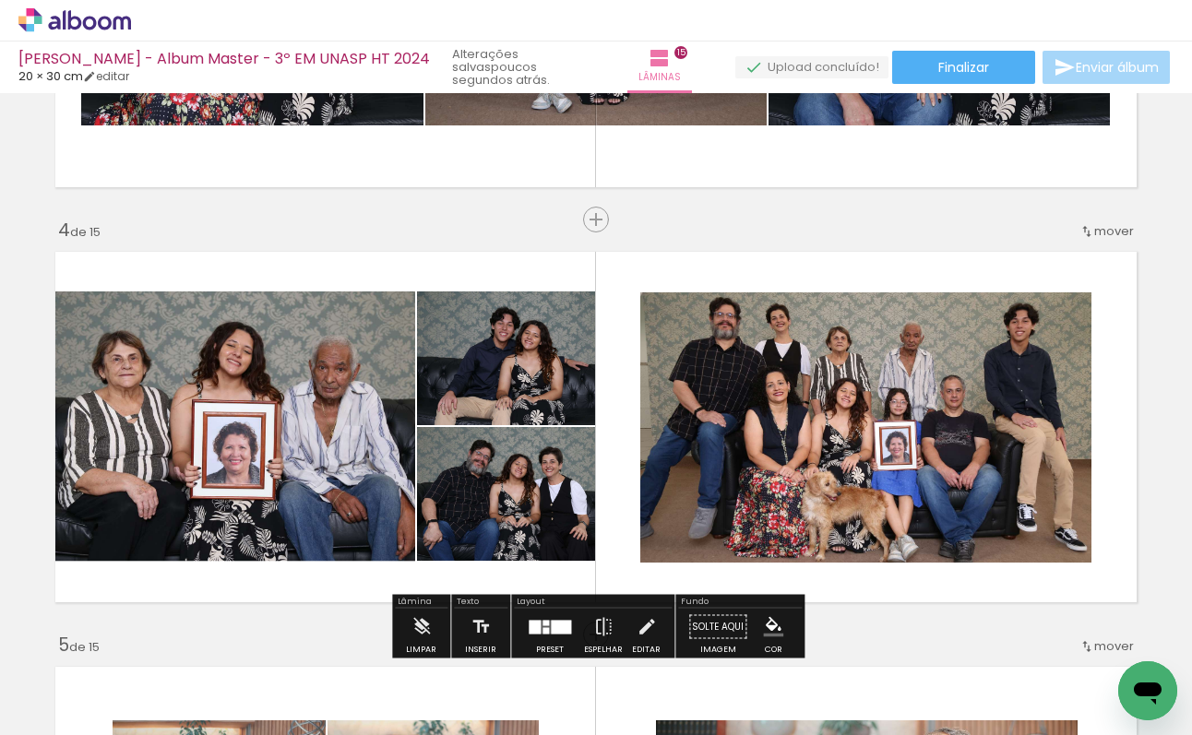
scroll to position [1160, 0]
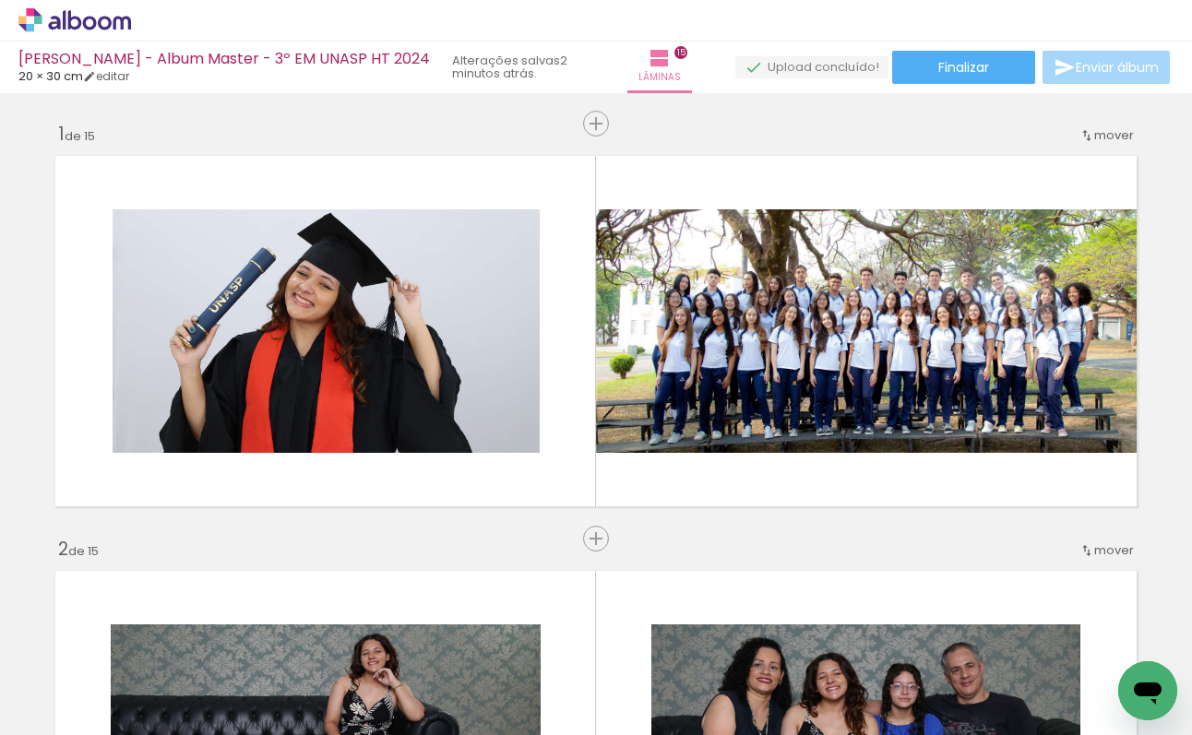
scroll to position [1160, 0]
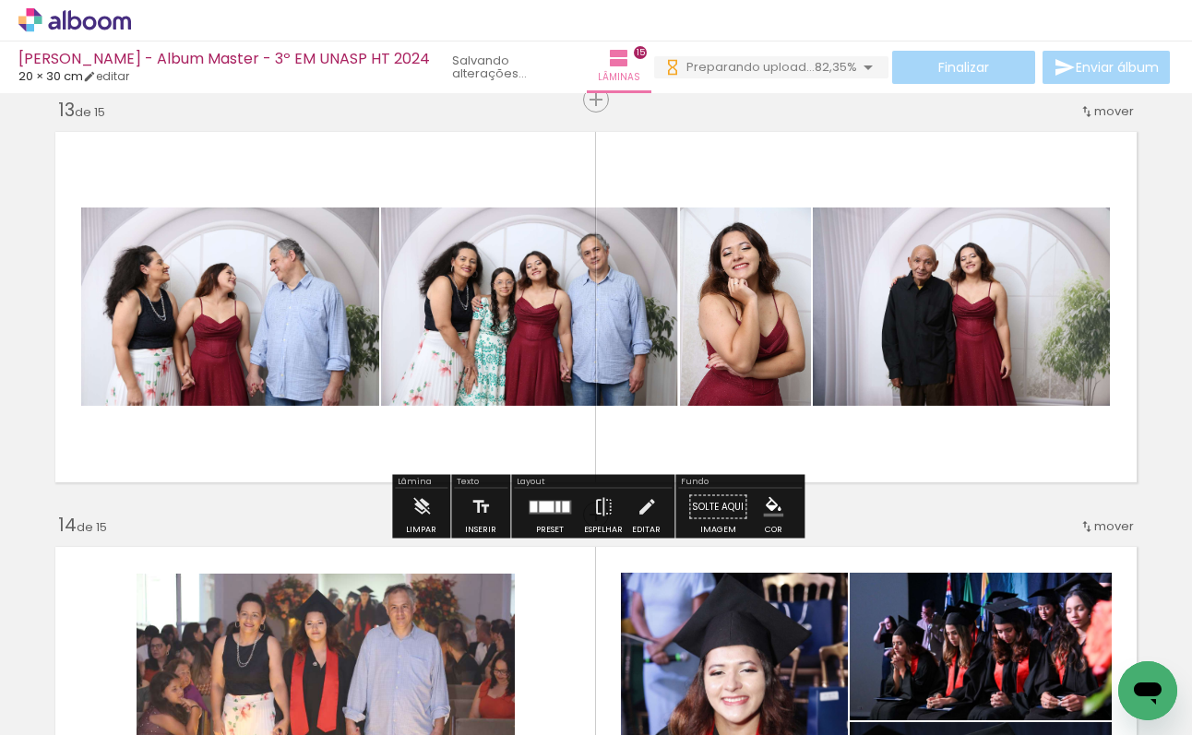
scroll to position [5012, 0]
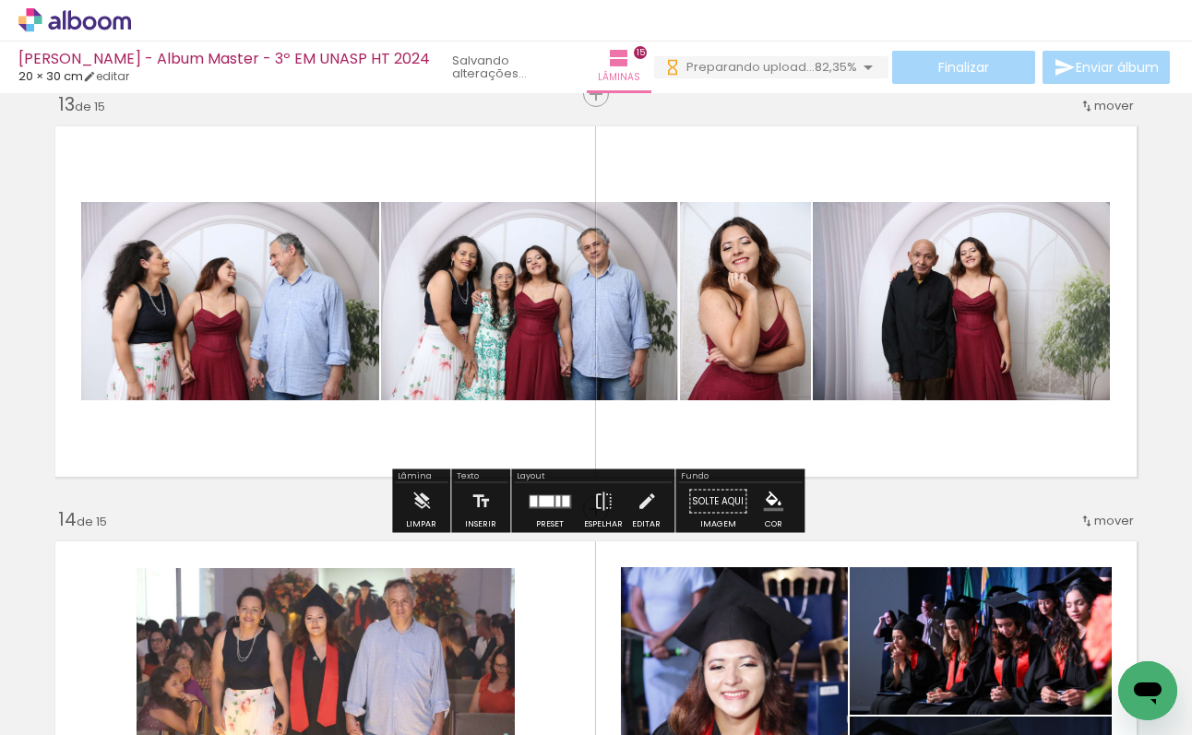
click at [532, 507] on quentale-layouter at bounding box center [550, 502] width 42 height 14
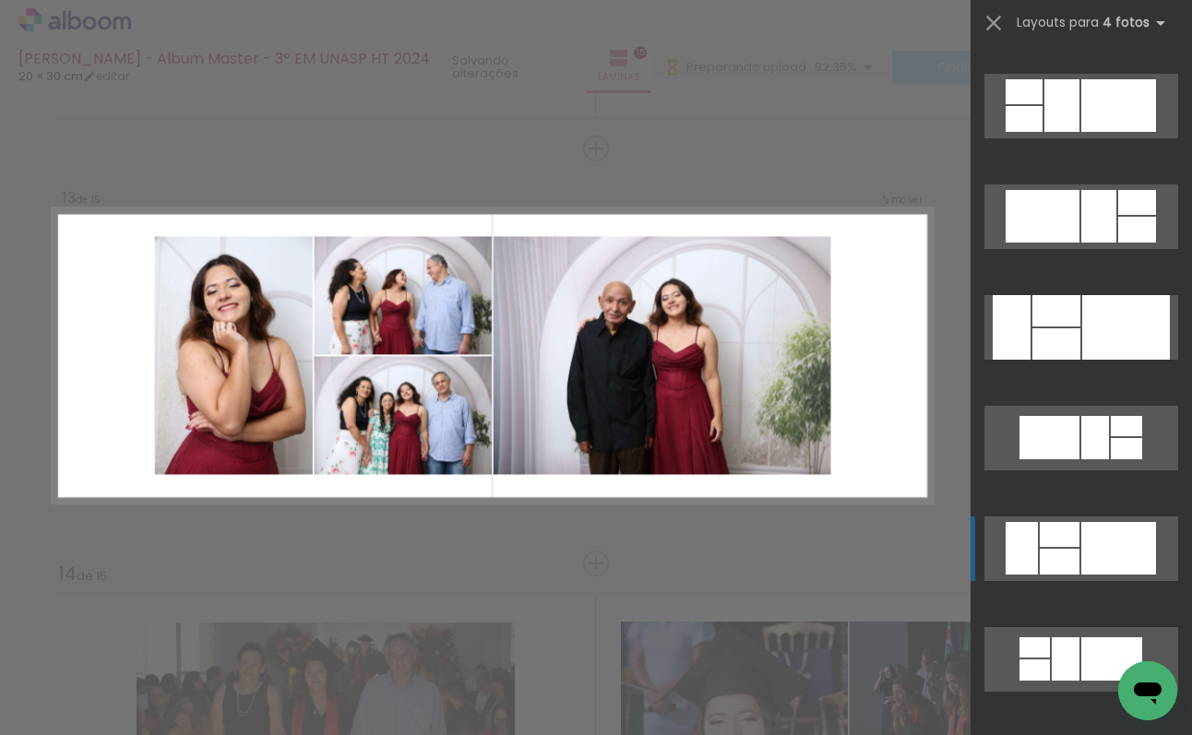
scroll to position [4521, 0]
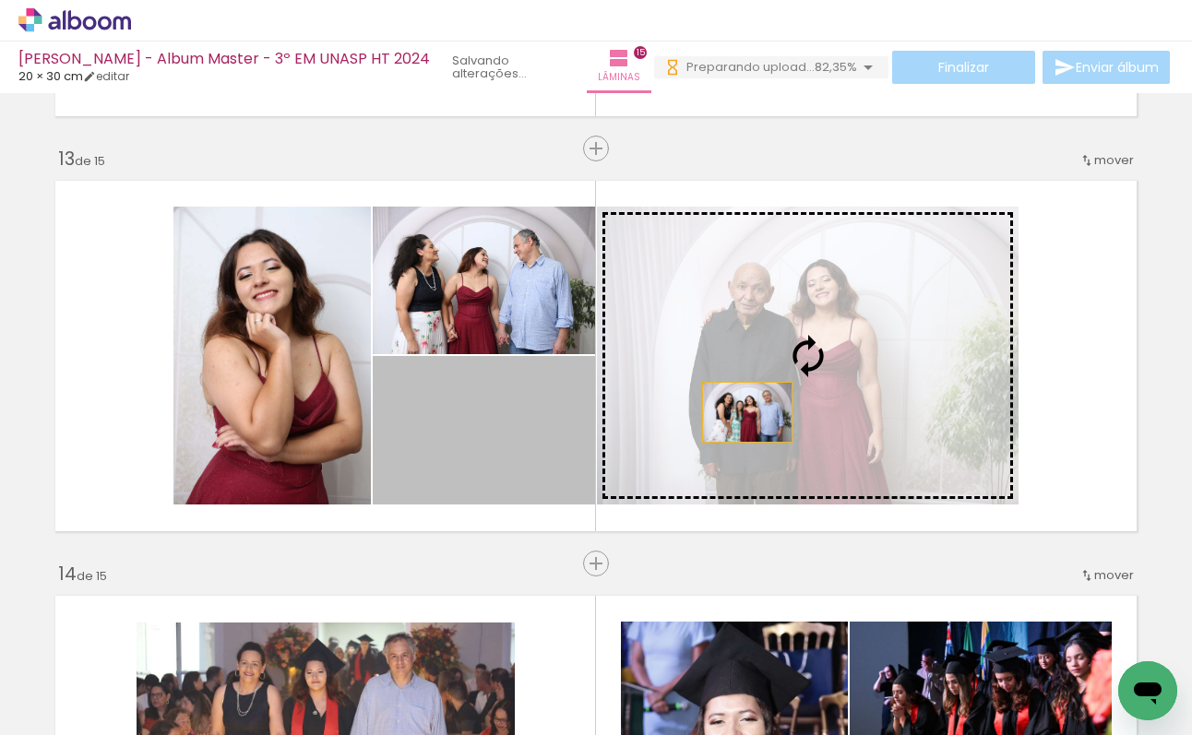
drag, startPoint x: 507, startPoint y: 443, endPoint x: 747, endPoint y: 412, distance: 241.8
click at [0, 0] on slot at bounding box center [0, 0] width 0 height 0
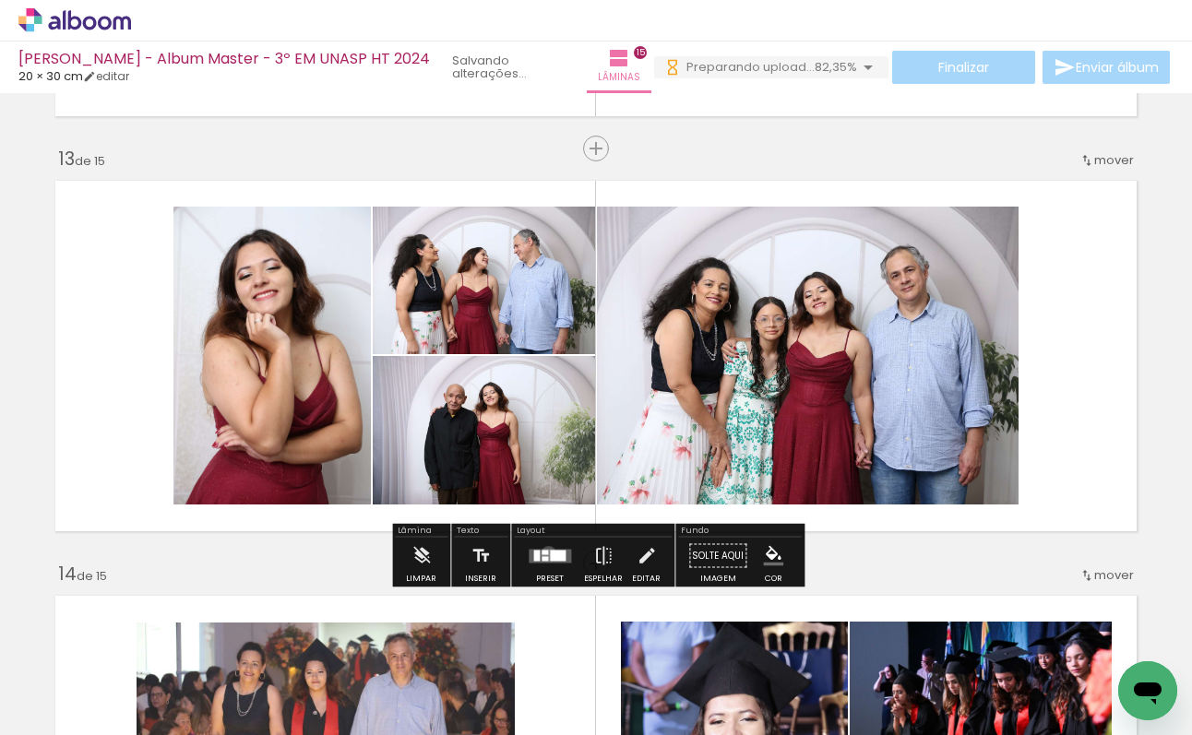
click at [550, 554] on div at bounding box center [558, 555] width 16 height 11
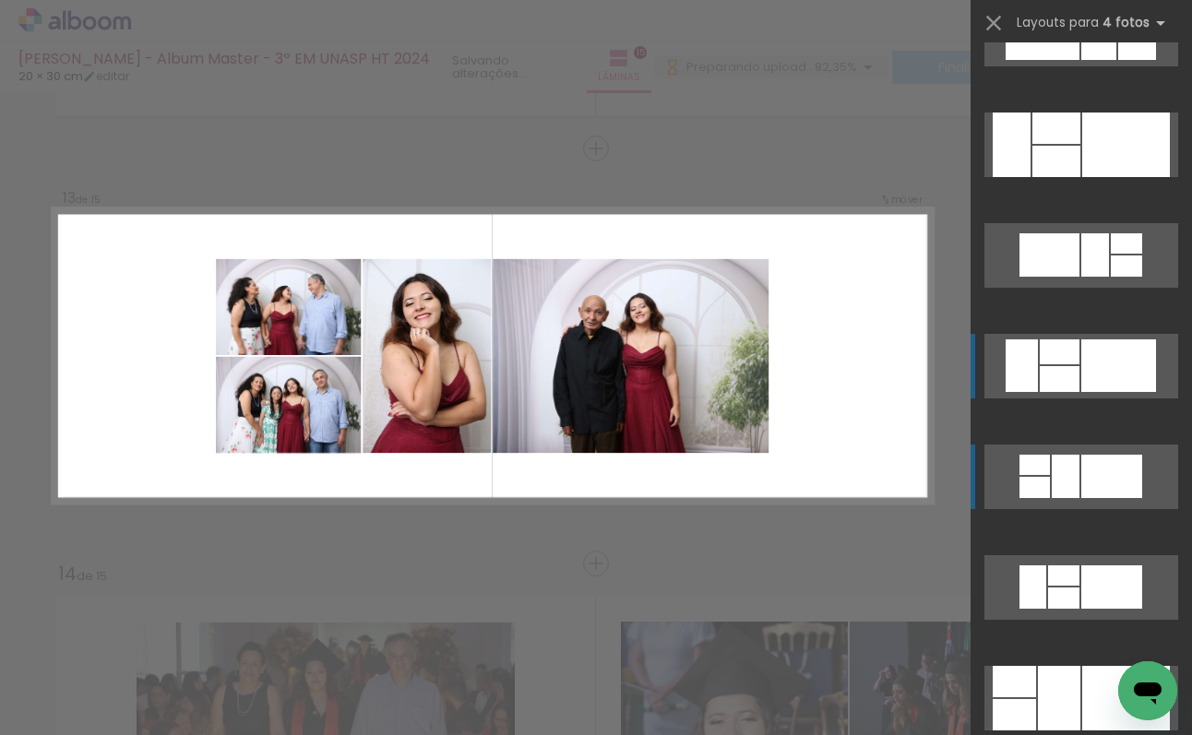
scroll to position [4697, 0]
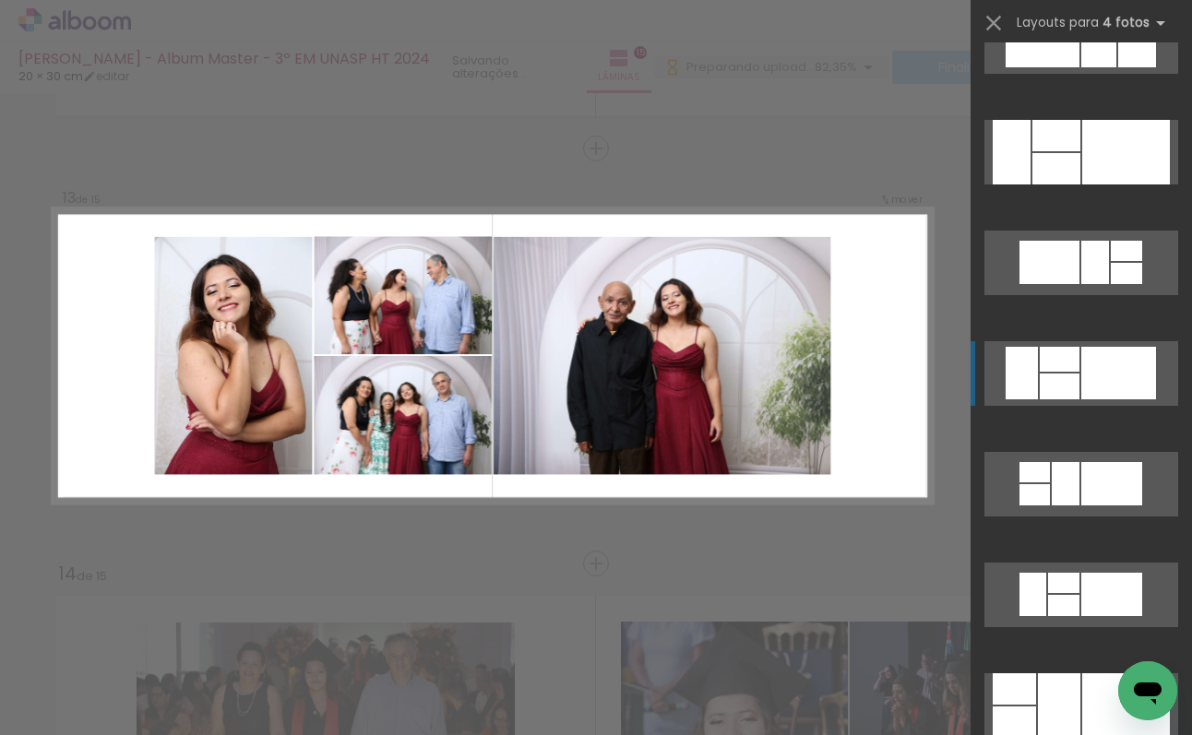
click at [1050, 185] on div at bounding box center [1056, 168] width 48 height 31
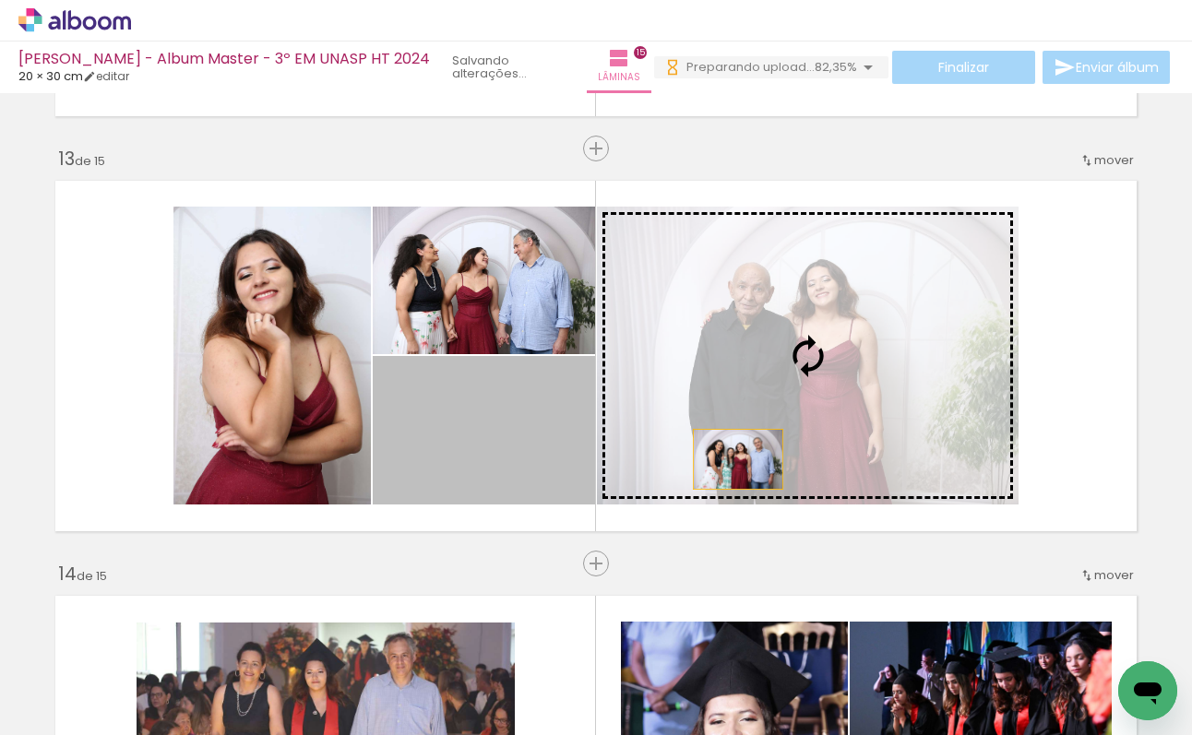
drag, startPoint x: 493, startPoint y: 446, endPoint x: 740, endPoint y: 458, distance: 247.6
click at [0, 0] on slot at bounding box center [0, 0] width 0 height 0
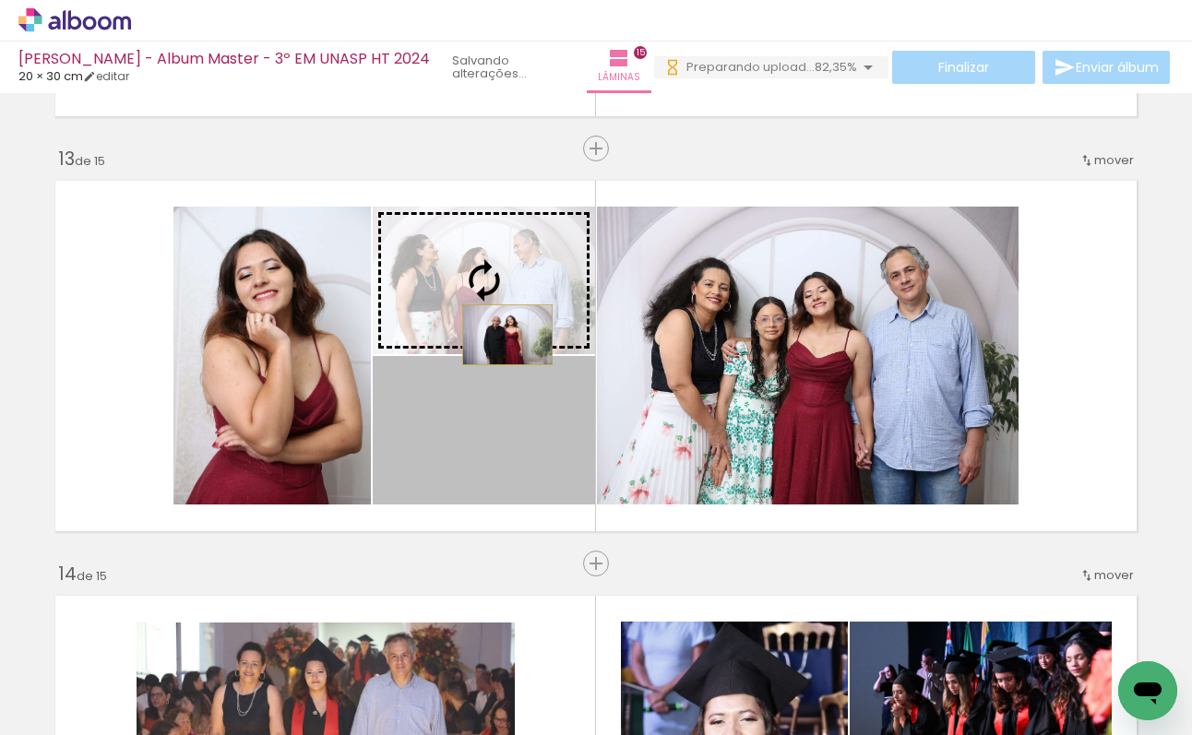
drag, startPoint x: 501, startPoint y: 457, endPoint x: 507, endPoint y: 335, distance: 122.0
click at [0, 0] on slot at bounding box center [0, 0] width 0 height 0
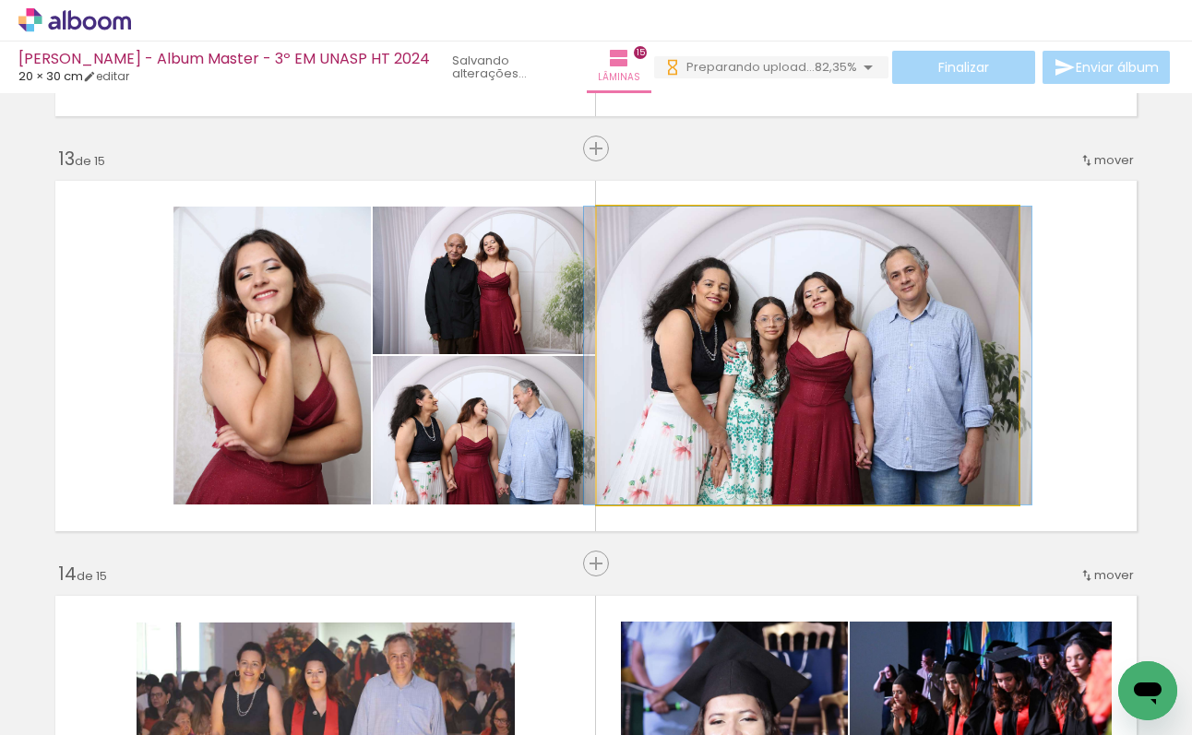
click at [755, 300] on quentale-photo at bounding box center [808, 356] width 422 height 298
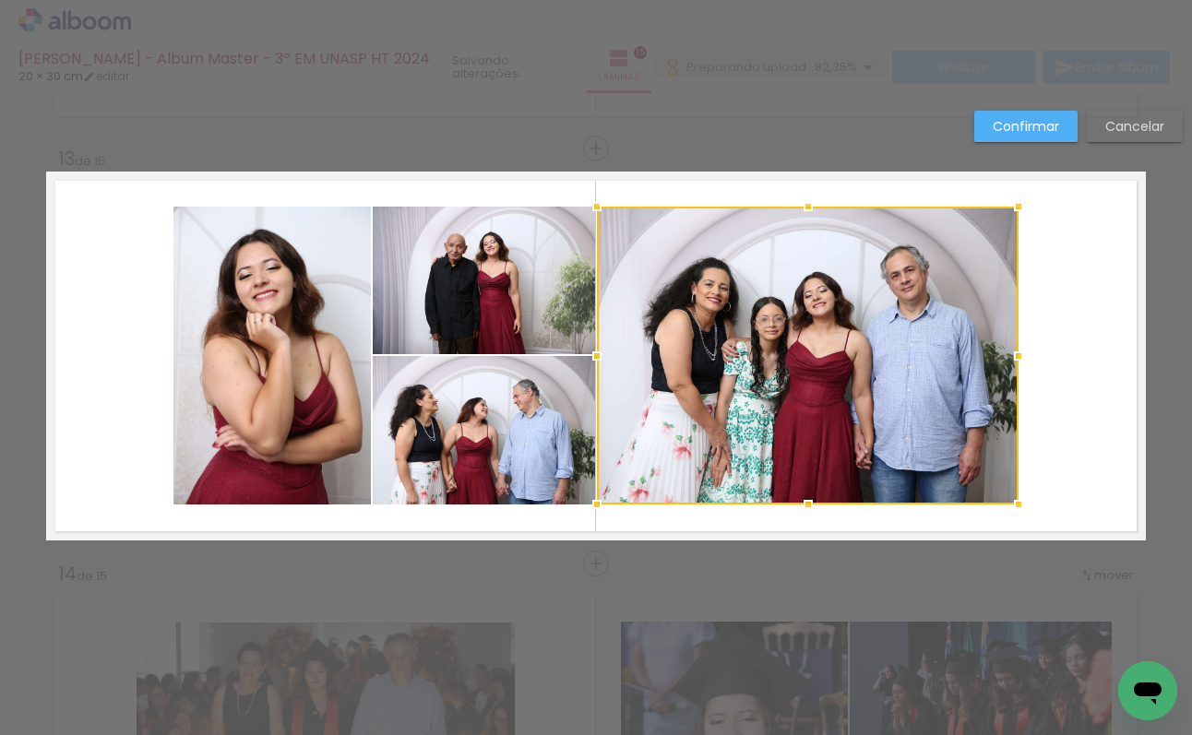
click at [301, 337] on quentale-photo at bounding box center [271, 356] width 197 height 298
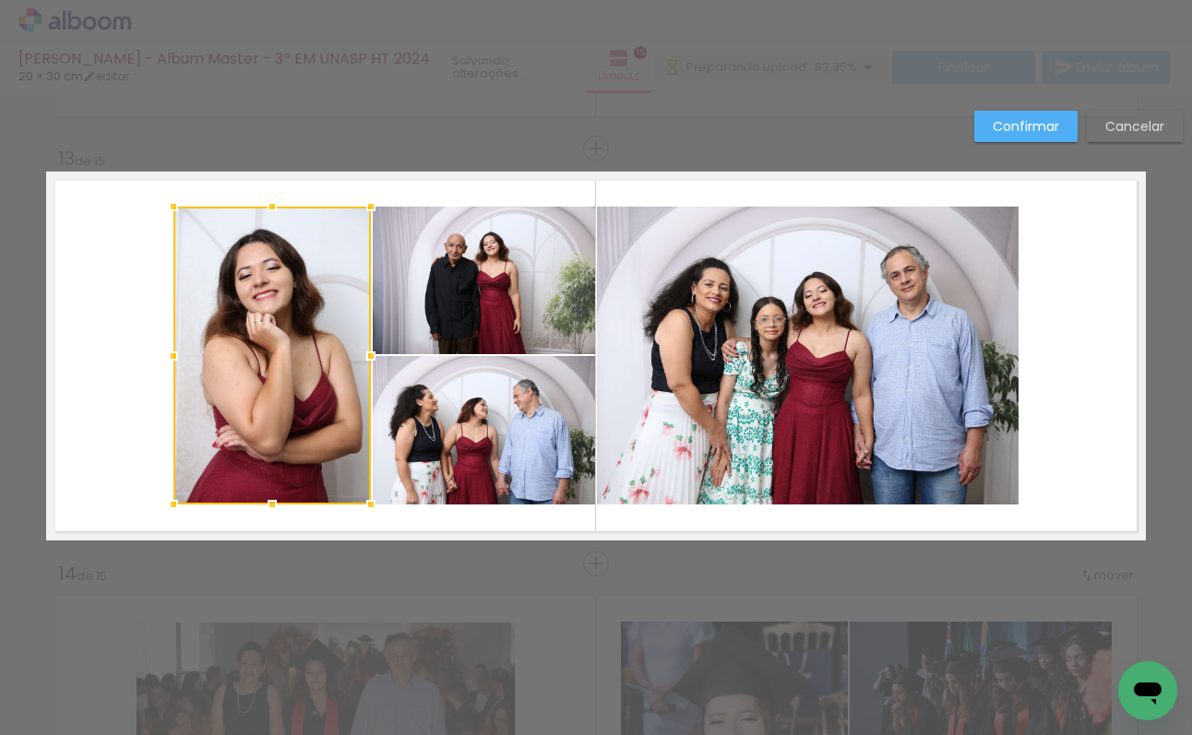
click at [301, 337] on div at bounding box center [271, 356] width 197 height 298
click at [422, 311] on quentale-photo at bounding box center [484, 281] width 222 height 148
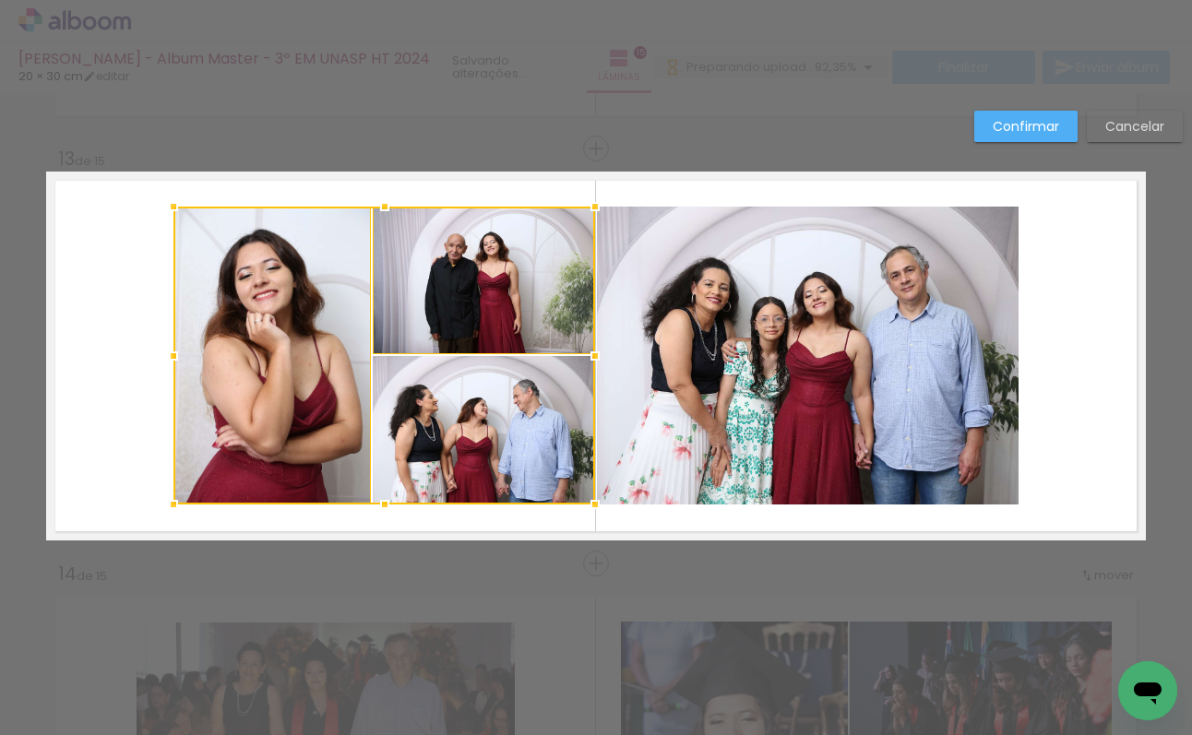
click at [452, 388] on div at bounding box center [384, 356] width 422 height 298
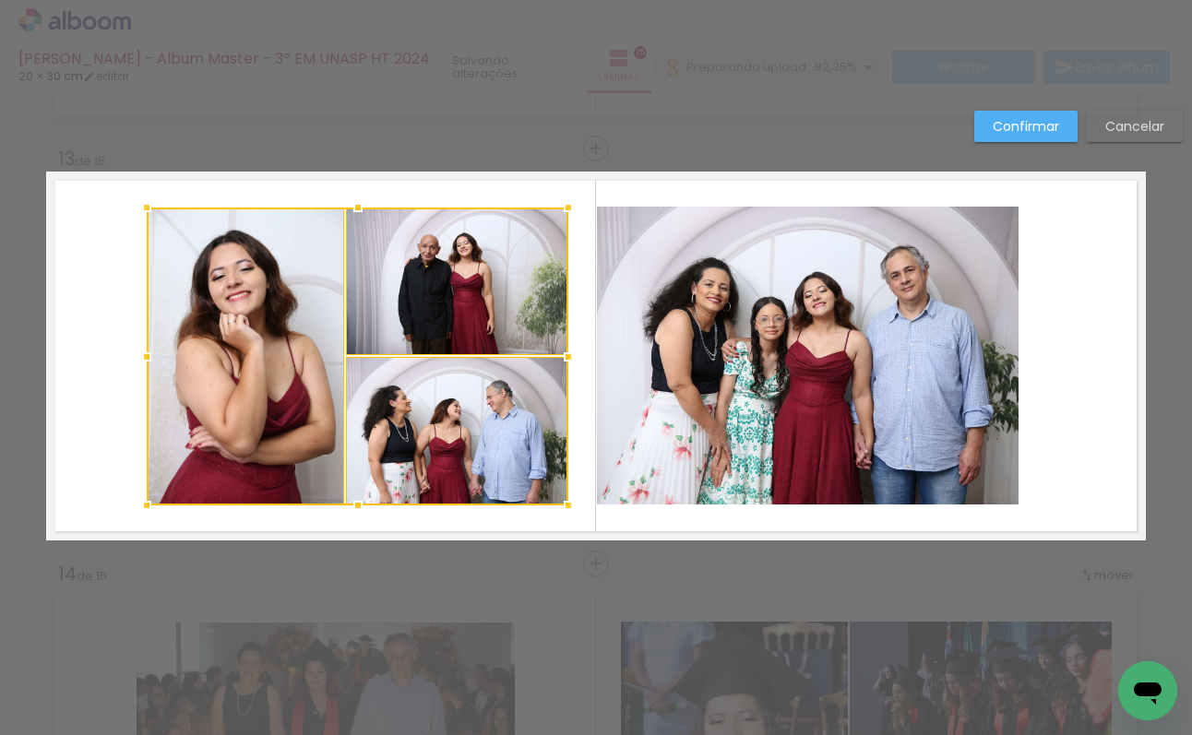
drag, startPoint x: 494, startPoint y: 344, endPoint x: 467, endPoint y: 341, distance: 26.9
click at [467, 341] on div at bounding box center [358, 357] width 422 height 298
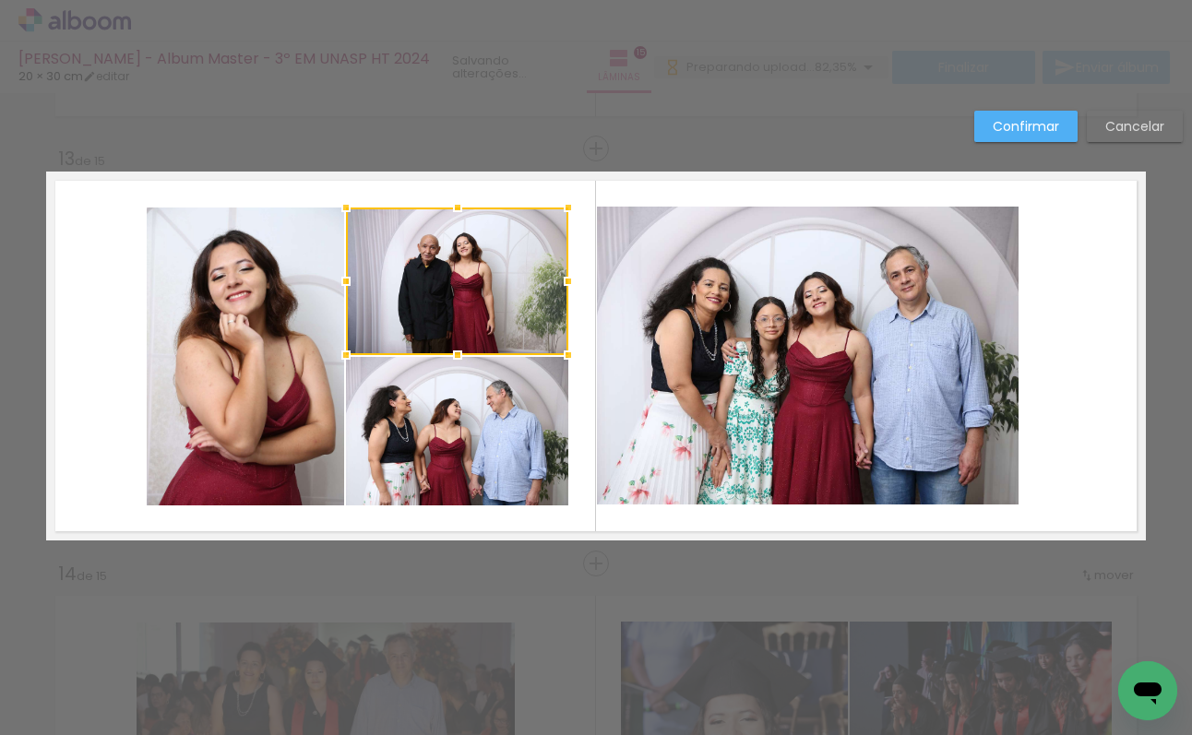
click at [127, 344] on quentale-layouter at bounding box center [596, 356] width 1100 height 369
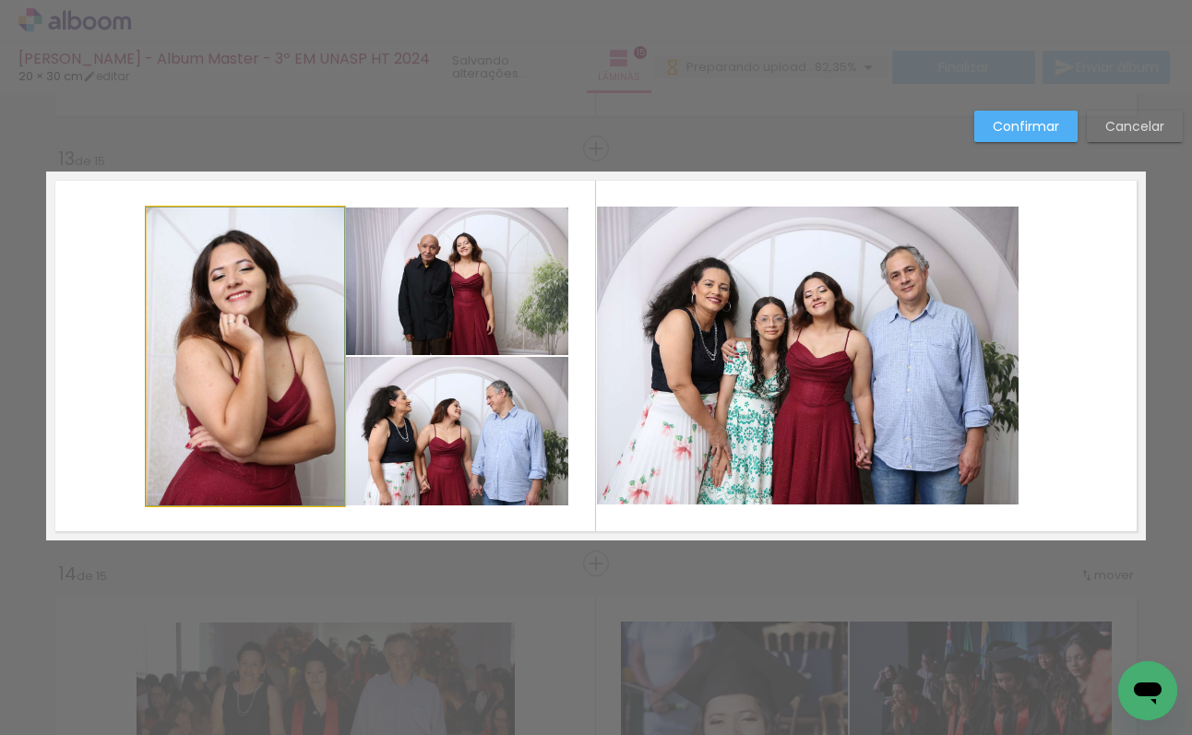
click at [171, 349] on quentale-photo at bounding box center [245, 357] width 197 height 298
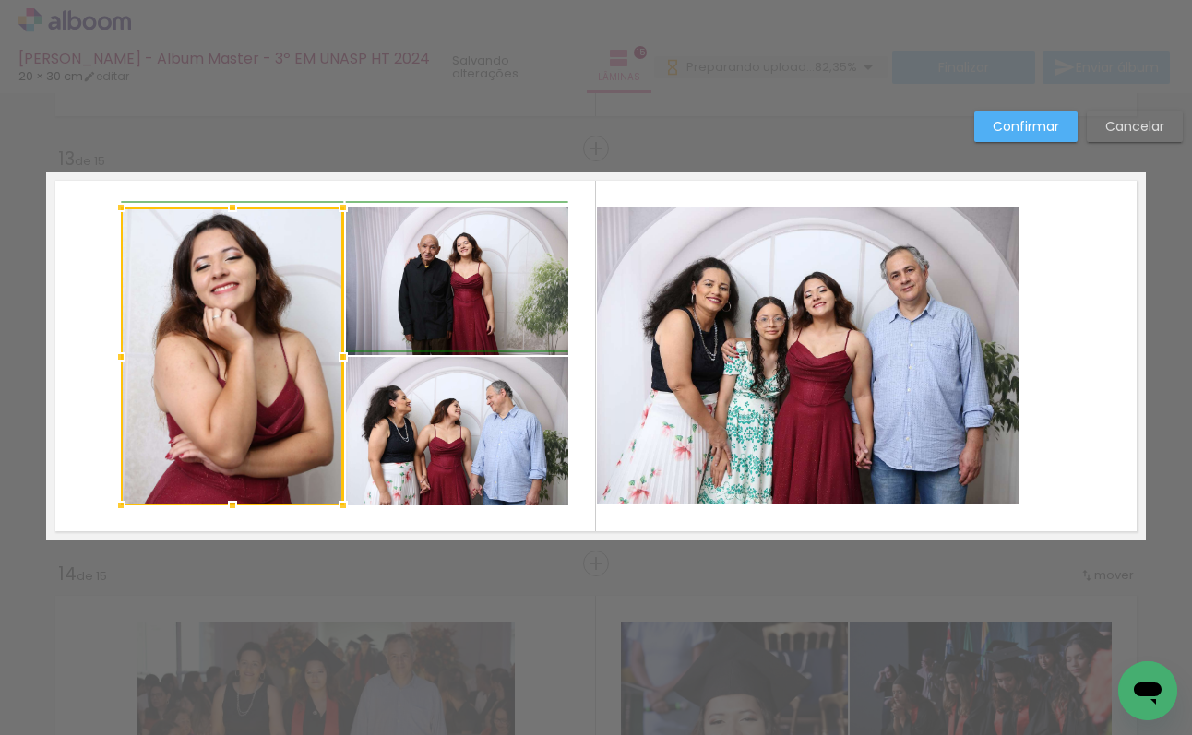
click at [129, 357] on div at bounding box center [120, 357] width 37 height 37
click at [385, 333] on quentale-photo at bounding box center [457, 282] width 222 height 148
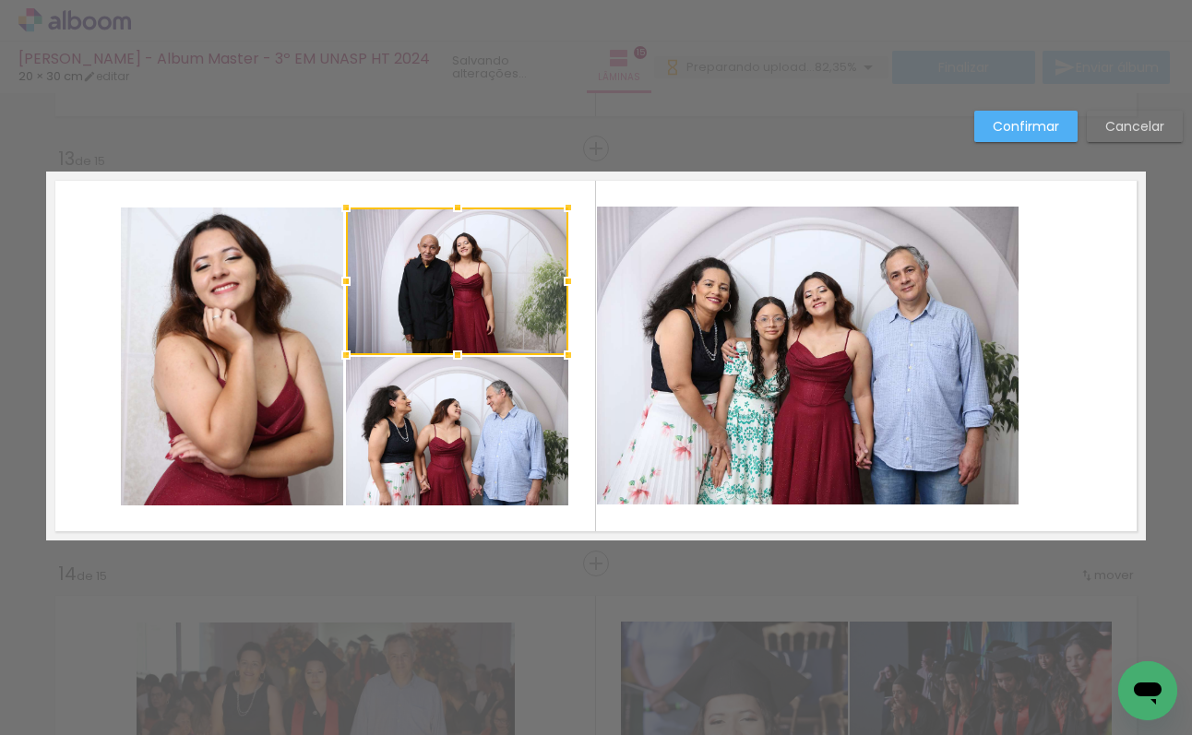
click at [385, 386] on quentale-photo at bounding box center [457, 431] width 222 height 149
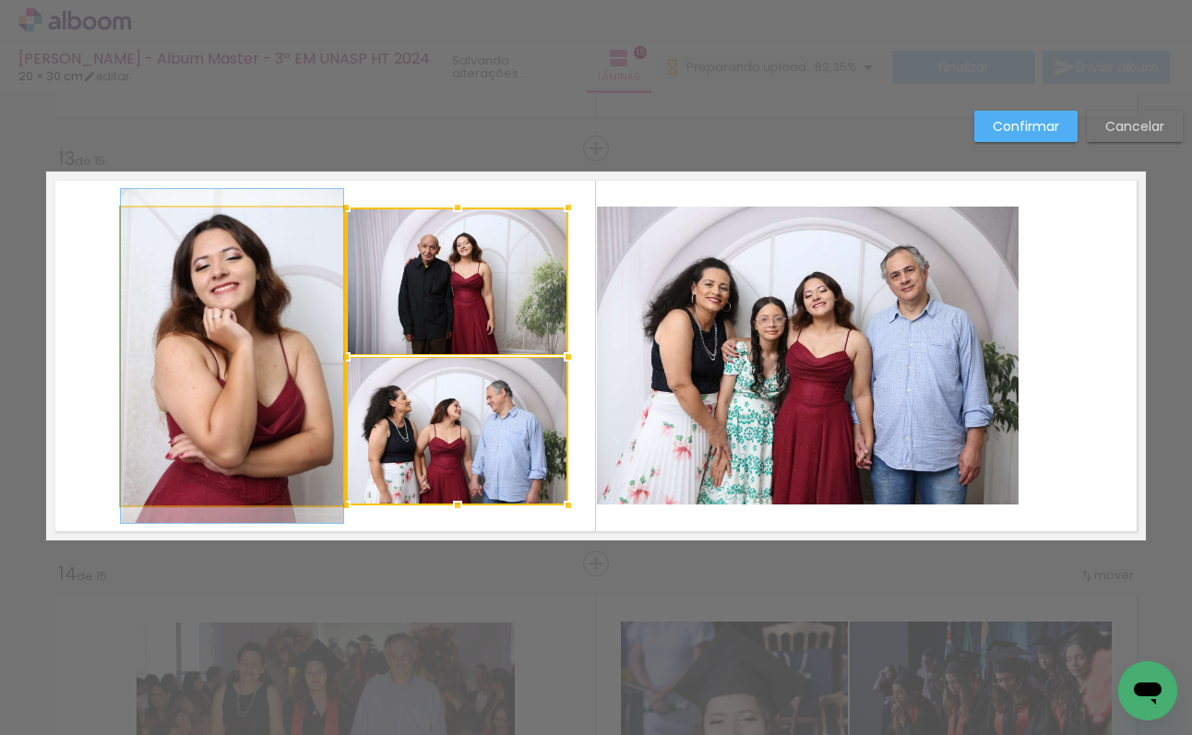
click at [281, 367] on quentale-photo at bounding box center [232, 357] width 222 height 298
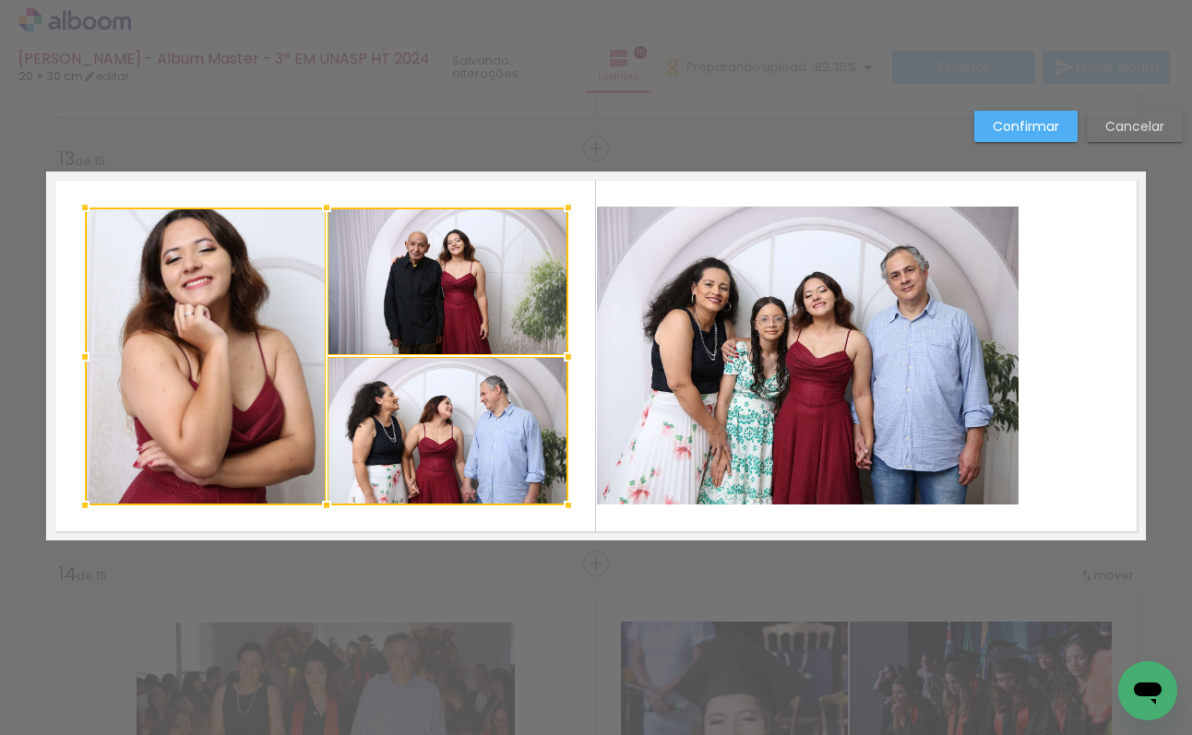
drag, startPoint x: 123, startPoint y: 357, endPoint x: 81, endPoint y: 360, distance: 41.6
click at [79, 360] on div at bounding box center [84, 357] width 37 height 37
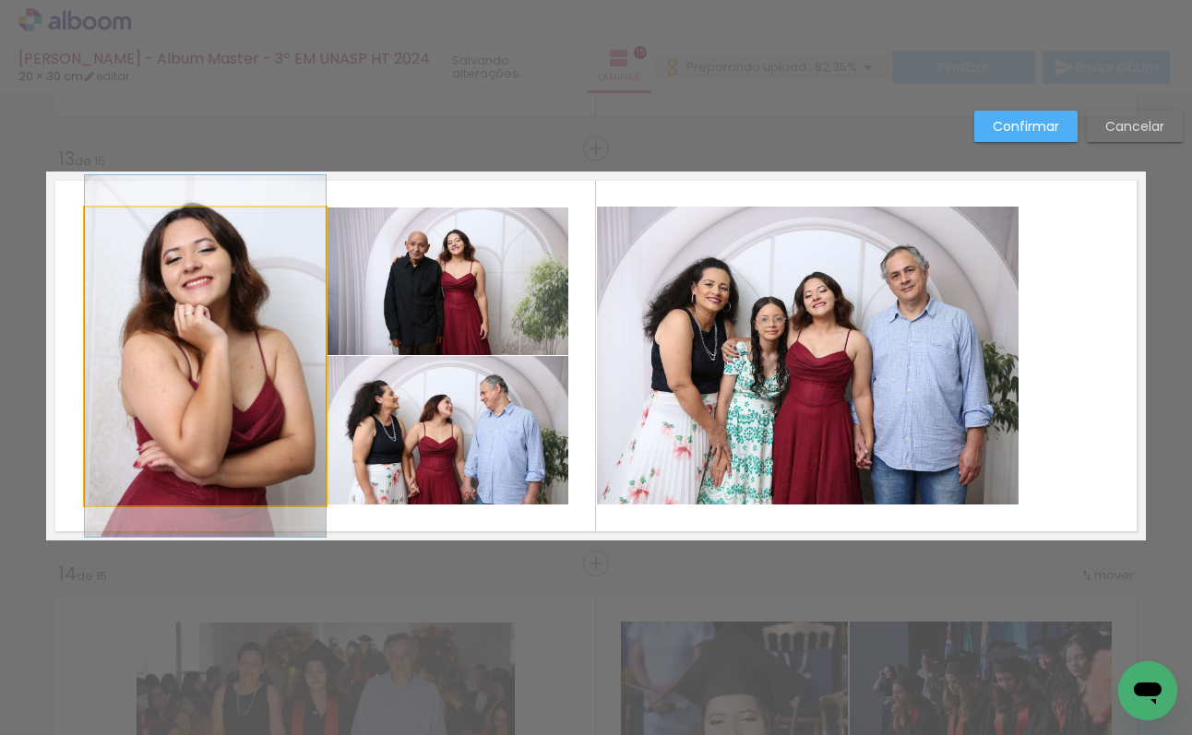
click at [222, 342] on quentale-photo at bounding box center [205, 357] width 241 height 298
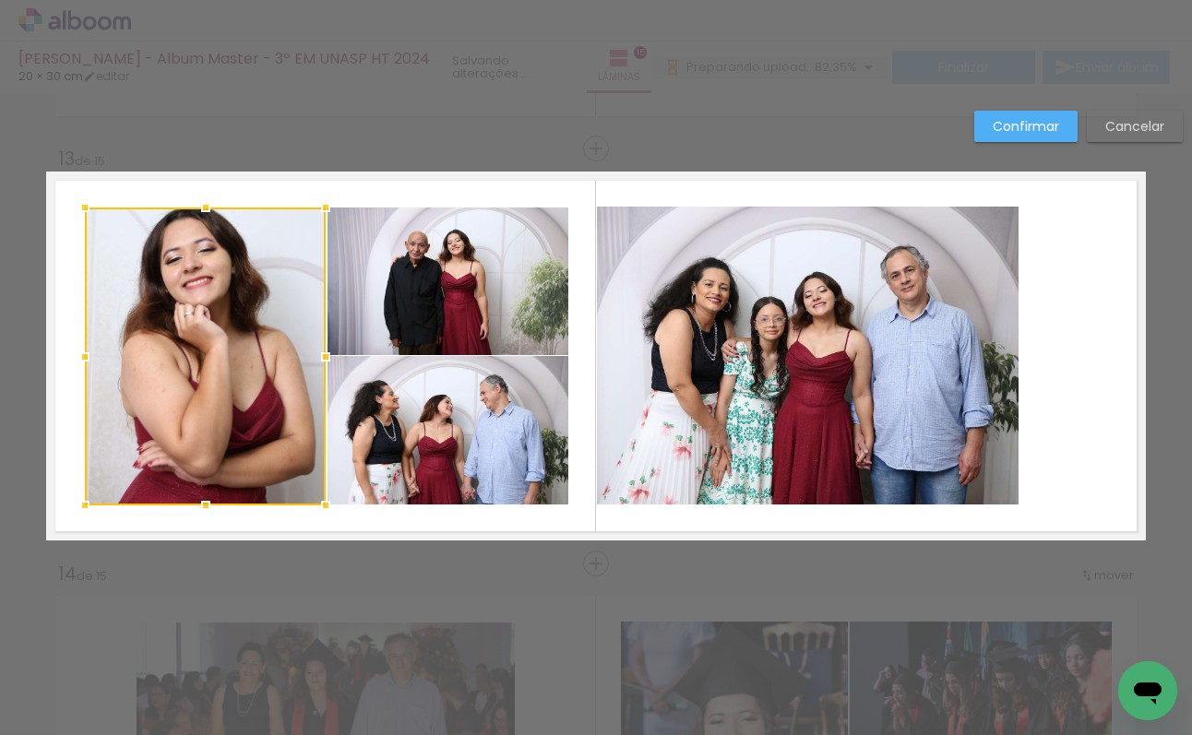
click at [387, 317] on quentale-photo at bounding box center [448, 282] width 241 height 148
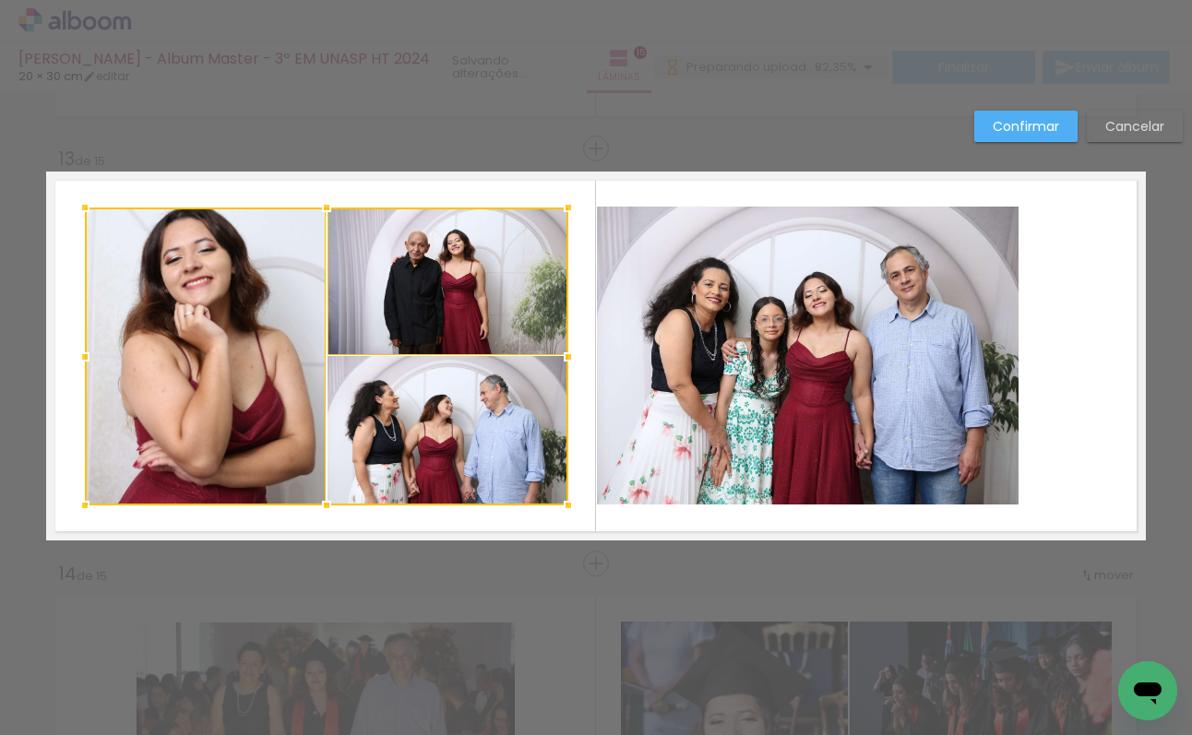
click at [386, 387] on div at bounding box center [326, 357] width 483 height 298
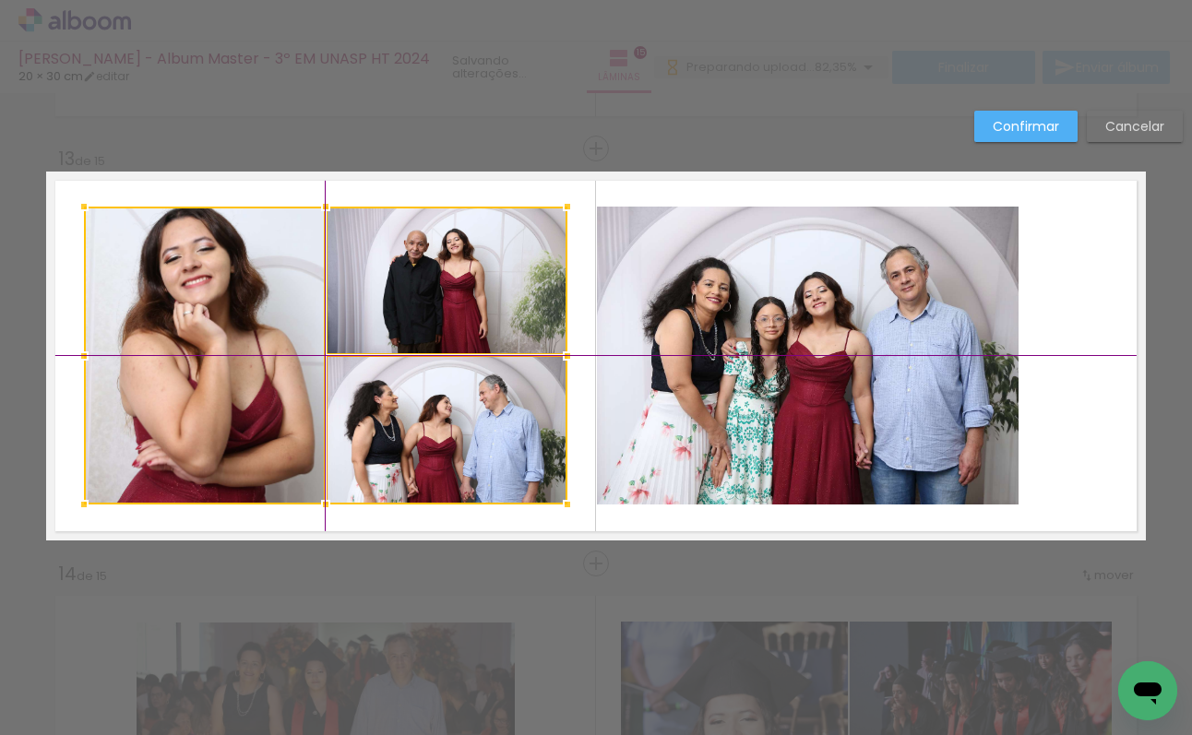
drag, startPoint x: 394, startPoint y: 341, endPoint x: 470, endPoint y: 358, distance: 77.5
click at [395, 341] on div at bounding box center [325, 356] width 483 height 298
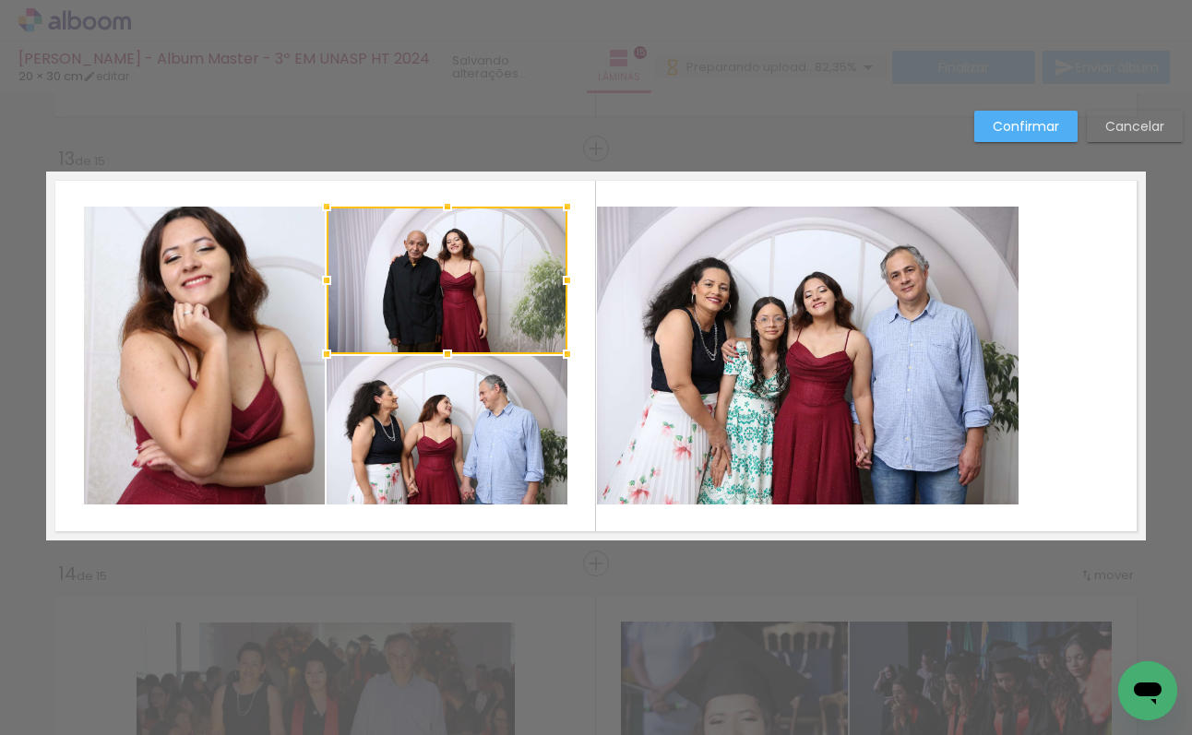
click at [591, 357] on quentale-layouter at bounding box center [596, 356] width 1100 height 369
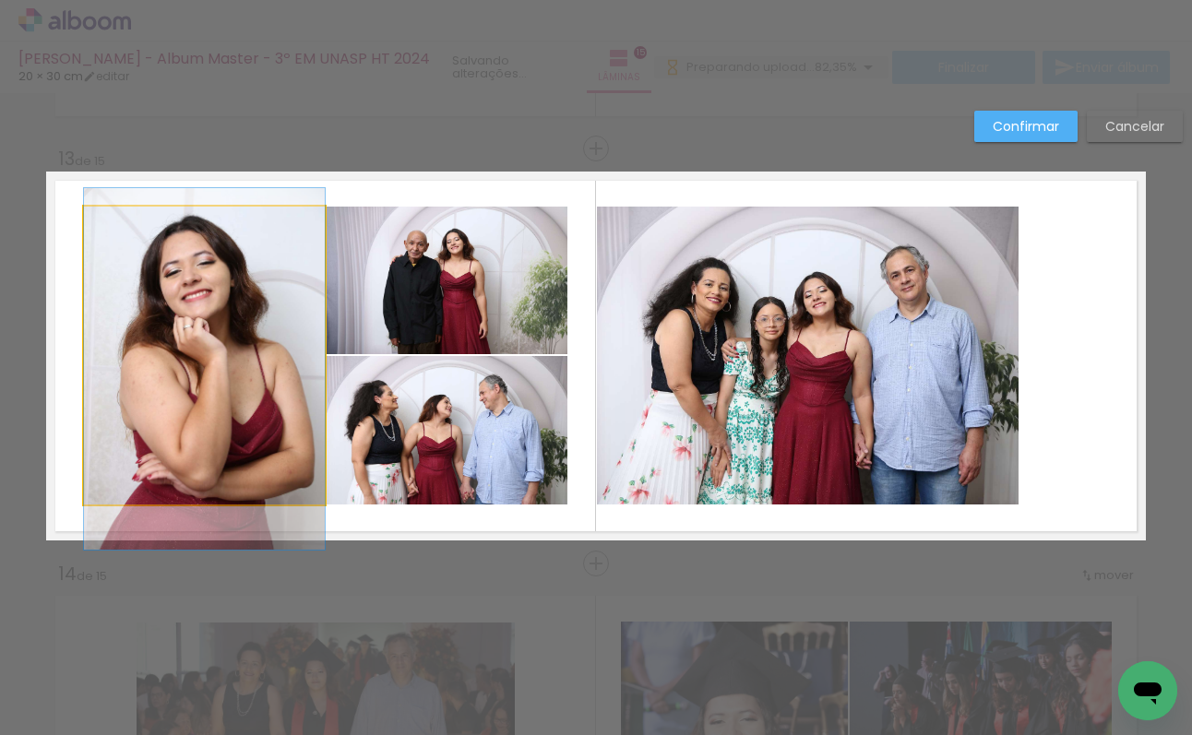
drag, startPoint x: 200, startPoint y: 290, endPoint x: 196, endPoint y: 299, distance: 10.3
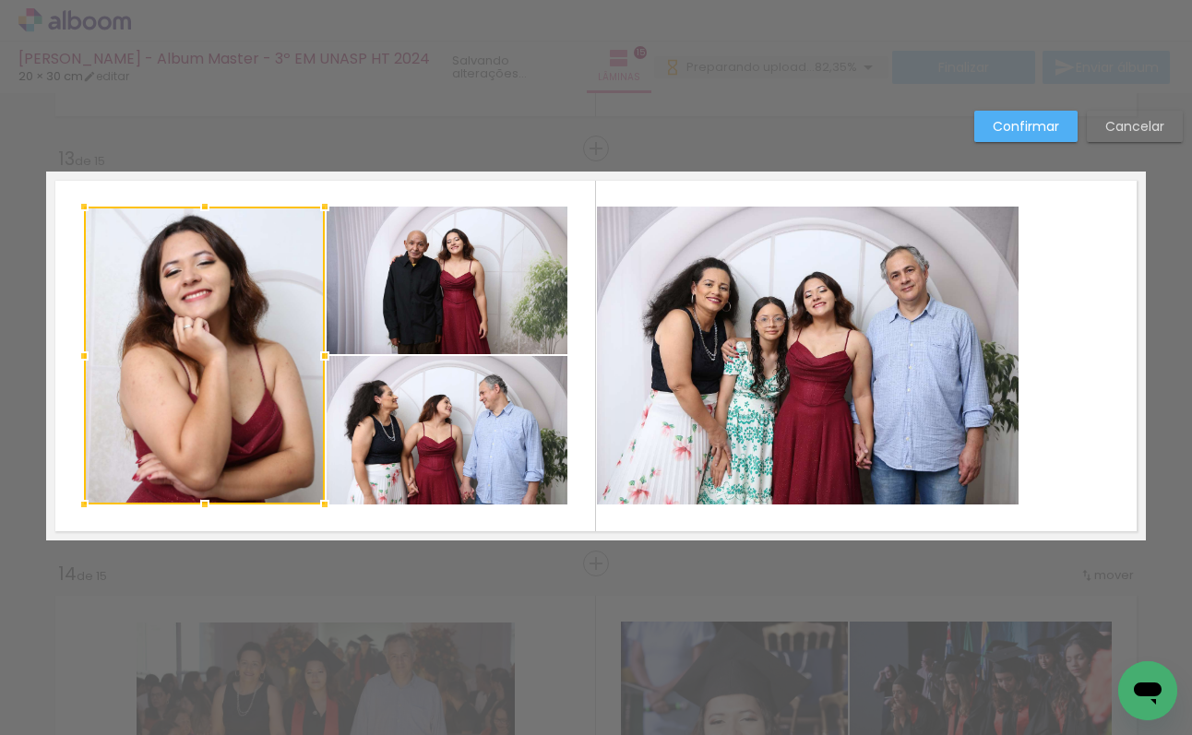
click at [593, 266] on quentale-layouter at bounding box center [596, 356] width 1100 height 369
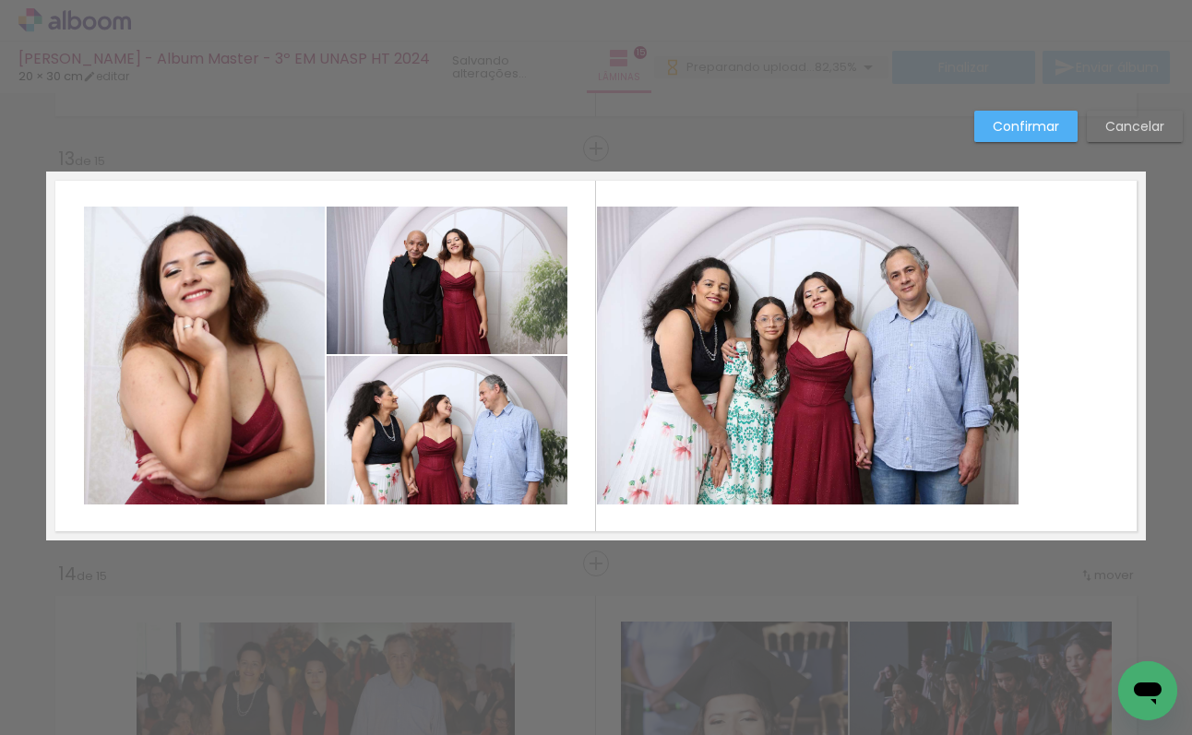
click at [780, 318] on quentale-photo at bounding box center [808, 356] width 422 height 298
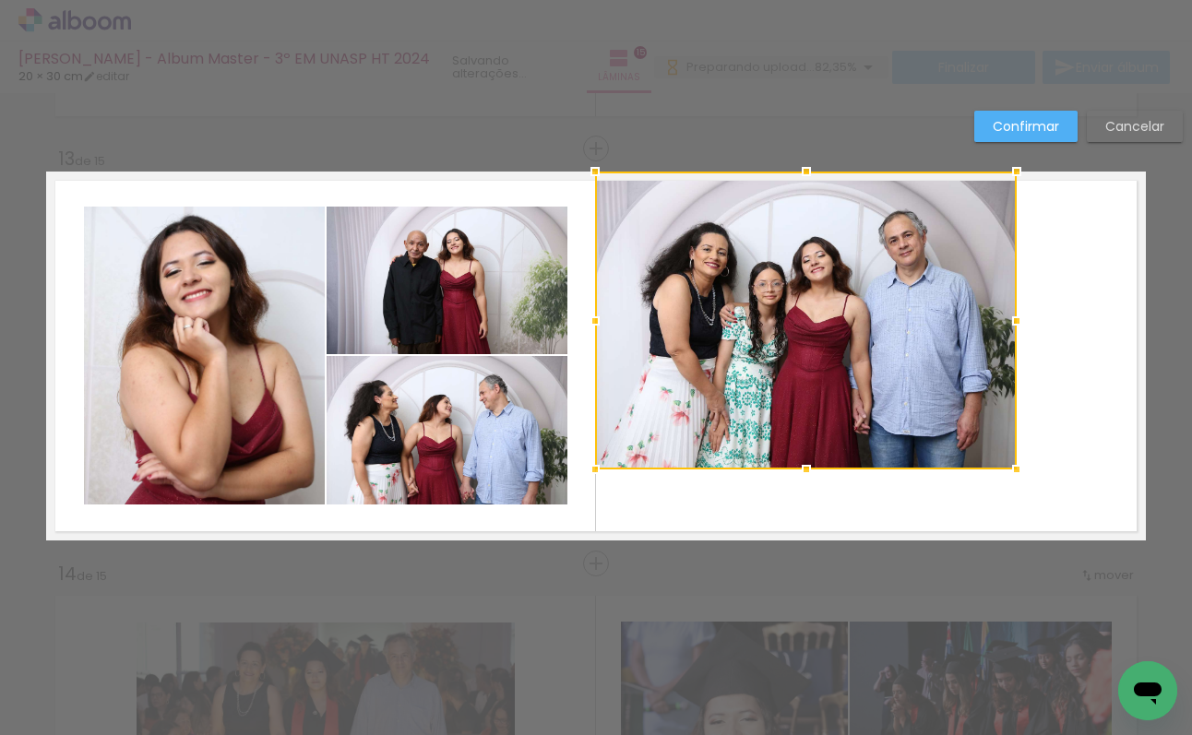
drag, startPoint x: 714, startPoint y: 315, endPoint x: 710, endPoint y: 274, distance: 40.8
click at [710, 274] on div at bounding box center [806, 321] width 422 height 298
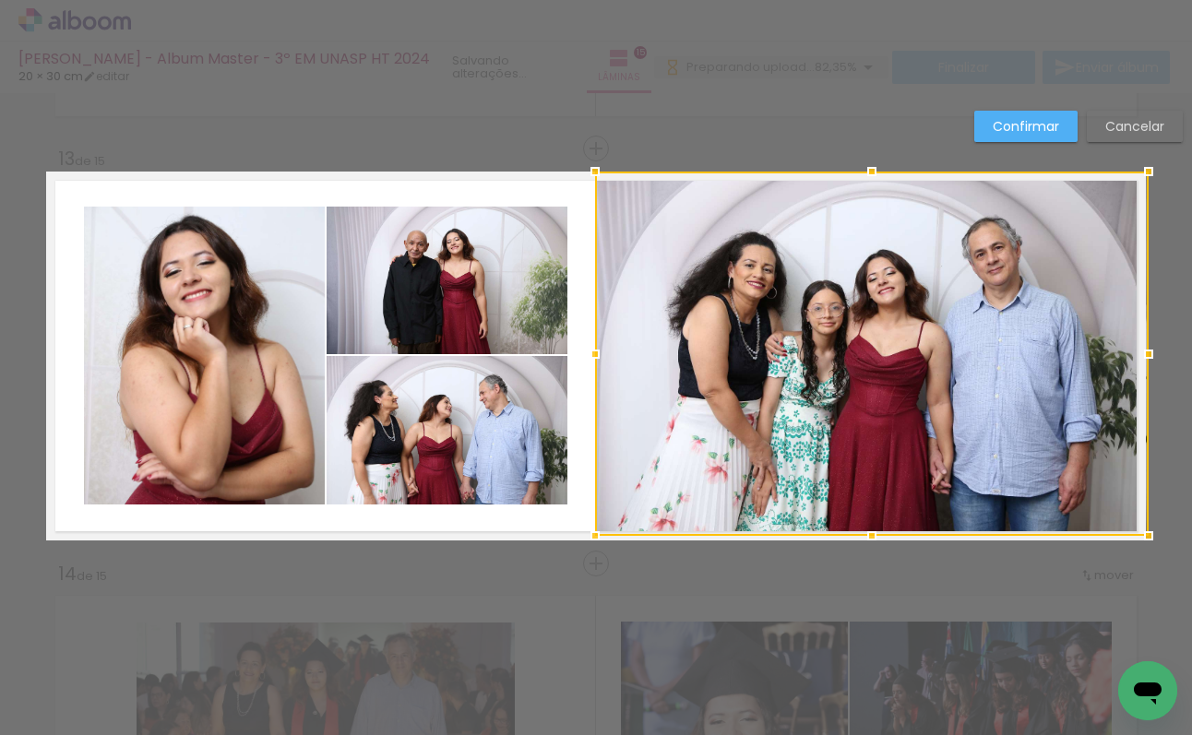
drag, startPoint x: 1014, startPoint y: 467, endPoint x: 1147, endPoint y: 581, distance: 175.3
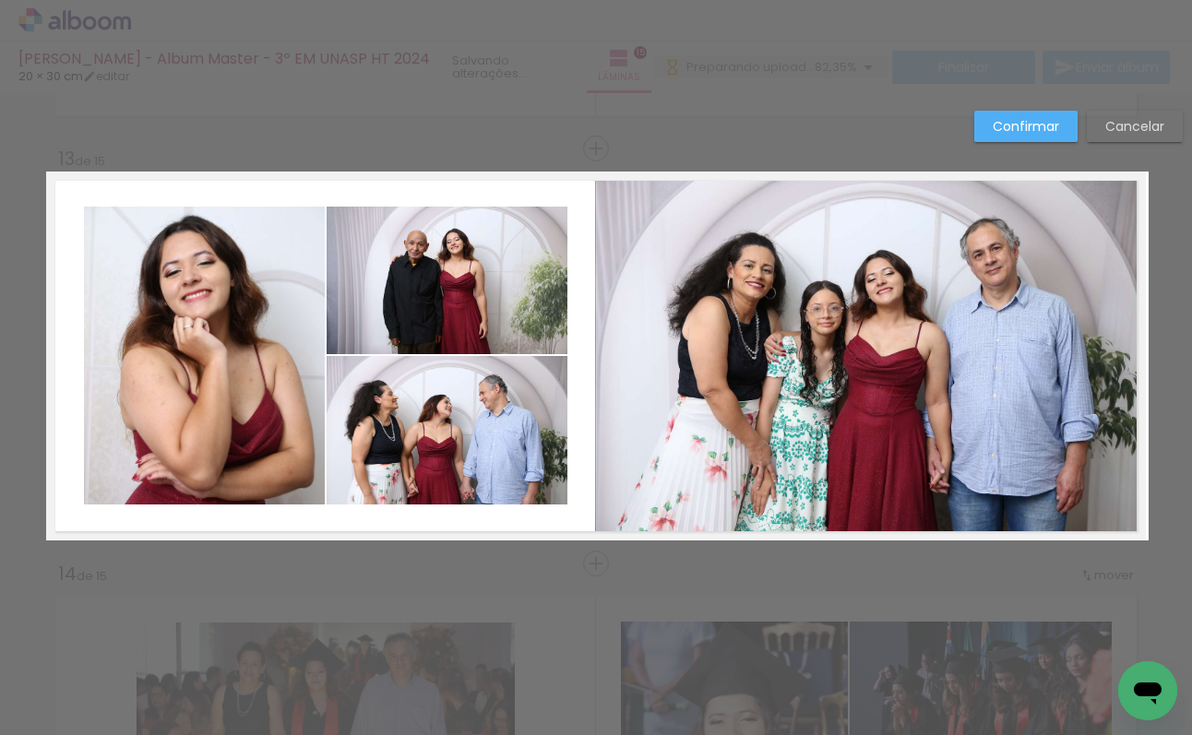
click at [1042, 508] on quentale-photo at bounding box center [870, 354] width 551 height 364
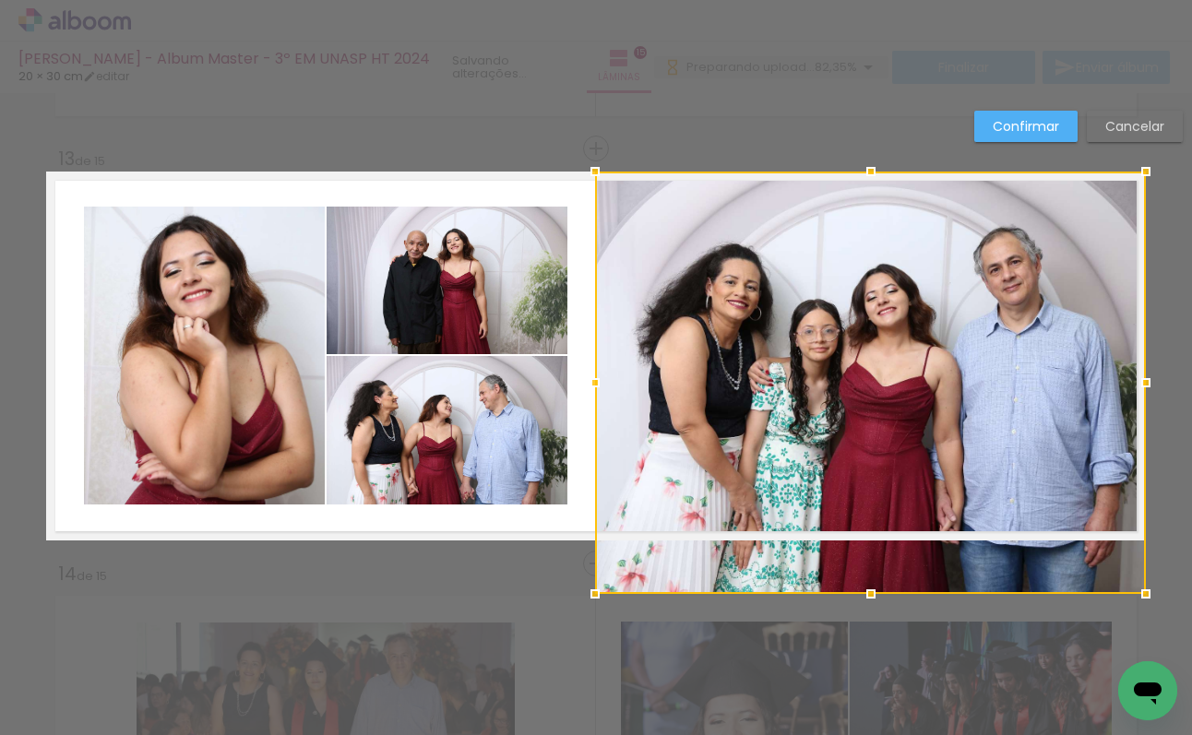
click at [870, 541] on div at bounding box center [870, 383] width 551 height 423
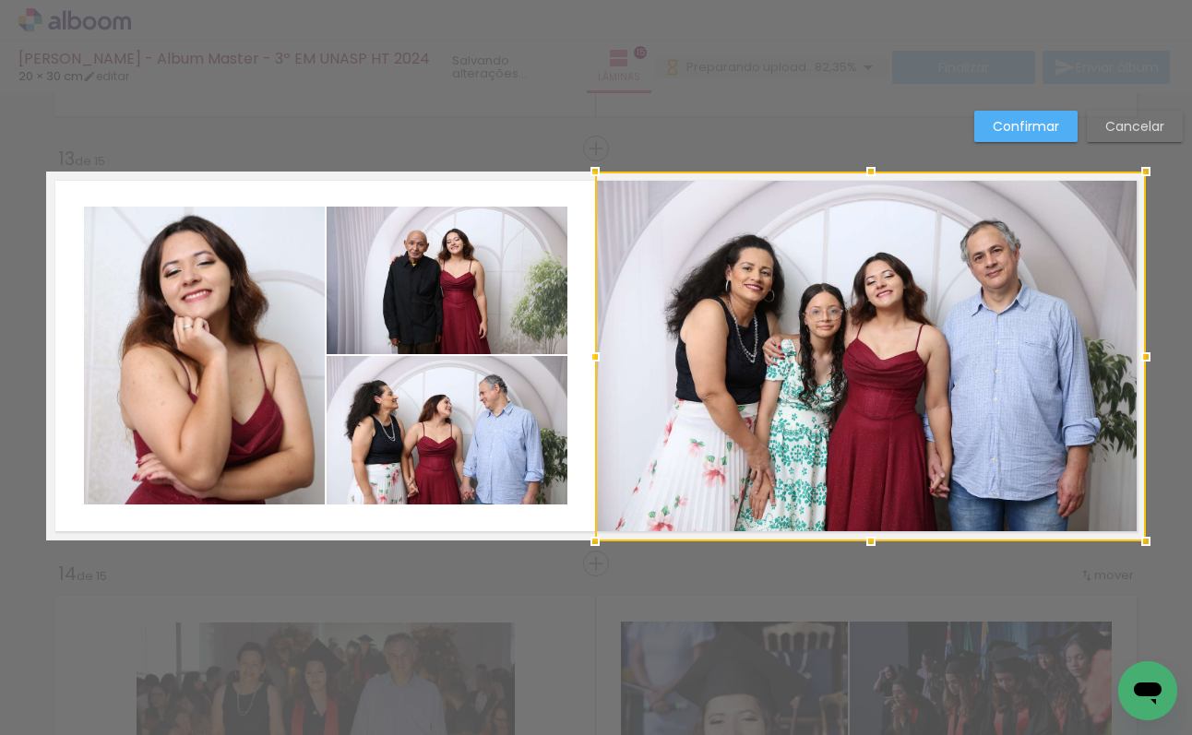
click at [0, 0] on slot "Confirmar" at bounding box center [0, 0] width 0 height 0
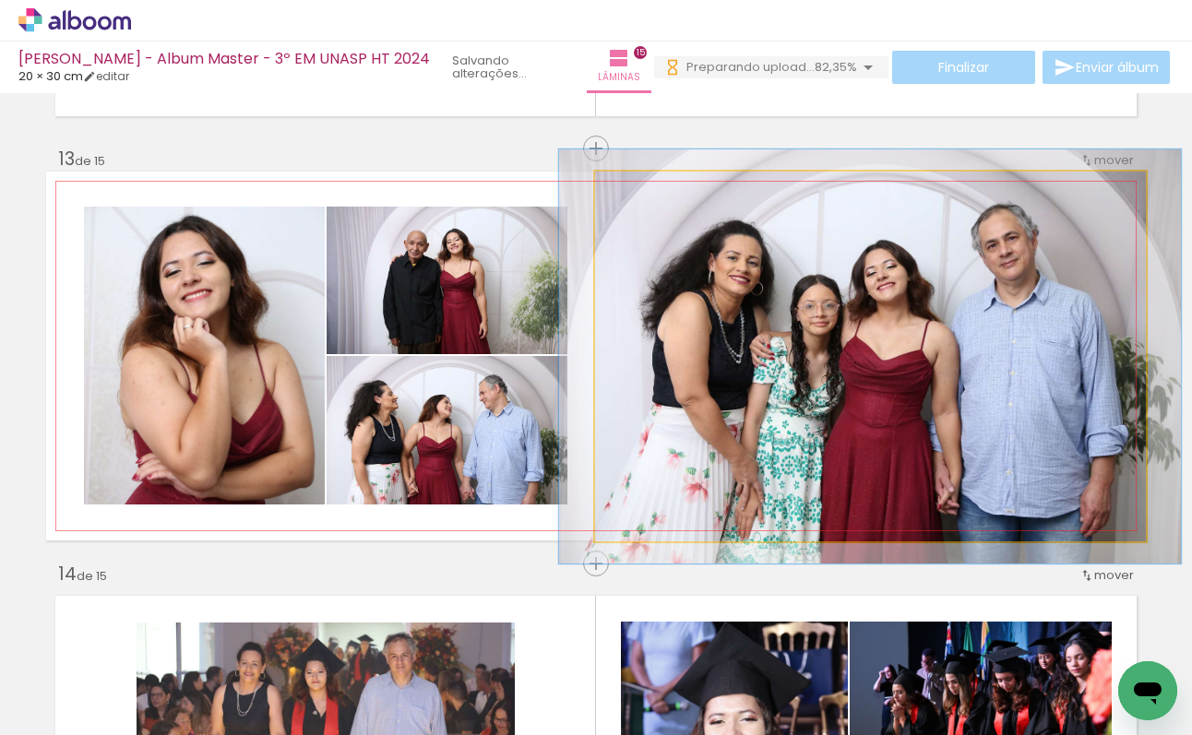
type paper-slider "112"
click at [649, 192] on div at bounding box center [646, 191] width 17 height 17
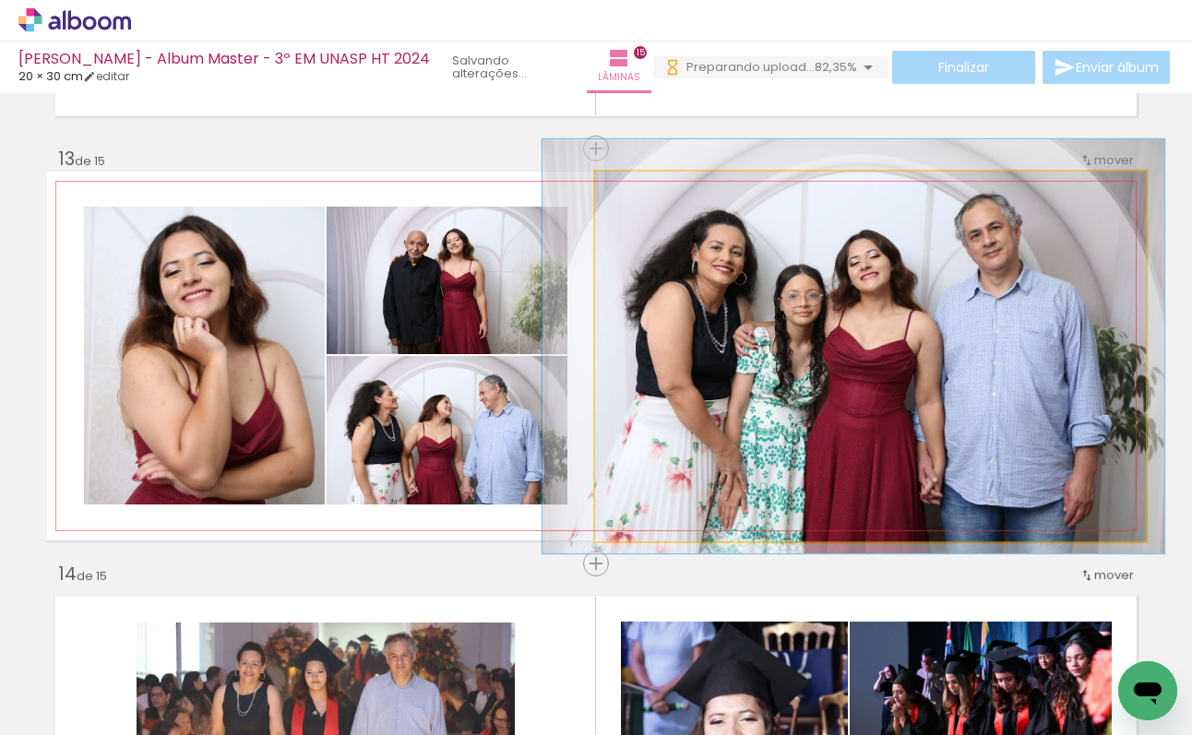
drag, startPoint x: 904, startPoint y: 370, endPoint x: 888, endPoint y: 363, distance: 18.2
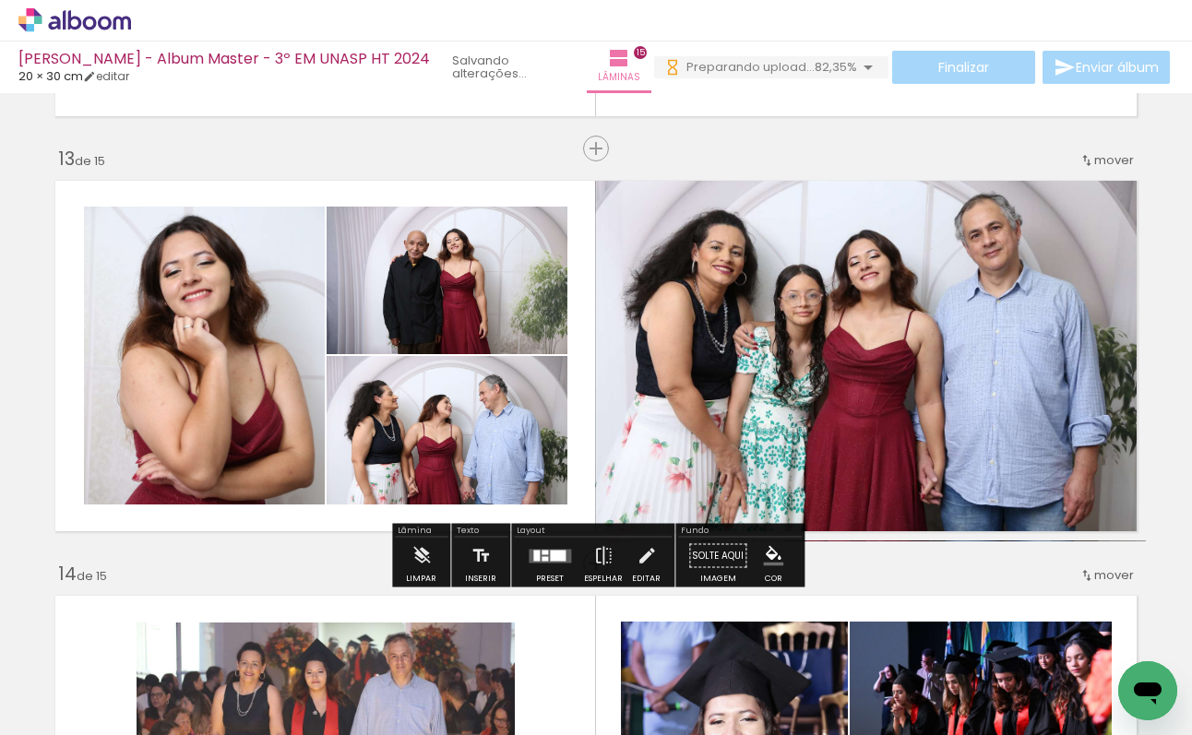
click at [590, 355] on quentale-layouter at bounding box center [596, 356] width 1100 height 369
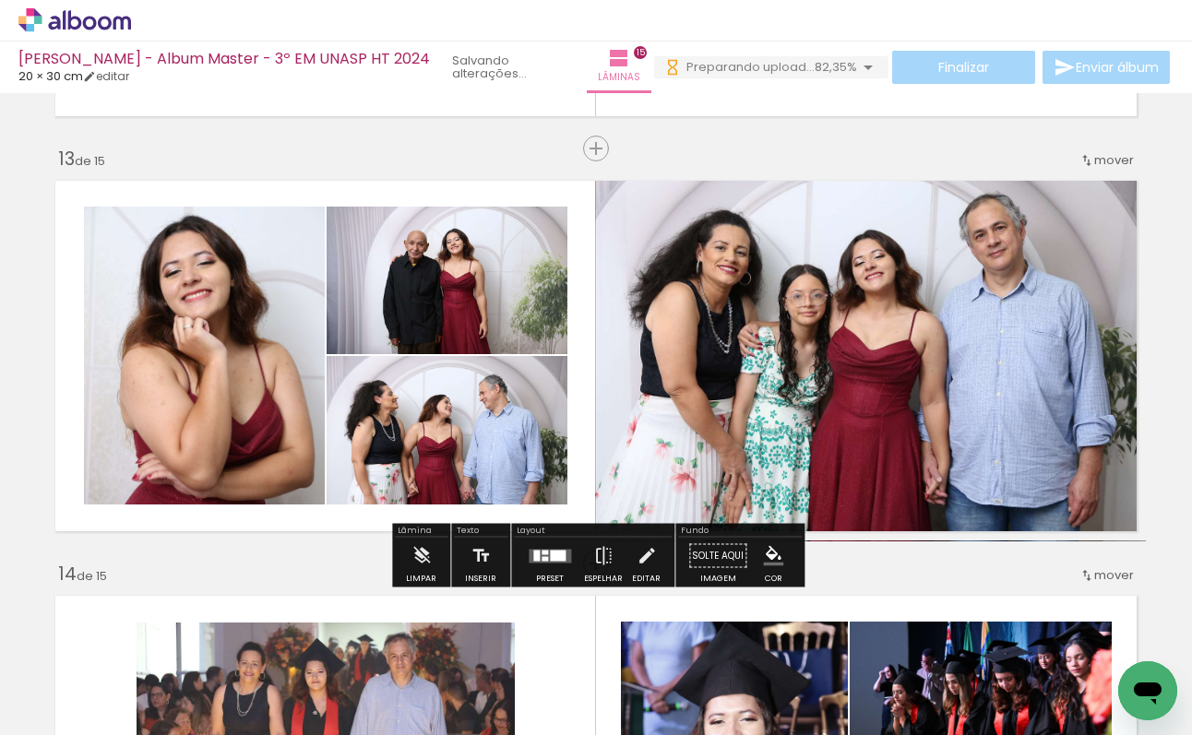
click at [588, 389] on quentale-layouter at bounding box center [596, 356] width 1100 height 369
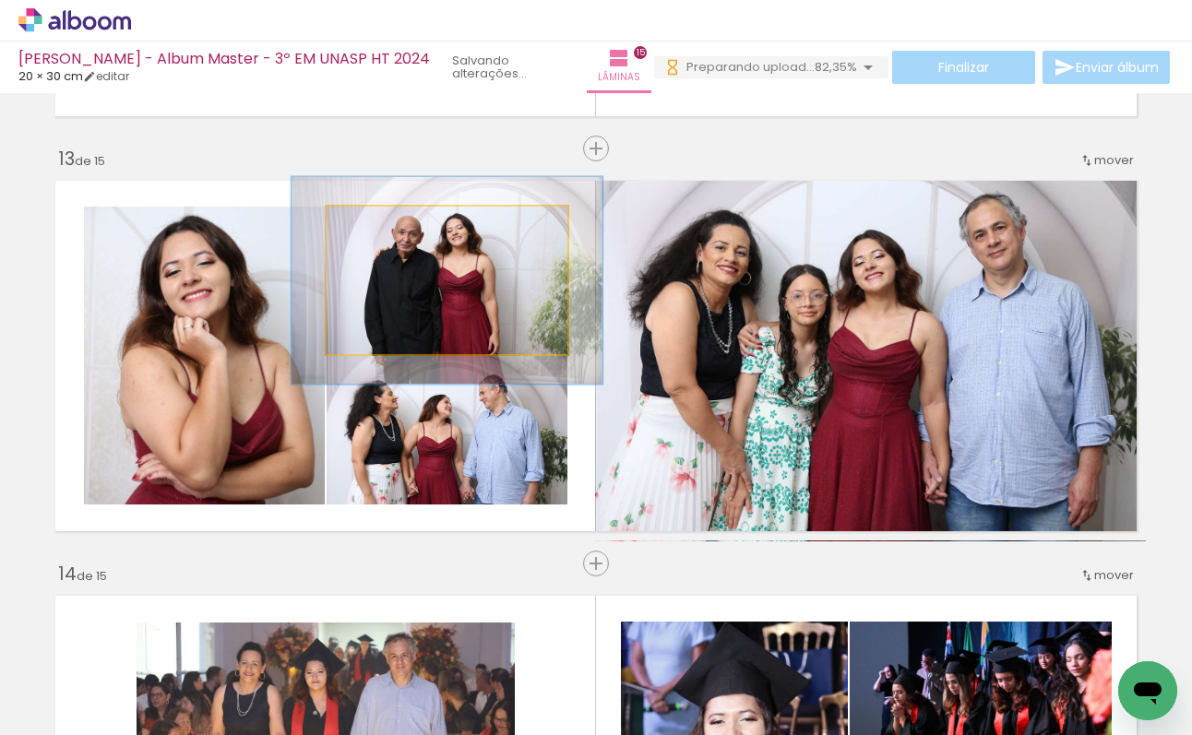
drag, startPoint x: 376, startPoint y: 230, endPoint x: 394, endPoint y: 232, distance: 18.5
click at [394, 232] on div at bounding box center [389, 226] width 30 height 30
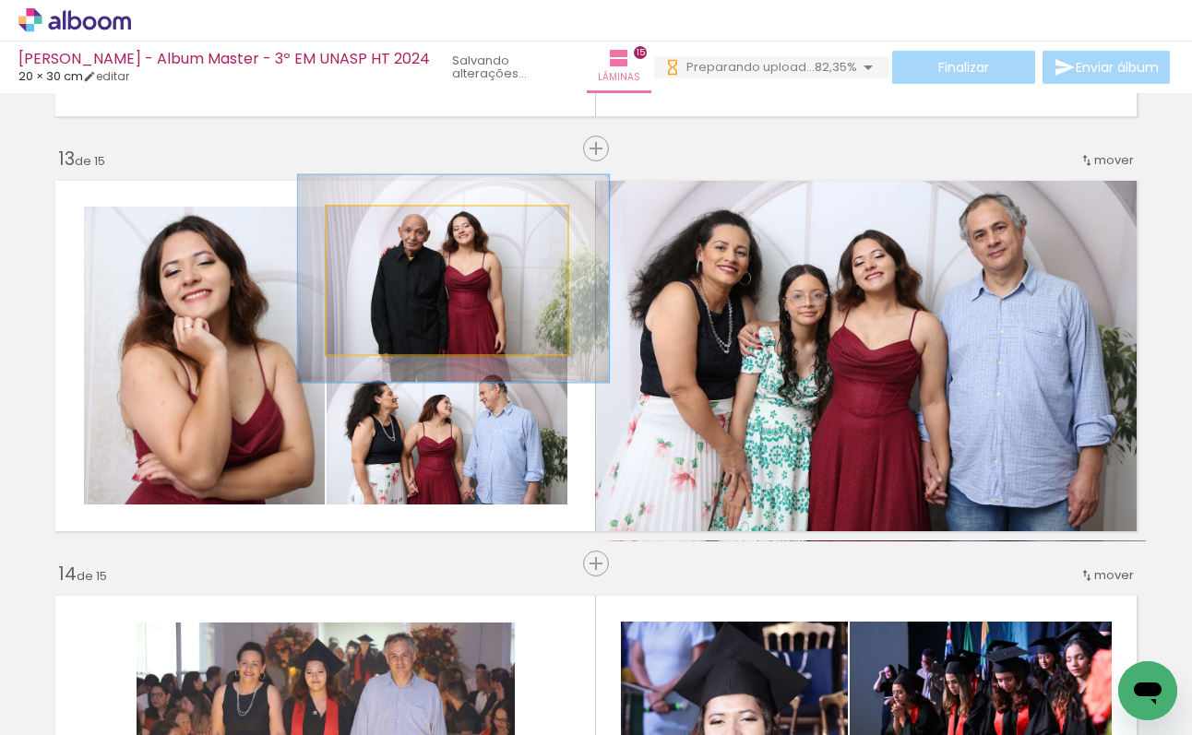
drag, startPoint x: 468, startPoint y: 306, endPoint x: 458, endPoint y: 274, distance: 33.9
type paper-slider "126"
click at [386, 232] on div at bounding box center [388, 226] width 17 height 17
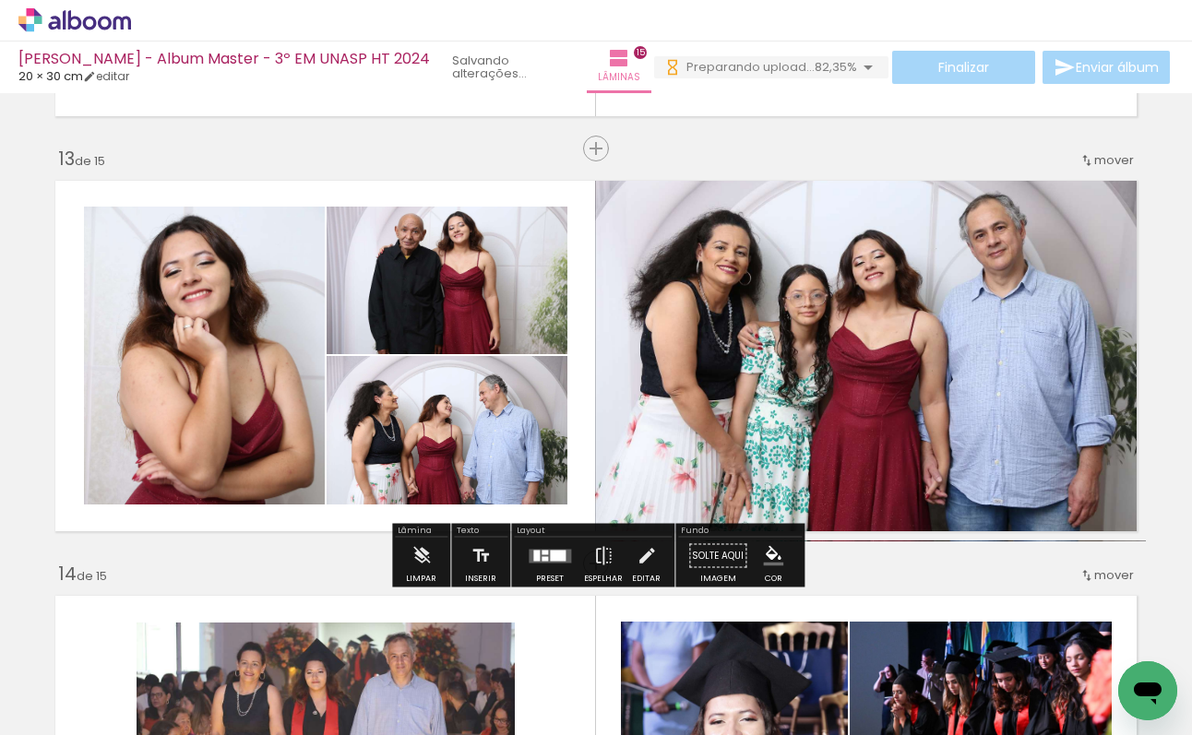
scroll to position [4697, 0]
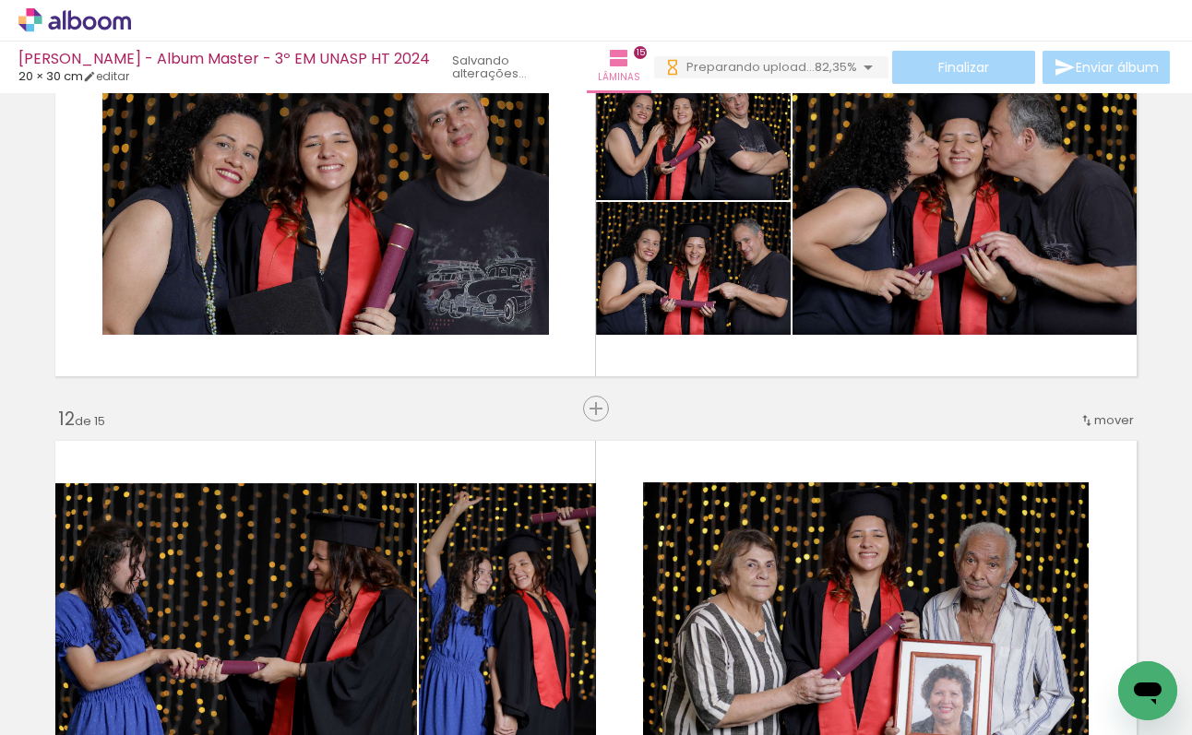
scroll to position [4130, 0]
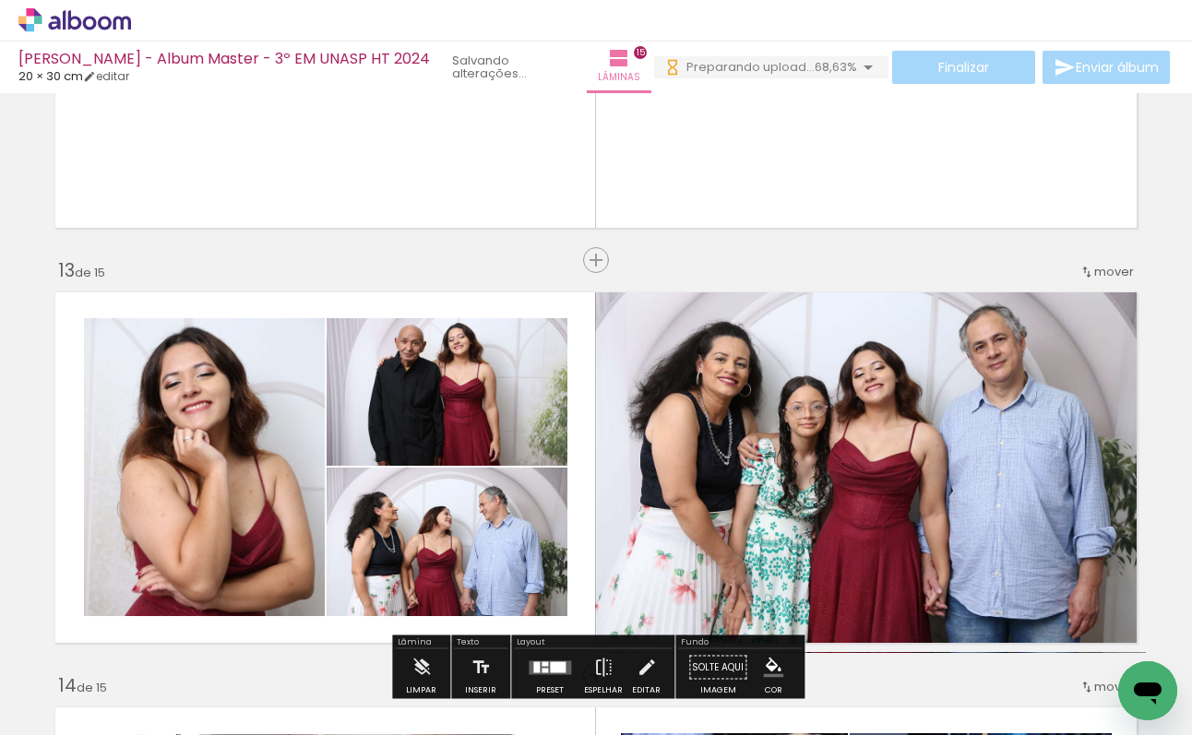
scroll to position [4919, 0]
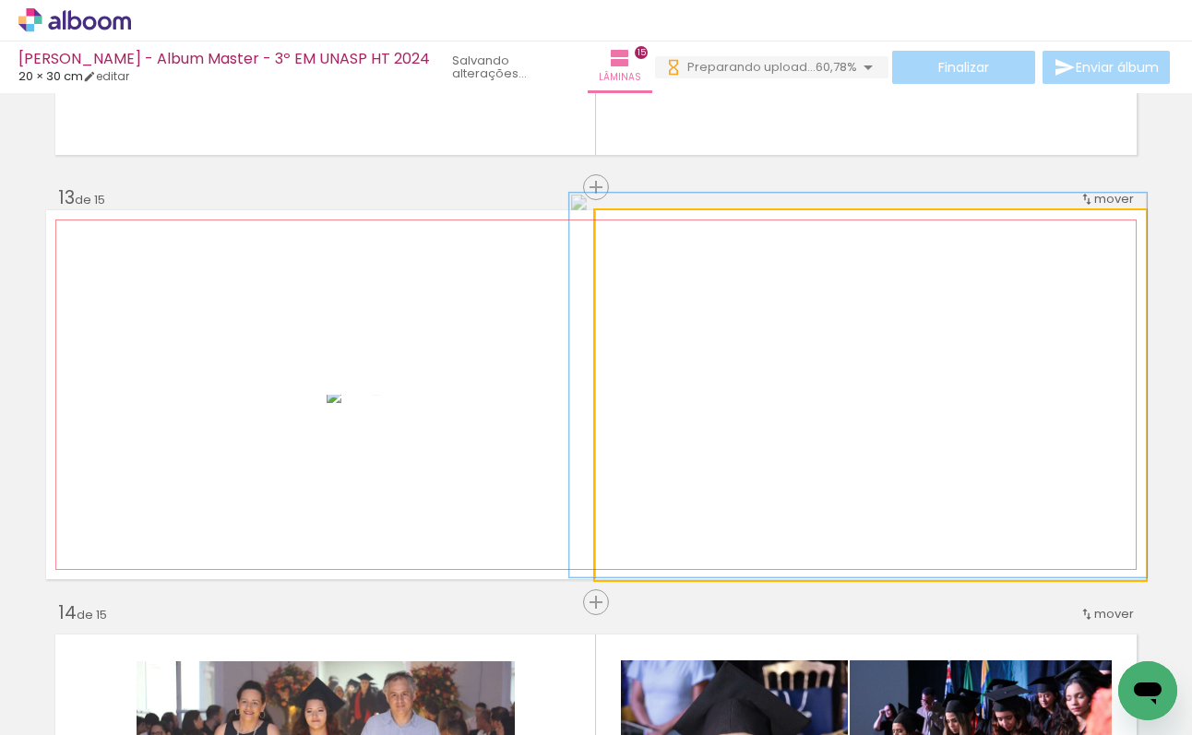
click at [640, 236] on div at bounding box center [641, 229] width 17 height 17
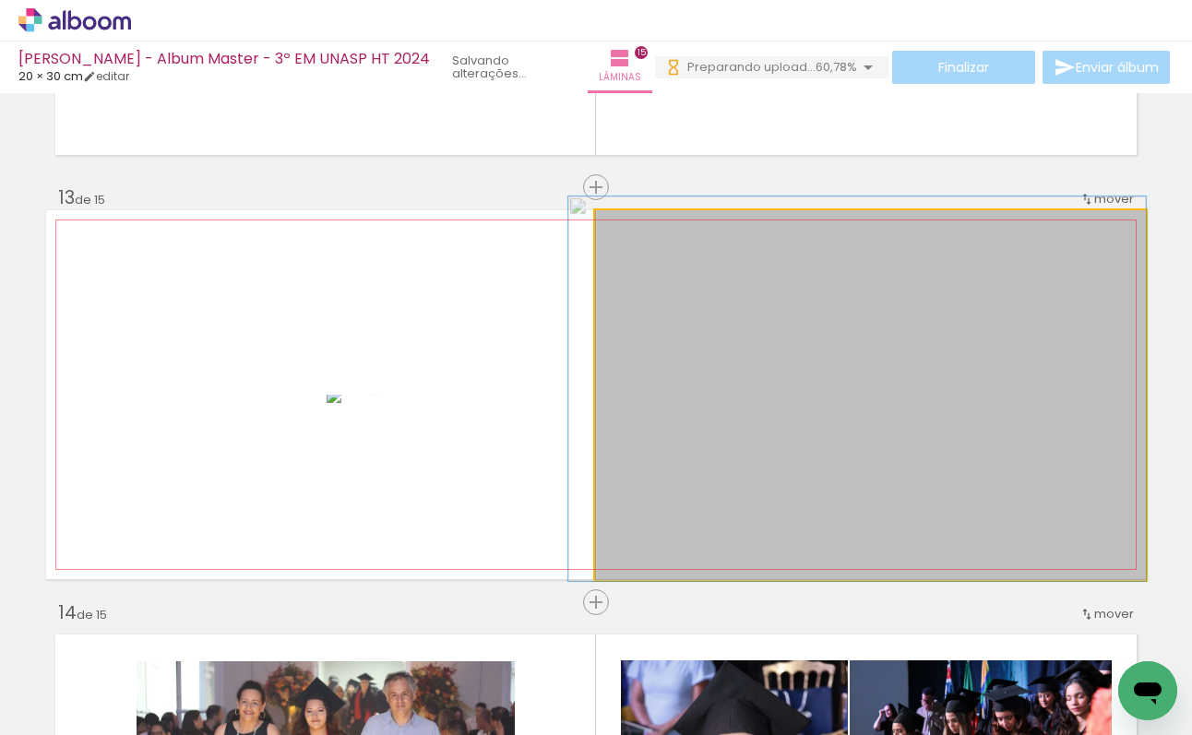
drag, startPoint x: 865, startPoint y: 400, endPoint x: 853, endPoint y: 403, distance: 12.5
drag, startPoint x: 853, startPoint y: 371, endPoint x: 843, endPoint y: 374, distance: 9.6
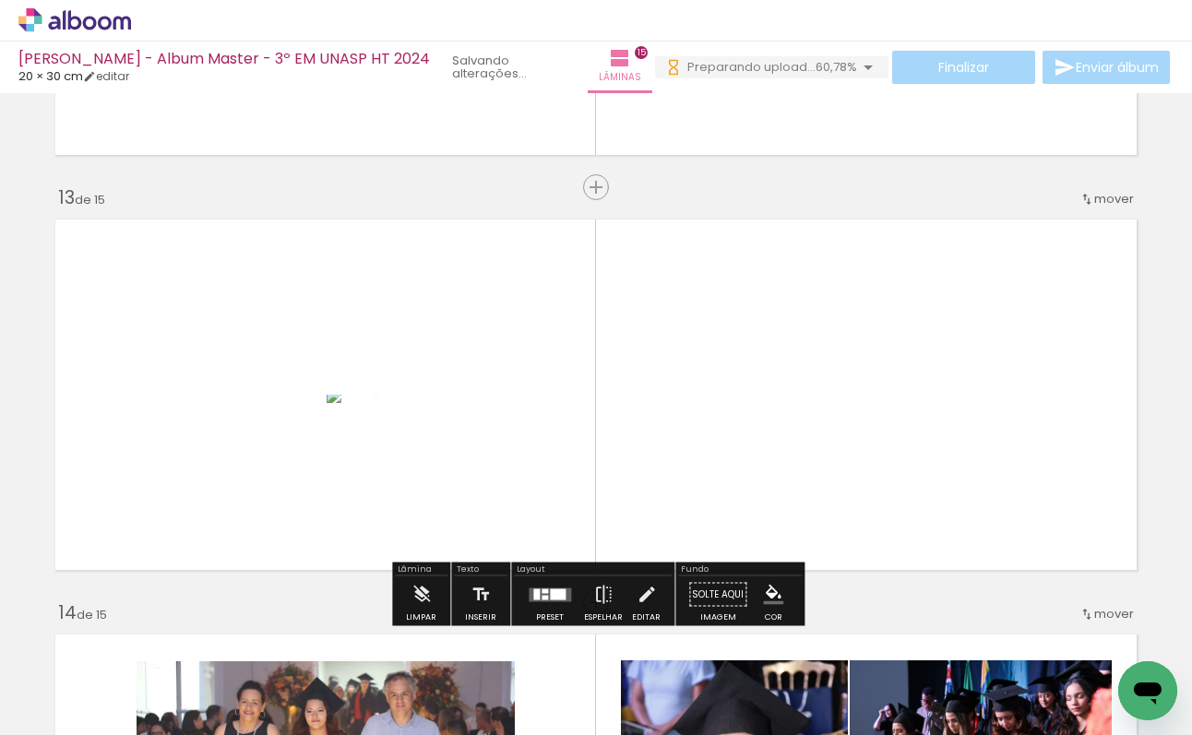
scroll to position [4697, 0]
click at [587, 447] on quentale-layouter at bounding box center [596, 394] width 1100 height 369
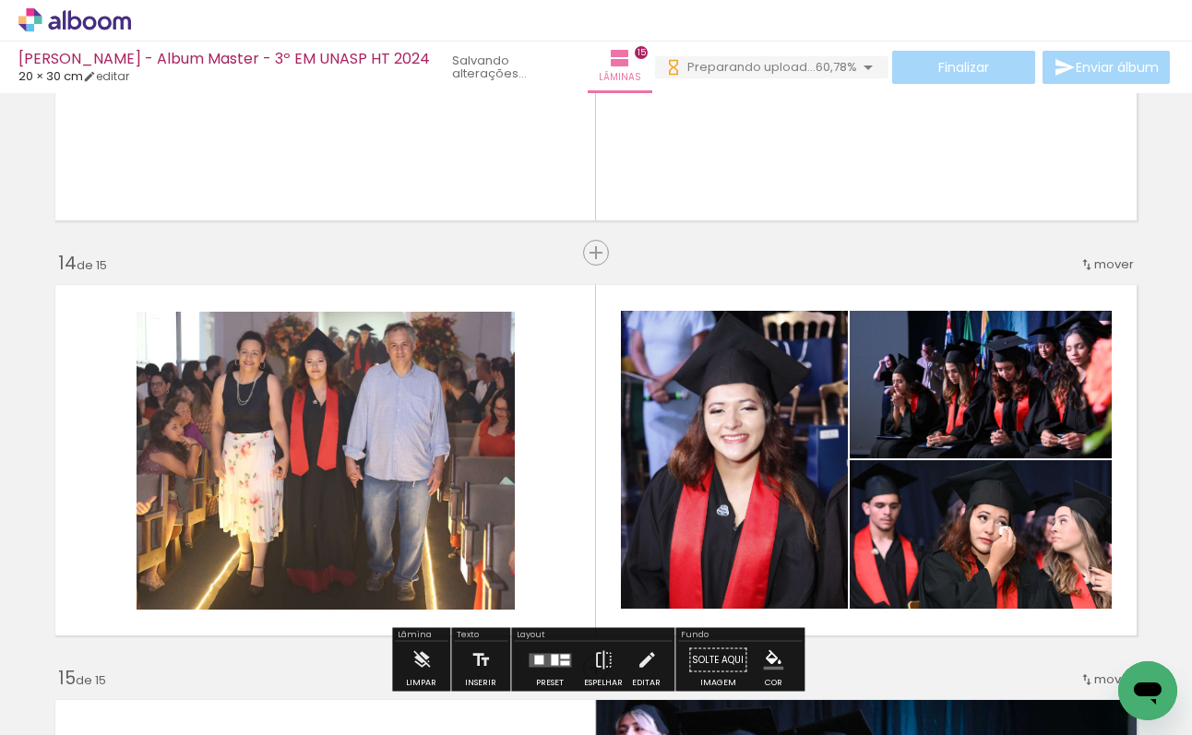
scroll to position [5270, 0]
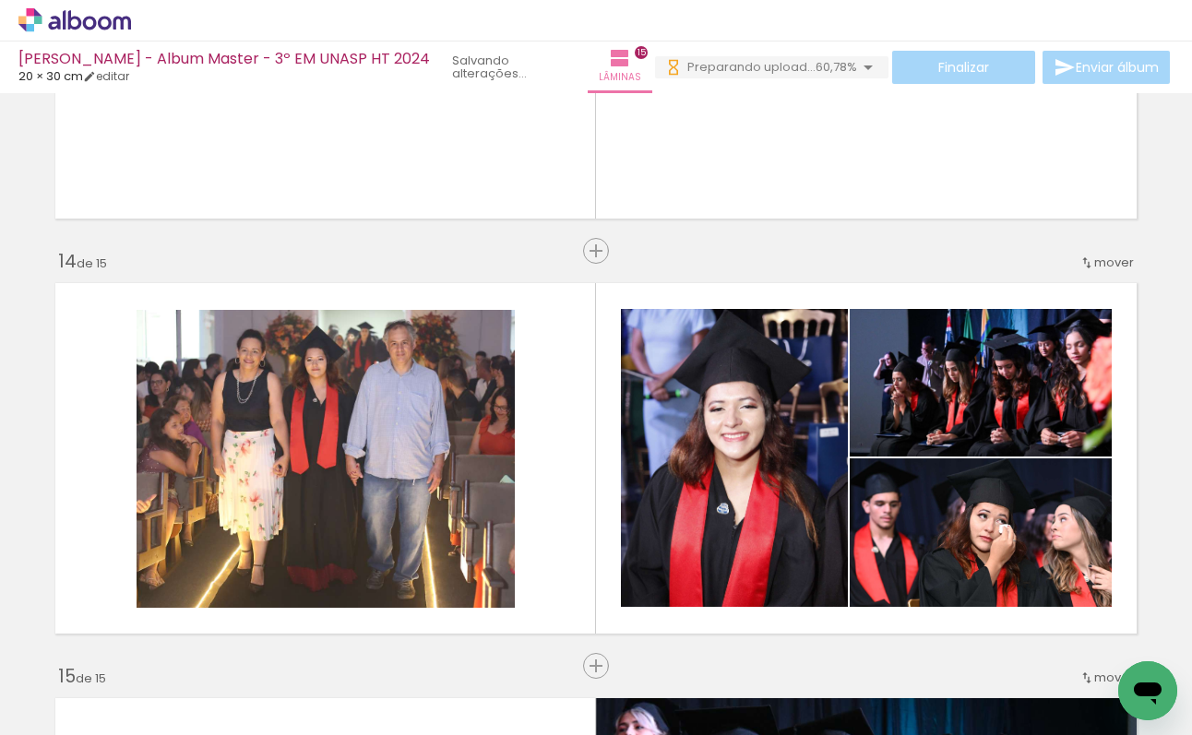
scroll to position [4697, 0]
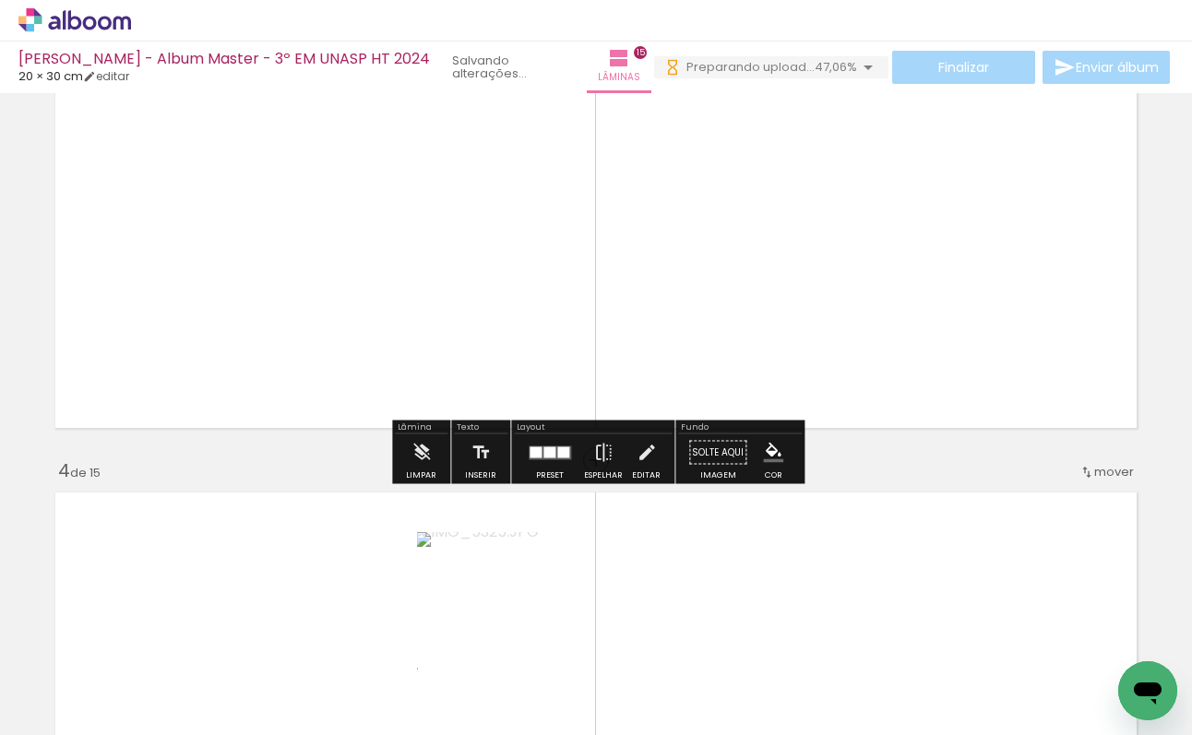
scroll to position [910, 0]
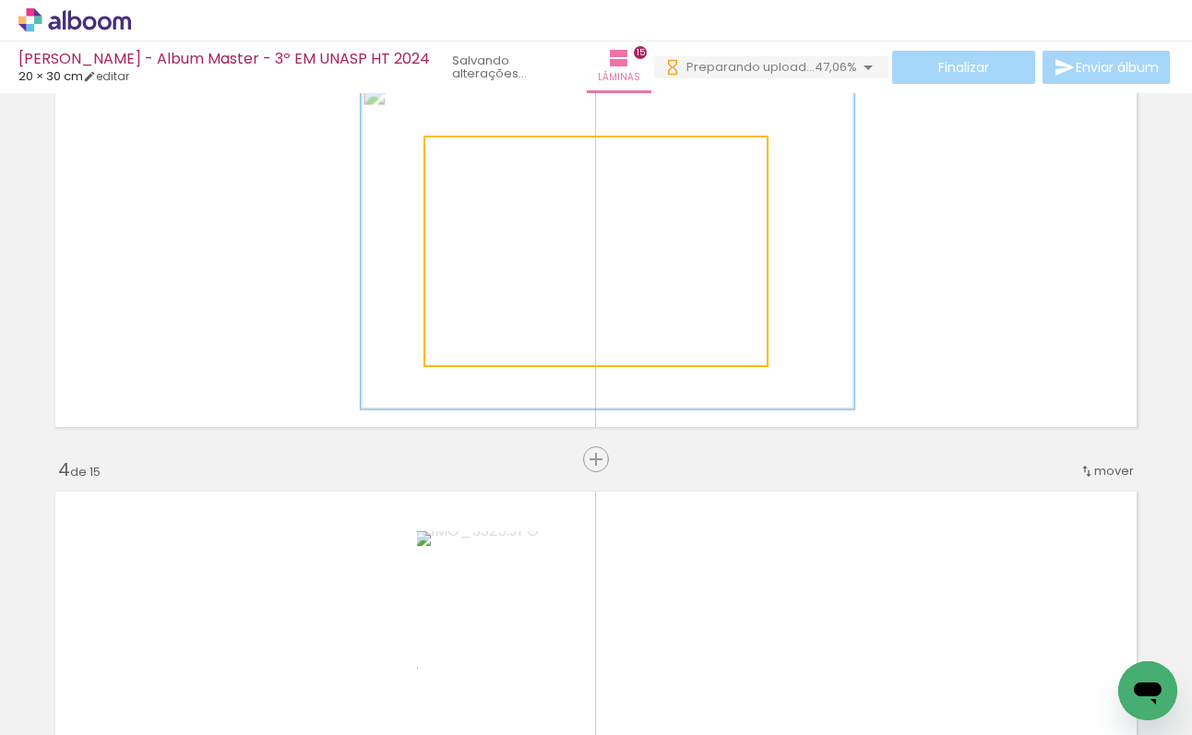
drag, startPoint x: 483, startPoint y: 156, endPoint x: 576, endPoint y: 220, distance: 112.1
type paper-slider "143"
click at [500, 151] on div at bounding box center [500, 157] width 17 height 17
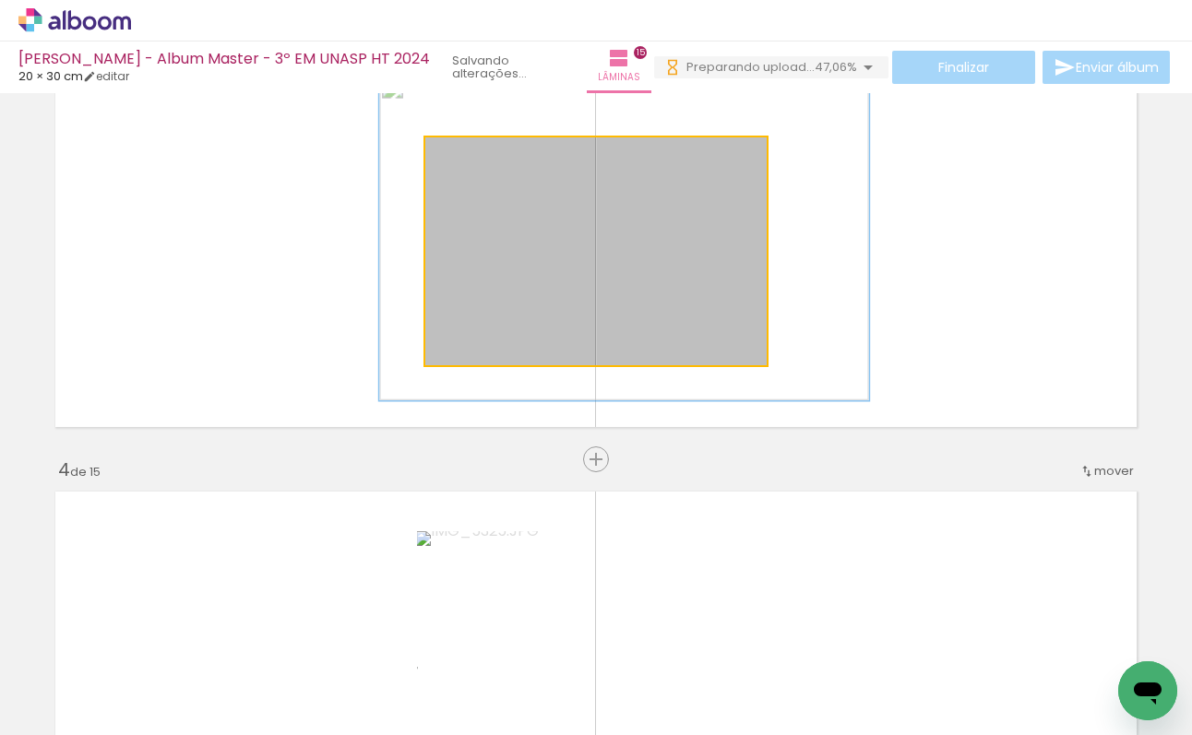
drag, startPoint x: 612, startPoint y: 244, endPoint x: 624, endPoint y: 237, distance: 13.6
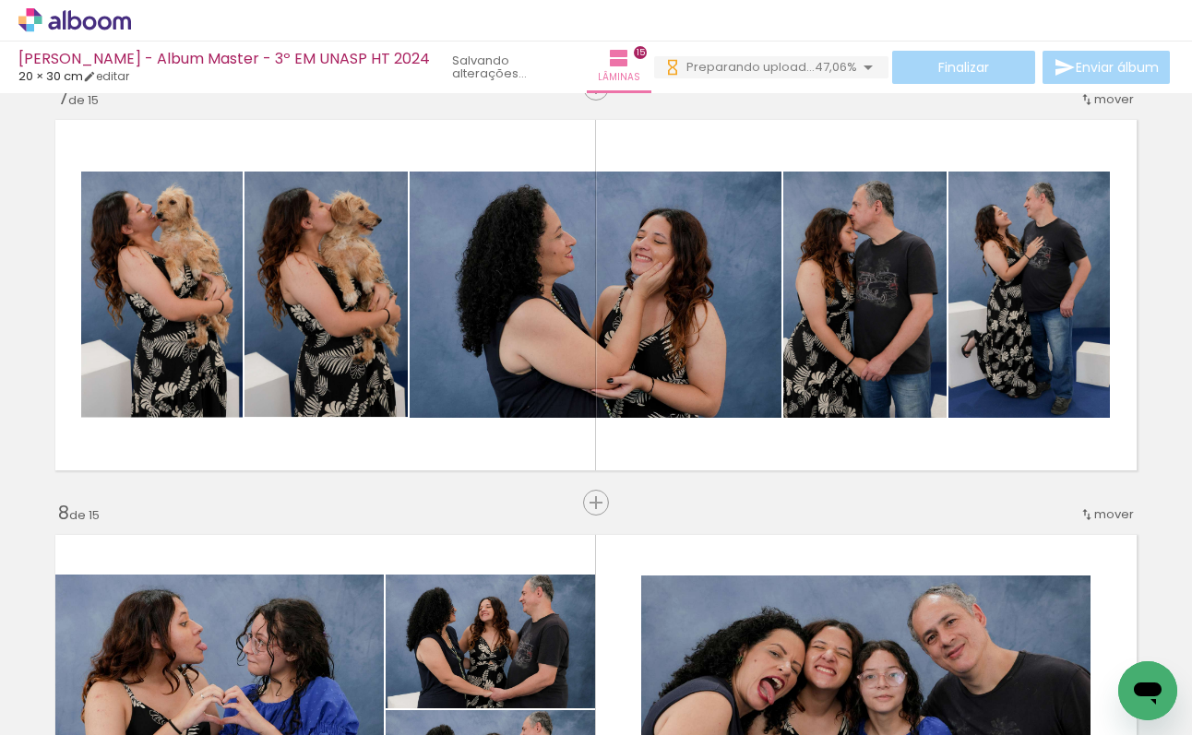
scroll to position [2513, 0]
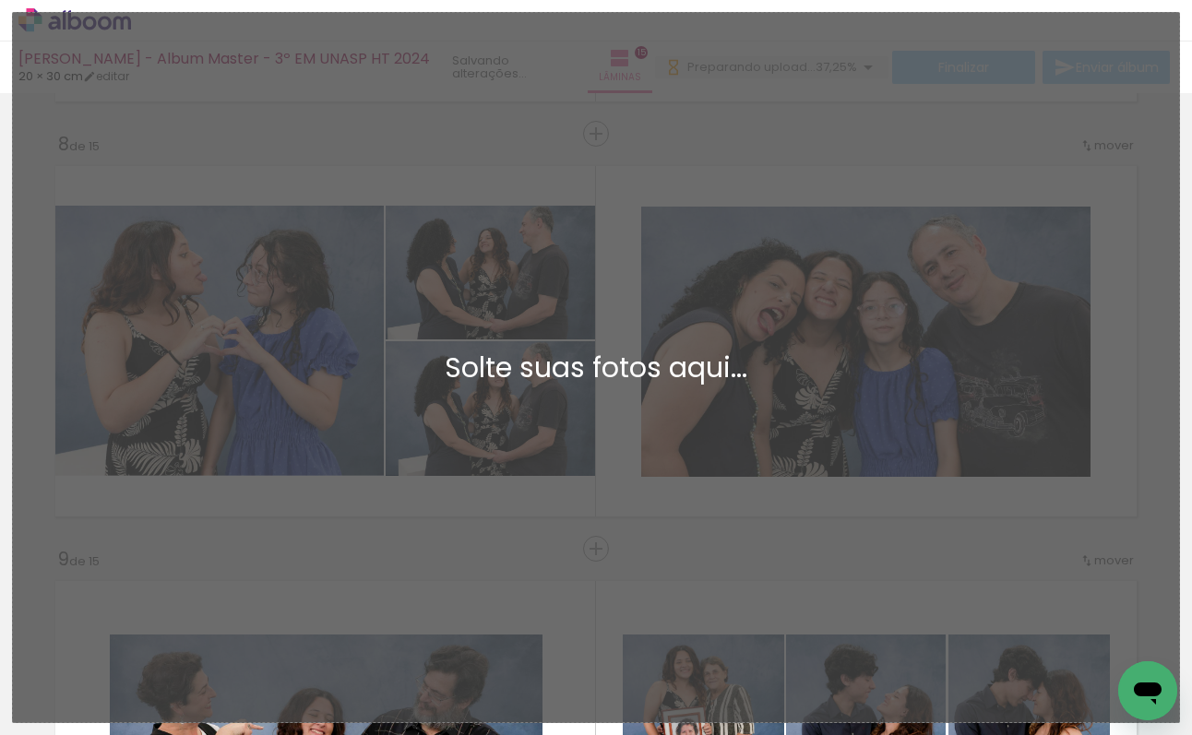
click at [461, 508] on div "Adicionar Fotos Solte suas fotos aqui..." at bounding box center [596, 368] width 1166 height 710
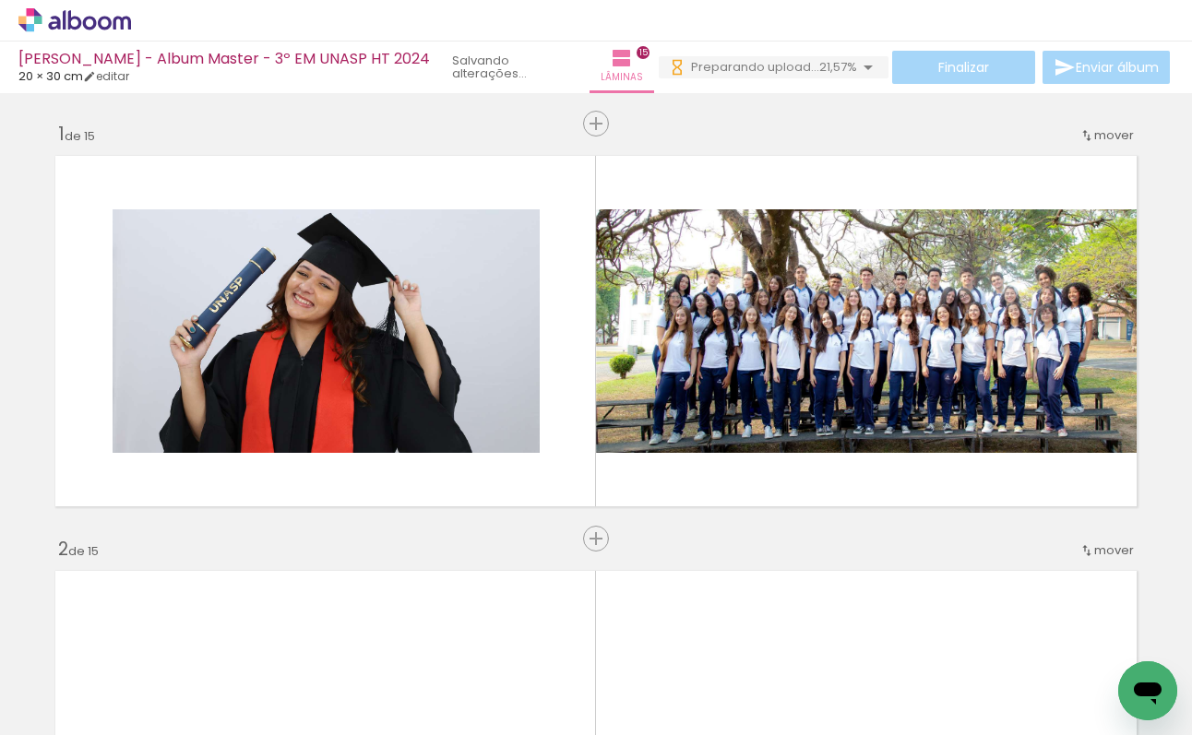
scroll to position [4697, 0]
